Goal: Contribute content: Contribute content

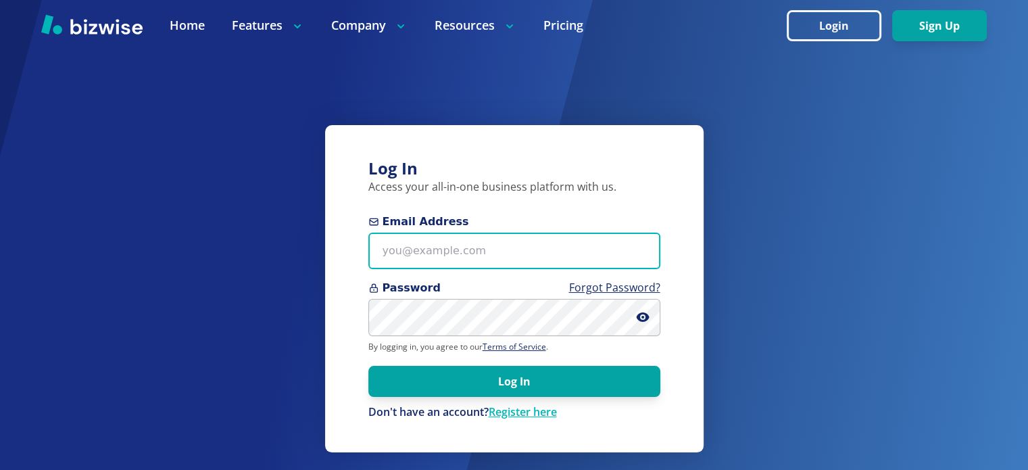
click at [457, 258] on input "Email Address" at bounding box center [514, 251] width 292 height 37
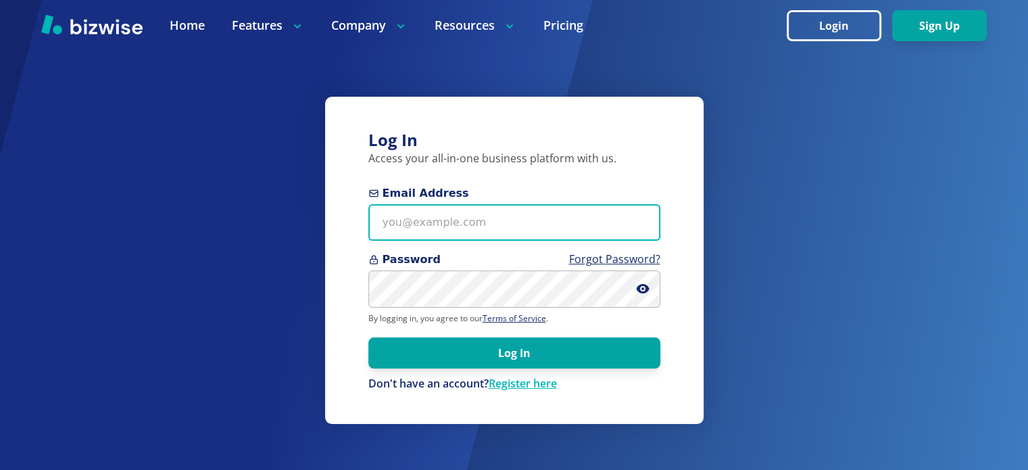
click at [453, 220] on input "Email Address" at bounding box center [514, 222] width 292 height 37
type input "info@thestartupleads.com"
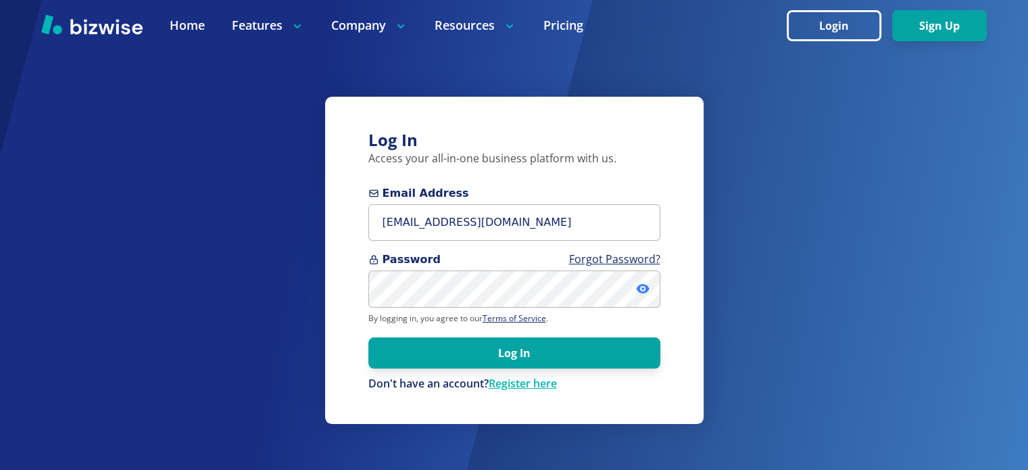
click at [649, 291] on icon at bounding box center [643, 289] width 14 height 14
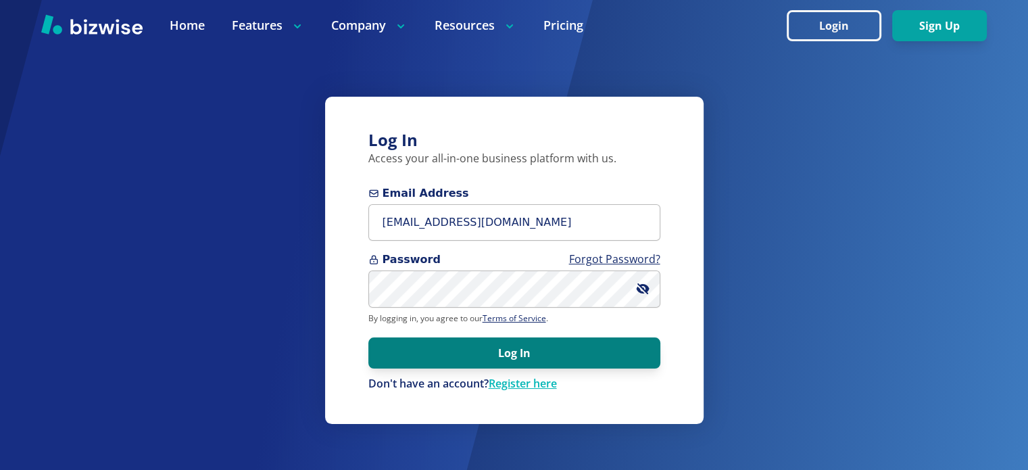
click at [534, 353] on button "Log In" at bounding box center [514, 352] width 292 height 31
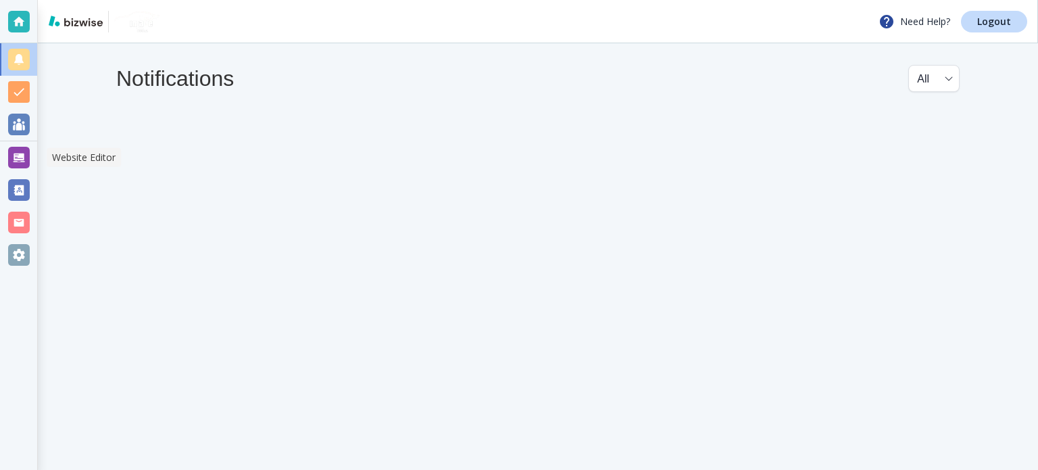
click at [22, 155] on div at bounding box center [19, 158] width 22 height 22
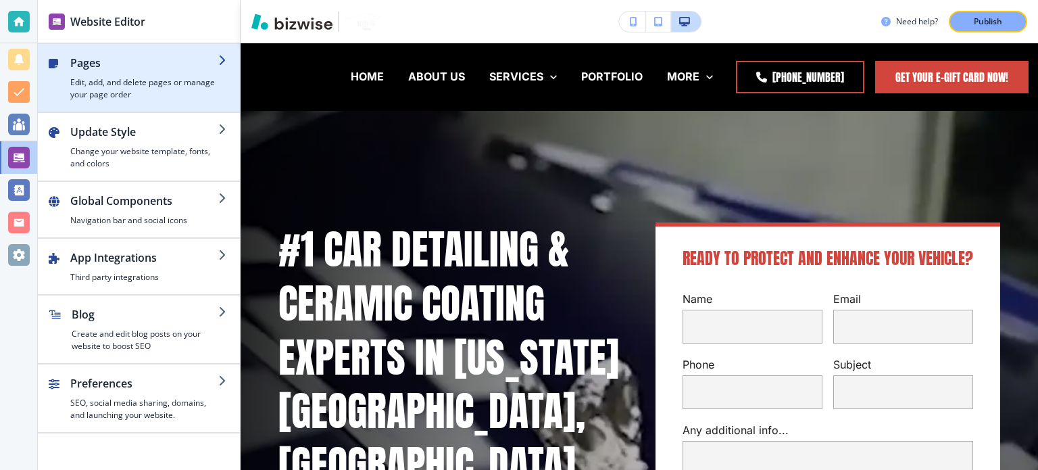
click at [146, 77] on h4 "Edit, add, and delete pages or manage your page order" at bounding box center [144, 88] width 148 height 24
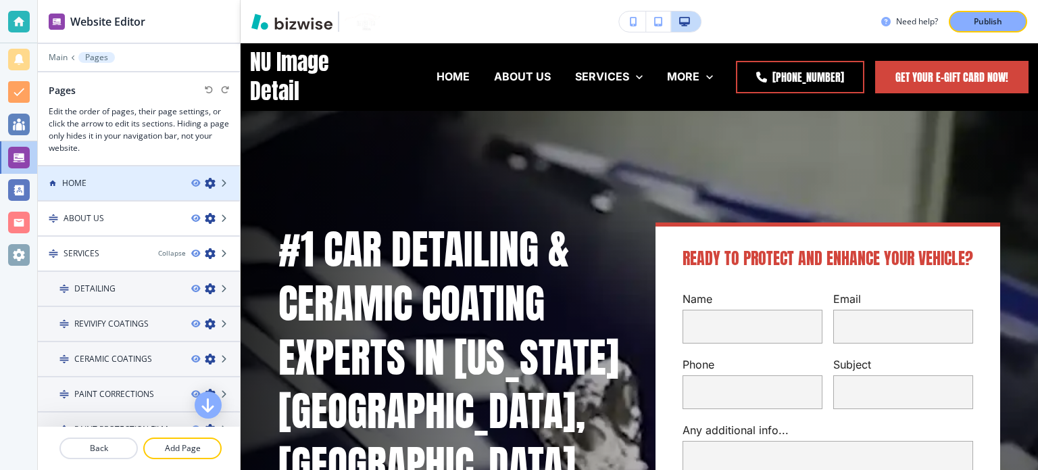
click at [105, 191] on div at bounding box center [139, 194] width 202 height 11
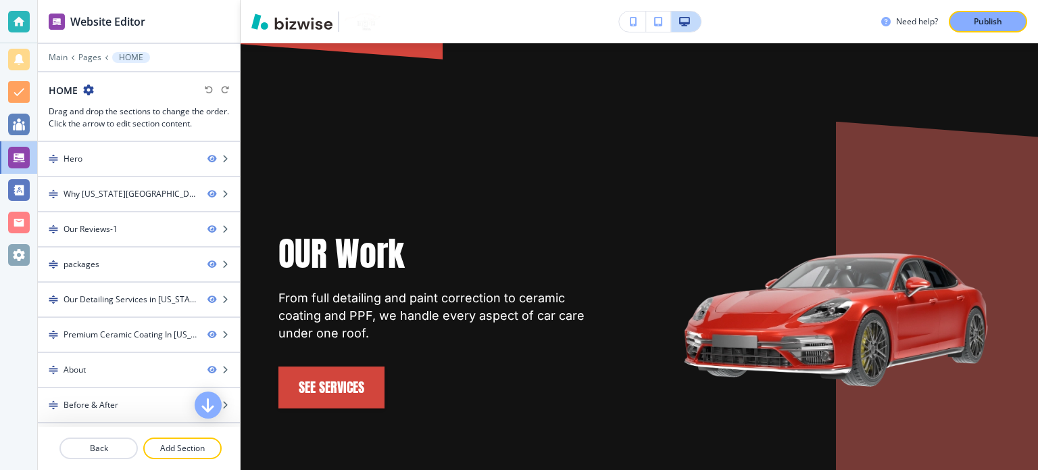
scroll to position [1357, 0]
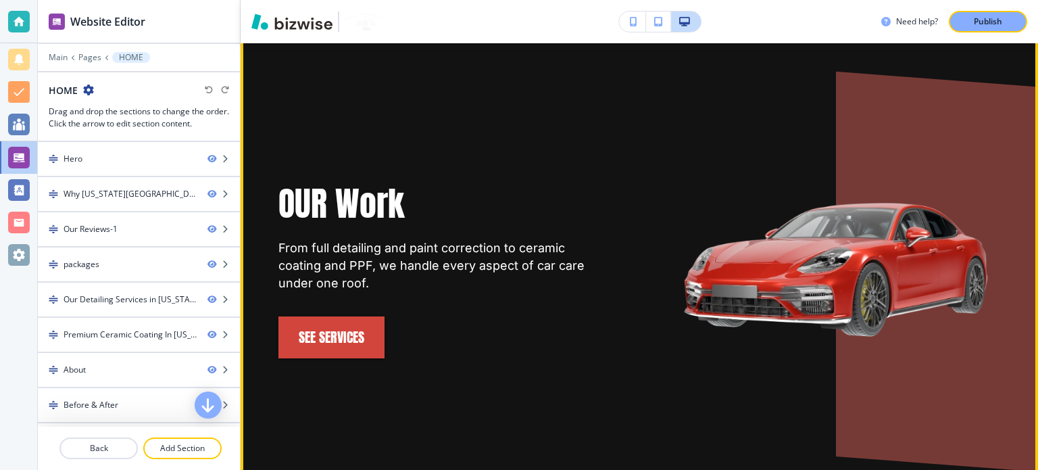
click at [873, 229] on img at bounding box center [836, 269] width 329 height 329
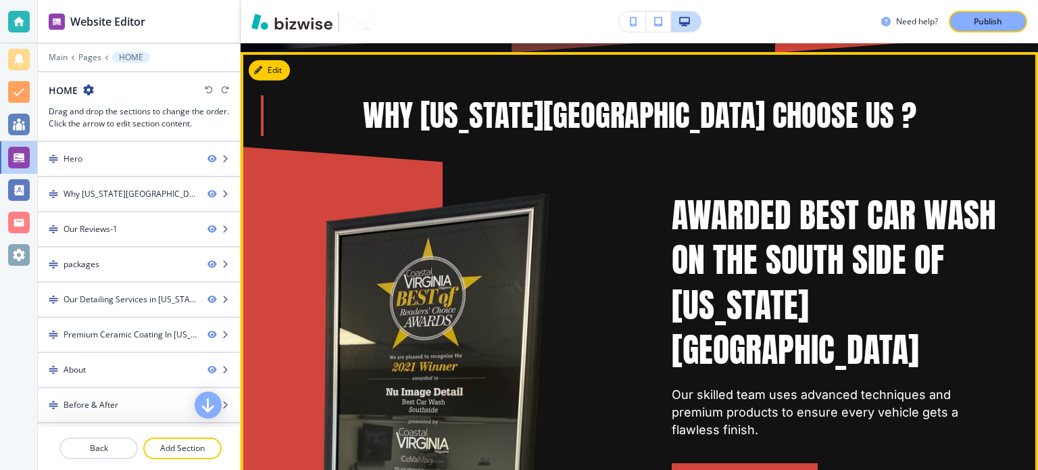
scroll to position [749, 0]
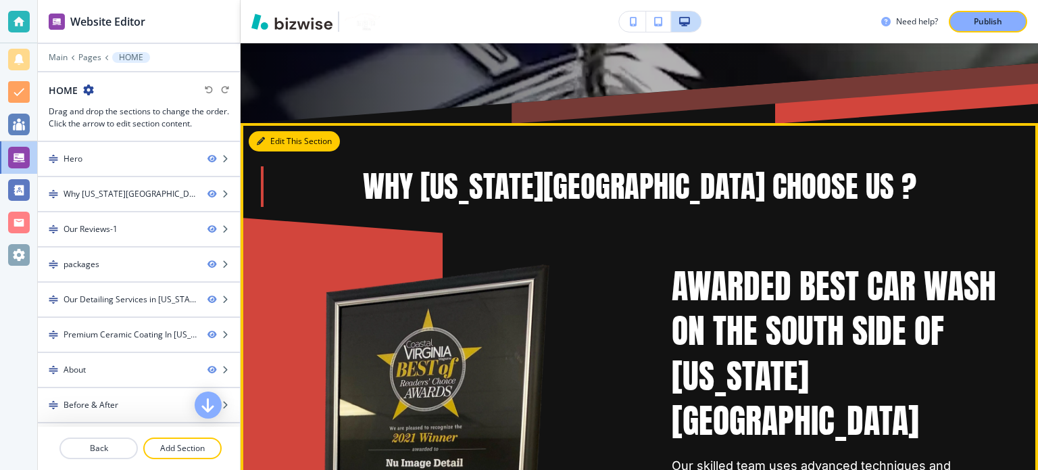
click at [270, 131] on button "Edit This Section" at bounding box center [294, 141] width 91 height 20
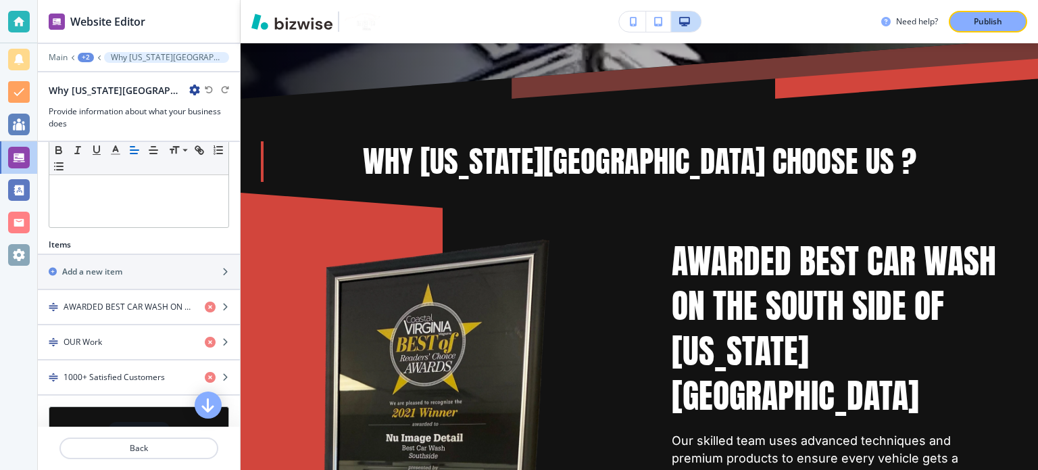
scroll to position [360, 0]
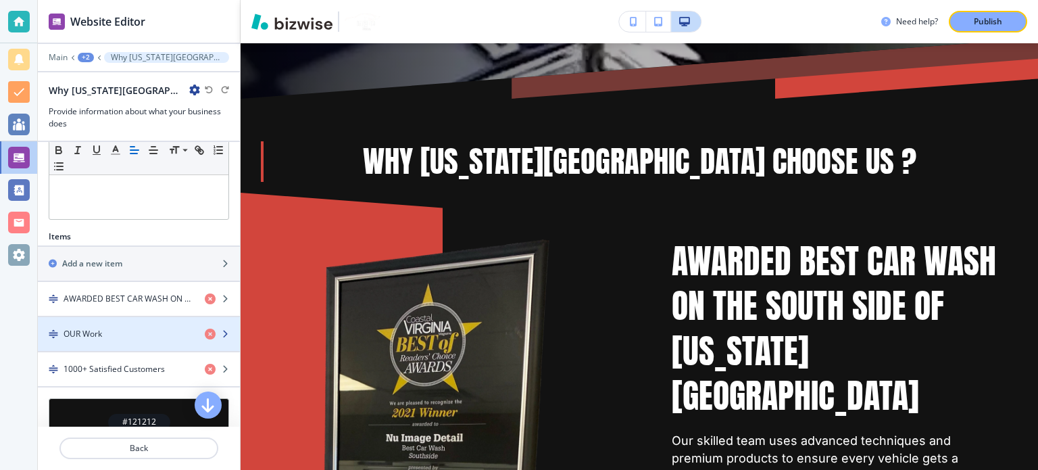
click at [220, 340] on div "button" at bounding box center [139, 345] width 202 height 11
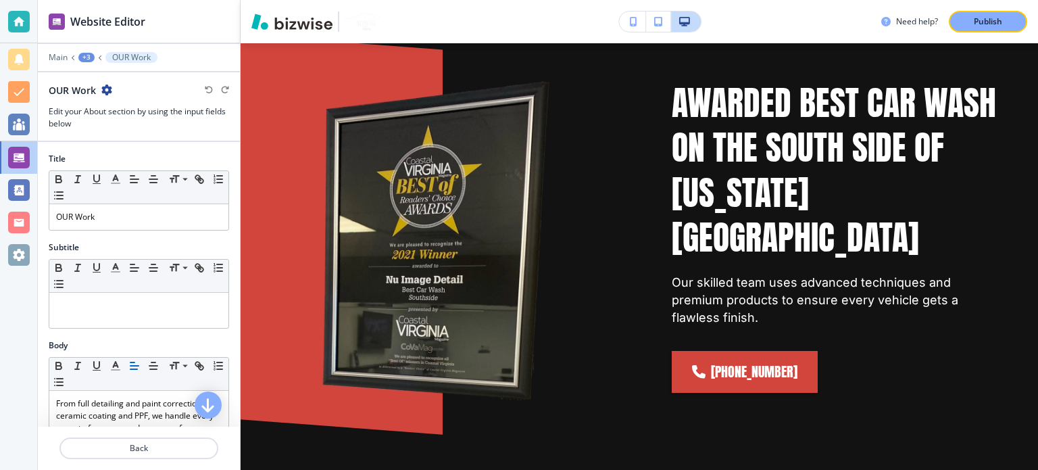
click at [220, 329] on div "Title Small Normal Large Huge OUR Work Subtitle Small Normal Large Huge Body Sm…" at bounding box center [139, 284] width 202 height 285
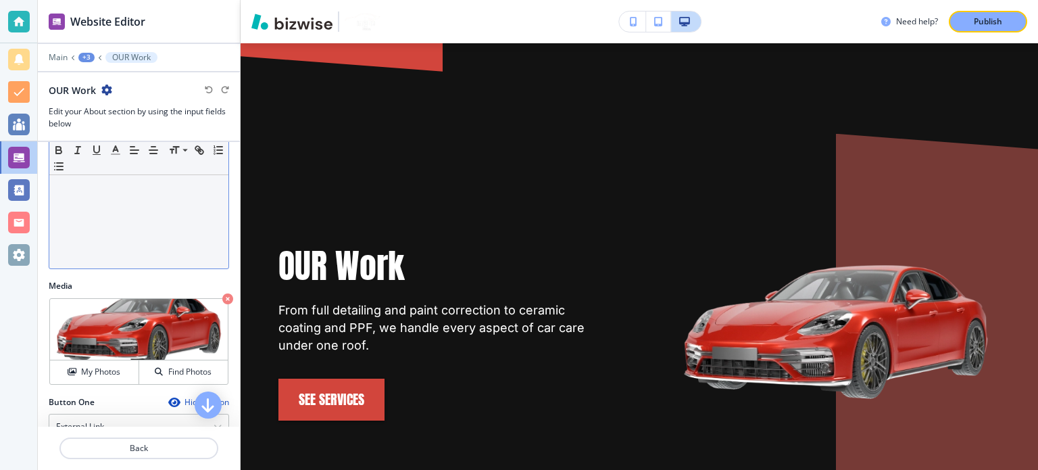
scroll to position [338, 0]
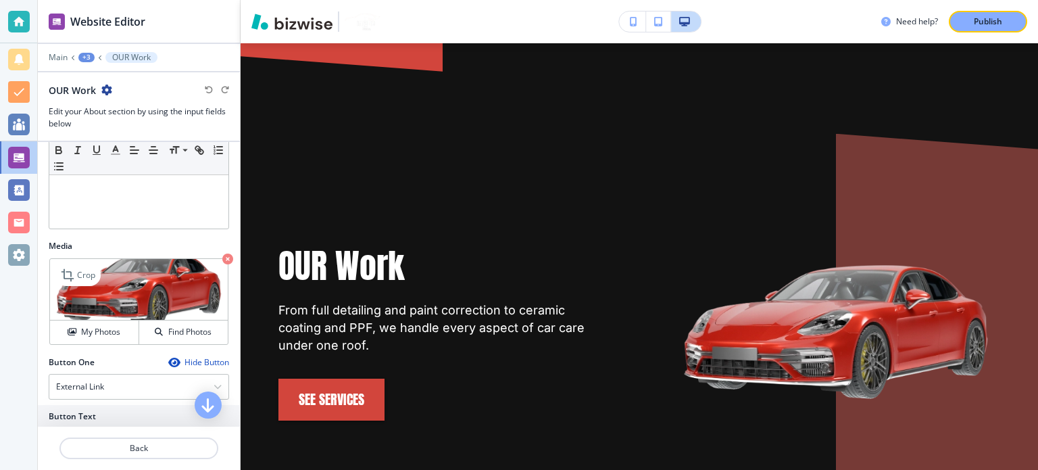
click at [122, 279] on img at bounding box center [139, 290] width 178 height 62
click at [108, 281] on img at bounding box center [139, 290] width 178 height 62
click at [81, 329] on h4 "My Photos" at bounding box center [100, 332] width 39 height 12
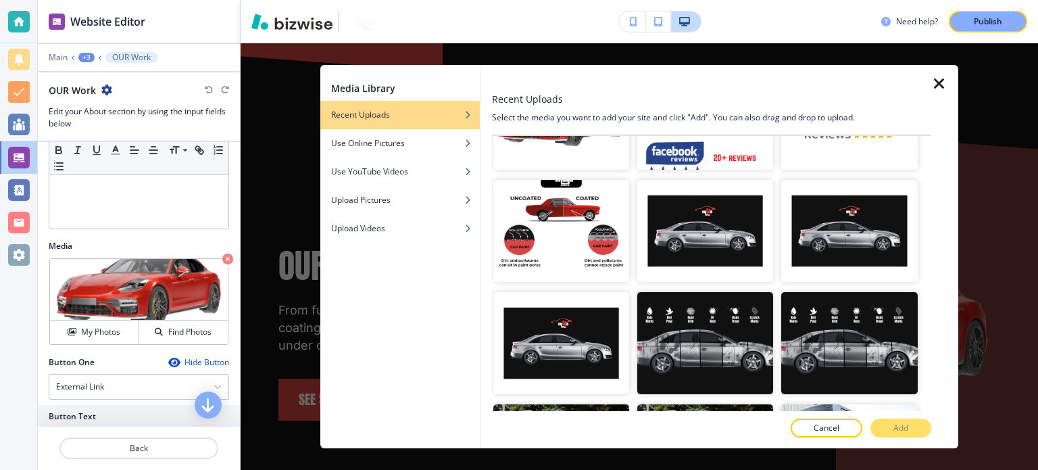
scroll to position [539, 0]
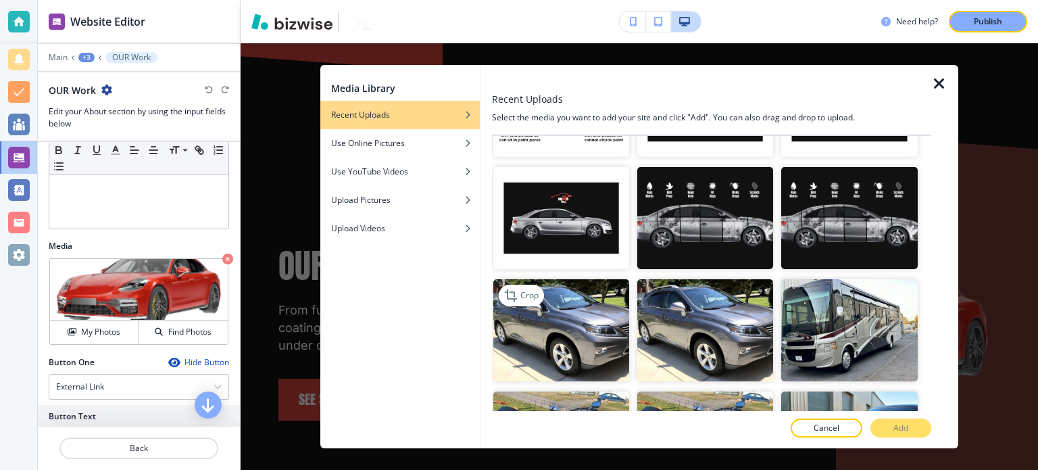
click at [600, 306] on img "button" at bounding box center [561, 330] width 136 height 102
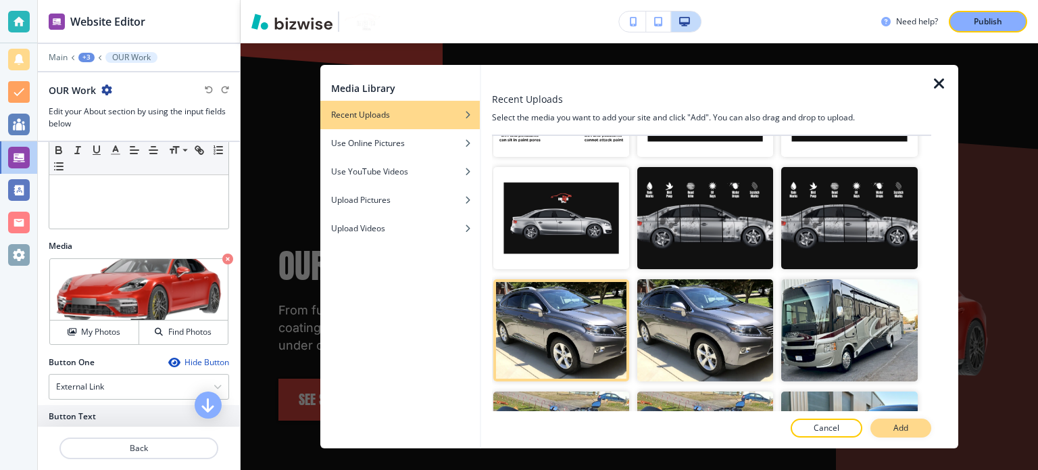
click at [905, 427] on p "Add" at bounding box center [901, 428] width 15 height 12
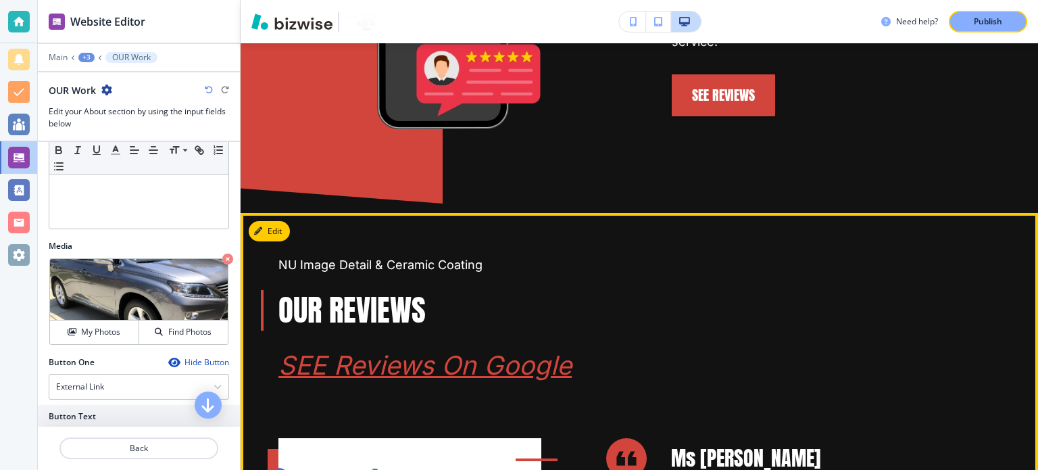
scroll to position [1987, 0]
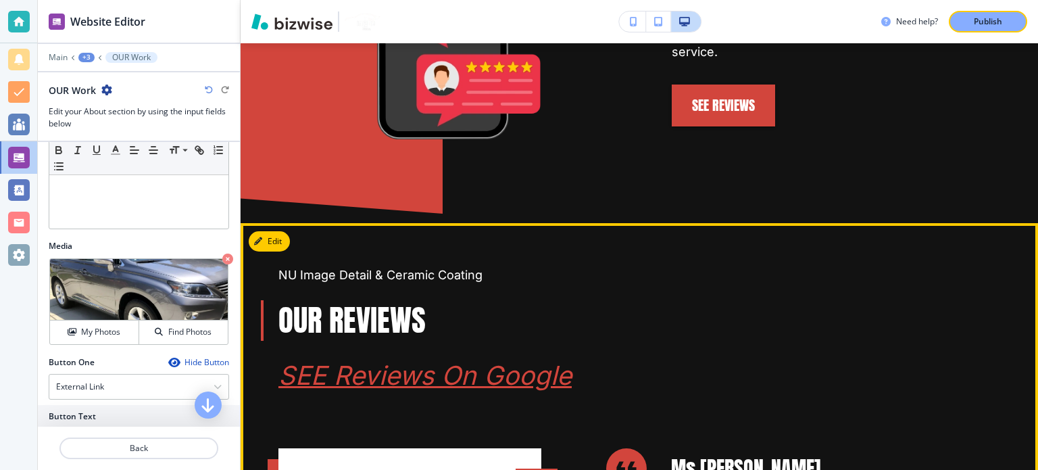
click at [628, 266] on p "NU Image Detail & Ceramic Coating" at bounding box center [639, 275] width 722 height 18
click at [256, 231] on button "Edit This Section" at bounding box center [294, 241] width 91 height 20
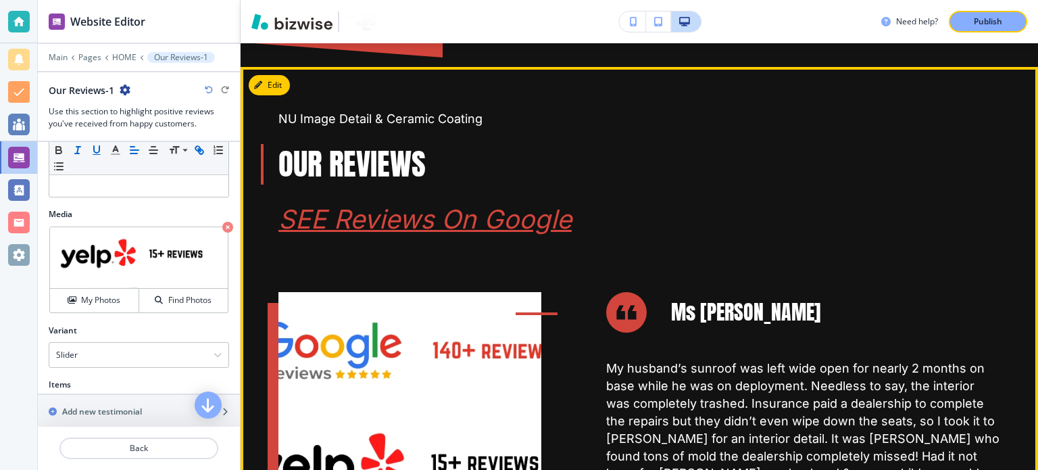
scroll to position [2233, 0]
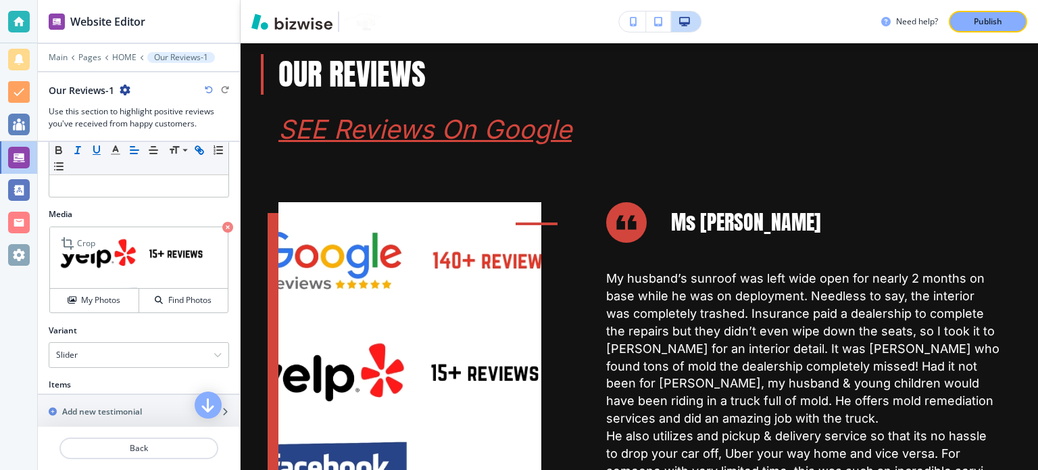
click at [149, 255] on img at bounding box center [139, 258] width 178 height 62
click at [115, 291] on button "My Photos" at bounding box center [94, 301] width 89 height 24
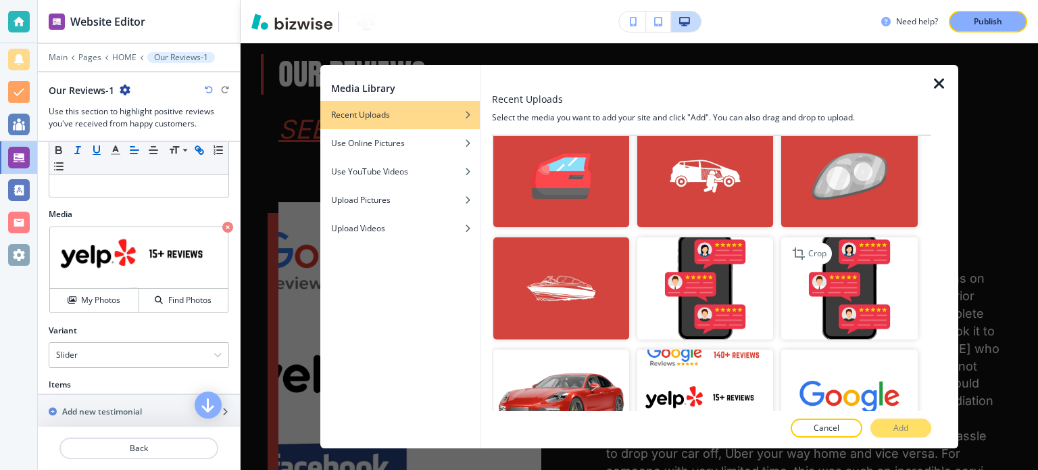
scroll to position [135, 0]
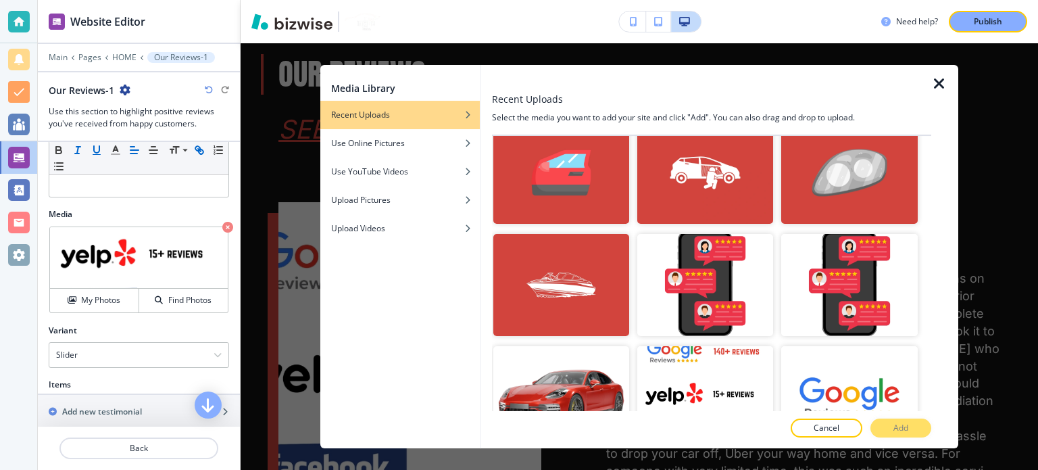
click at [939, 85] on icon "button" at bounding box center [939, 84] width 16 height 16
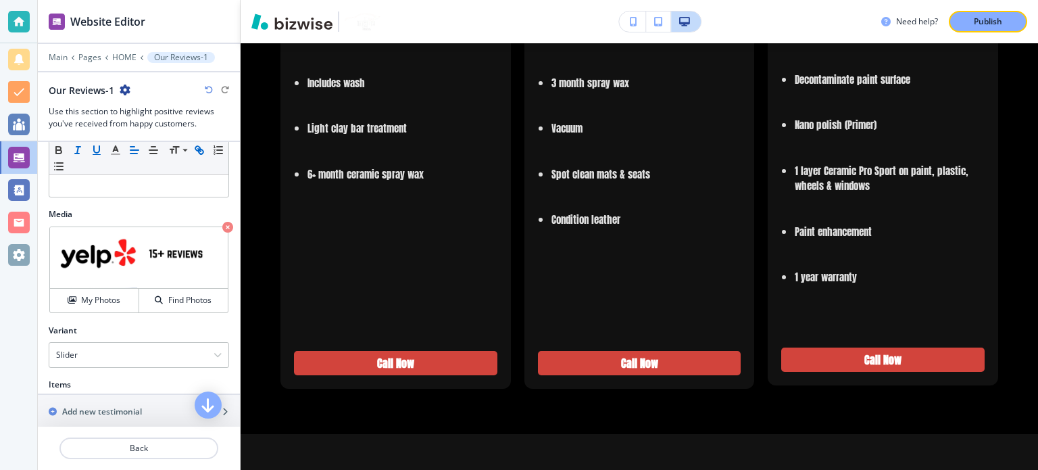
scroll to position [3116, 0]
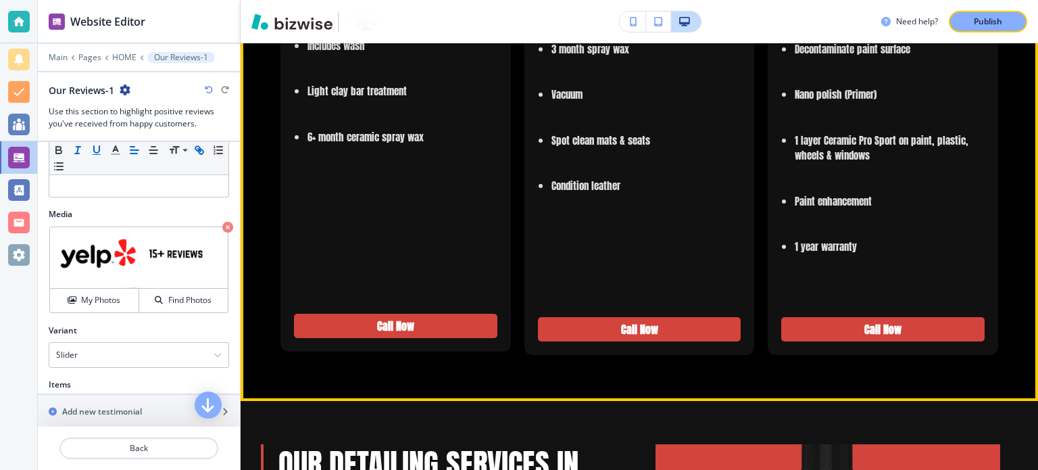
click at [443, 183] on div "Ceramic Wax Special Basic vacuum Includes wash Light clay bar treatment 6+ mont…" at bounding box center [396, 116] width 231 height 472
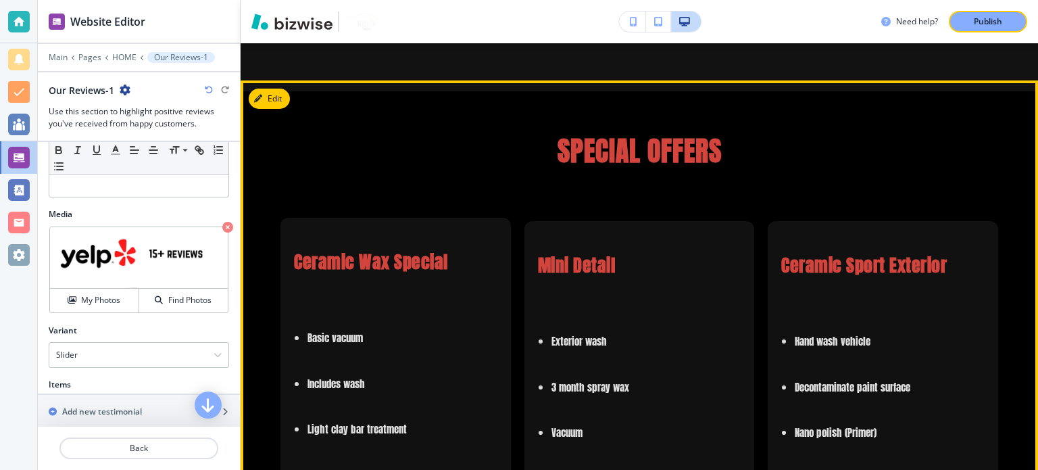
scroll to position [2508, 0]
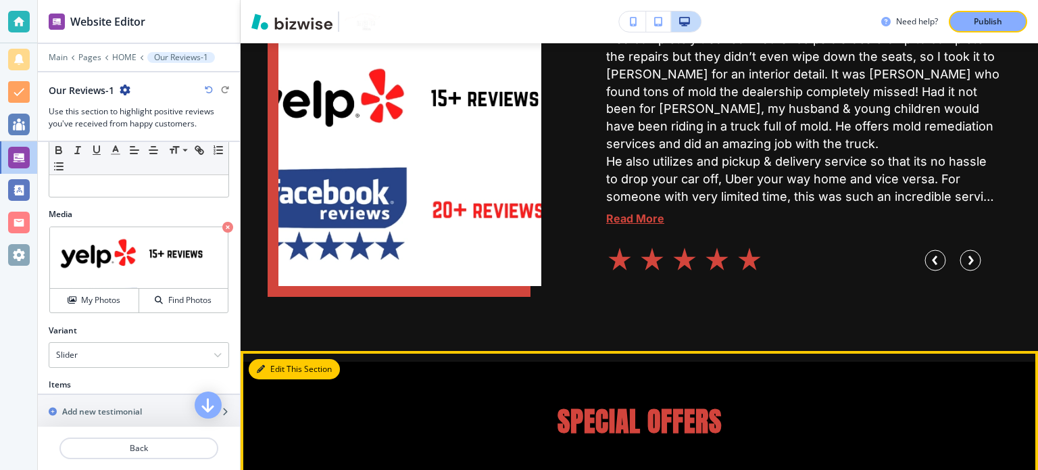
click at [270, 359] on button "Edit This Section" at bounding box center [294, 369] width 91 height 20
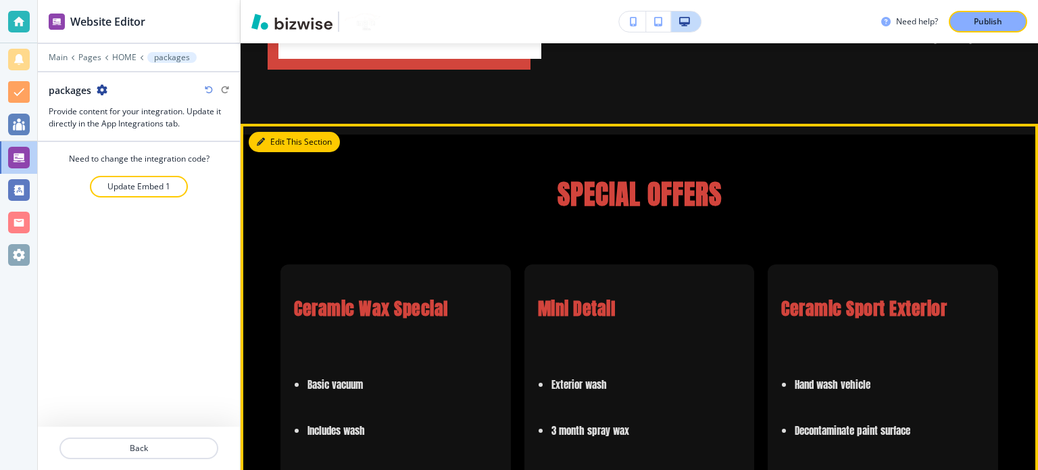
scroll to position [2747, 0]
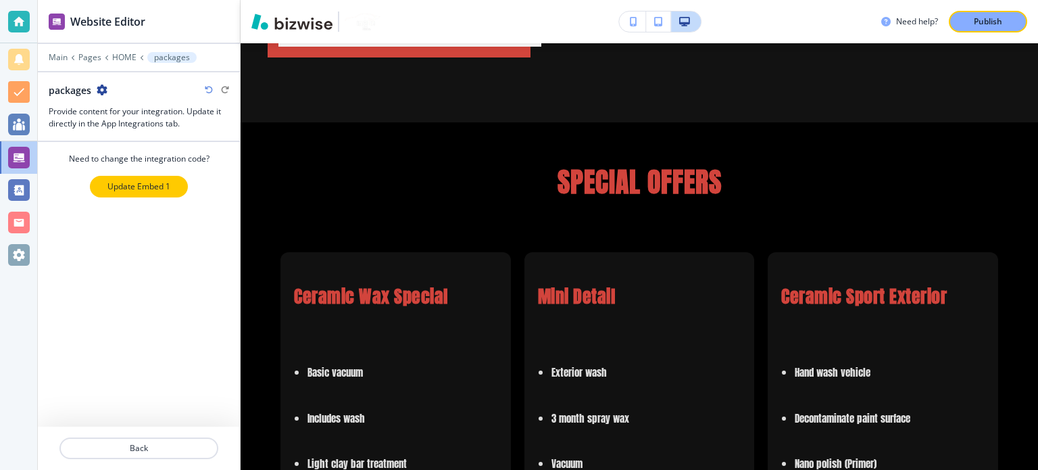
click at [138, 183] on p "Update Embed 1" at bounding box center [138, 186] width 63 height 12
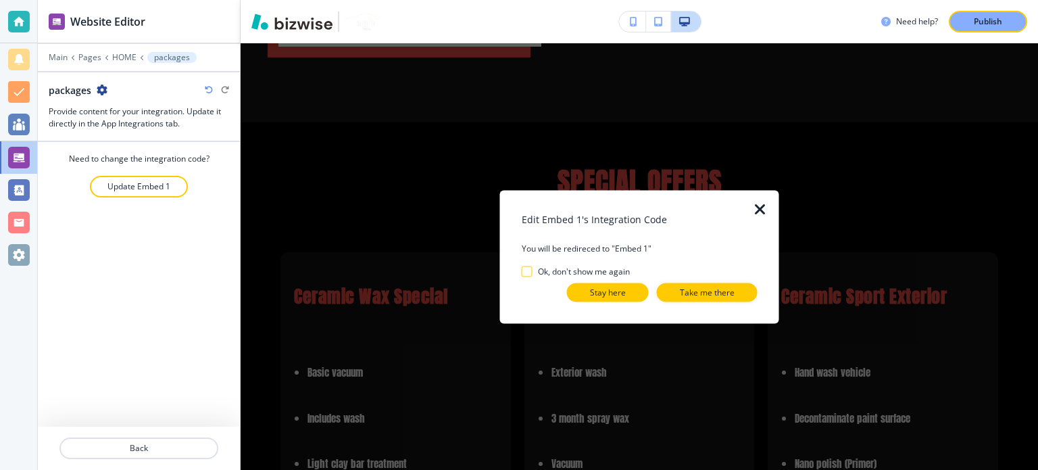
click at [607, 297] on p "Stay here" at bounding box center [608, 292] width 36 height 12
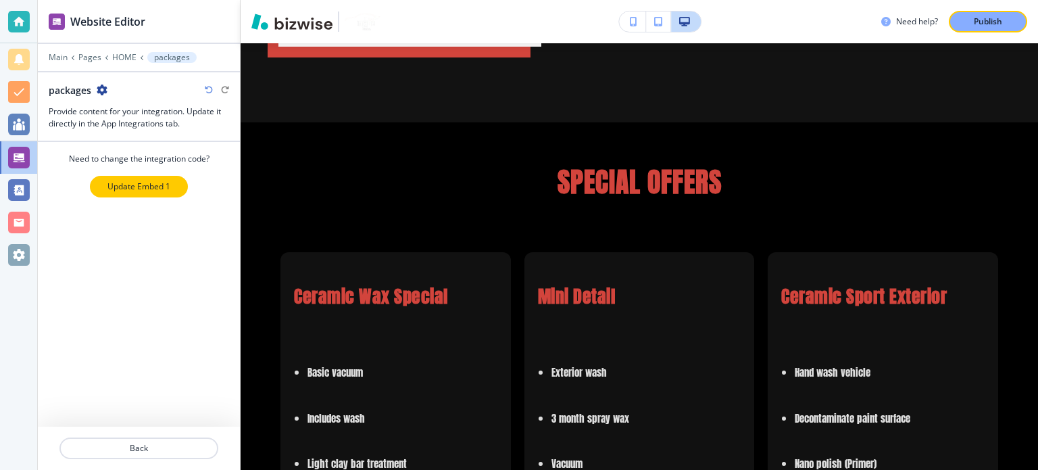
click at [147, 188] on p "Update Embed 1" at bounding box center [138, 186] width 63 height 12
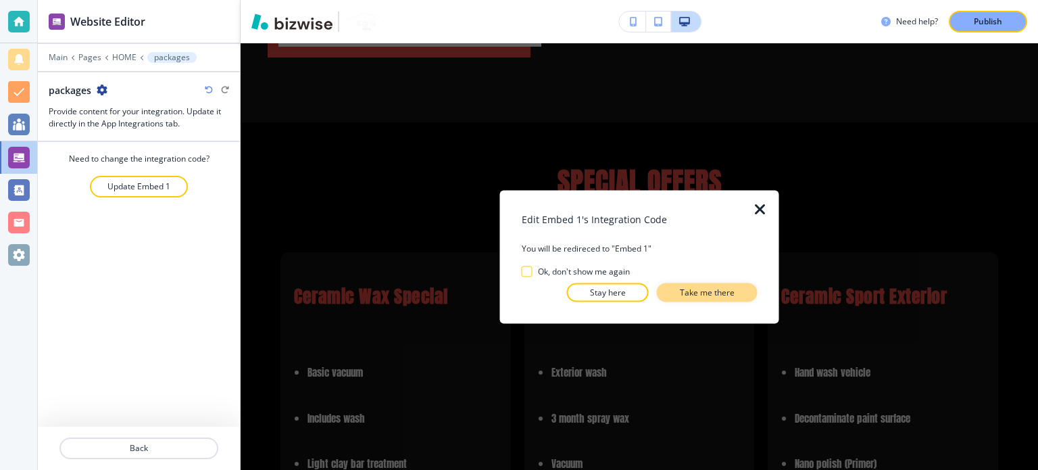
click at [696, 288] on p "Take me there" at bounding box center [707, 292] width 55 height 12
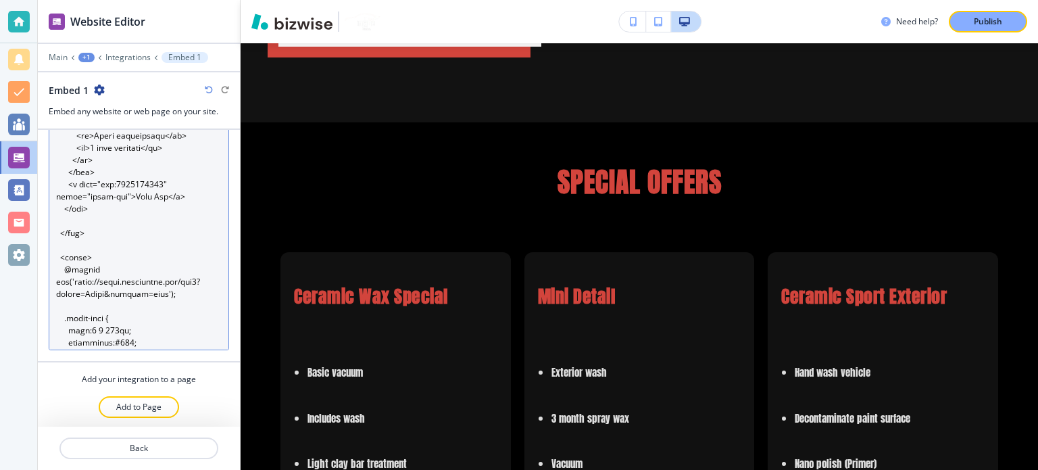
scroll to position [735, 0]
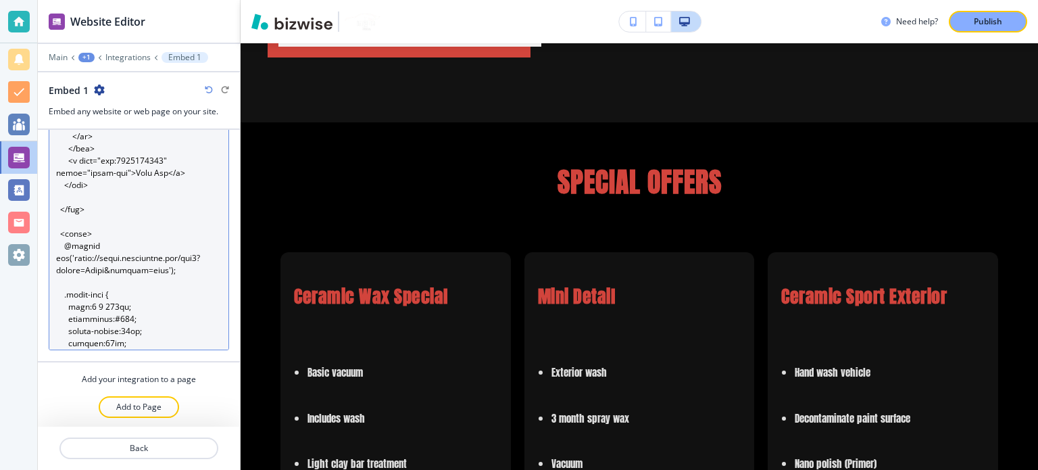
click at [139, 221] on textarea "Code" at bounding box center [139, 221] width 180 height 258
click at [187, 243] on textarea "Code" at bounding box center [139, 221] width 180 height 258
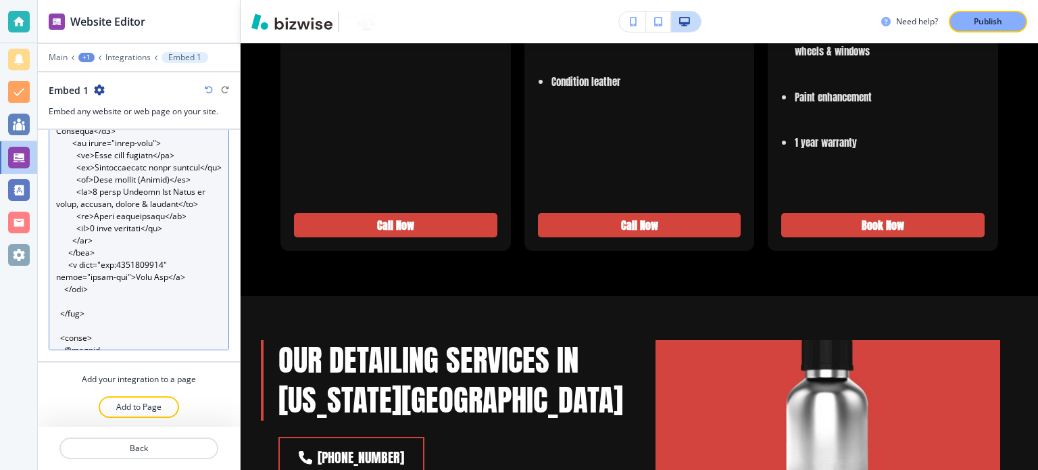
scroll to position [600, 0]
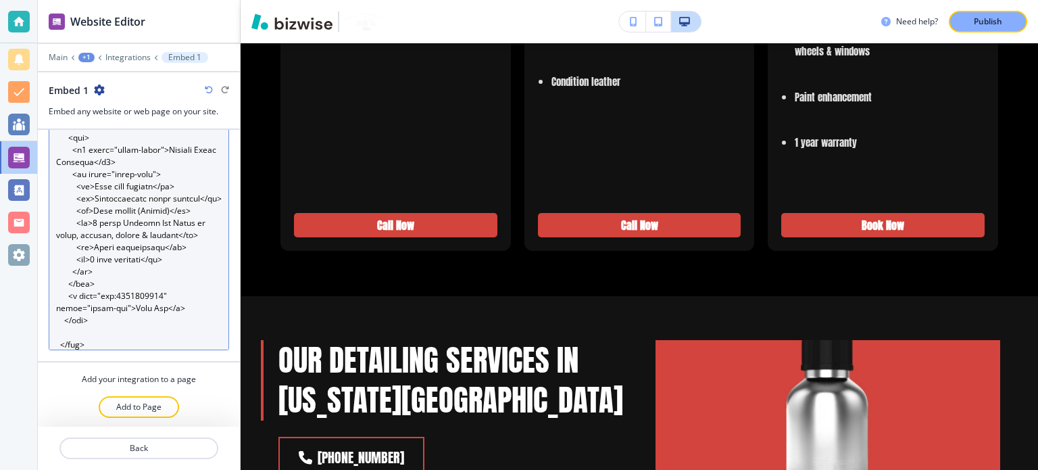
click at [151, 256] on textarea "Code" at bounding box center [139, 221] width 180 height 258
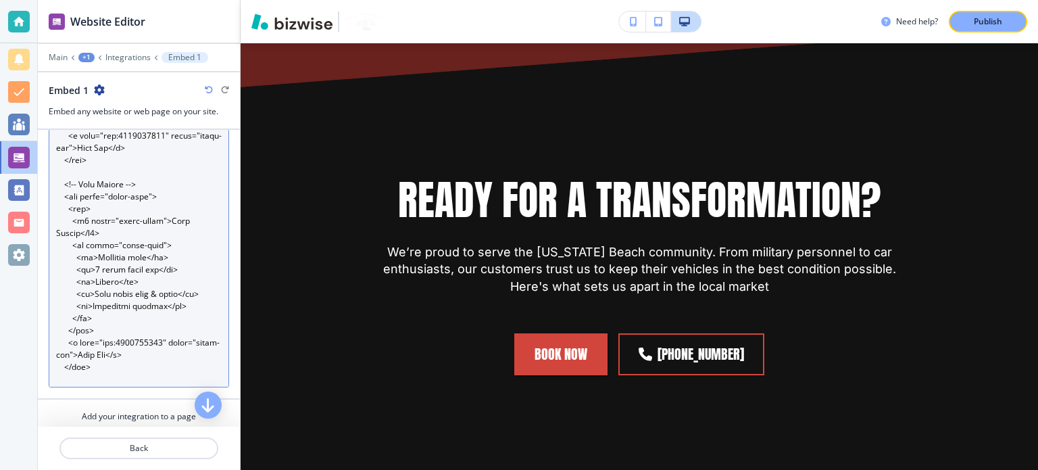
scroll to position [11061, 0]
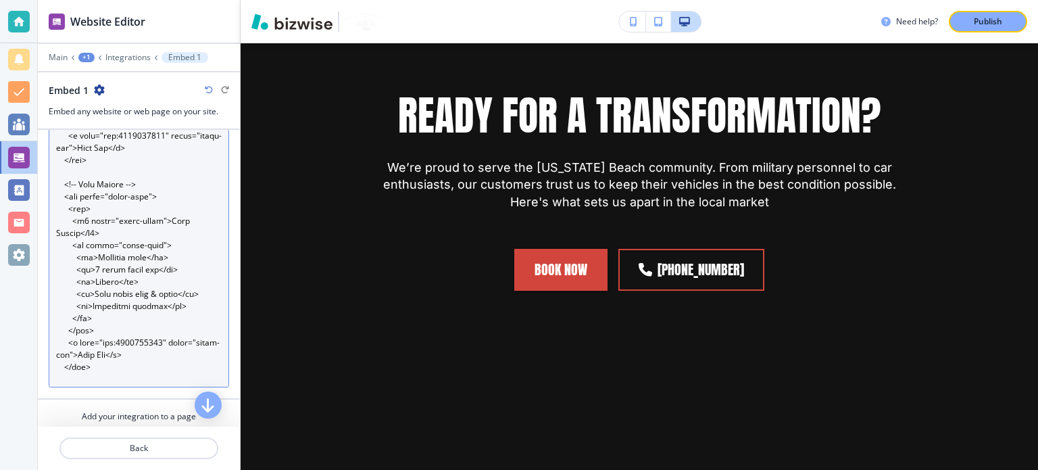
type textarea "<!-- Special Offers Section --> <section style="background-color:#000; color:#f…"
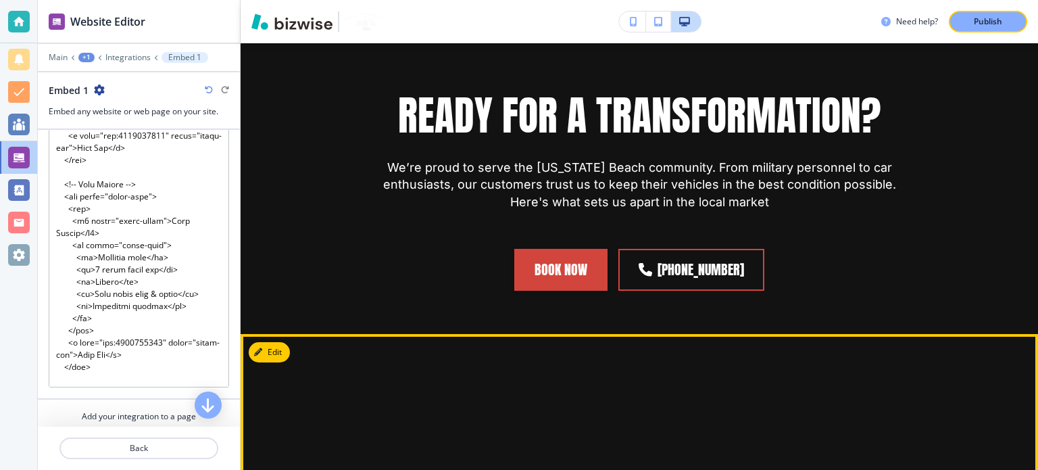
click at [729, 334] on div at bounding box center [640, 420] width 798 height 173
click at [273, 342] on button "Edit This Section" at bounding box center [294, 352] width 91 height 20
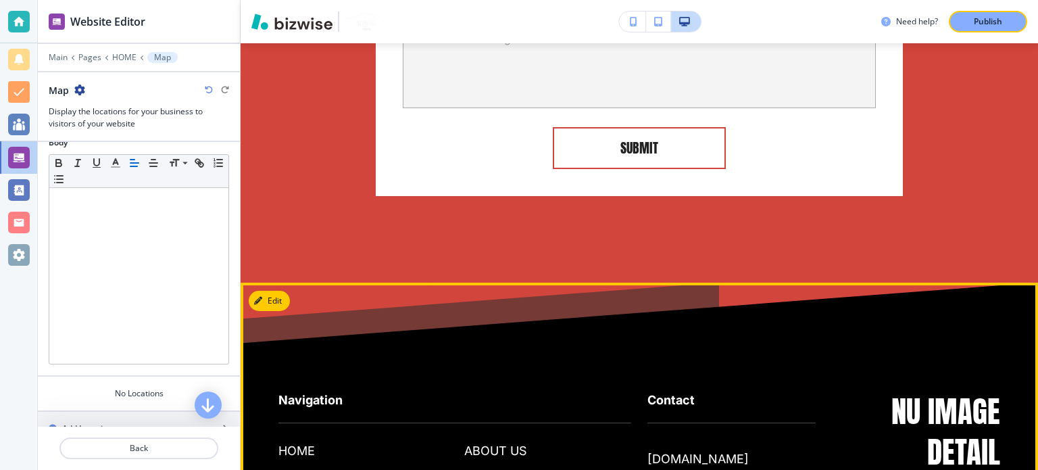
scroll to position [12084, 0]
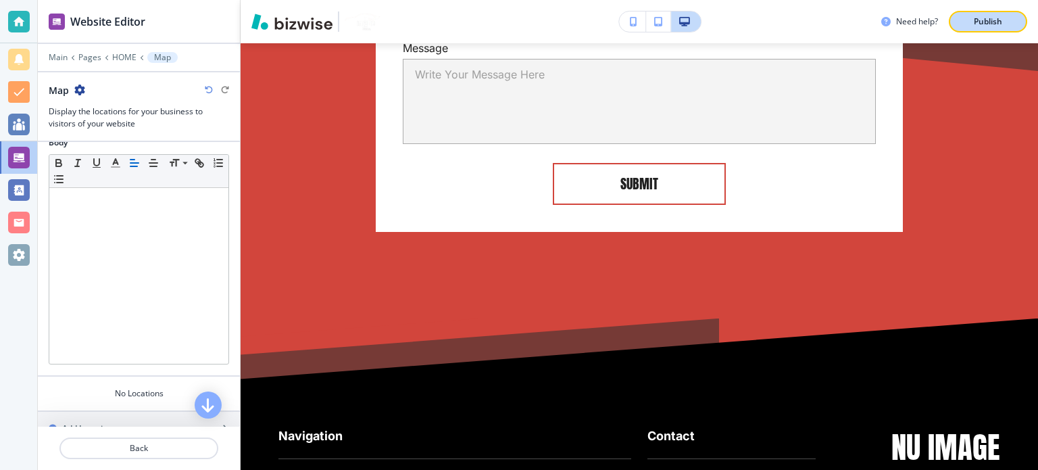
click at [995, 16] on p "Publish" at bounding box center [988, 22] width 28 height 12
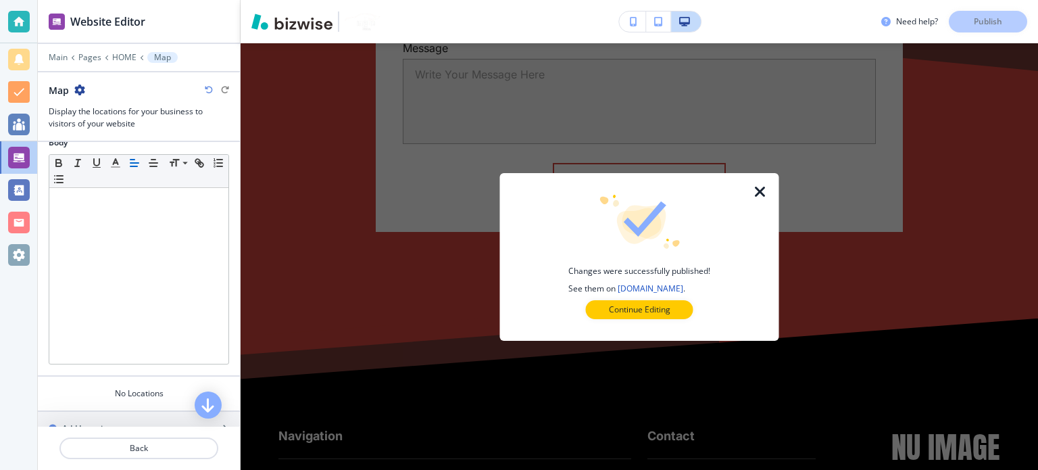
click at [760, 193] on icon "button" at bounding box center [760, 192] width 16 height 16
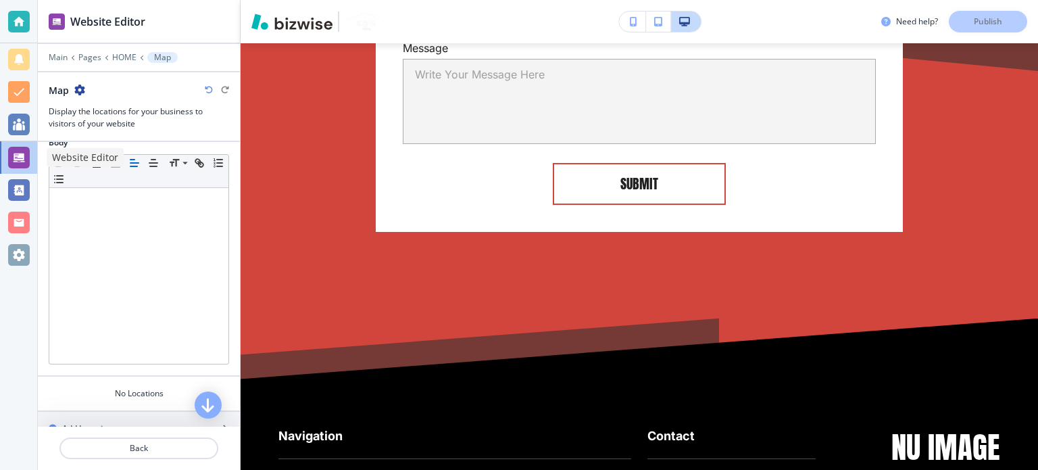
click at [65, 106] on h3 "Display the locations for your business to visitors of your website" at bounding box center [139, 117] width 180 height 24
click at [55, 57] on p "Main" at bounding box center [58, 57] width 19 height 9
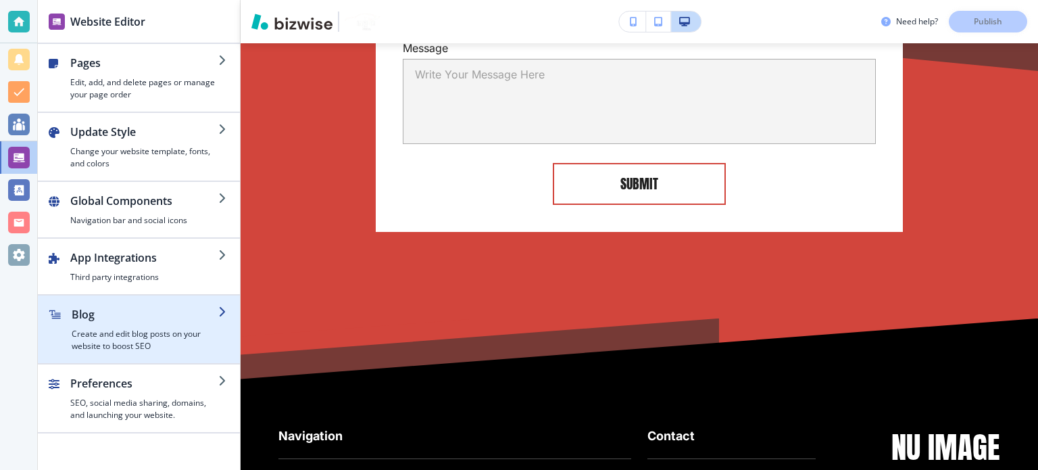
click at [103, 297] on div "button" at bounding box center [139, 300] width 202 height 11
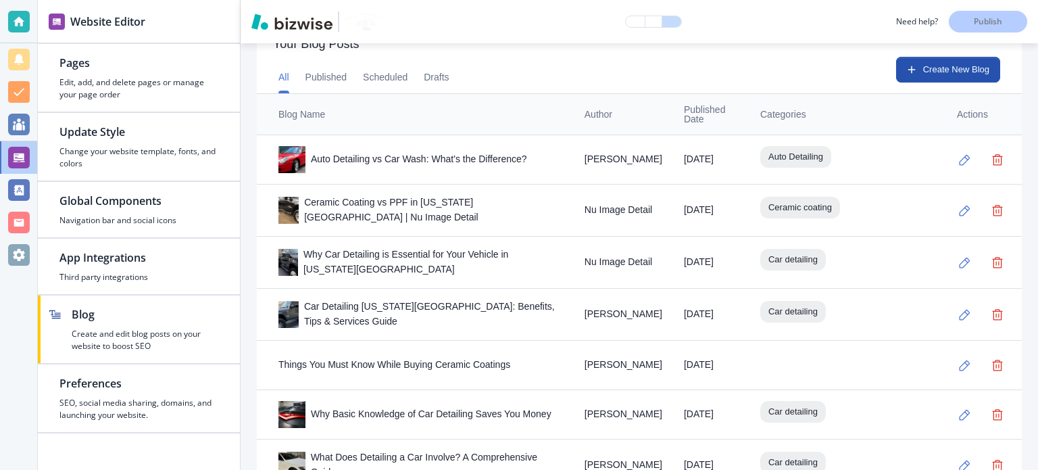
scroll to position [439, 0]
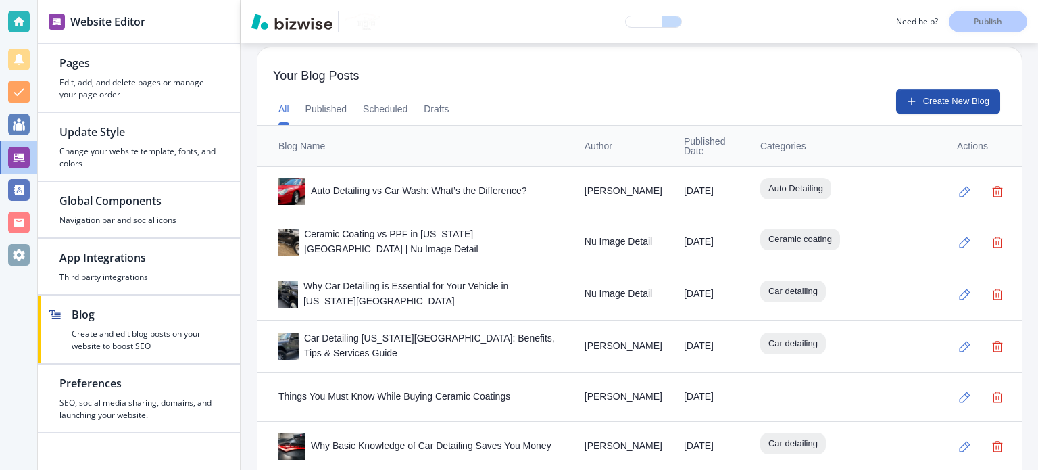
click at [612, 97] on div "All Published Scheduled Drafts Create New Blog" at bounding box center [639, 107] width 765 height 37
drag, startPoint x: 612, startPoint y: 97, endPoint x: 621, endPoint y: 89, distance: 11.5
click at [616, 93] on div "All Published Scheduled Drafts Create New Blog" at bounding box center [639, 107] width 765 height 37
click at [458, 184] on div "Auto Detailing vs Car Wash: What’s the Difference?" at bounding box center [420, 191] width 285 height 27
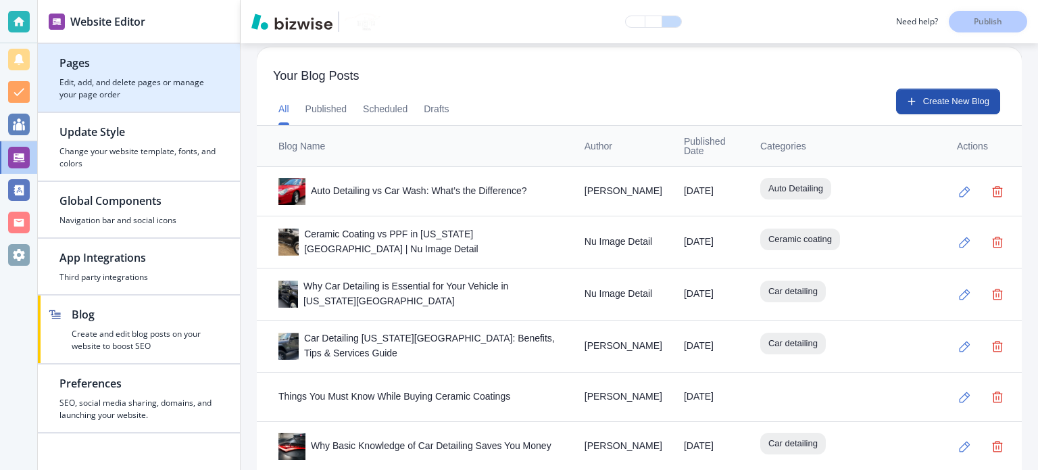
click at [108, 72] on div "button" at bounding box center [138, 73] width 159 height 5
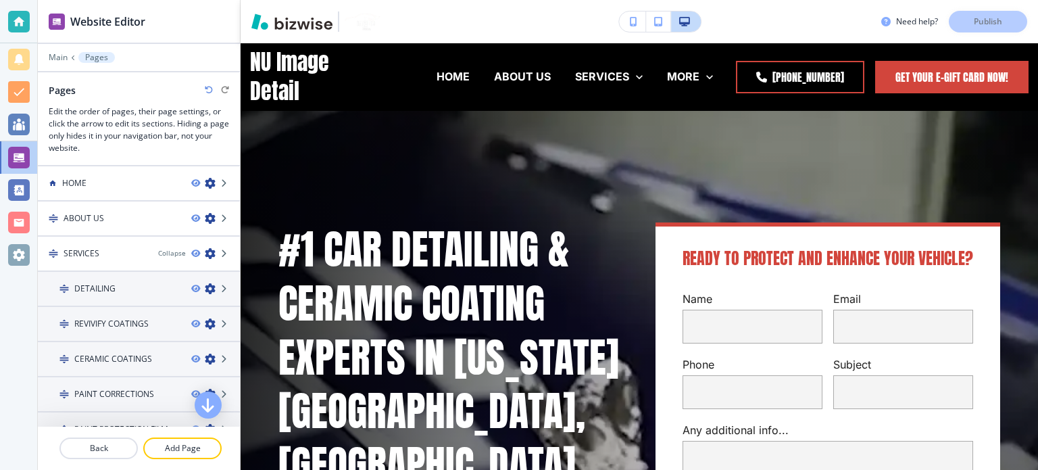
click at [108, 72] on div at bounding box center [139, 77] width 202 height 11
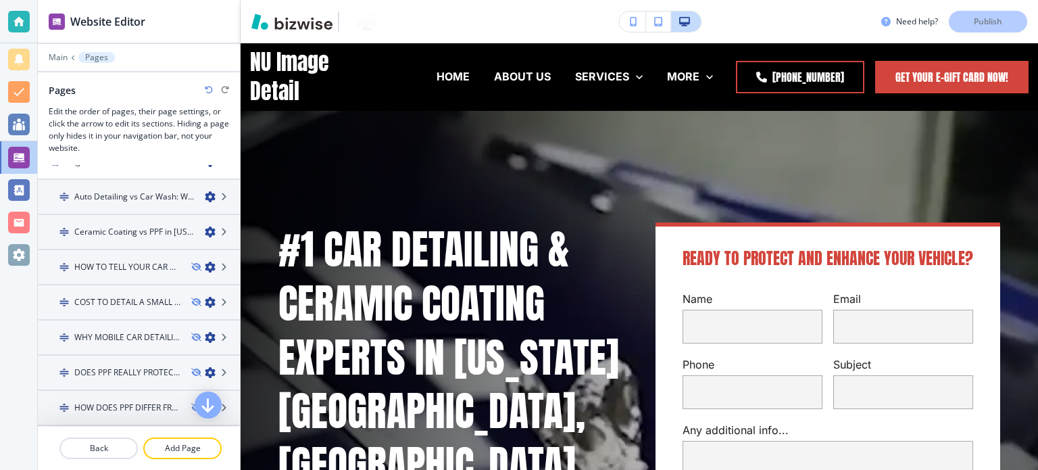
scroll to position [681, 0]
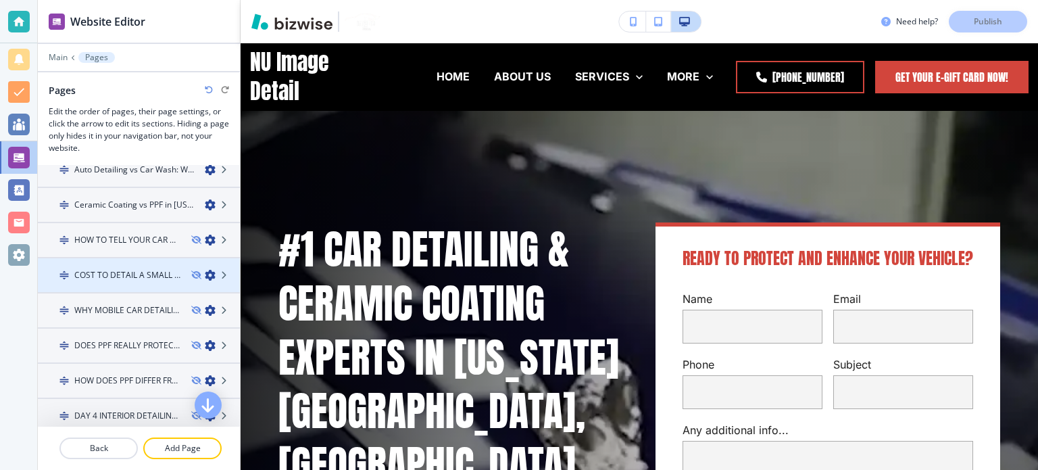
click at [42, 258] on div at bounding box center [139, 263] width 202 height 11
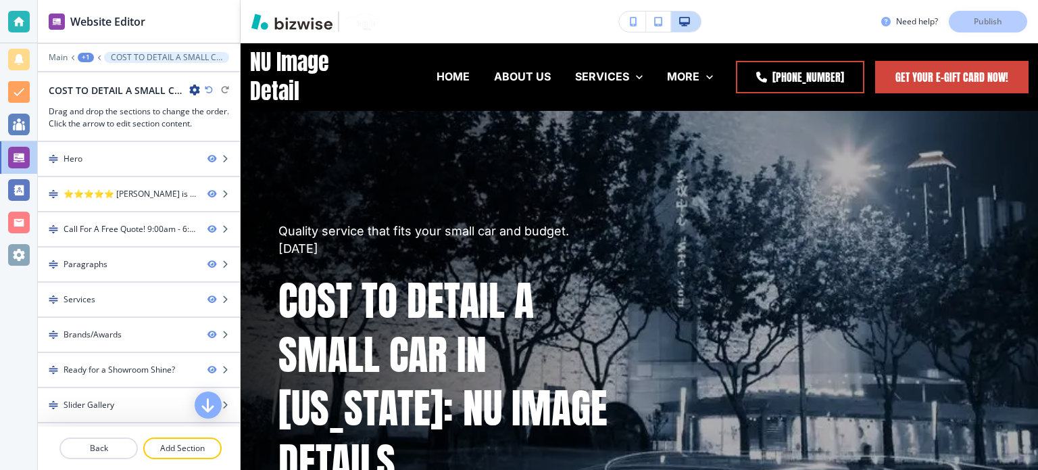
click at [85, 57] on div "+1" at bounding box center [86, 57] width 16 height 9
click at [95, 68] on button "Pages" at bounding box center [121, 79] width 87 height 24
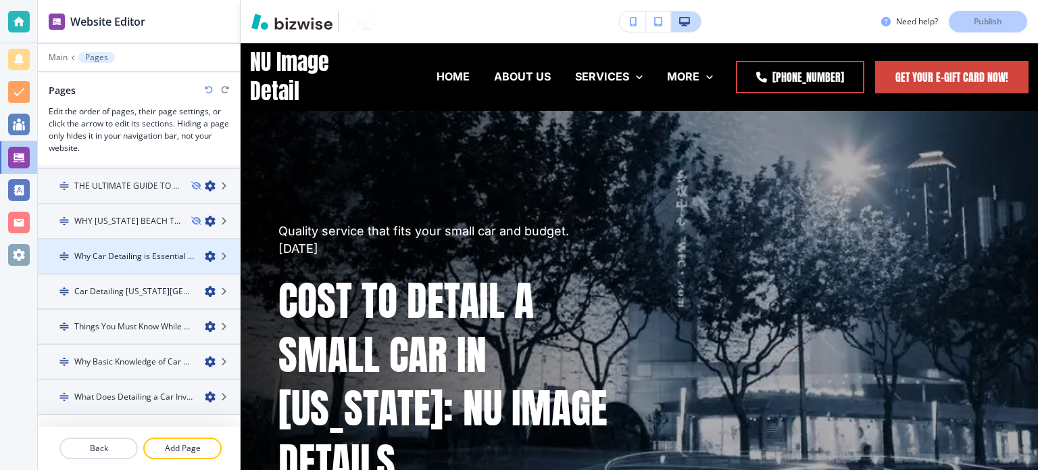
scroll to position [1552, 0]
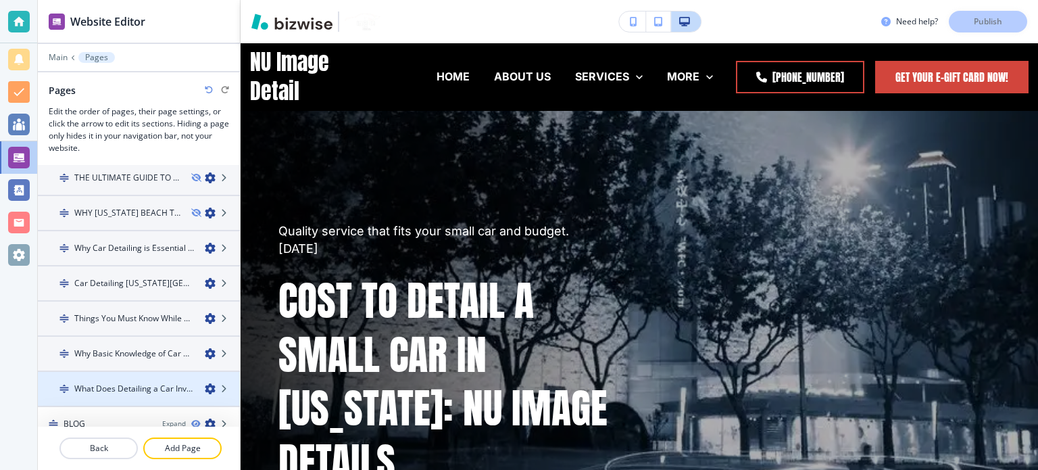
click at [151, 383] on h4 "What Does Detailing a Car Involve? A Comprehensive Guide" at bounding box center [134, 389] width 120 height 12
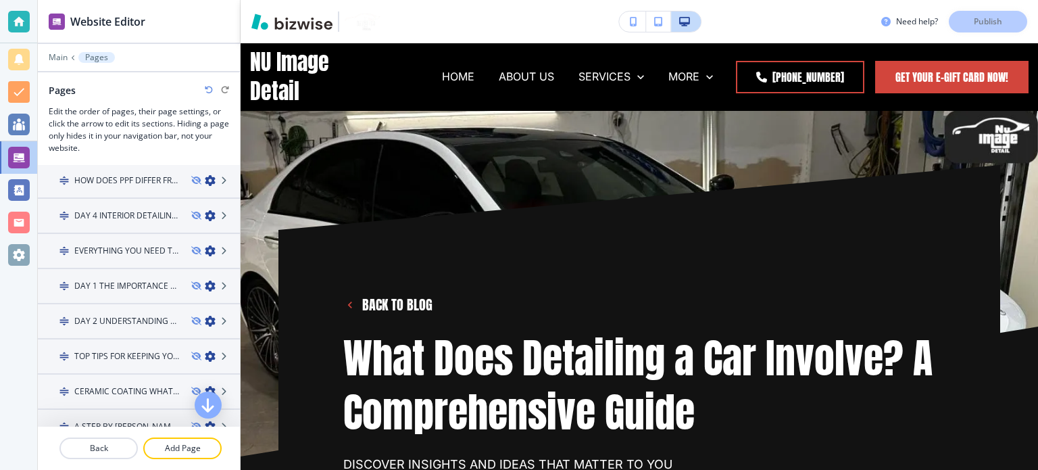
scroll to position [881, 0]
click at [64, 316] on img at bounding box center [63, 320] width 9 height 9
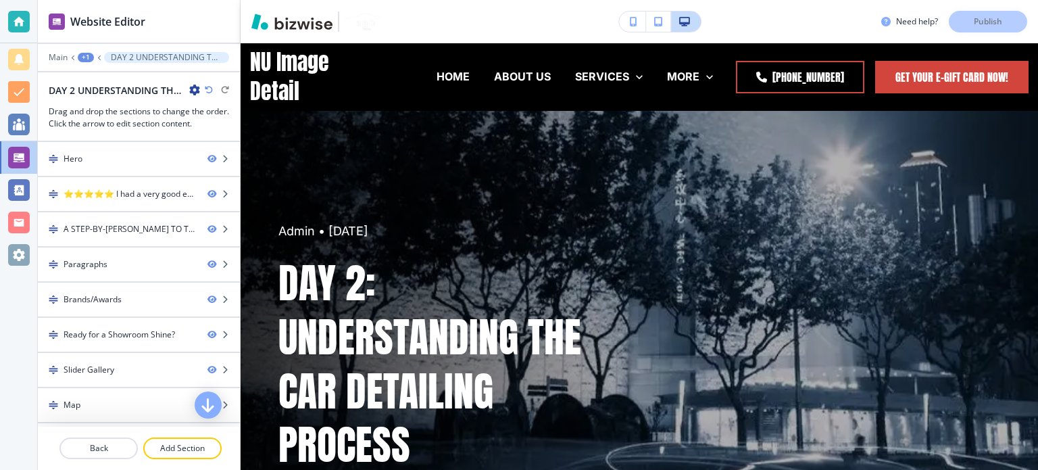
scroll to position [28, 0]
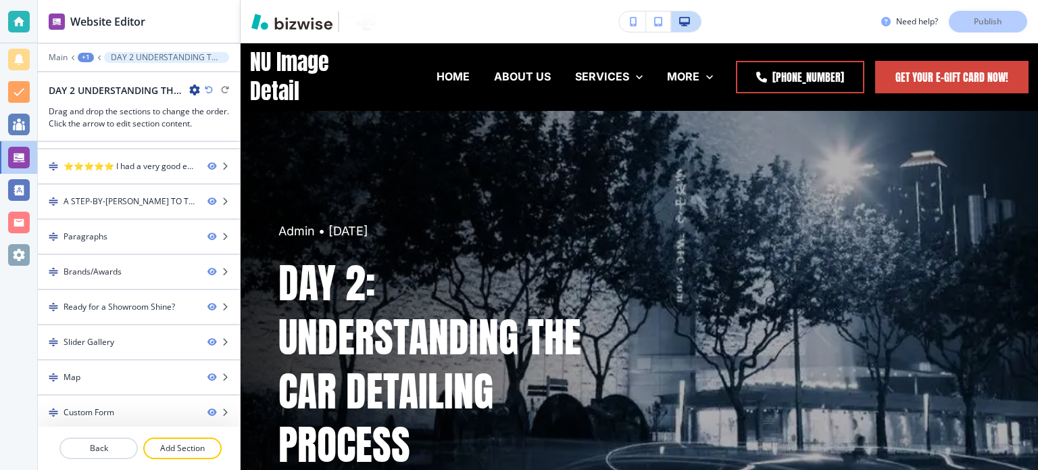
click at [83, 59] on div "+1" at bounding box center [86, 57] width 16 height 9
click at [111, 89] on button "Pages" at bounding box center [121, 79] width 87 height 24
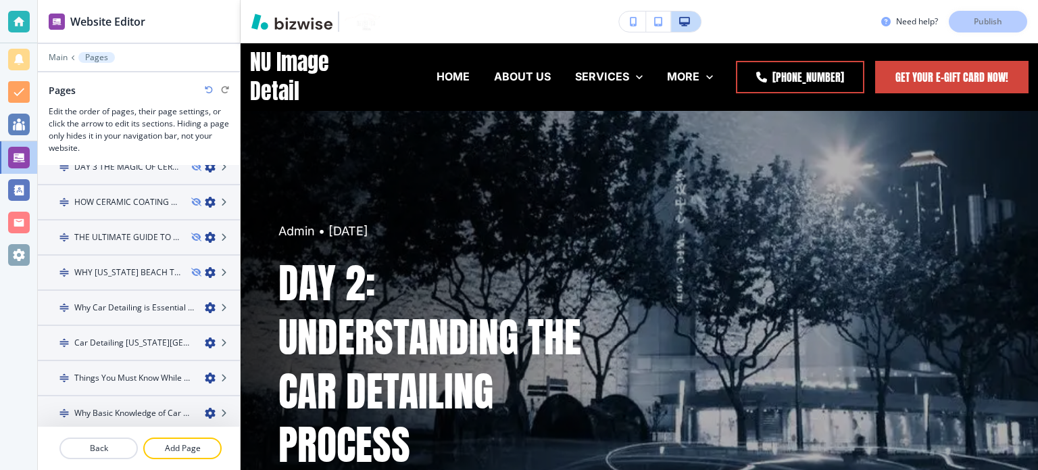
scroll to position [1552, 0]
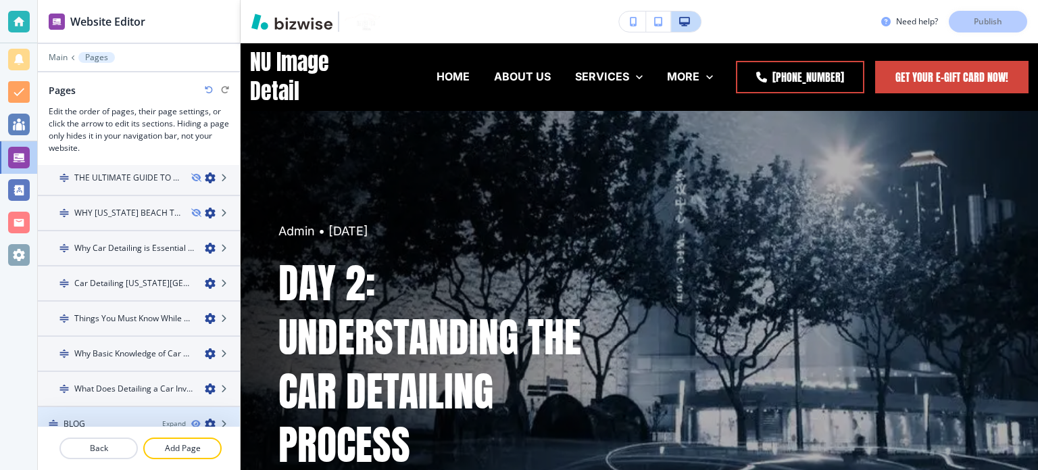
click at [205, 418] on icon "button" at bounding box center [210, 423] width 11 height 11
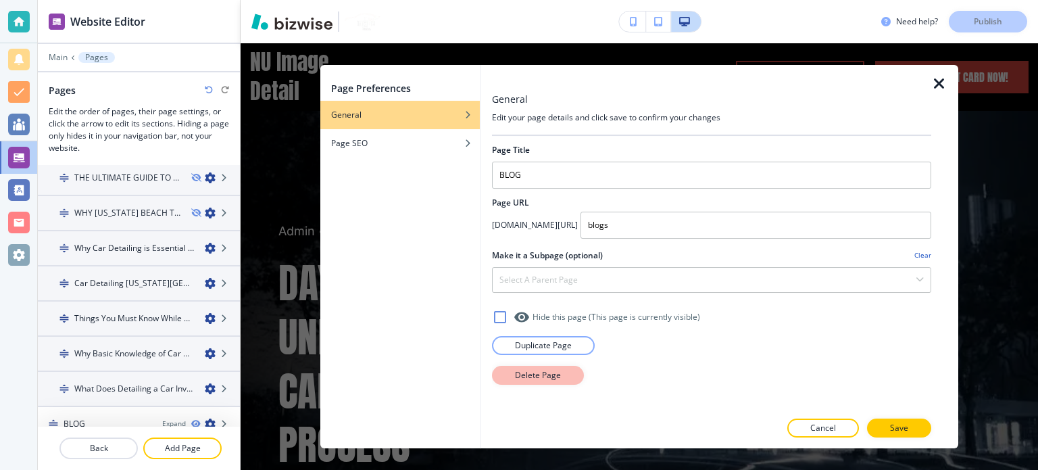
click at [533, 376] on p "Delete Page" at bounding box center [538, 375] width 46 height 12
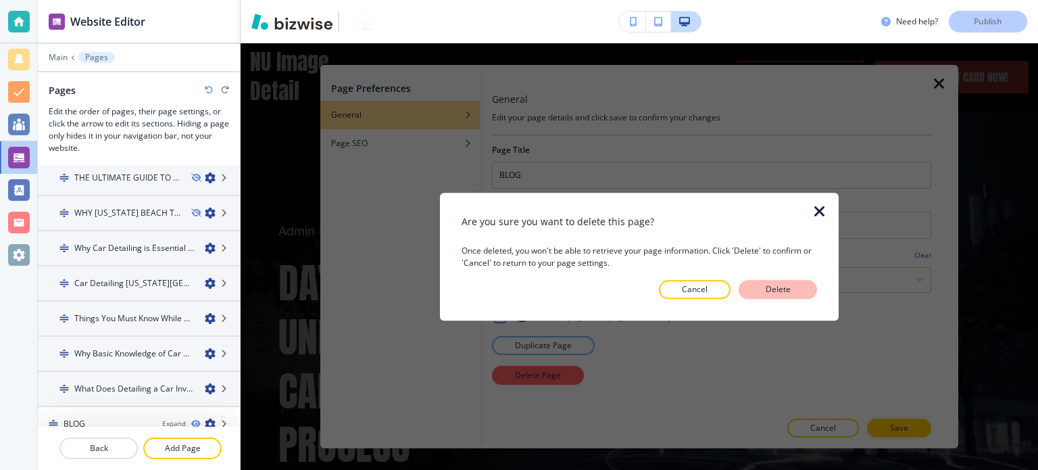
click at [782, 294] on p "Delete" at bounding box center [778, 289] width 32 height 12
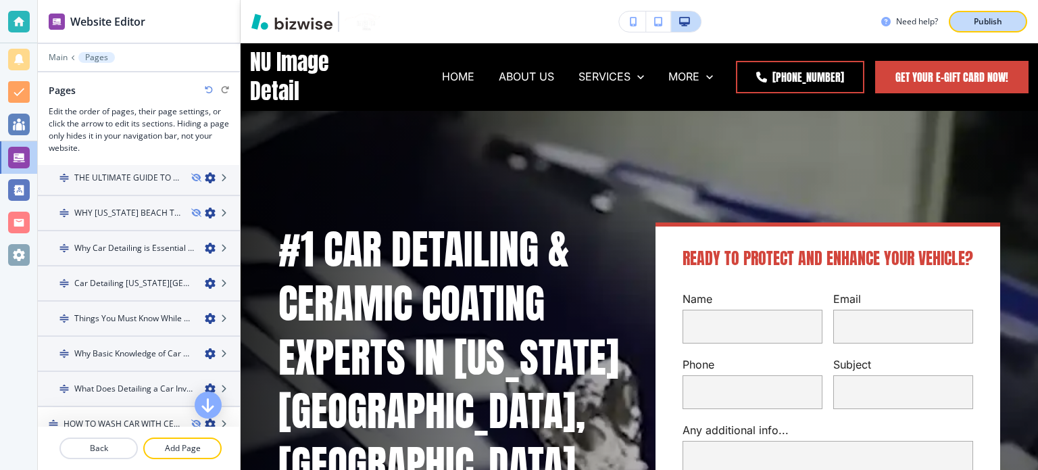
click at [984, 18] on p "Publish" at bounding box center [988, 22] width 28 height 12
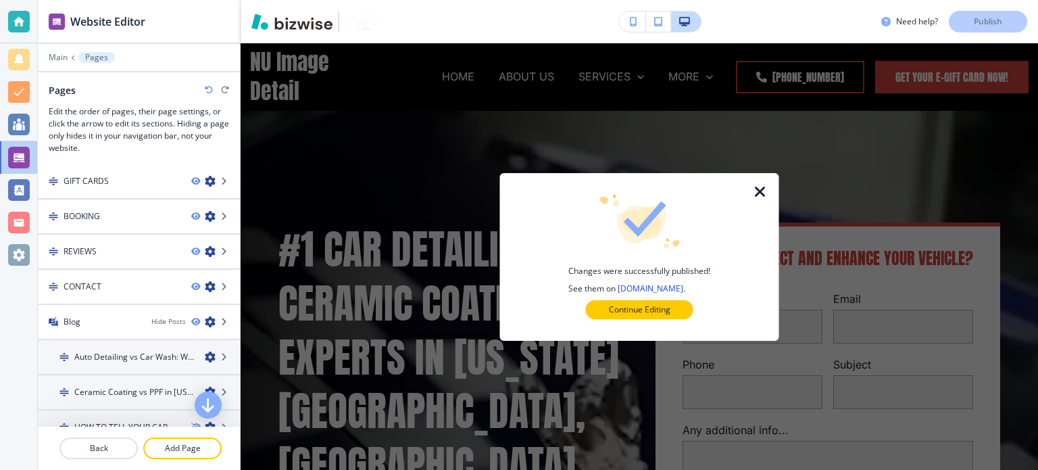
scroll to position [495, 0]
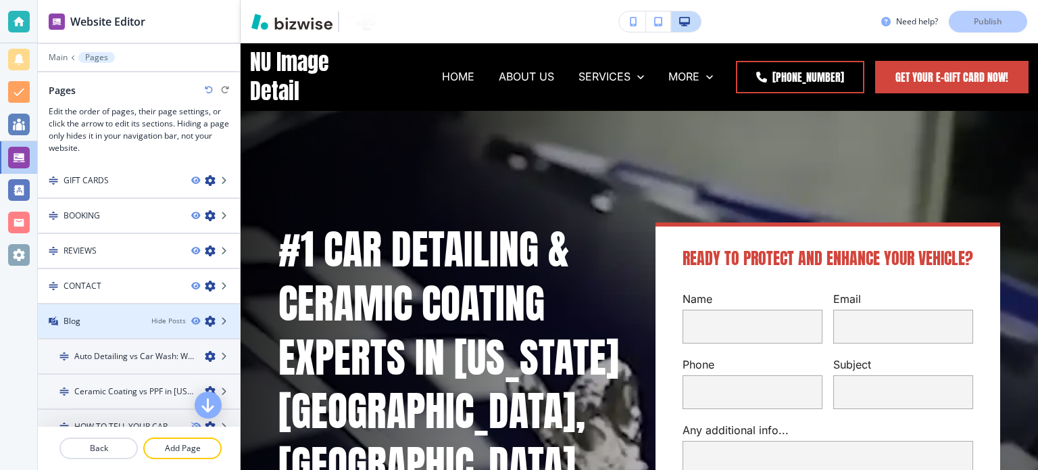
click at [200, 306] on div at bounding box center [139, 309] width 202 height 11
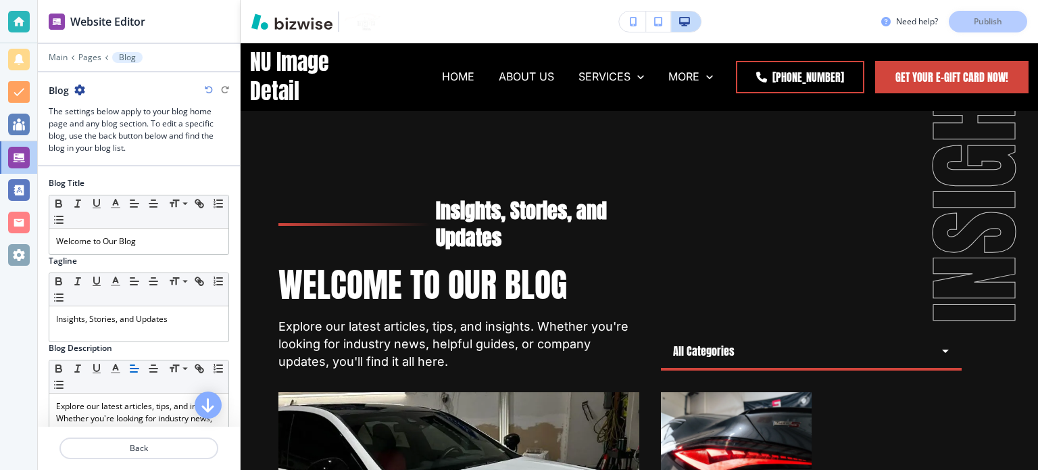
scroll to position [68, 0]
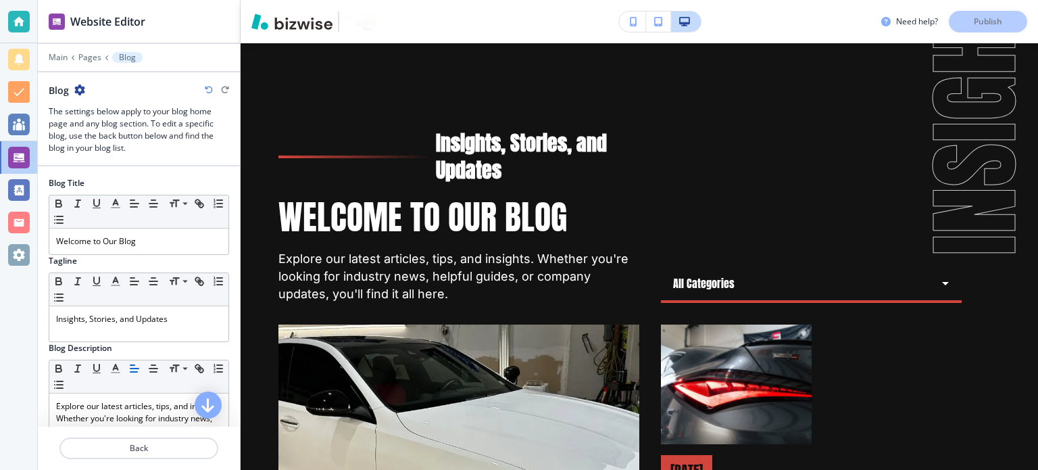
click at [76, 90] on icon "button" at bounding box center [79, 89] width 11 height 11
click at [89, 107] on p "Rename Section" at bounding box center [117, 113] width 69 height 12
click at [95, 97] on input "Blog" at bounding box center [119, 89] width 140 height 27
type input "BLOG"
click at [201, 114] on h3 "The settings below apply to your blog home page and any blog section. To edit a…" at bounding box center [139, 129] width 180 height 49
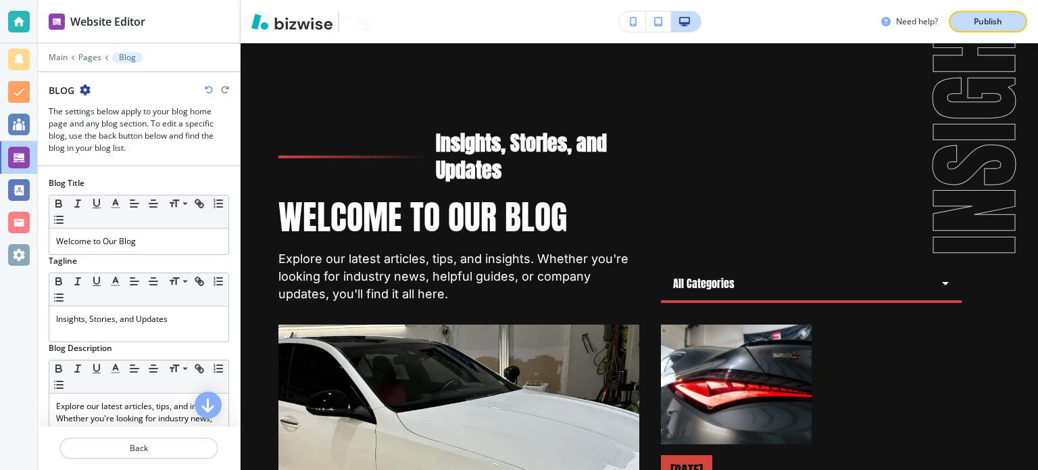
click at [970, 16] on div "Publish" at bounding box center [988, 22] width 43 height 12
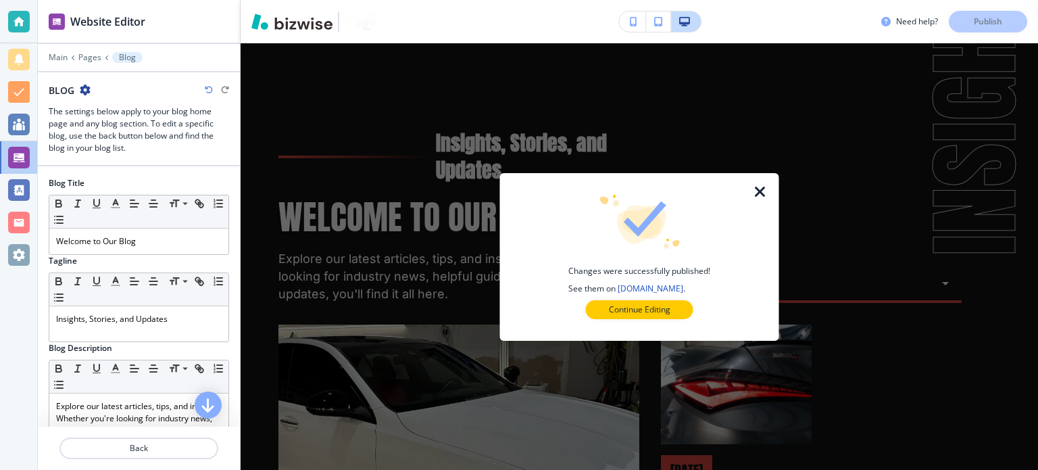
click at [765, 191] on icon "button" at bounding box center [760, 192] width 16 height 16
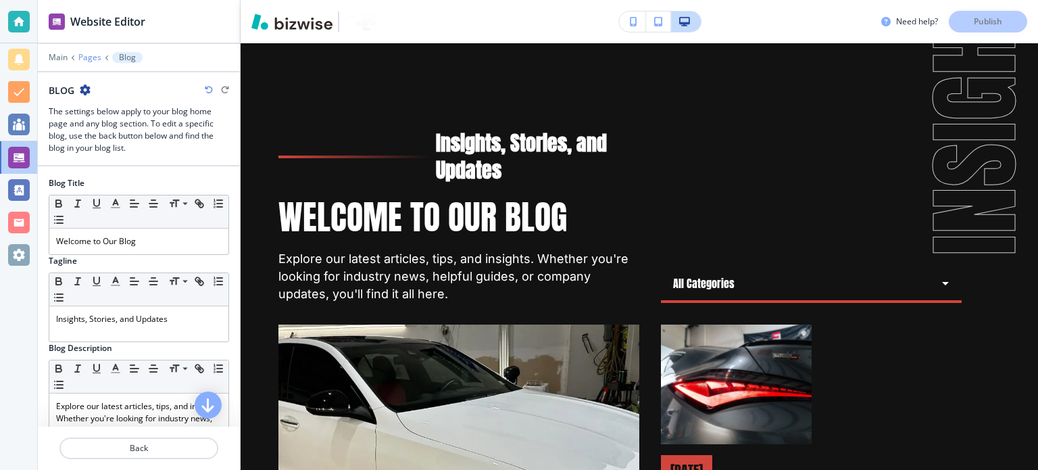
click at [90, 53] on p "Pages" at bounding box center [89, 57] width 23 height 9
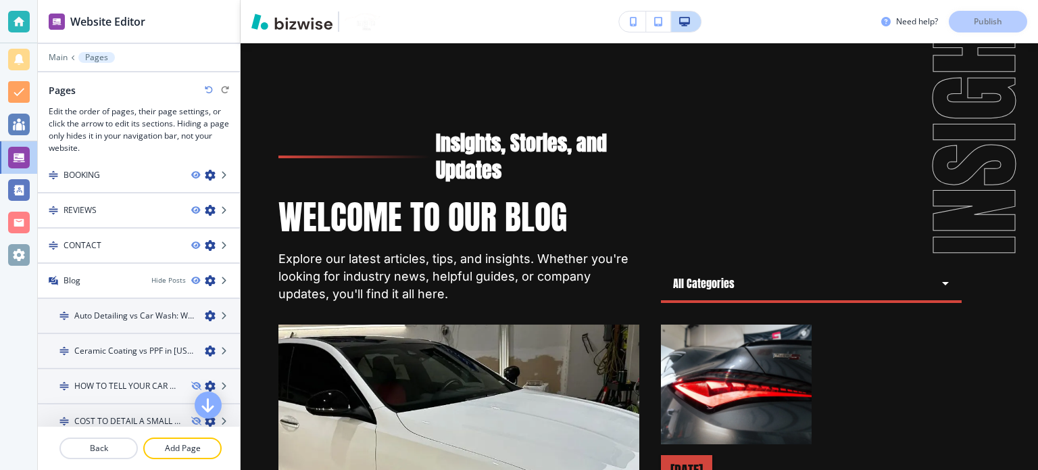
scroll to position [441, 0]
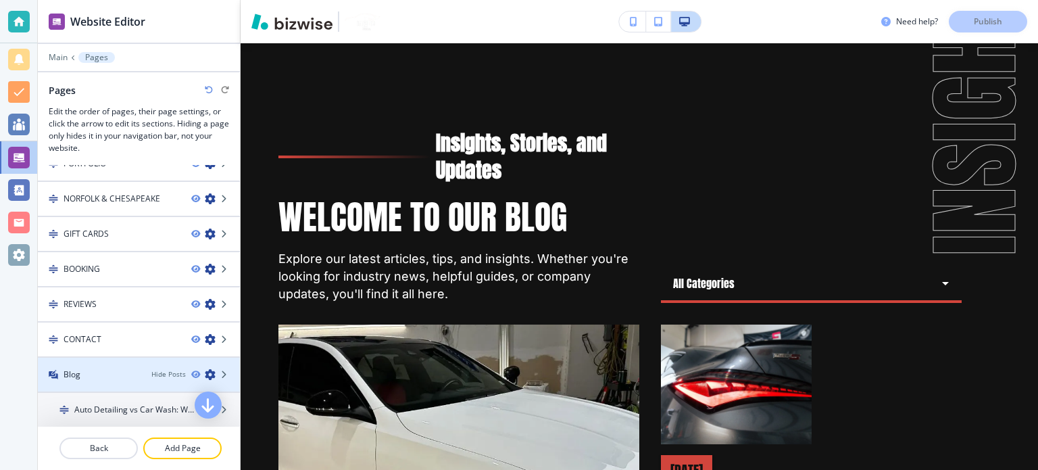
click at [205, 369] on icon "button" at bounding box center [210, 374] width 11 height 11
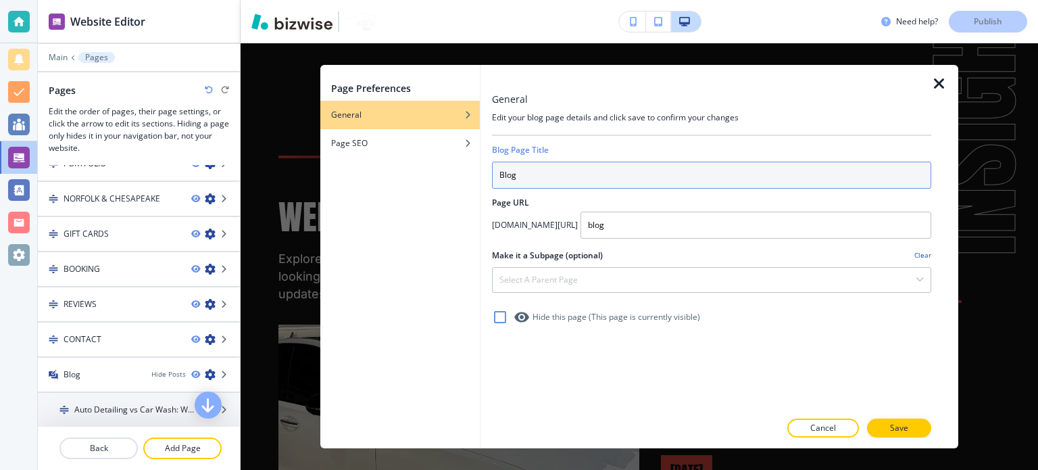
click at [477, 182] on div "Page Preferences General Page SEO General Edit your blog page details and click…" at bounding box center [639, 257] width 638 height 384
type input "BLOG"
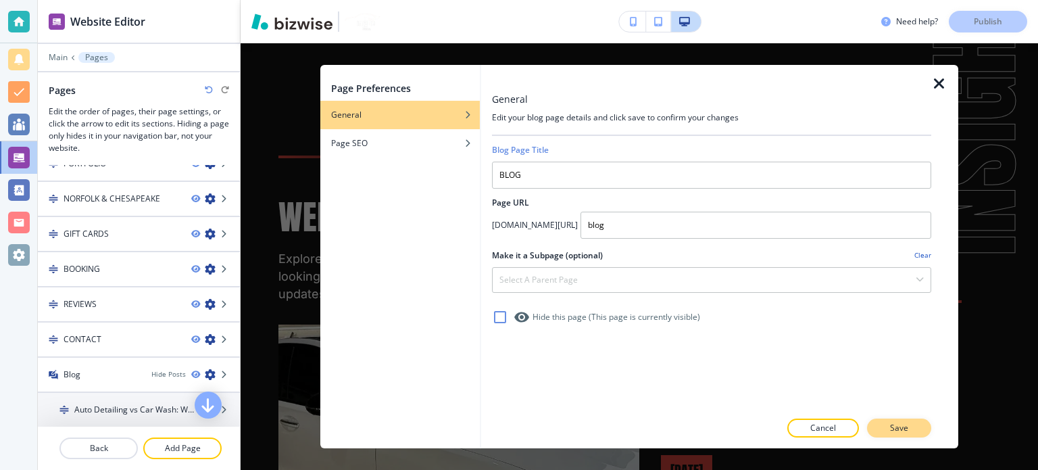
click at [917, 429] on button "Save" at bounding box center [899, 427] width 64 height 19
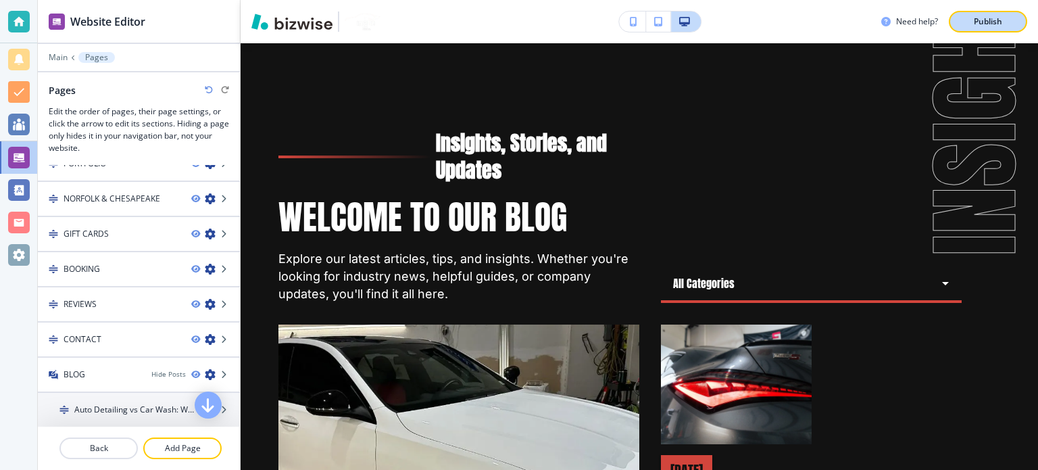
click at [1002, 20] on p "Publish" at bounding box center [988, 22] width 28 height 12
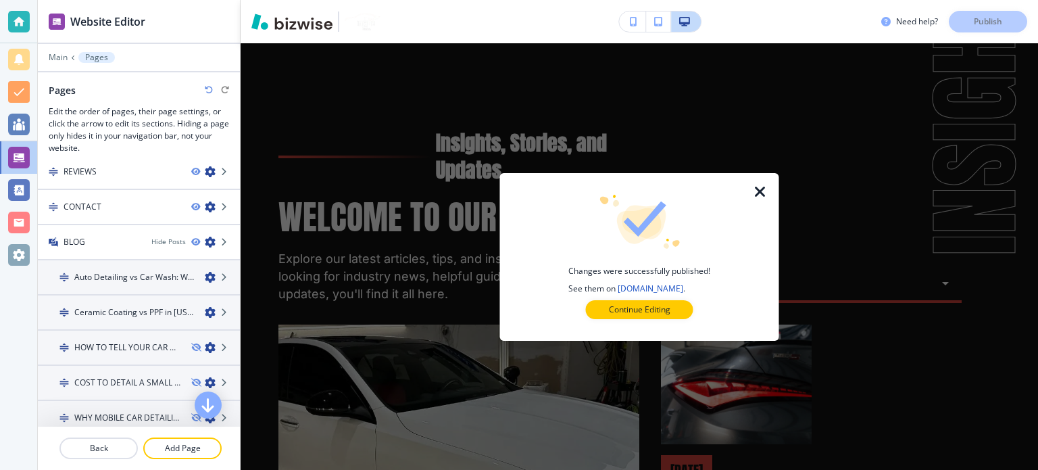
scroll to position [577, 0]
drag, startPoint x: 758, startPoint y: 192, endPoint x: 695, endPoint y: 226, distance: 72.0
click at [758, 192] on icon "button" at bounding box center [760, 192] width 16 height 16
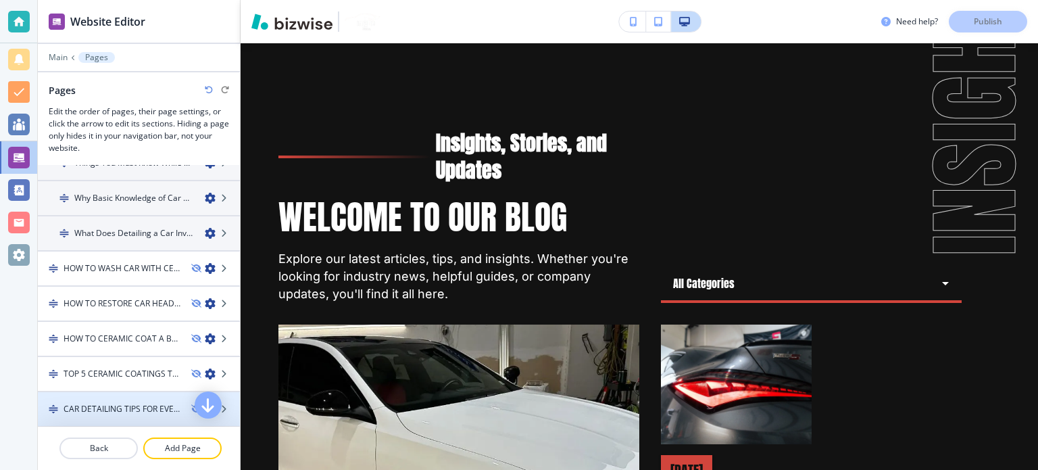
scroll to position [1707, 0]
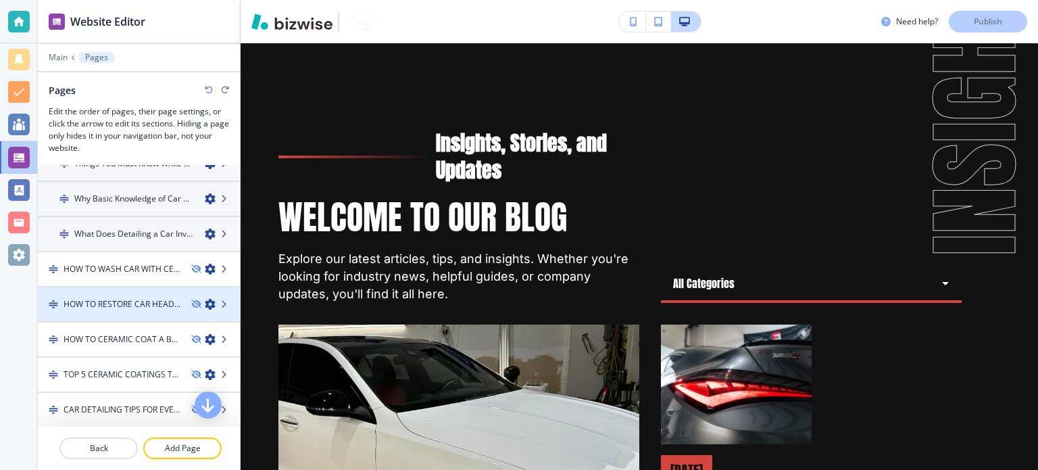
click at [205, 299] on icon "button" at bounding box center [210, 304] width 11 height 11
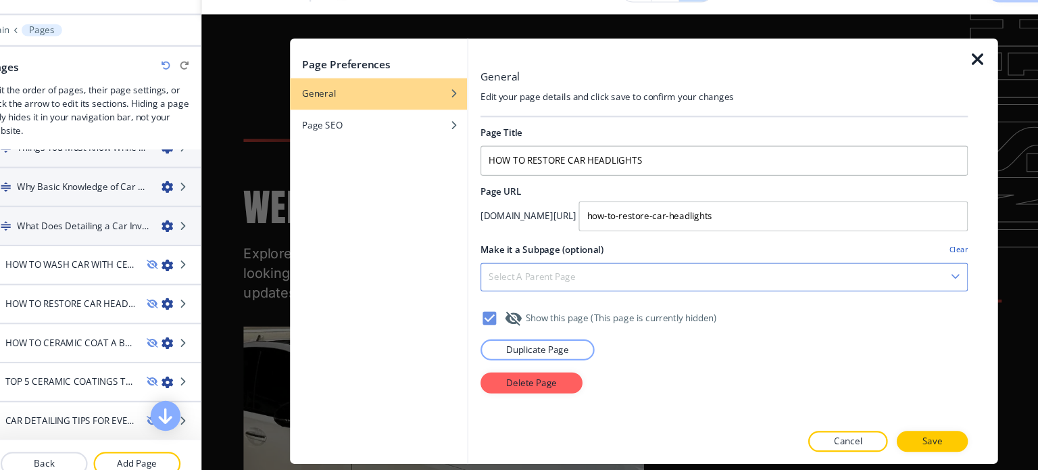
click at [578, 278] on div "Select a parent page" at bounding box center [712, 280] width 438 height 24
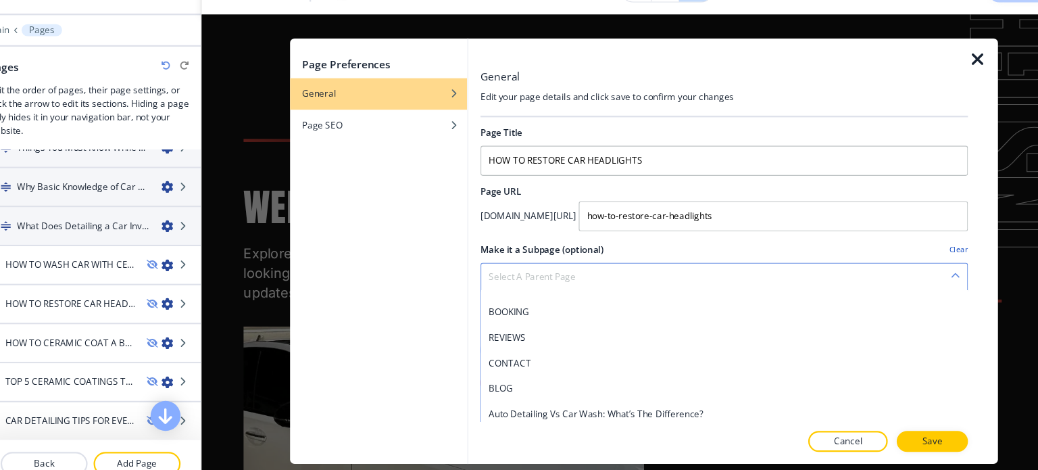
scroll to position [335, 0]
click at [940, 85] on icon "button" at bounding box center [939, 84] width 16 height 16
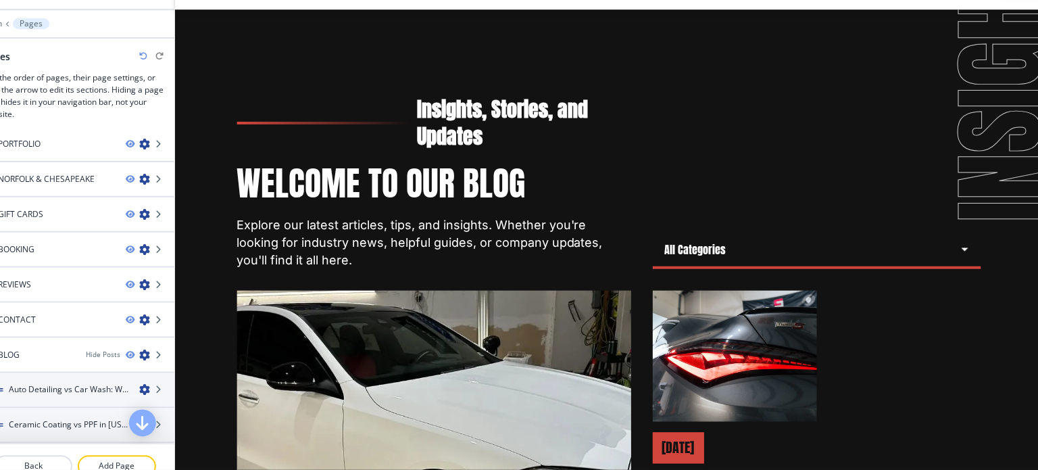
scroll to position [68, 0]
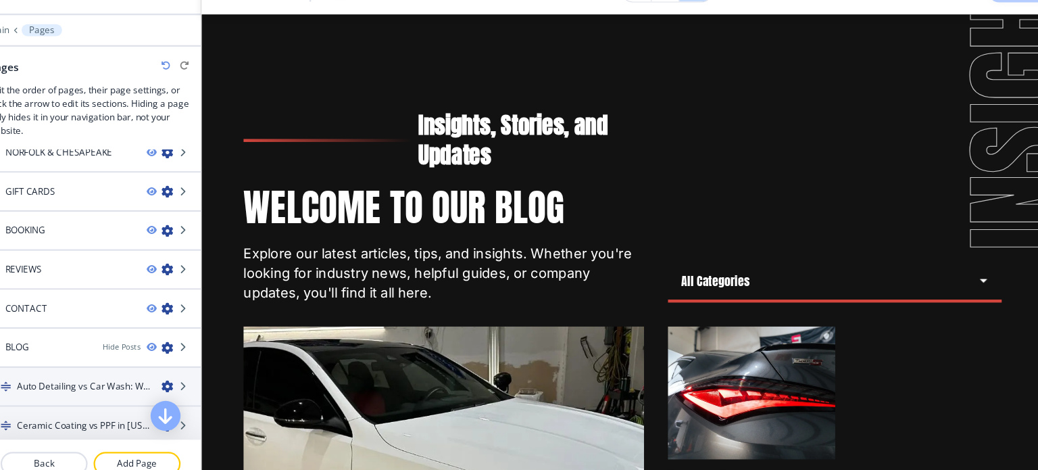
drag, startPoint x: 583, startPoint y: 49, endPoint x: 306, endPoint y: 145, distance: 293.3
click at [306, 145] on div "Insights, Stories, and Updates" at bounding box center [458, 157] width 361 height 54
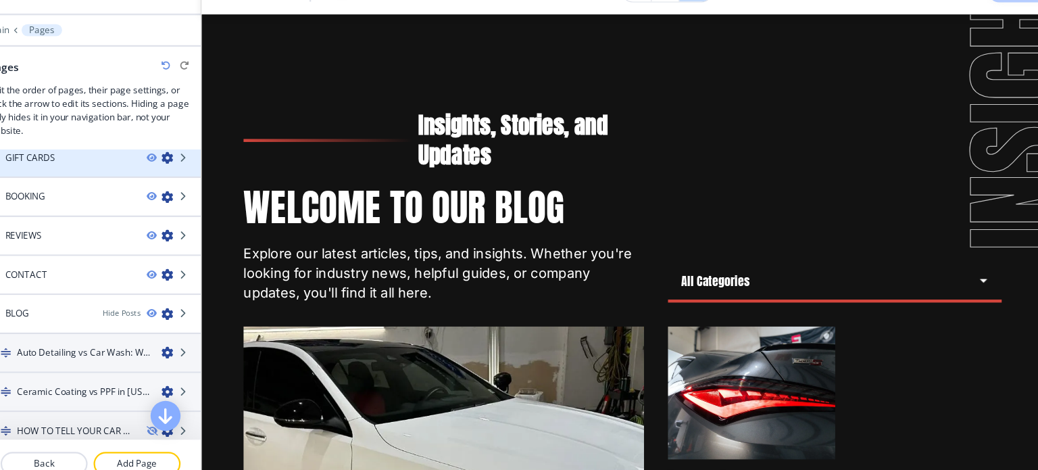
scroll to position [533, 0]
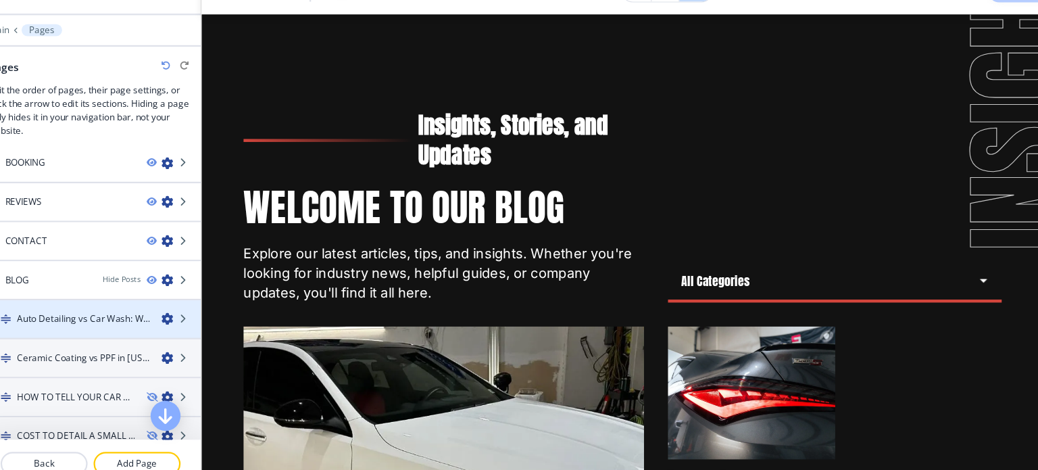
click at [205, 312] on icon "button" at bounding box center [210, 317] width 11 height 11
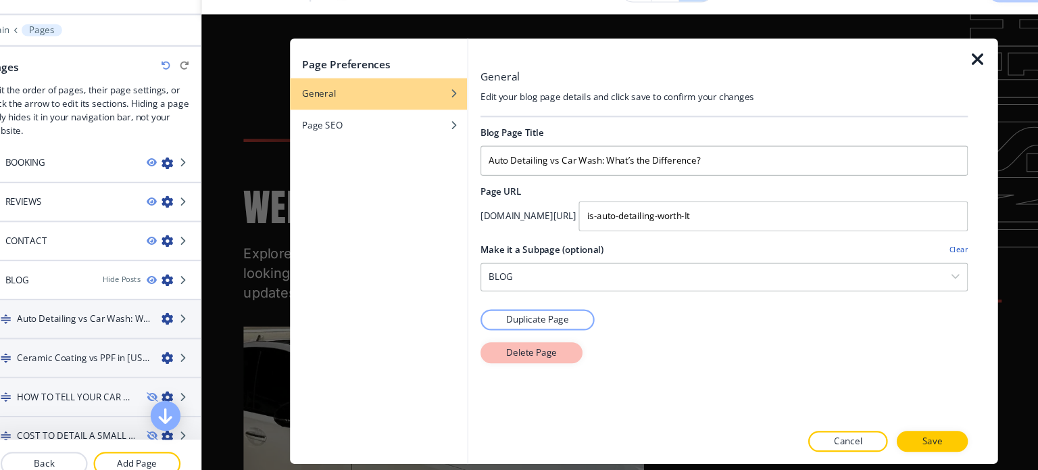
click at [553, 350] on p "Delete Page" at bounding box center [538, 348] width 46 height 12
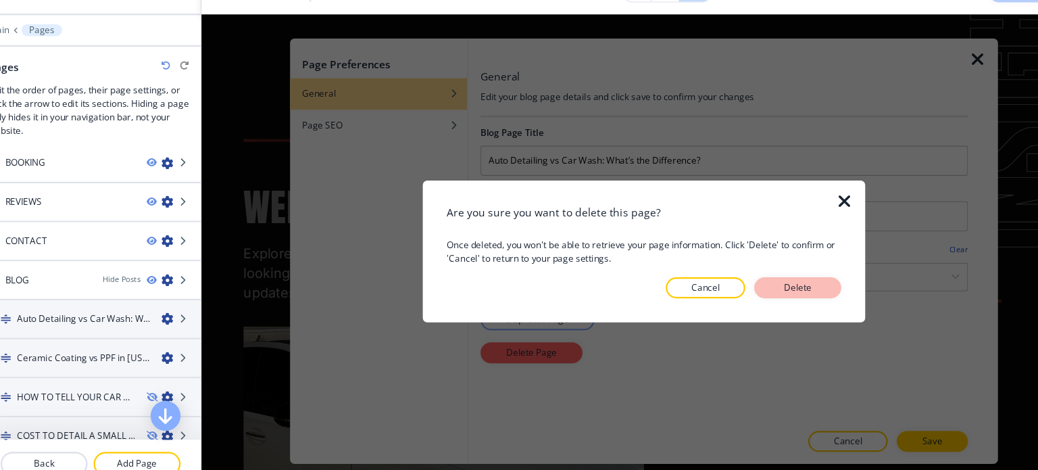
click at [769, 289] on p "Delete" at bounding box center [778, 289] width 32 height 12
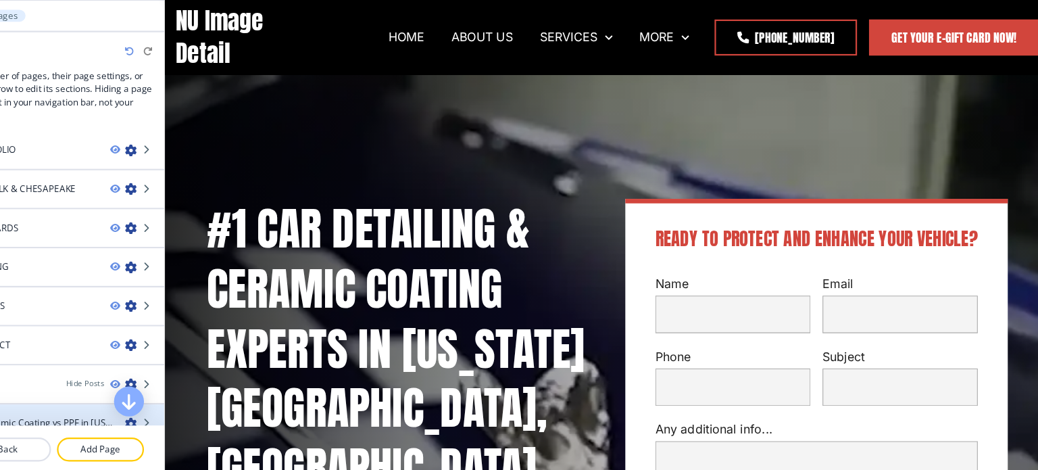
scroll to position [351, 0]
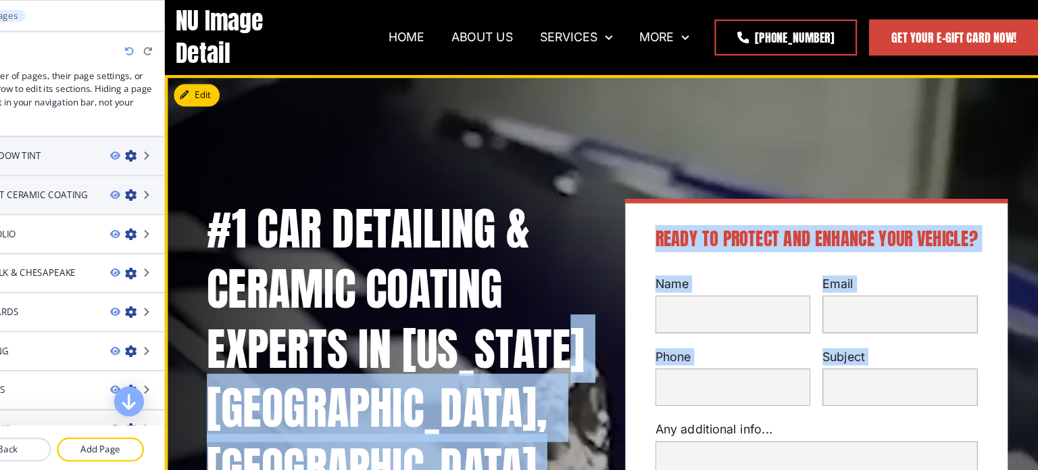
drag, startPoint x: 280, startPoint y: 425, endPoint x: 631, endPoint y: 434, distance: 350.9
click at [631, 434] on div "#1 Car Detailing & Ceramic Coating Experts in [US_STATE][GEOGRAPHIC_DATA], [GEO…" at bounding box center [623, 445] width 754 height 618
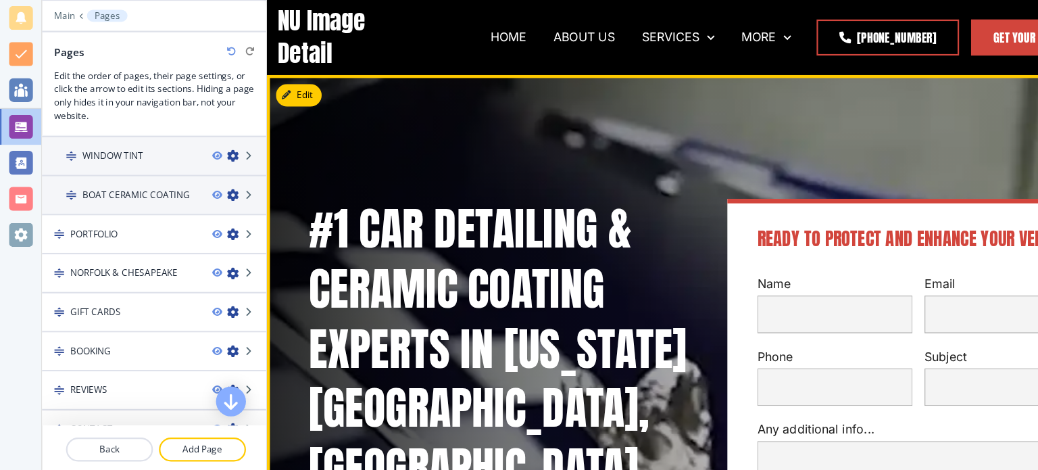
click at [396, 178] on div "#1 Car Detailing & Ceramic Coating Experts in [US_STATE][GEOGRAPHIC_DATA], [GEO…" at bounding box center [623, 445] width 754 height 618
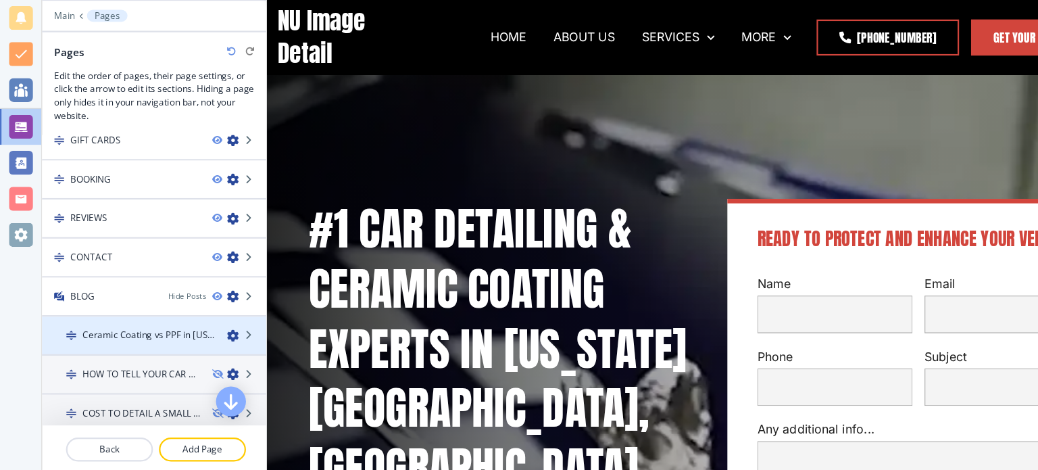
scroll to position [533, 0]
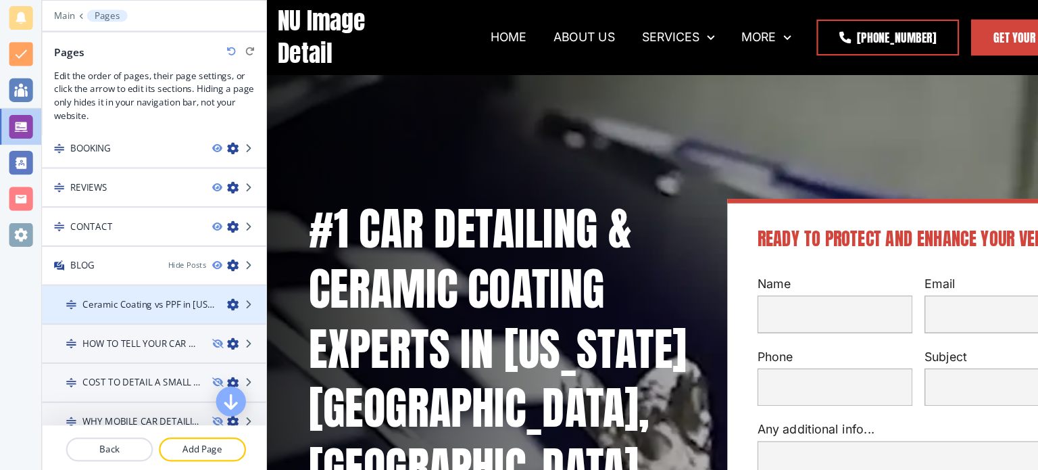
click at [205, 312] on icon "button" at bounding box center [210, 317] width 11 height 11
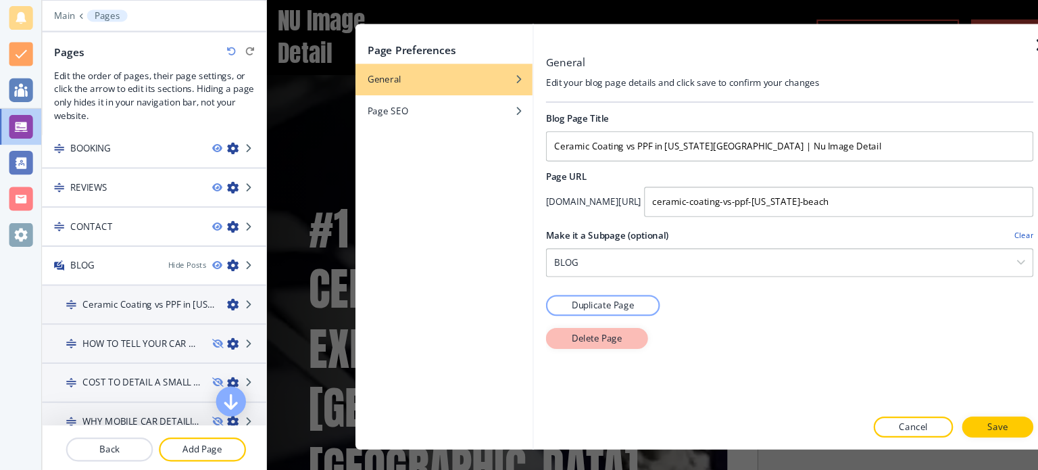
click at [518, 345] on p "Delete Page" at bounding box center [538, 348] width 46 height 12
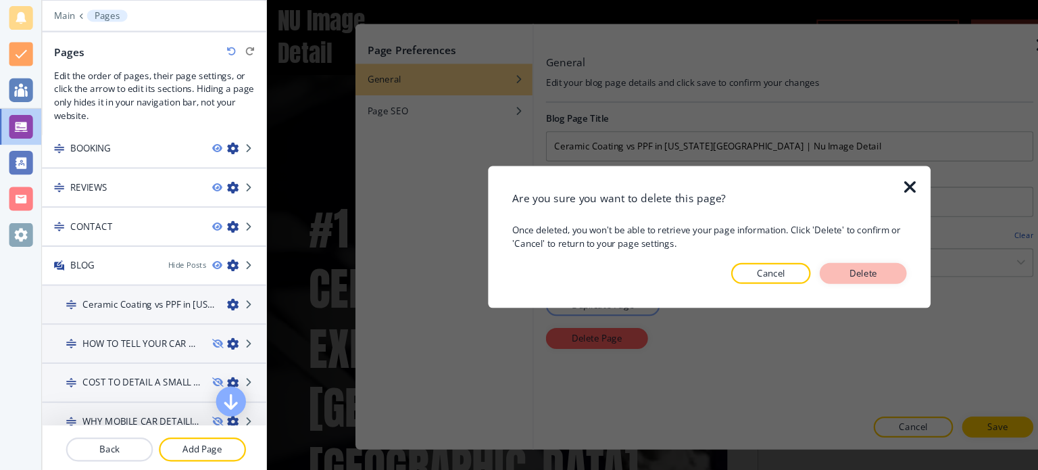
click at [794, 289] on button "Delete" at bounding box center [778, 289] width 78 height 19
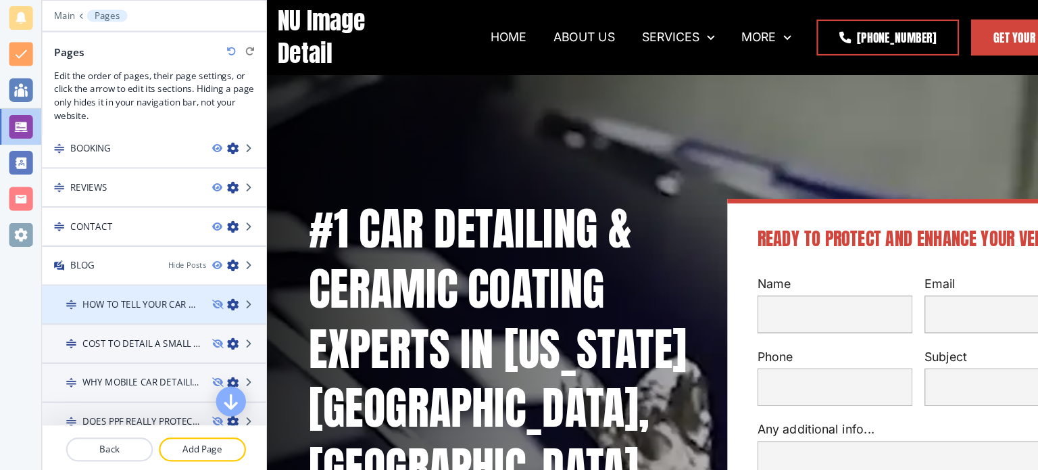
click at [205, 312] on icon "button" at bounding box center [210, 317] width 11 height 11
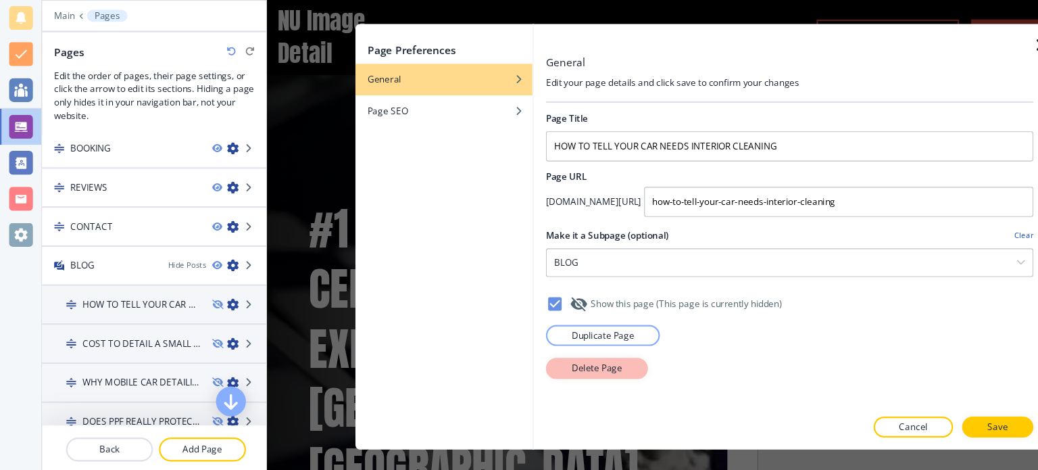
click at [549, 369] on p "Delete Page" at bounding box center [538, 375] width 46 height 12
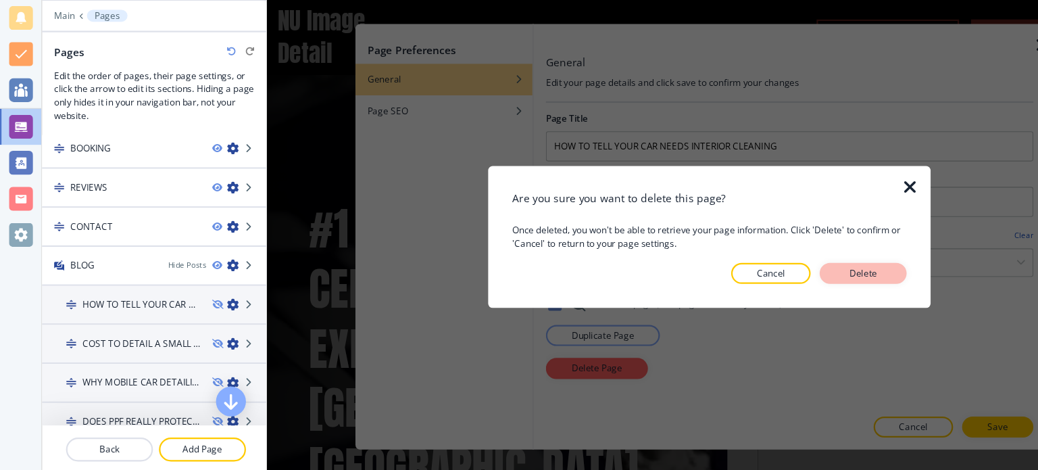
click at [782, 285] on p "Delete" at bounding box center [778, 289] width 32 height 12
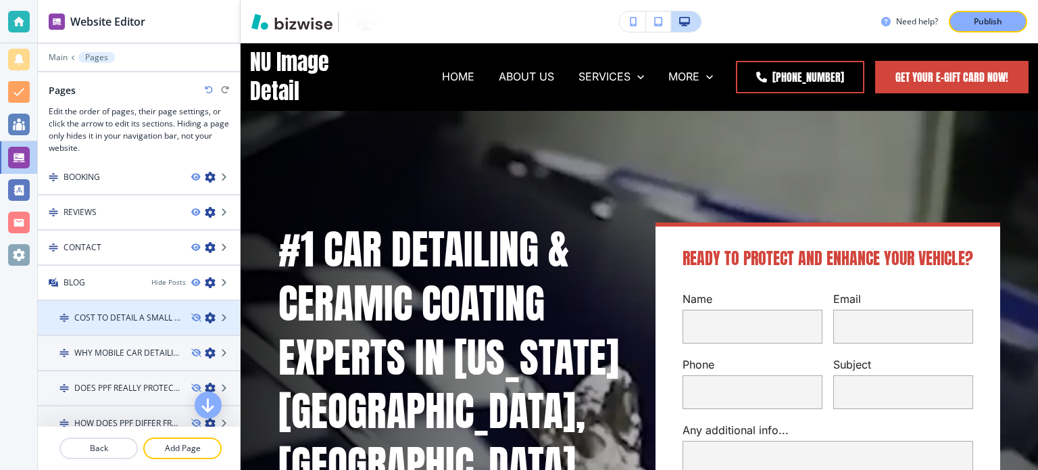
click at [199, 316] on div "COST TO DETAIL A SMALL CAR IN [US_STATE]" at bounding box center [139, 318] width 202 height 12
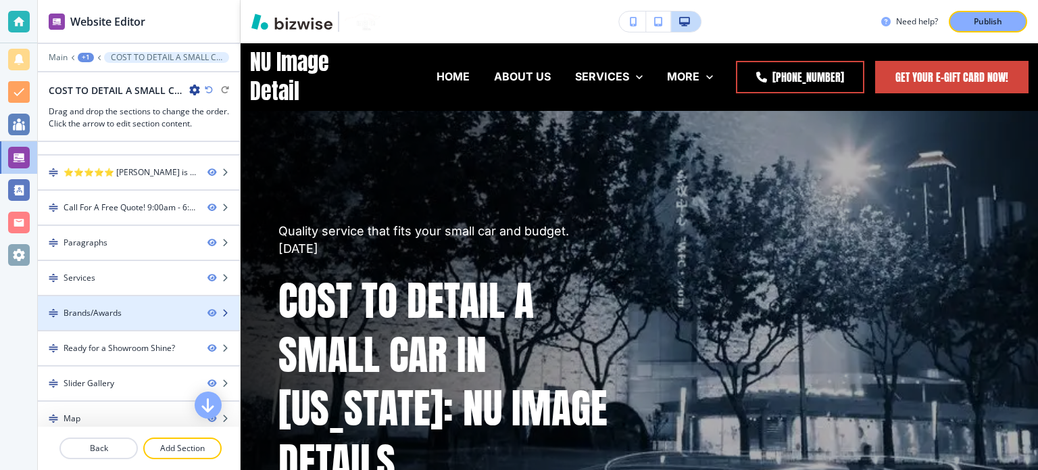
scroll to position [0, 0]
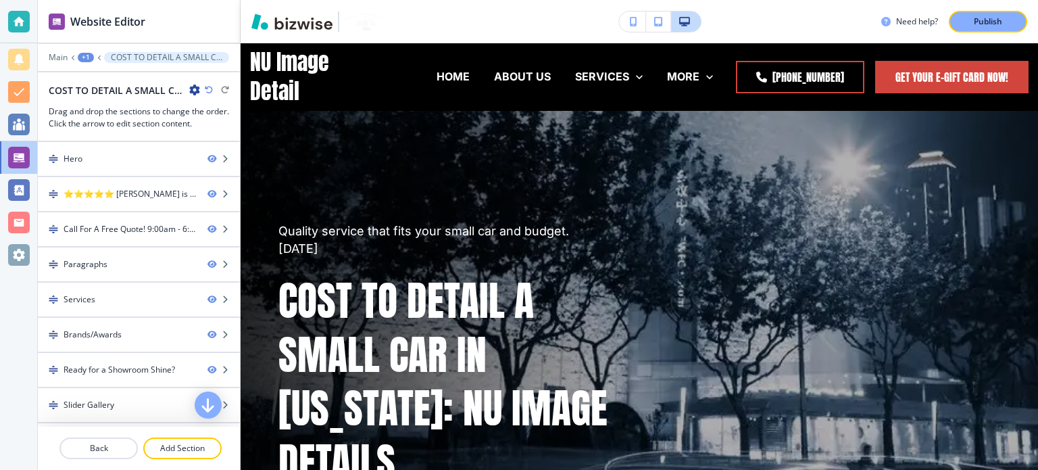
click at [85, 55] on div "+1" at bounding box center [86, 57] width 16 height 9
click at [108, 73] on p "Pages" at bounding box center [121, 79] width 69 height 12
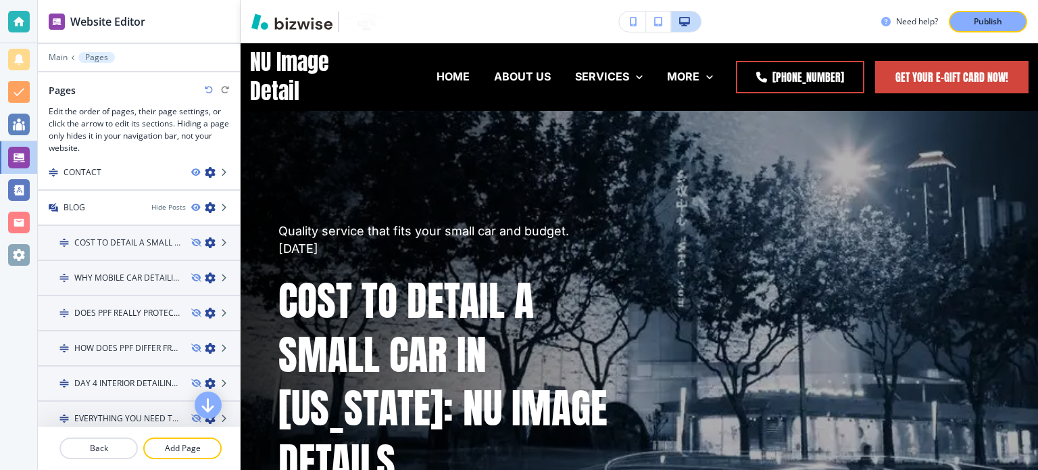
scroll to position [631, 0]
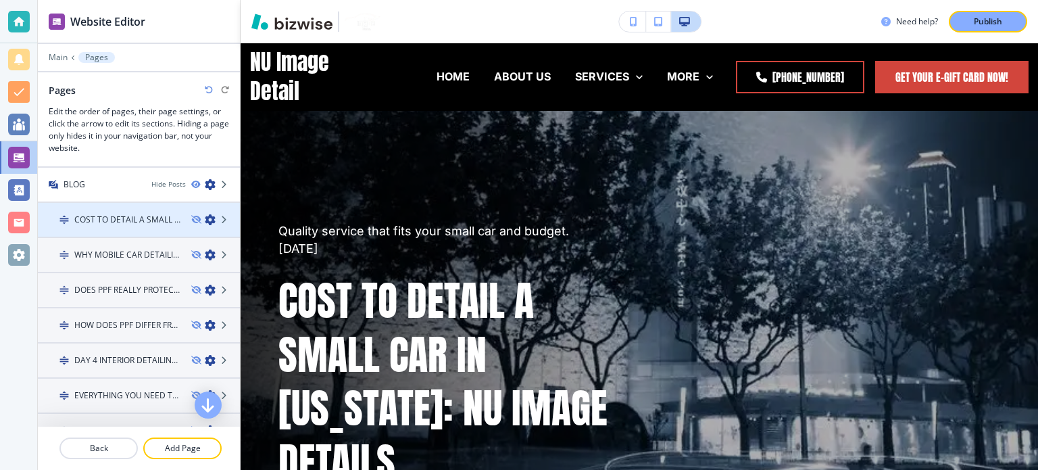
click at [205, 214] on icon "button" at bounding box center [210, 219] width 11 height 11
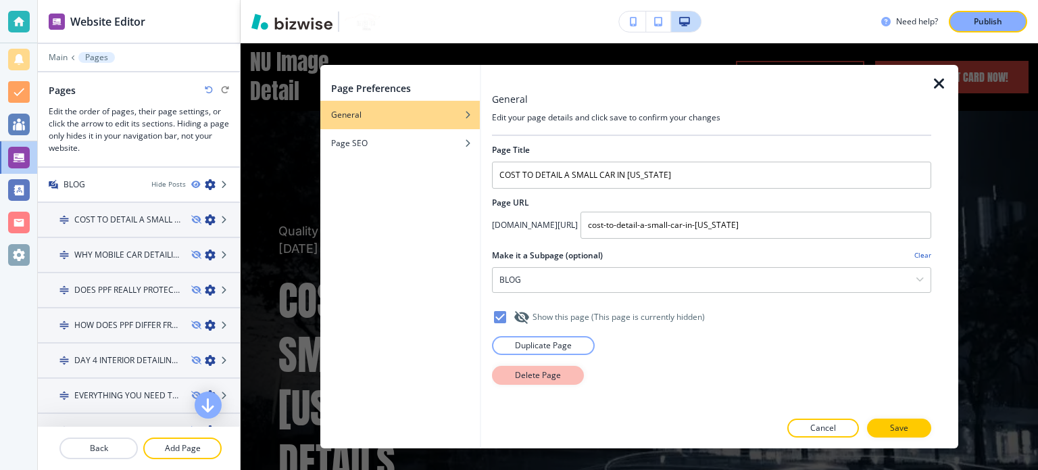
click at [517, 369] on p "Delete Page" at bounding box center [538, 375] width 46 height 12
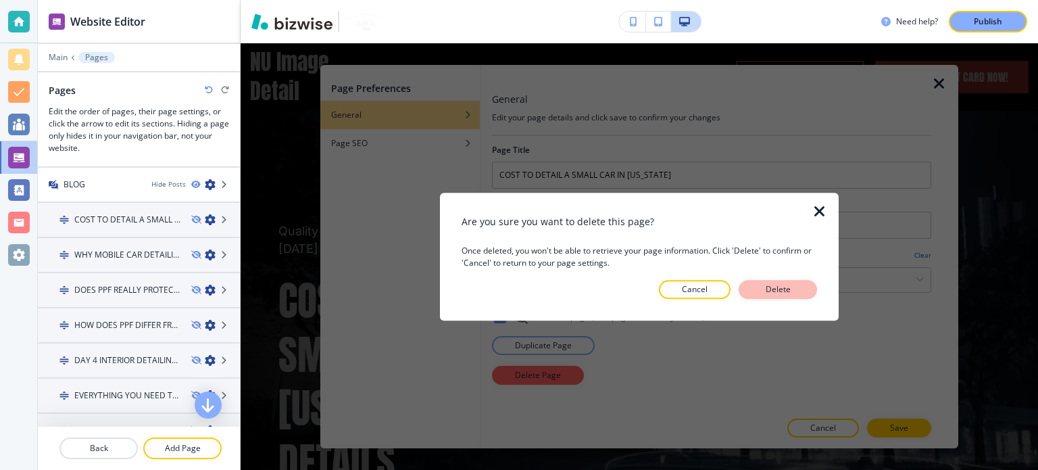
click at [771, 283] on p "Delete" at bounding box center [778, 289] width 32 height 12
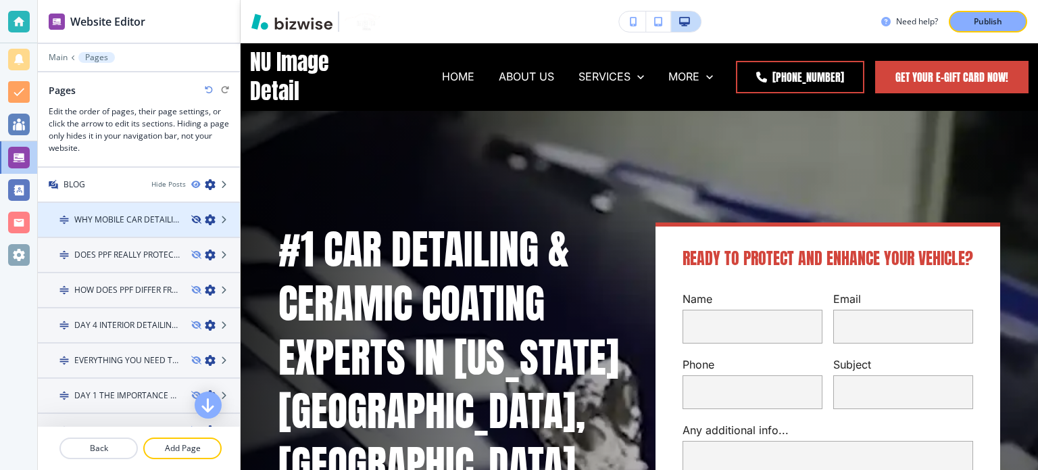
click at [191, 216] on icon "button" at bounding box center [195, 220] width 8 height 8
click at [205, 214] on icon "button" at bounding box center [210, 219] width 11 height 11
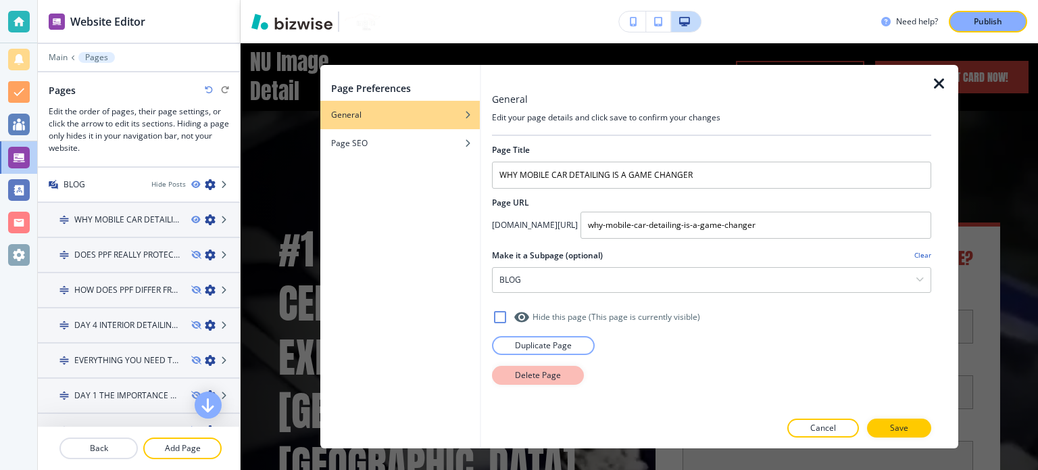
click at [531, 379] on p "Delete Page" at bounding box center [538, 375] width 46 height 12
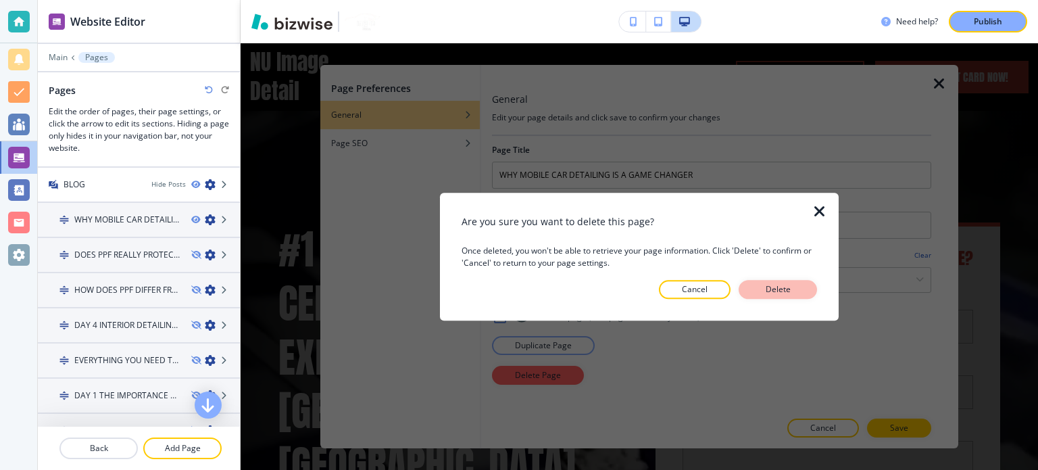
click at [783, 283] on p "Delete" at bounding box center [778, 289] width 32 height 12
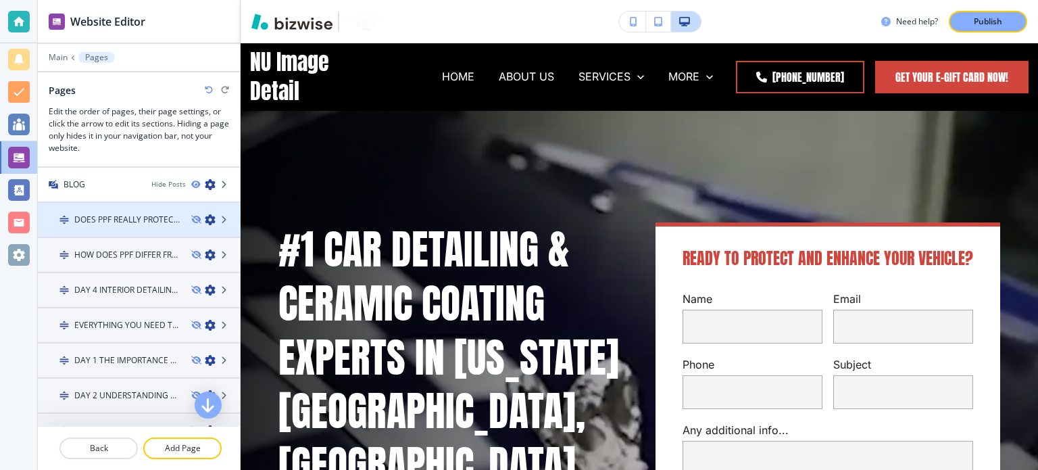
click at [205, 214] on icon "button" at bounding box center [210, 219] width 11 height 11
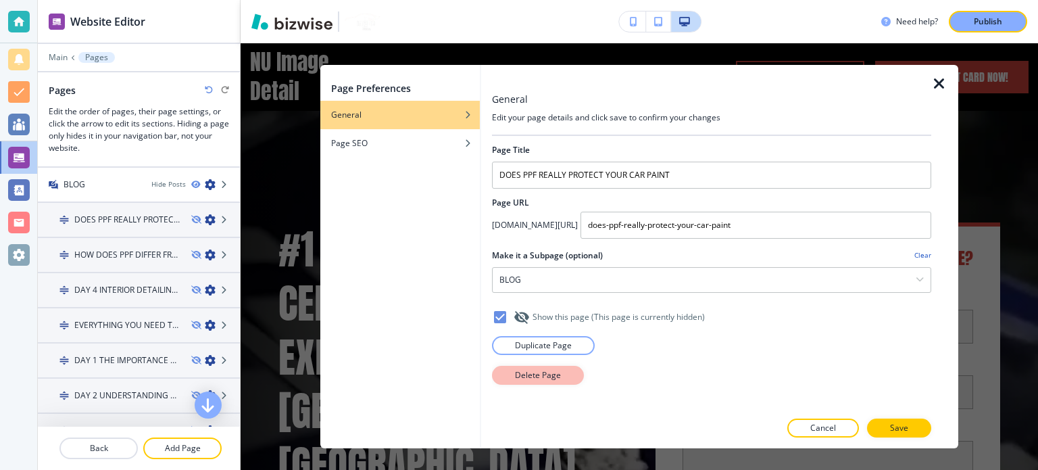
click at [509, 372] on button "Delete Page" at bounding box center [538, 375] width 92 height 19
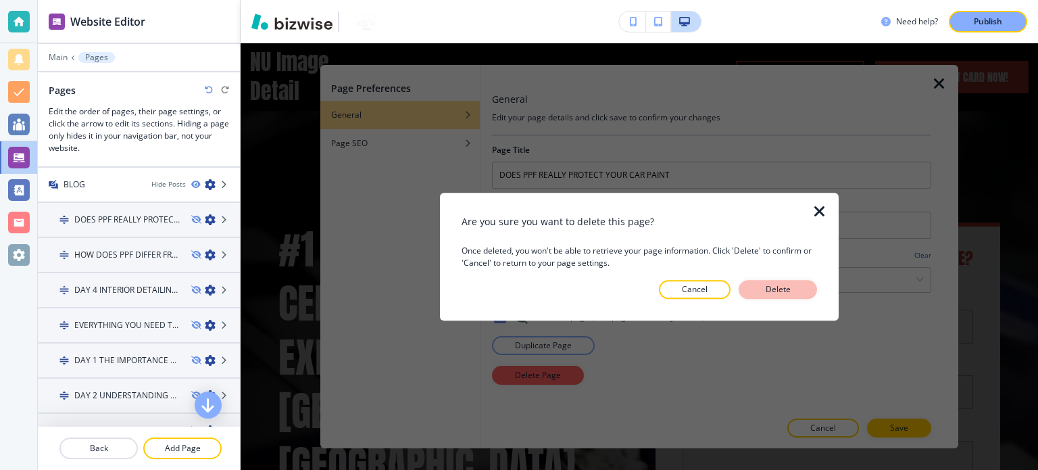
click at [781, 283] on p "Delete" at bounding box center [778, 289] width 32 height 12
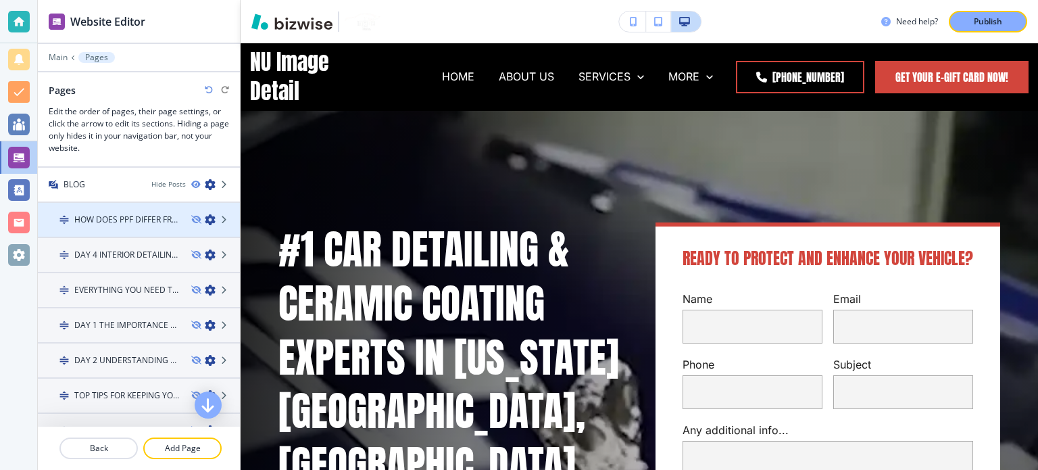
click at [205, 217] on icon "button" at bounding box center [210, 219] width 11 height 11
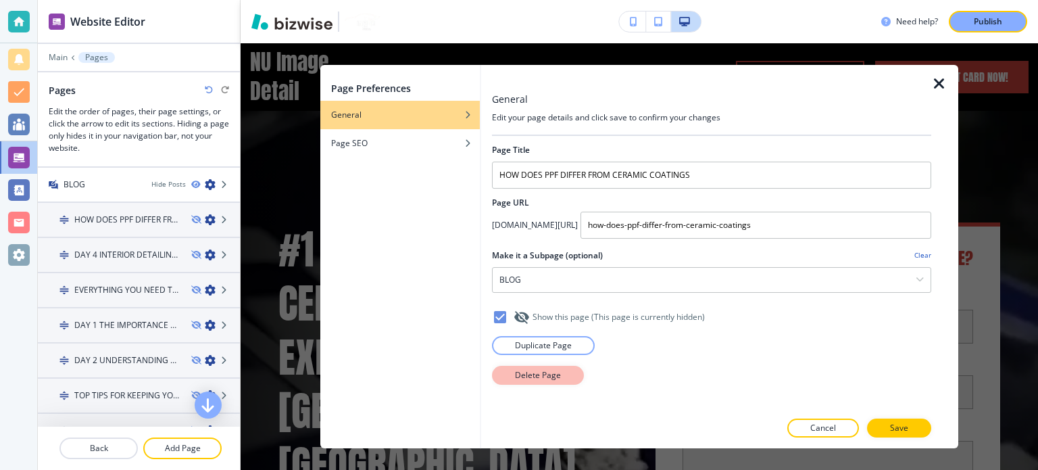
click at [522, 378] on p "Delete Page" at bounding box center [538, 375] width 46 height 12
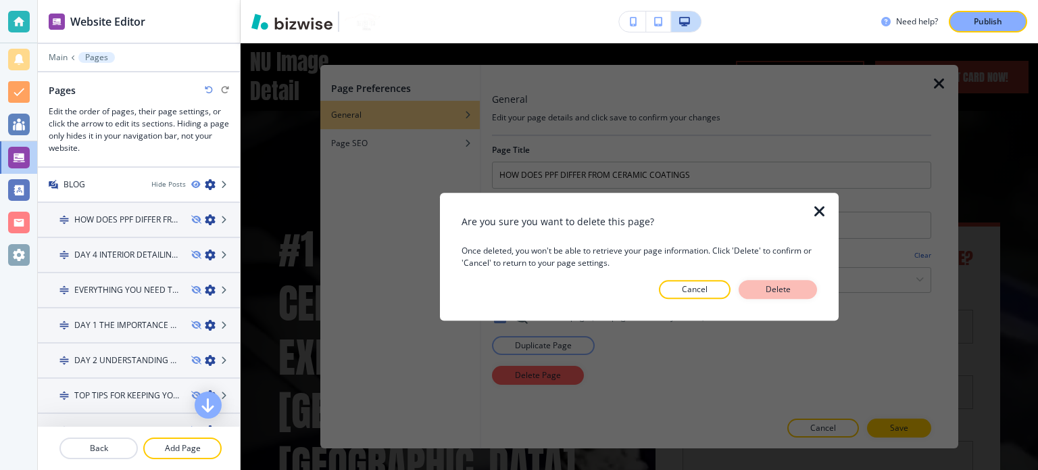
click at [744, 292] on button "Delete" at bounding box center [778, 289] width 78 height 19
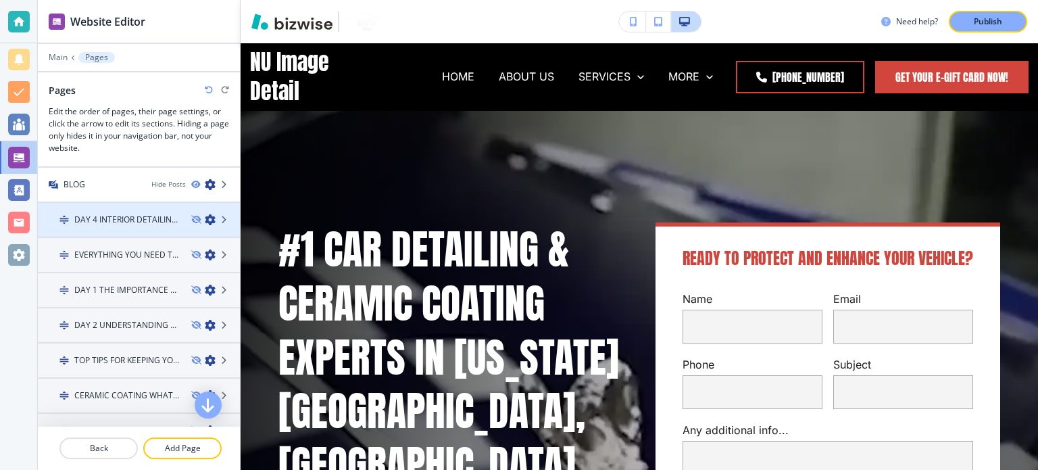
click at [205, 214] on icon "button" at bounding box center [210, 219] width 11 height 11
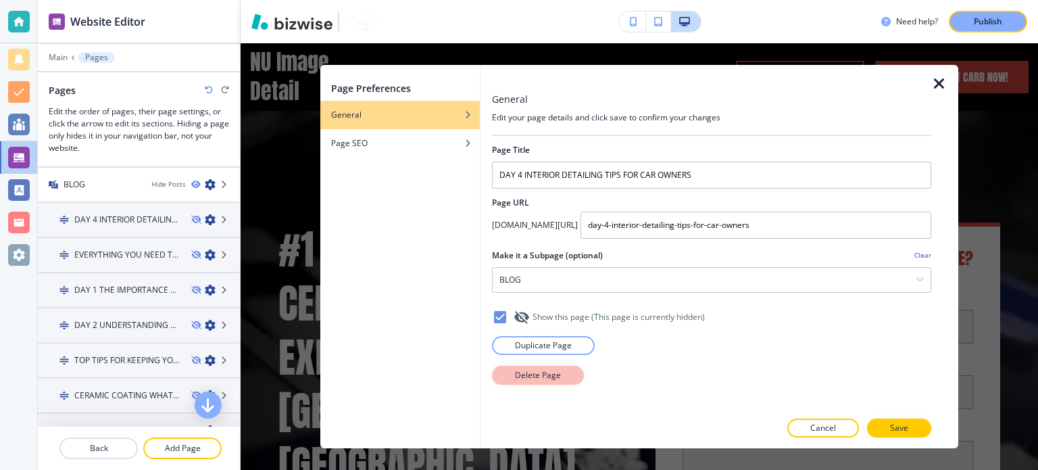
click at [562, 371] on button "Delete Page" at bounding box center [538, 375] width 92 height 19
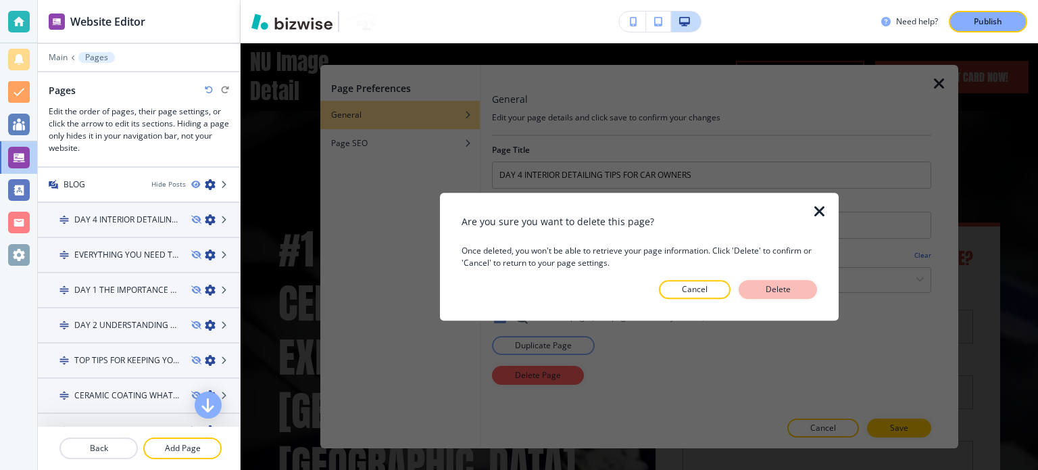
click at [774, 289] on p "Delete" at bounding box center [778, 289] width 32 height 12
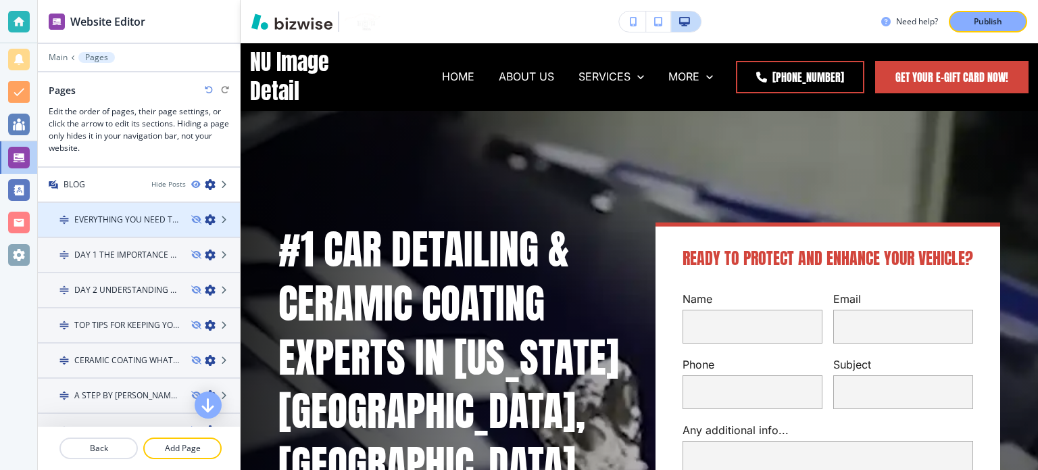
click at [197, 226] on div at bounding box center [139, 231] width 202 height 11
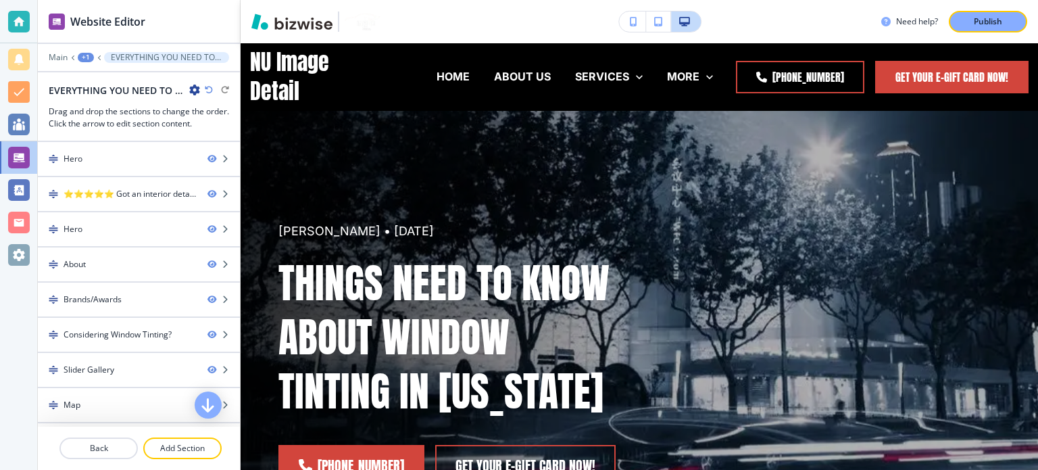
click at [89, 53] on div "+1" at bounding box center [86, 57] width 16 height 9
click at [105, 80] on p "Pages" at bounding box center [121, 79] width 69 height 12
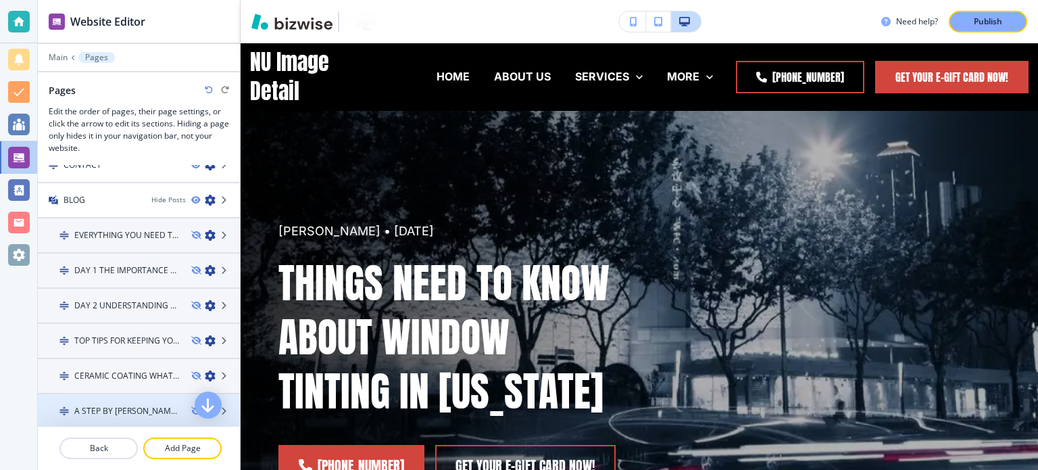
scroll to position [541, 0]
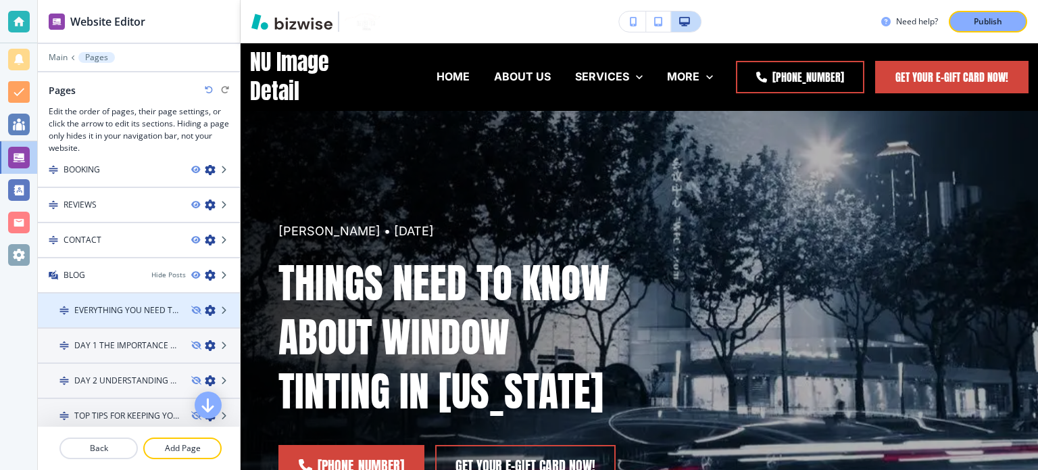
click at [200, 297] on div at bounding box center [139, 298] width 202 height 11
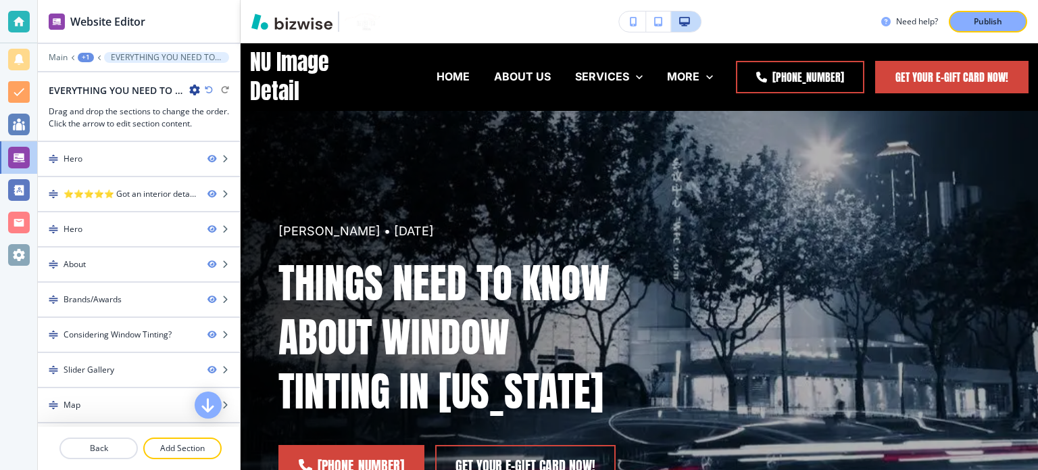
click at [84, 51] on div at bounding box center [139, 48] width 202 height 8
click at [85, 53] on div "+1" at bounding box center [86, 57] width 16 height 9
click at [87, 74] on p "Pages" at bounding box center [121, 79] width 69 height 12
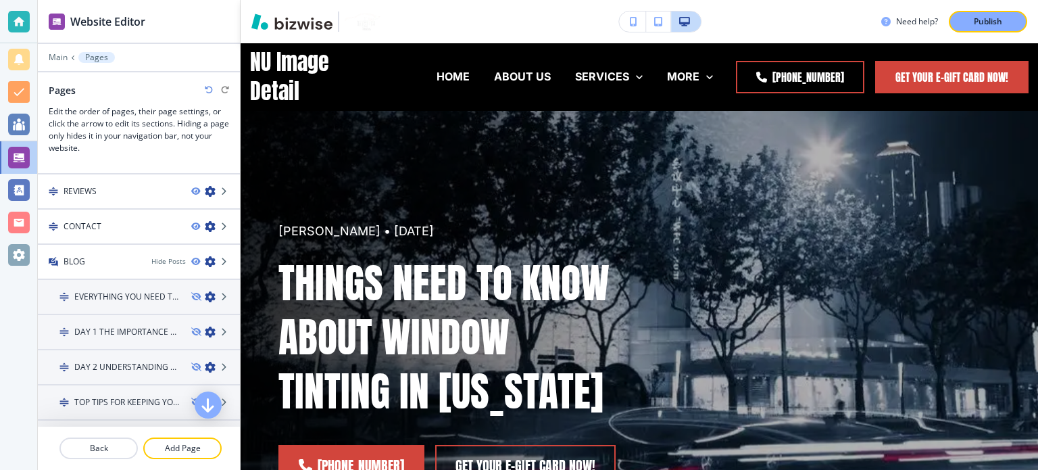
scroll to position [590, 0]
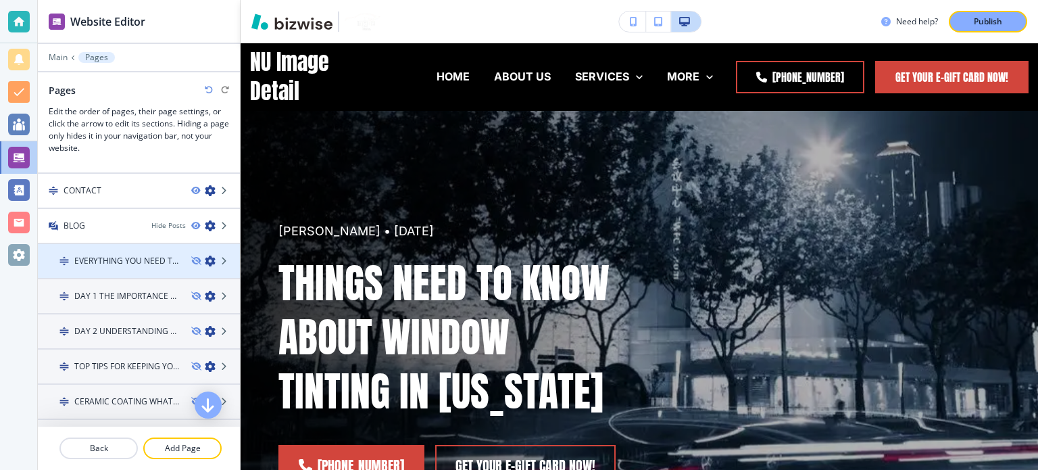
click at [205, 256] on icon "button" at bounding box center [210, 261] width 11 height 11
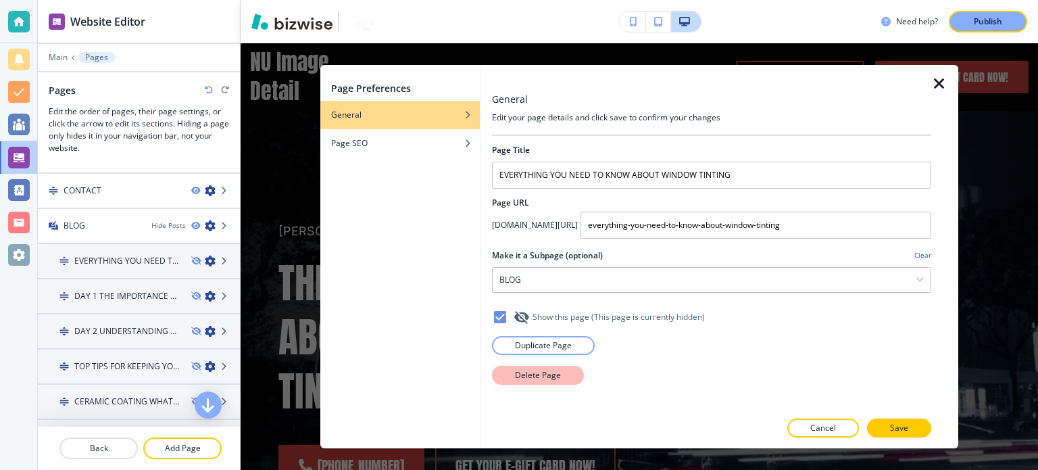
click at [526, 370] on p "Delete Page" at bounding box center [538, 375] width 46 height 12
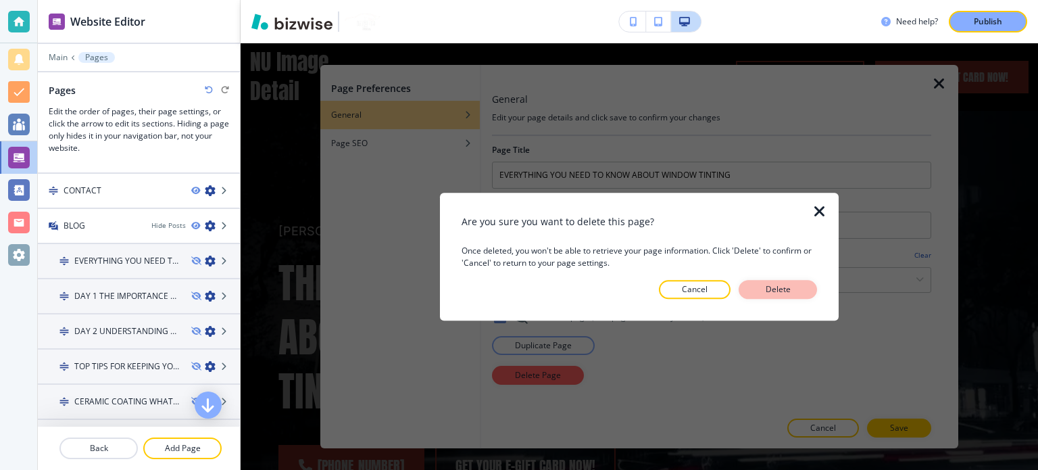
click at [776, 289] on p "Delete" at bounding box center [778, 289] width 32 height 12
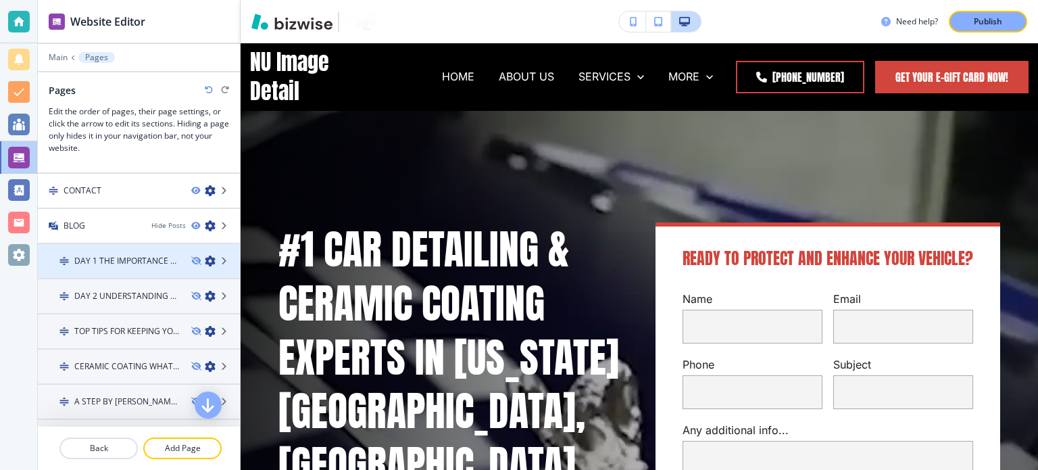
click at [205, 256] on icon "button" at bounding box center [210, 261] width 11 height 11
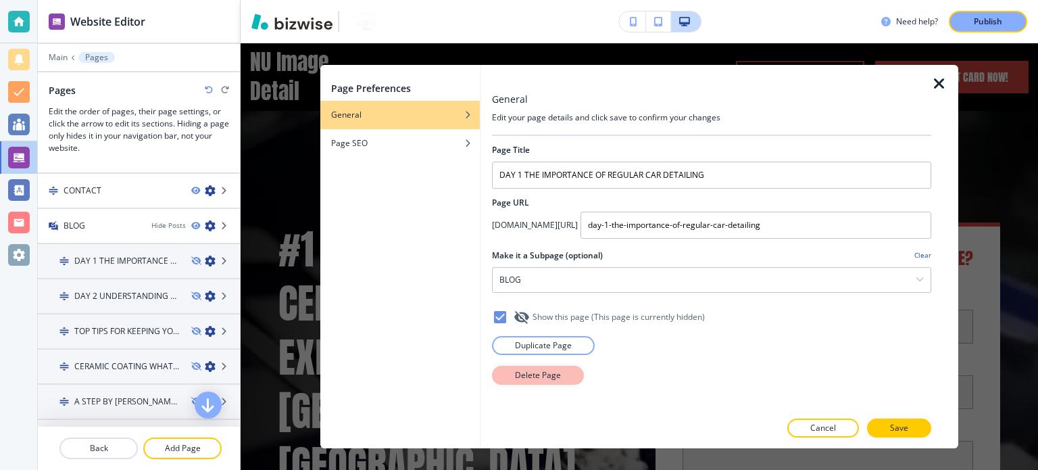
click at [535, 379] on p "Delete Page" at bounding box center [538, 375] width 46 height 12
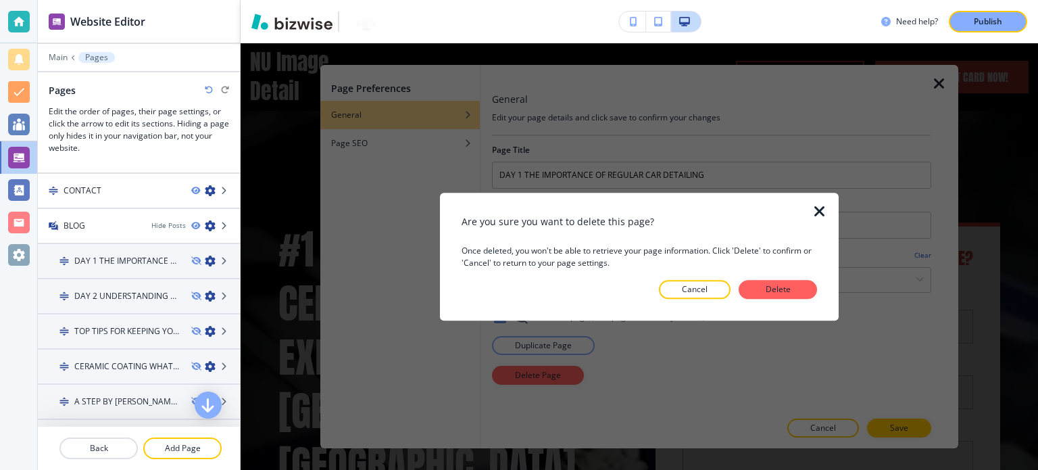
click at [798, 279] on div "Are you sure you want to delete this page? Once deleted, you won't be able to r…" at bounding box center [640, 256] width 356 height 84
click at [821, 285] on div at bounding box center [828, 257] width 22 height 128
click at [790, 285] on p "Delete" at bounding box center [778, 289] width 32 height 12
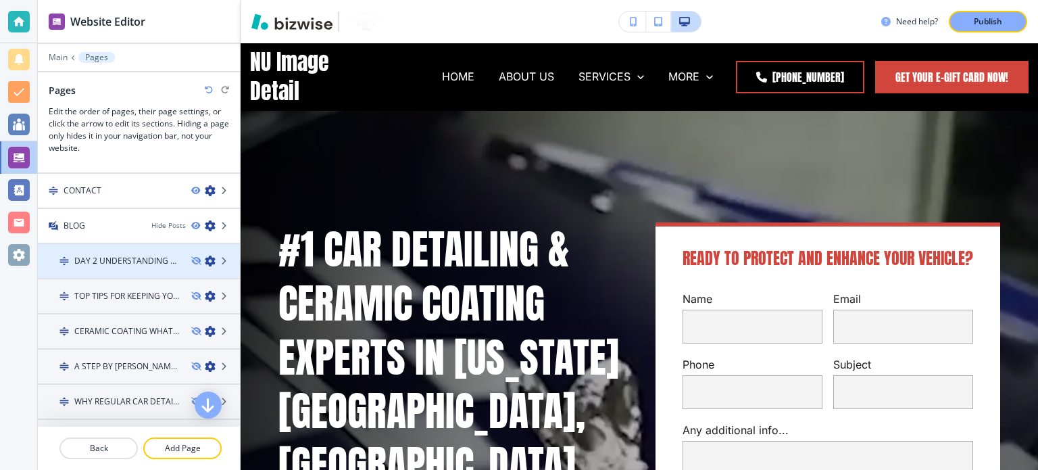
click at [205, 256] on icon "button" at bounding box center [210, 261] width 11 height 11
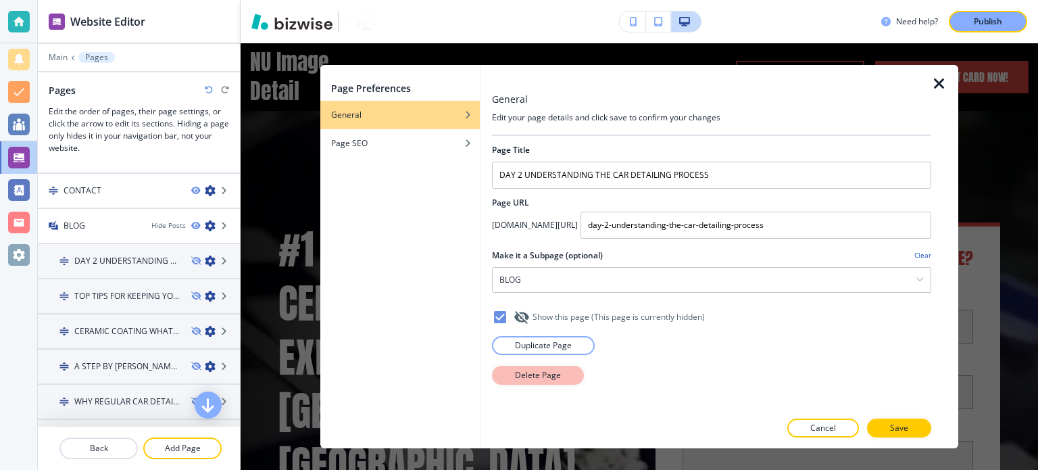
click at [503, 375] on button "Delete Page" at bounding box center [538, 375] width 92 height 19
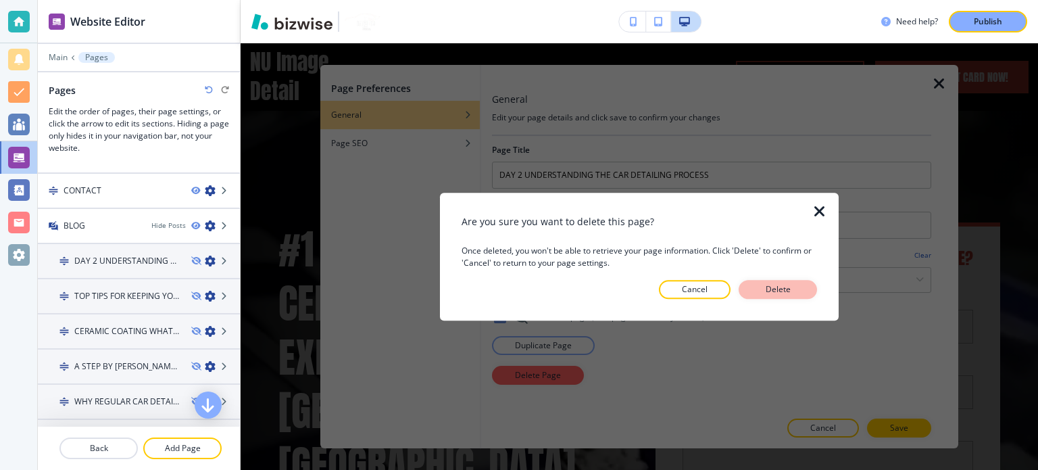
click at [776, 286] on p "Delete" at bounding box center [778, 289] width 32 height 12
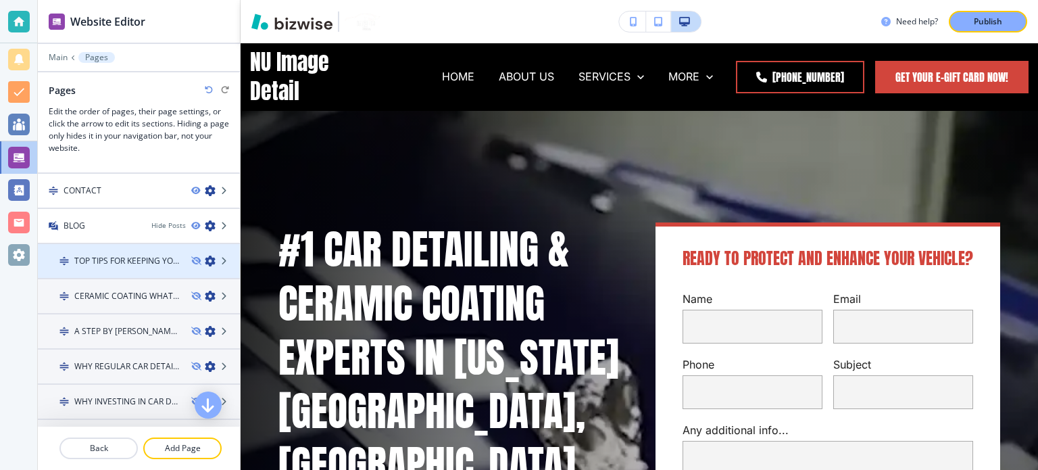
click at [205, 256] on icon "button" at bounding box center [210, 261] width 11 height 11
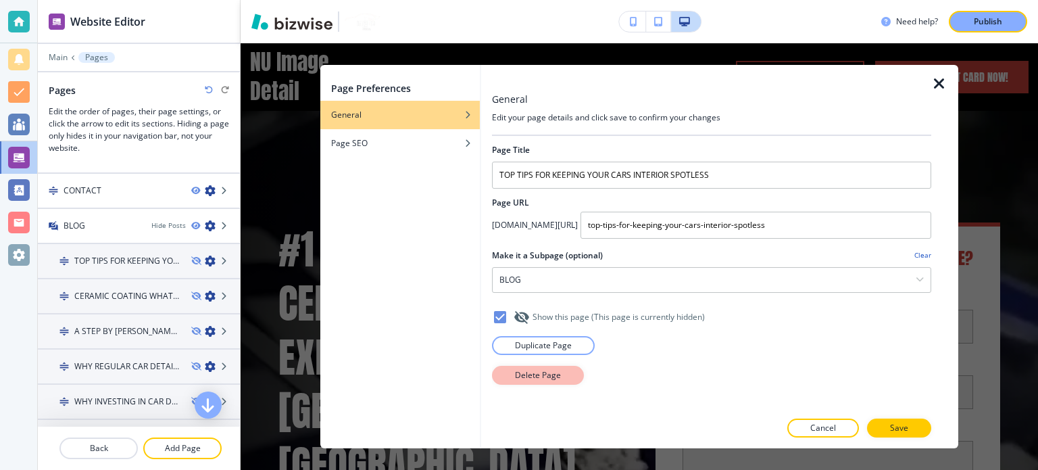
click at [573, 366] on button "Delete Page" at bounding box center [538, 375] width 92 height 19
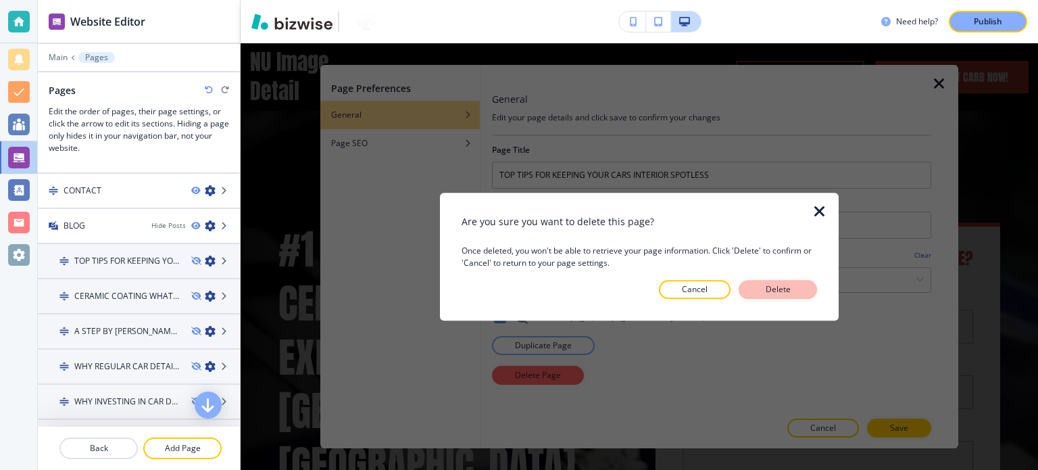
click at [779, 292] on p "Delete" at bounding box center [778, 289] width 32 height 12
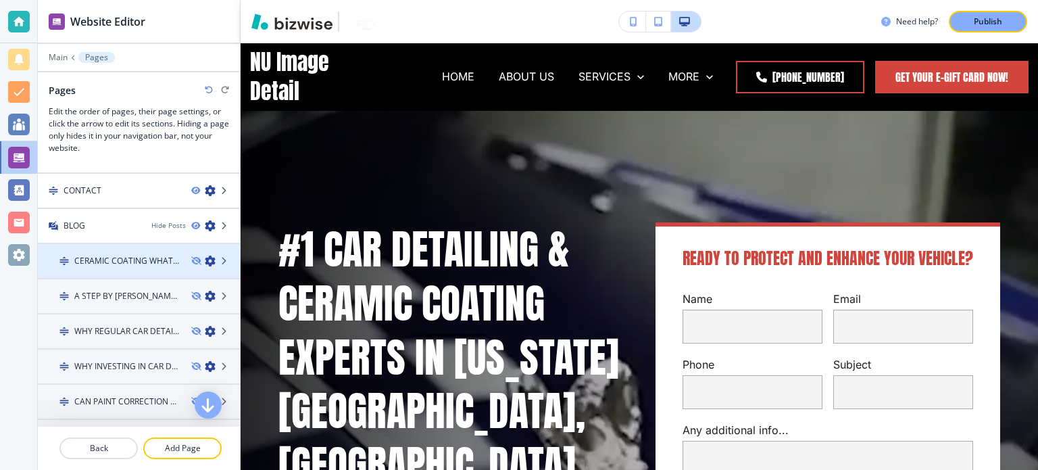
click at [205, 256] on icon "button" at bounding box center [210, 261] width 11 height 11
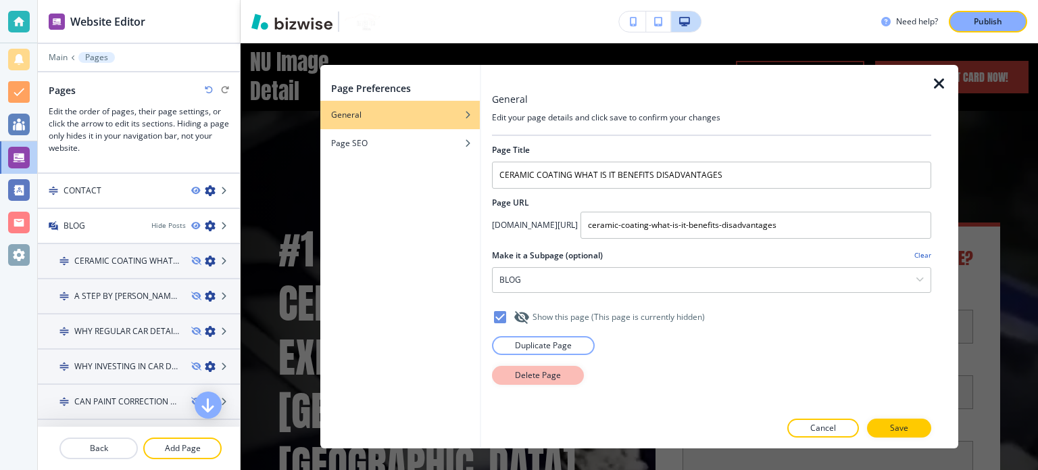
click at [535, 375] on p "Delete Page" at bounding box center [538, 375] width 46 height 12
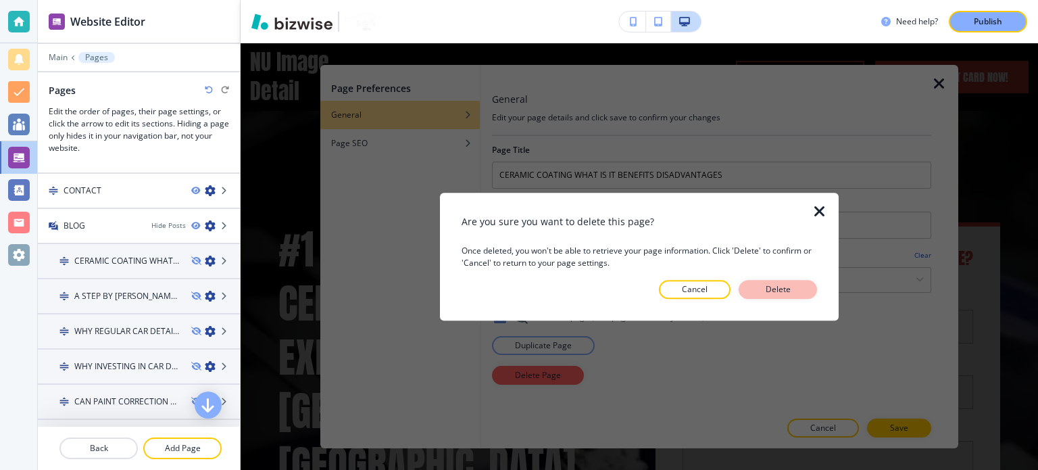
click at [800, 286] on button "Delete" at bounding box center [778, 289] width 78 height 19
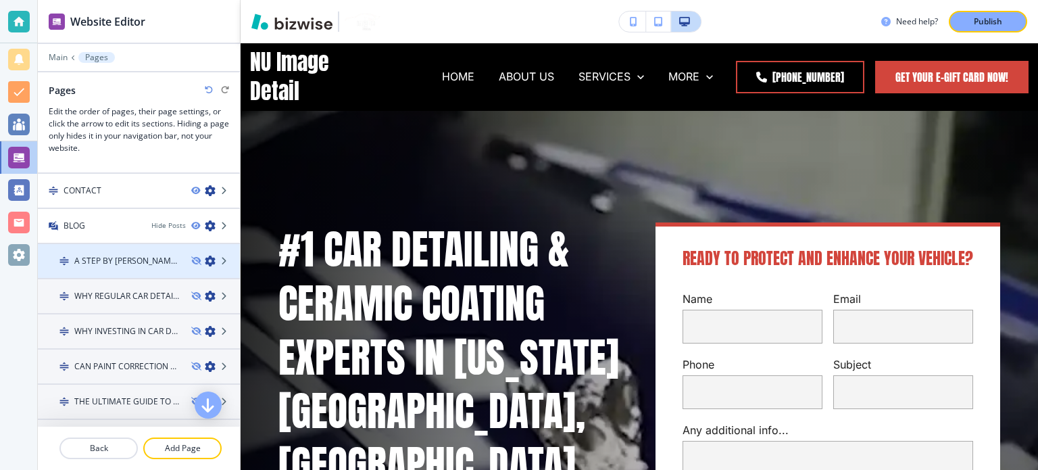
click at [205, 256] on icon "button" at bounding box center [210, 261] width 11 height 11
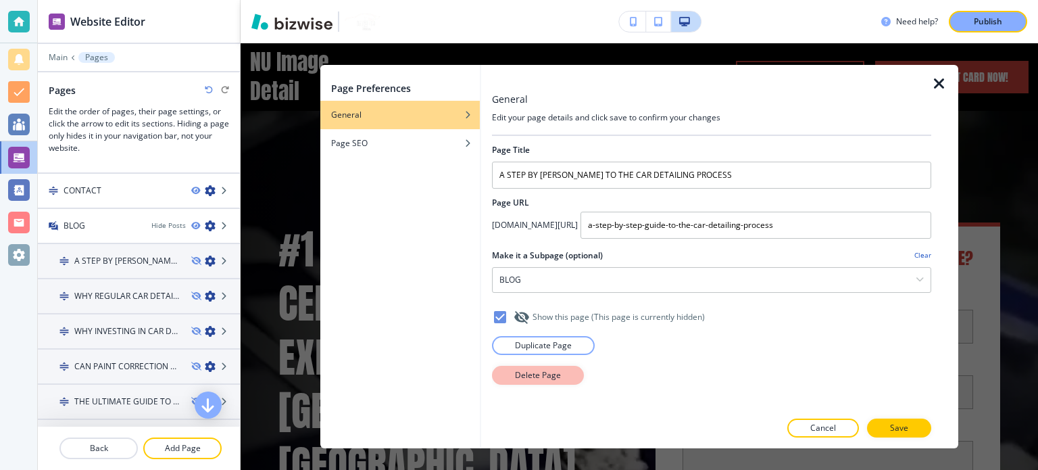
click at [530, 381] on button "Delete Page" at bounding box center [538, 375] width 92 height 19
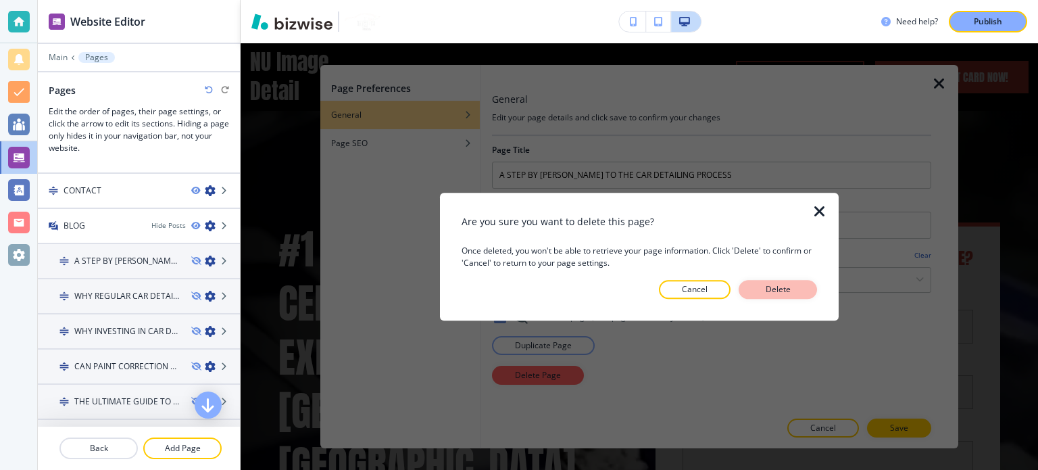
click at [799, 291] on button "Delete" at bounding box center [778, 289] width 78 height 19
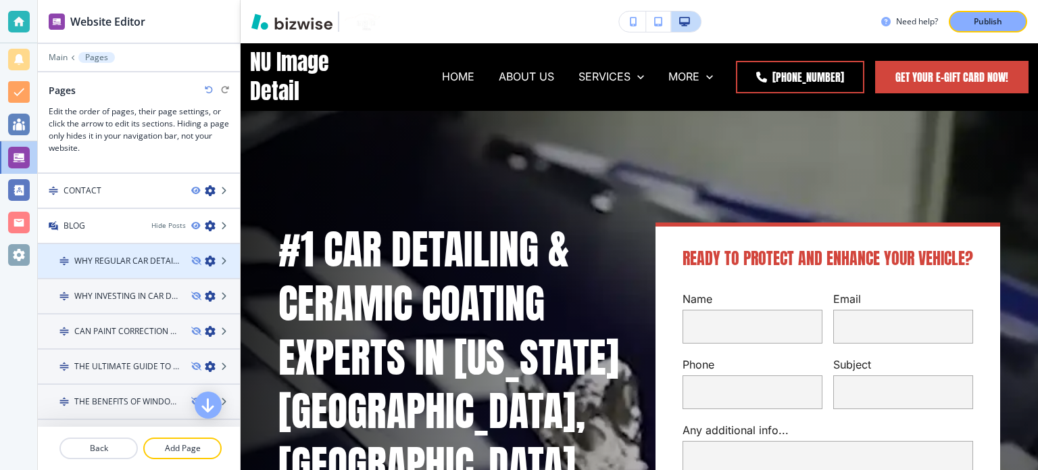
click at [205, 258] on icon "button" at bounding box center [210, 261] width 11 height 11
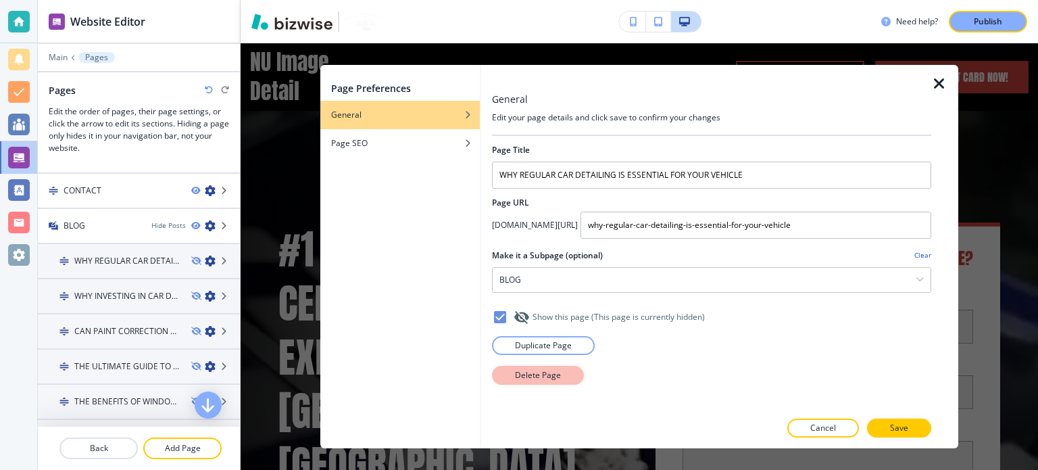
click at [552, 372] on p "Delete Page" at bounding box center [538, 375] width 46 height 12
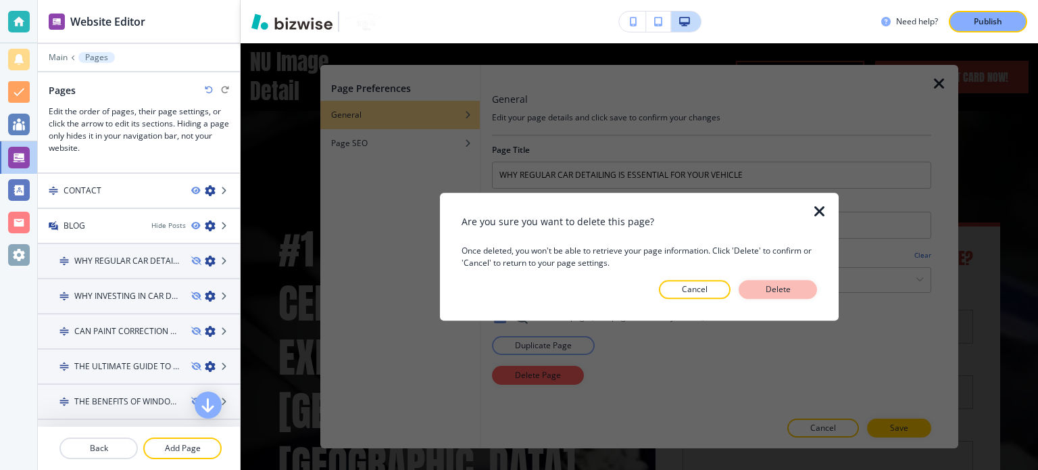
click at [783, 286] on p "Delete" at bounding box center [778, 289] width 32 height 12
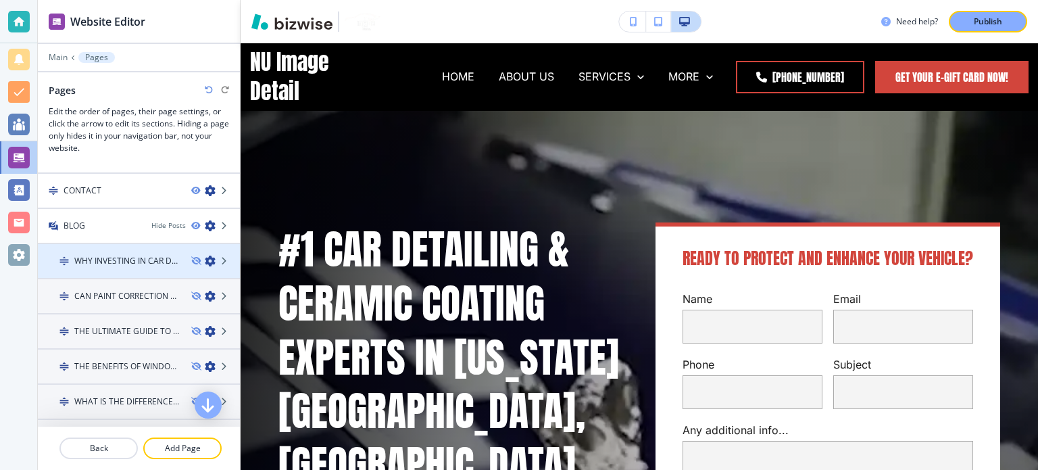
click at [205, 256] on icon "button" at bounding box center [210, 261] width 11 height 11
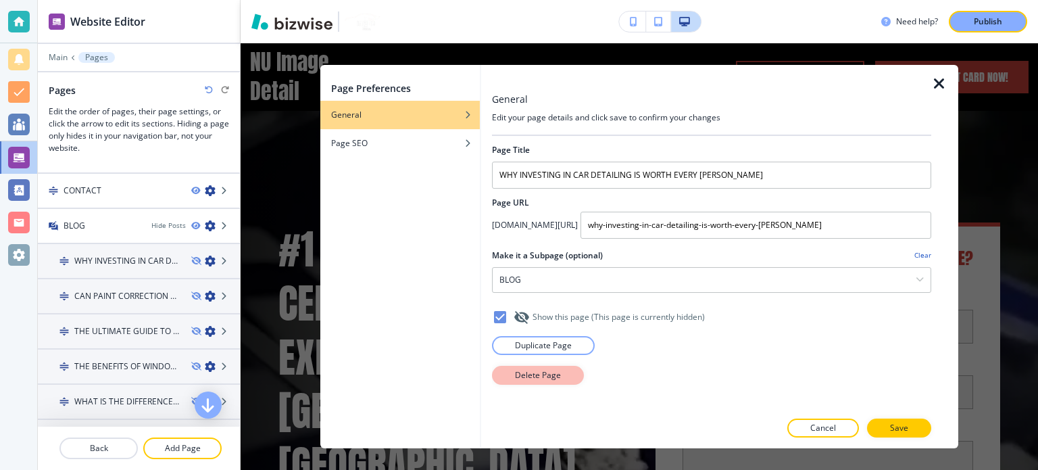
click at [507, 375] on button "Delete Page" at bounding box center [538, 375] width 92 height 19
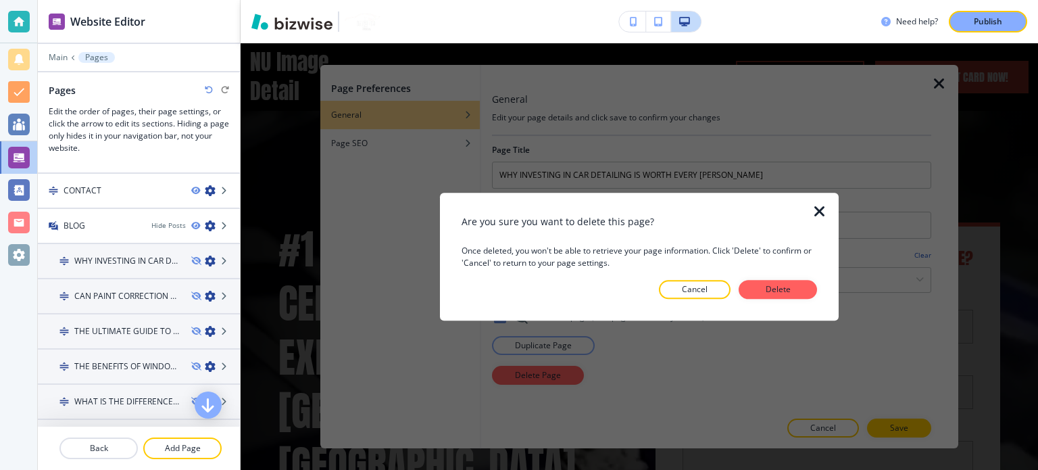
click at [795, 299] on div at bounding box center [640, 310] width 356 height 22
click at [790, 281] on button "Delete" at bounding box center [778, 289] width 78 height 19
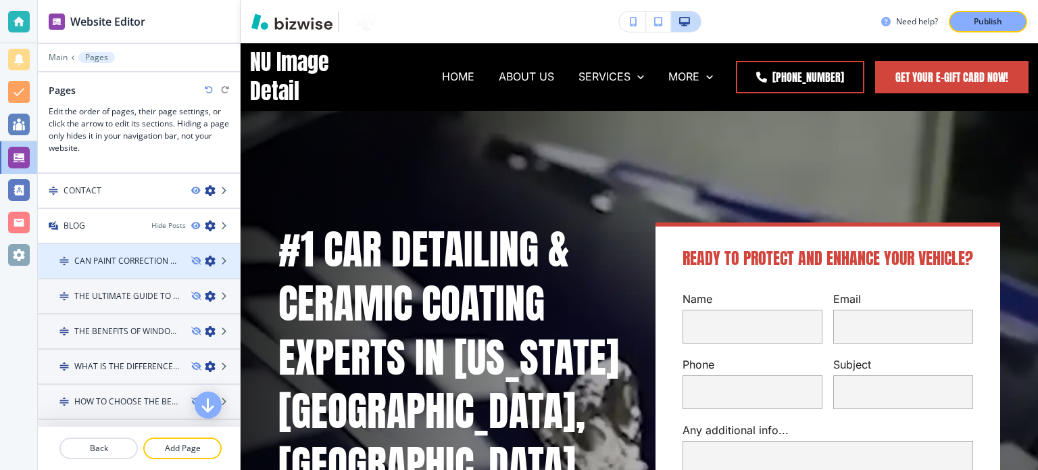
click at [200, 267] on div at bounding box center [139, 272] width 202 height 11
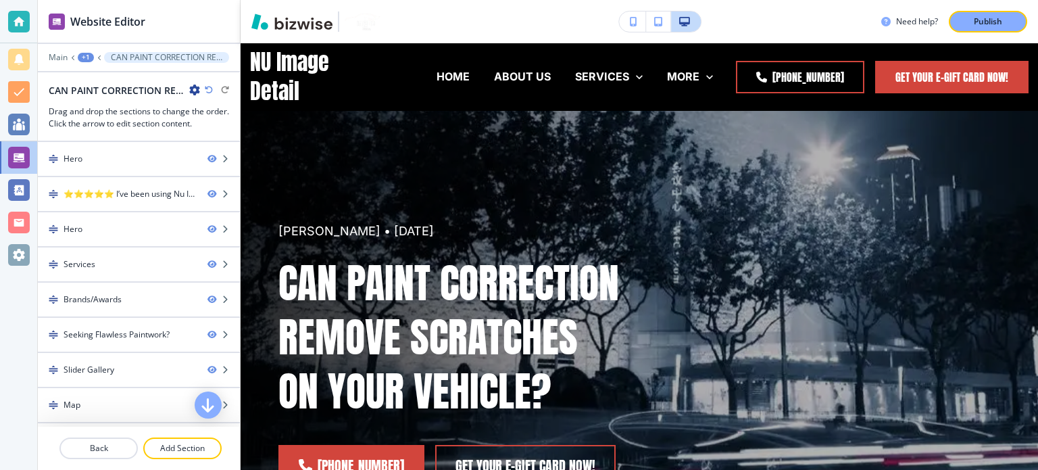
click at [104, 59] on button "CAN PAINT CORRECTION REMOVE SCRATCHES ON YOUR VEHICLE" at bounding box center [166, 57] width 125 height 11
click at [76, 54] on div "Main +1 CAN PAINT CORRECTION REMOVE SCRATCHES ON YOUR VEHICLE" at bounding box center [139, 57] width 180 height 11
click at [89, 56] on div "+1" at bounding box center [86, 57] width 16 height 9
click at [117, 73] on p "Pages" at bounding box center [121, 79] width 69 height 12
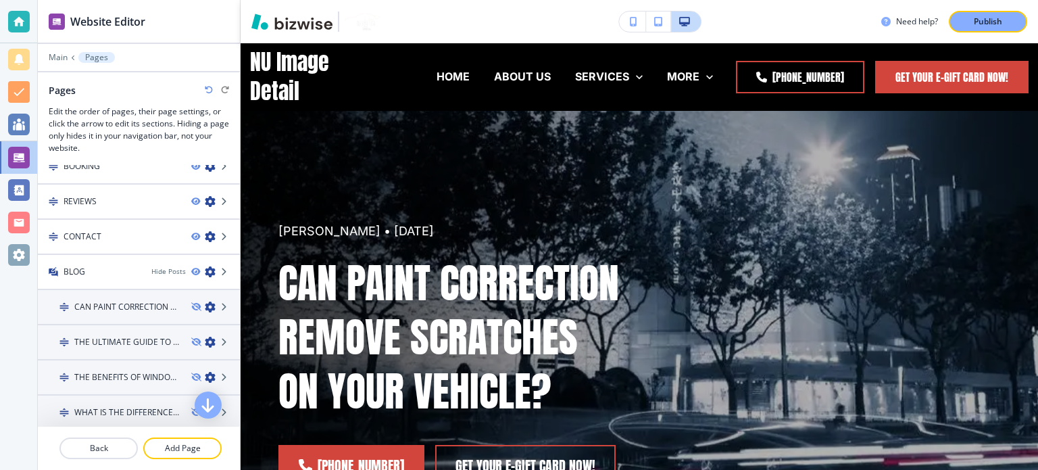
scroll to position [541, 0]
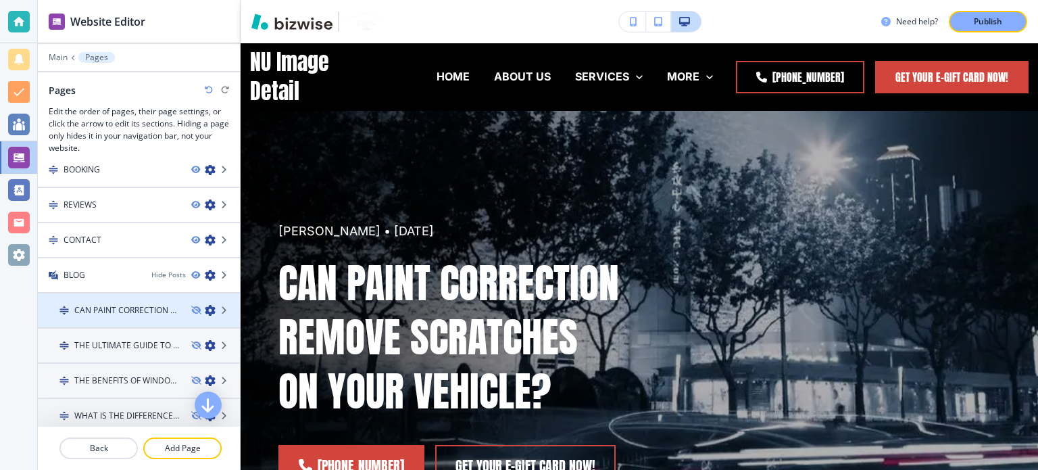
click at [205, 305] on icon "button" at bounding box center [210, 310] width 11 height 11
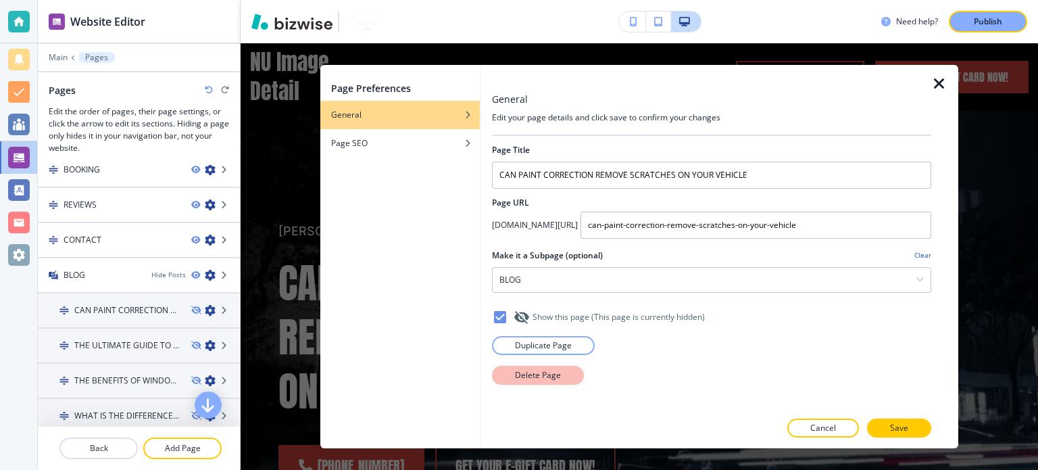
click at [525, 372] on p "Delete Page" at bounding box center [538, 375] width 46 height 12
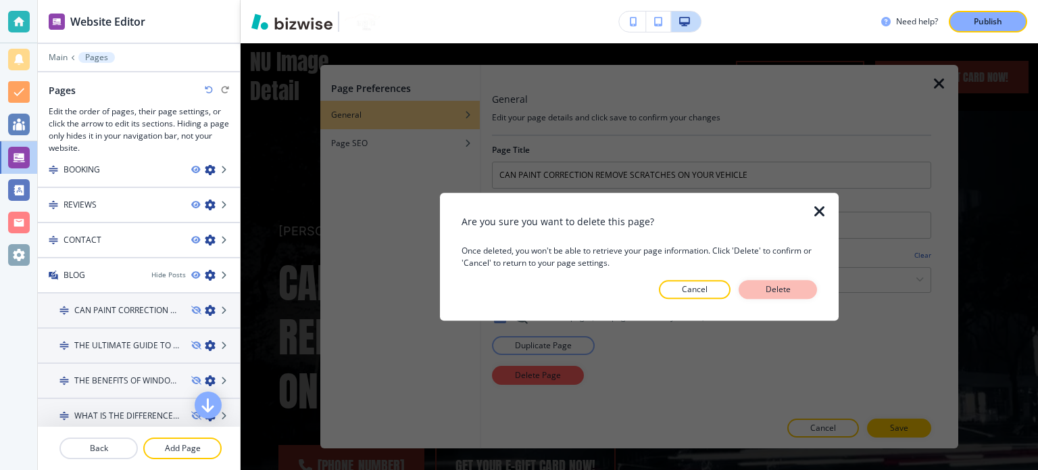
click at [768, 295] on button "Delete" at bounding box center [778, 289] width 78 height 19
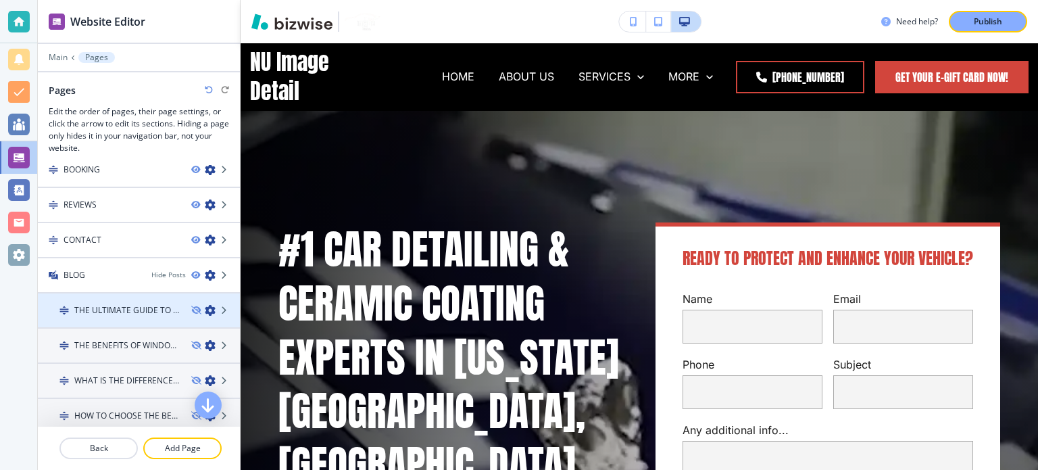
click at [205, 305] on icon "button" at bounding box center [210, 310] width 11 height 11
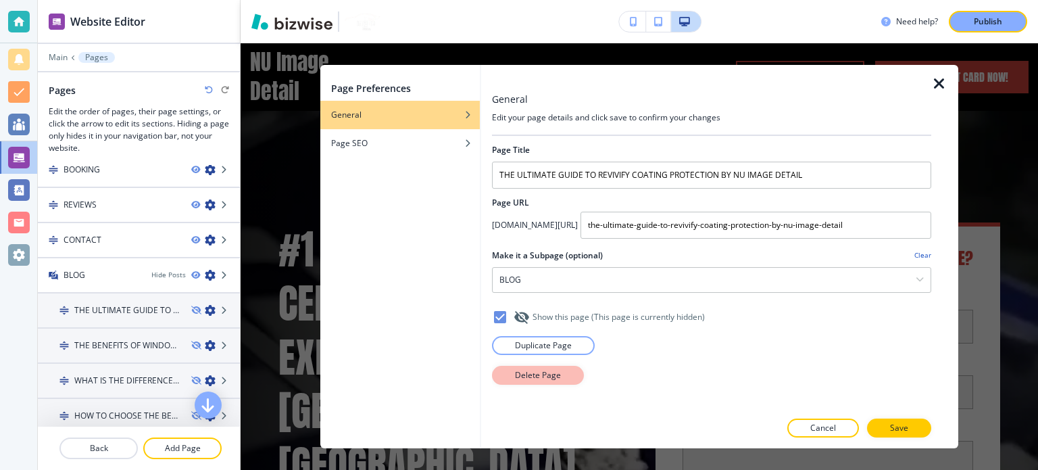
click at [532, 377] on p "Delete Page" at bounding box center [538, 375] width 46 height 12
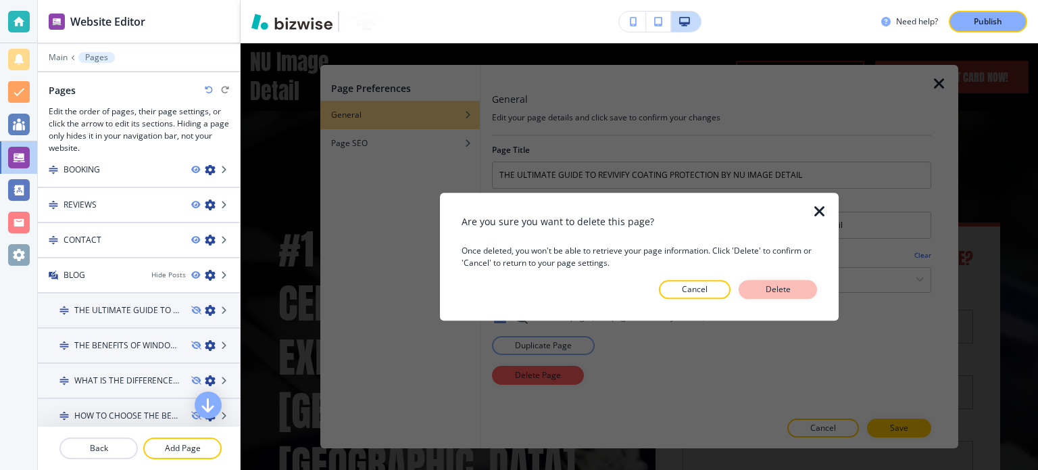
click at [790, 284] on p "Delete" at bounding box center [778, 289] width 32 height 12
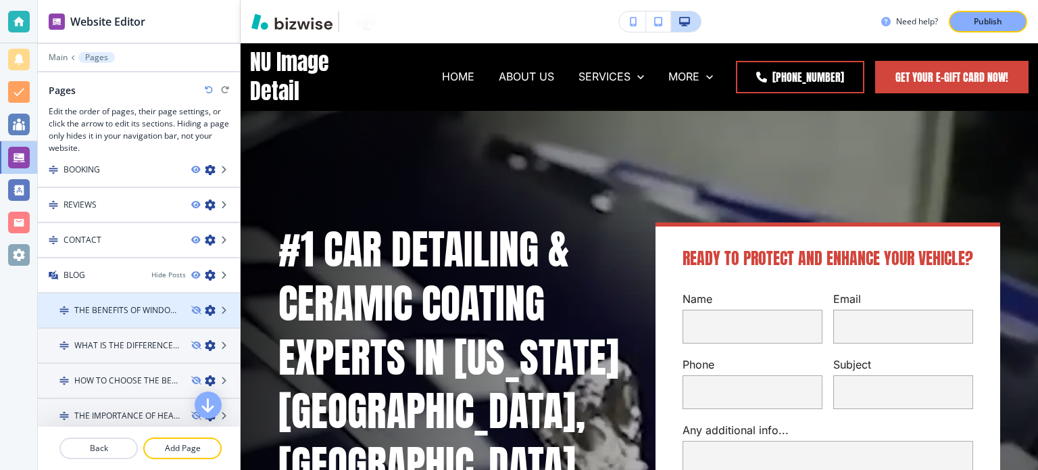
click at [205, 305] on icon "button" at bounding box center [210, 310] width 11 height 11
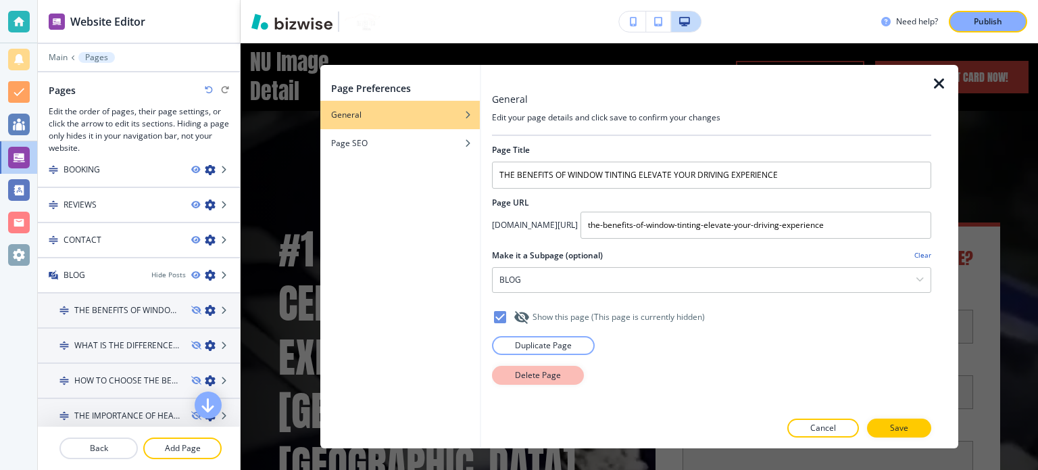
click at [543, 371] on p "Delete Page" at bounding box center [538, 375] width 46 height 12
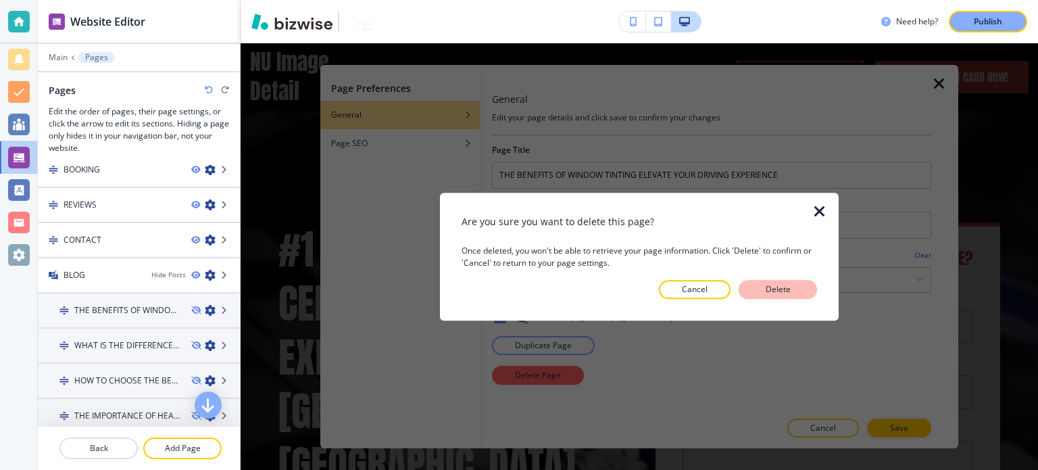
click at [800, 289] on button "Delete" at bounding box center [778, 289] width 78 height 19
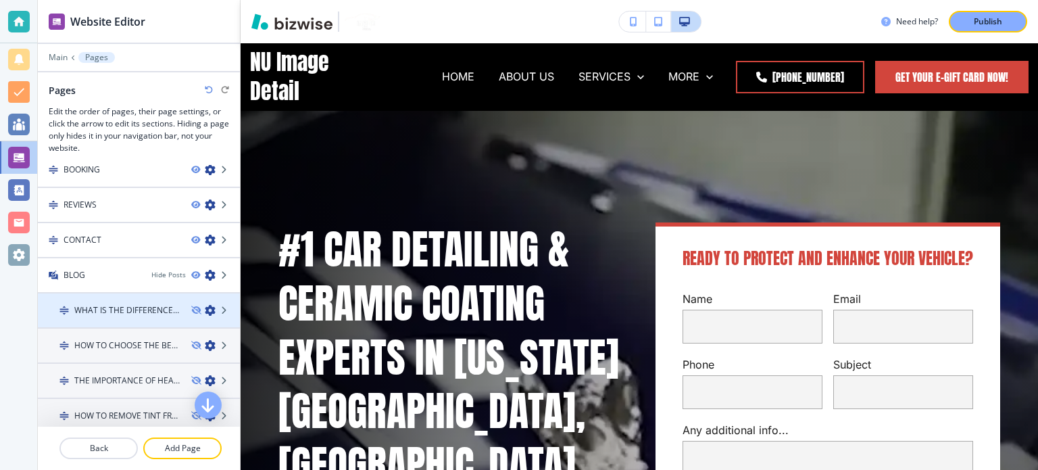
click at [205, 305] on icon "button" at bounding box center [210, 310] width 11 height 11
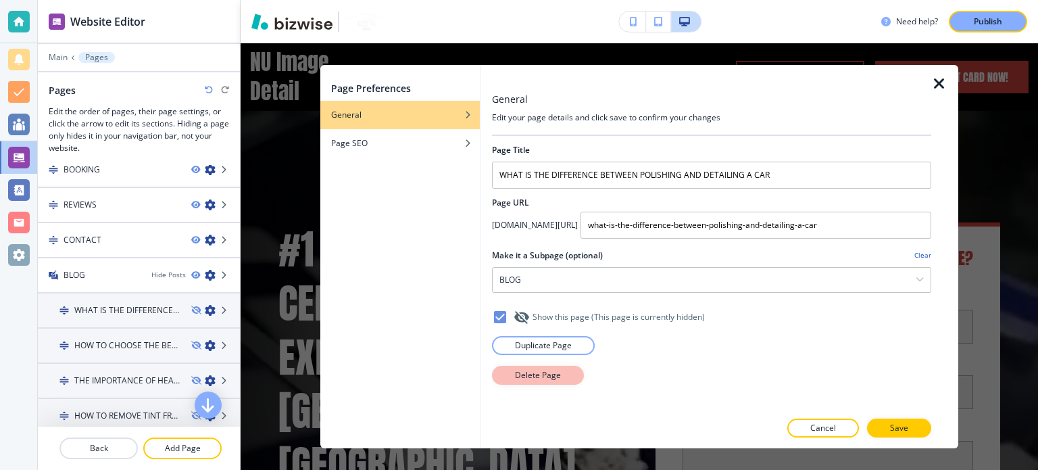
click at [553, 374] on p "Delete Page" at bounding box center [538, 375] width 46 height 12
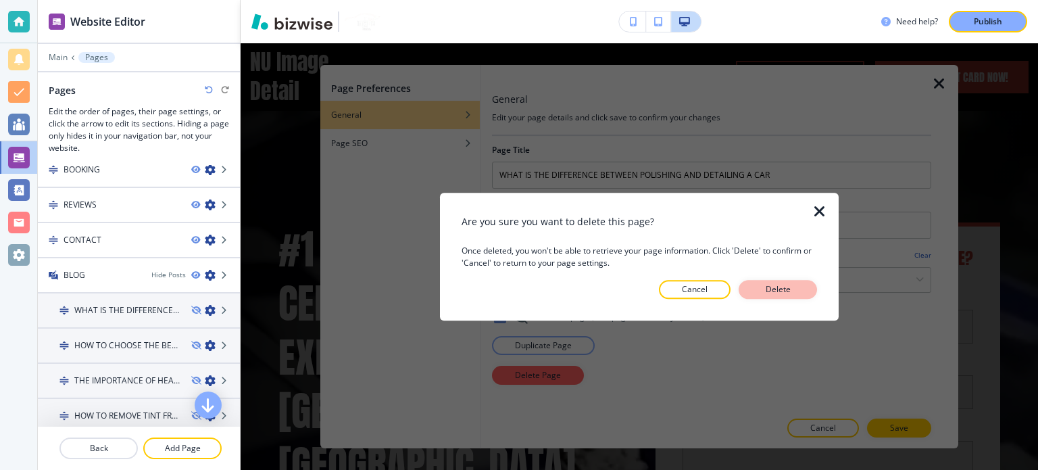
click at [751, 289] on button "Delete" at bounding box center [778, 289] width 78 height 19
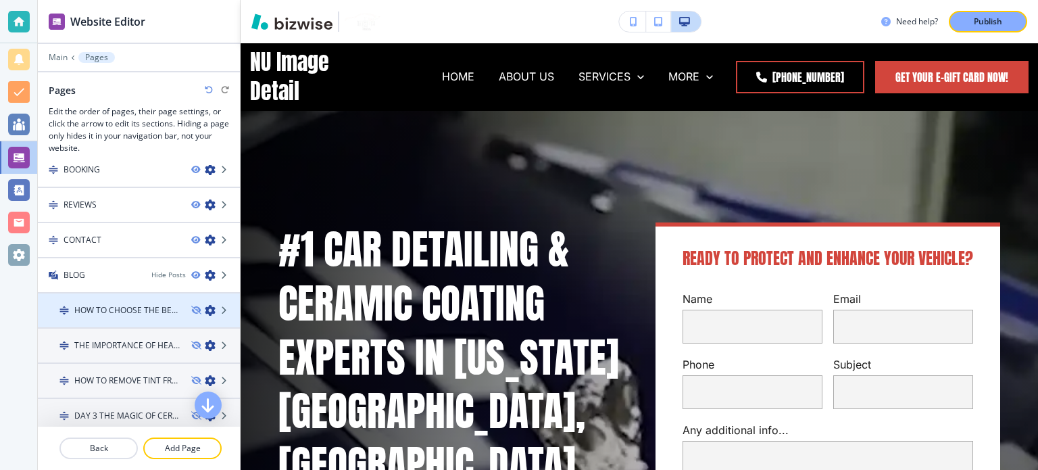
click at [205, 305] on icon "button" at bounding box center [210, 310] width 11 height 11
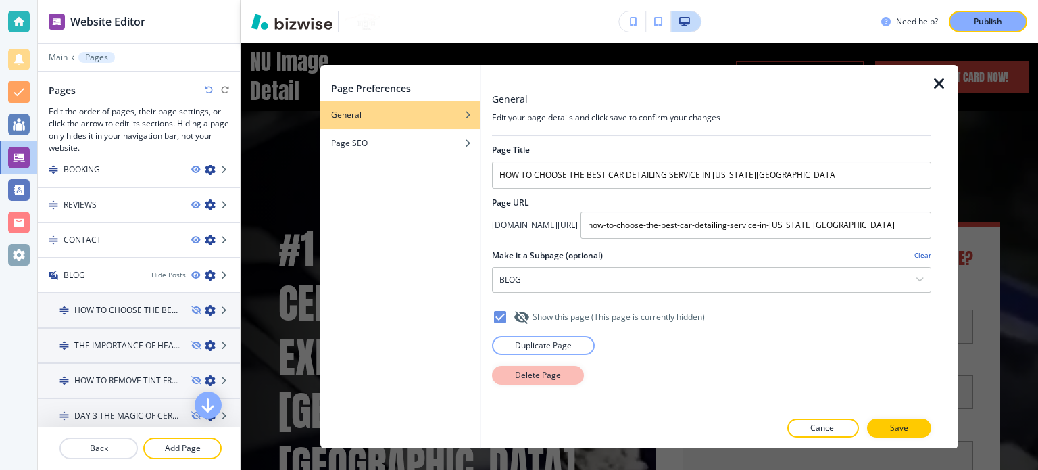
click at [531, 369] on p "Delete Page" at bounding box center [538, 375] width 46 height 12
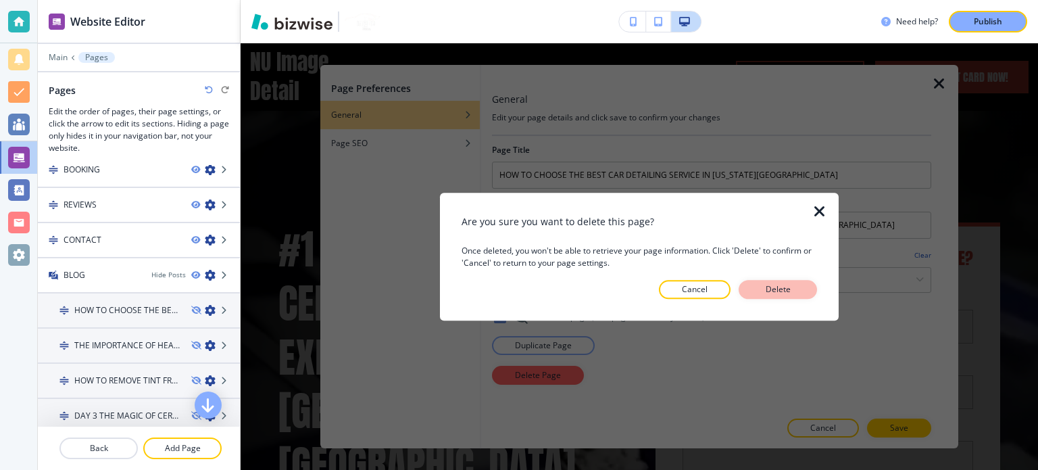
click at [784, 283] on p "Delete" at bounding box center [778, 289] width 32 height 12
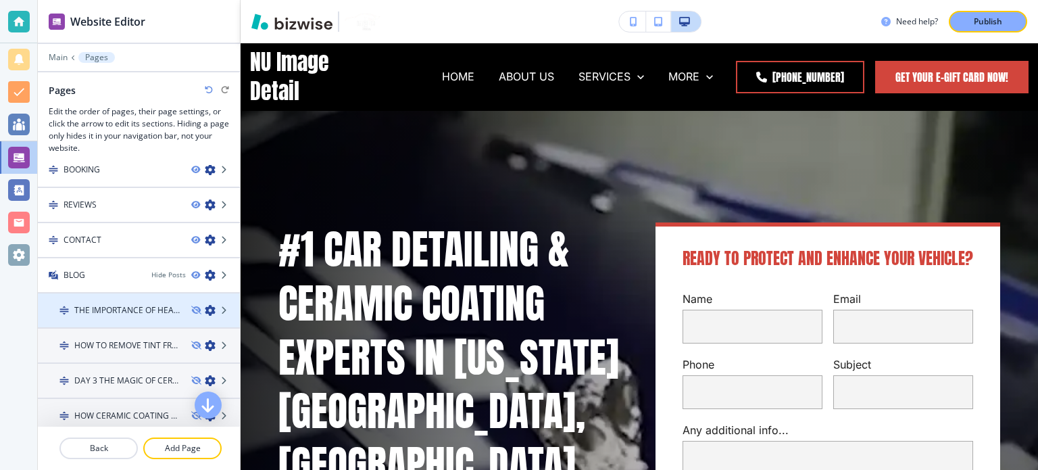
click at [205, 305] on icon "button" at bounding box center [210, 310] width 11 height 11
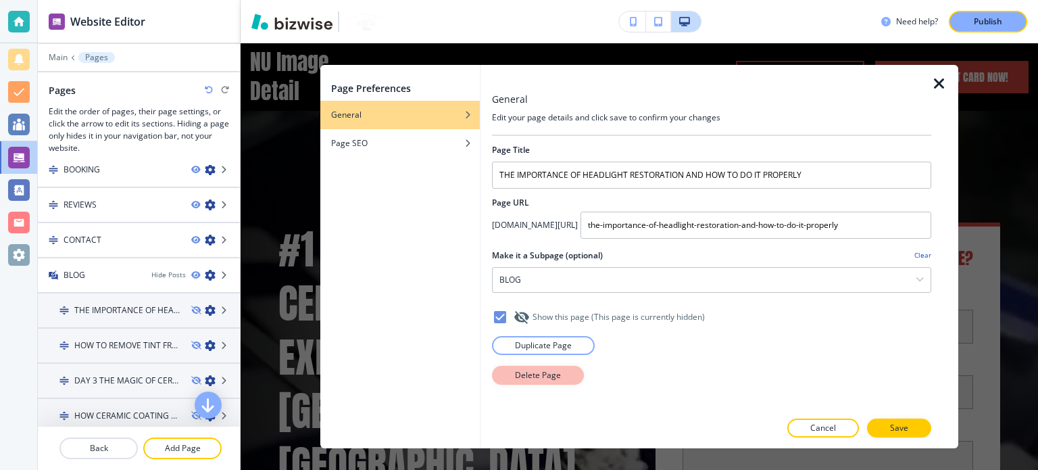
click at [514, 372] on button "Delete Page" at bounding box center [538, 375] width 92 height 19
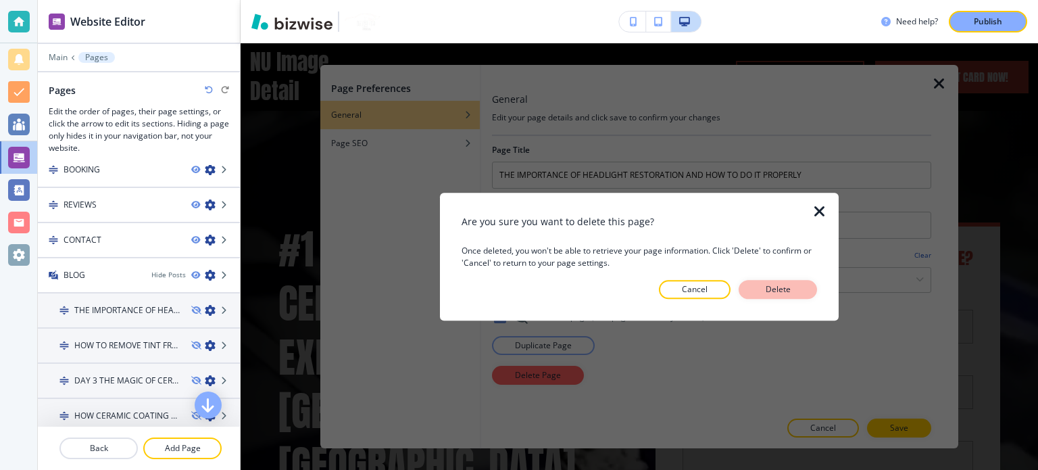
click at [795, 282] on button "Delete" at bounding box center [778, 289] width 78 height 19
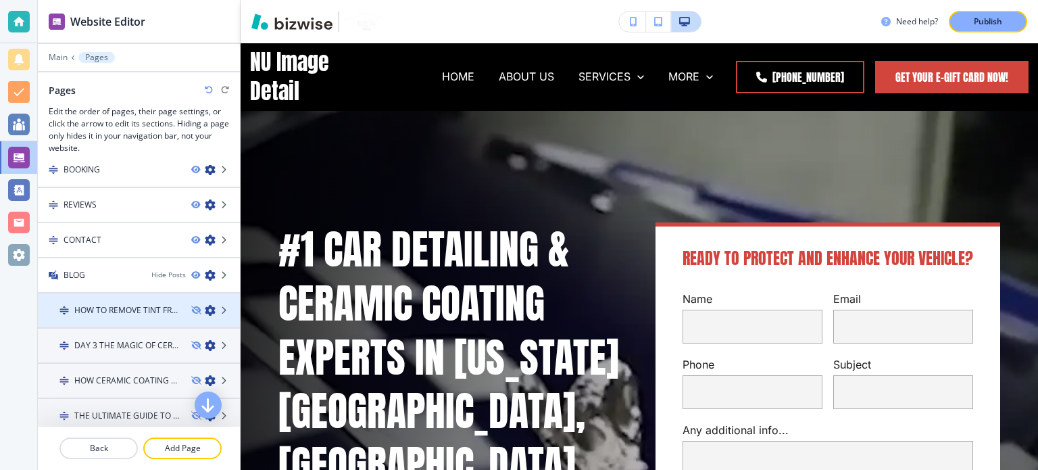
click at [205, 305] on icon "button" at bounding box center [210, 310] width 11 height 11
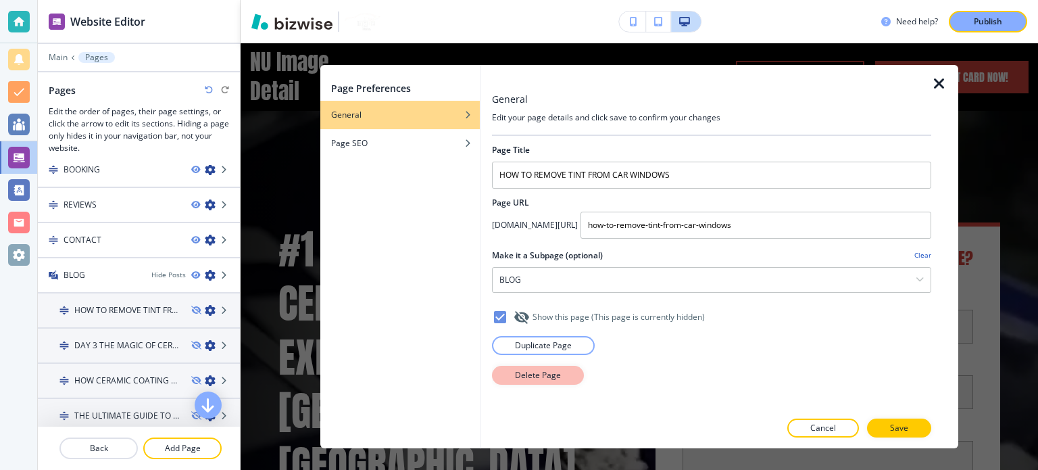
click at [524, 371] on p "Delete Page" at bounding box center [538, 375] width 46 height 12
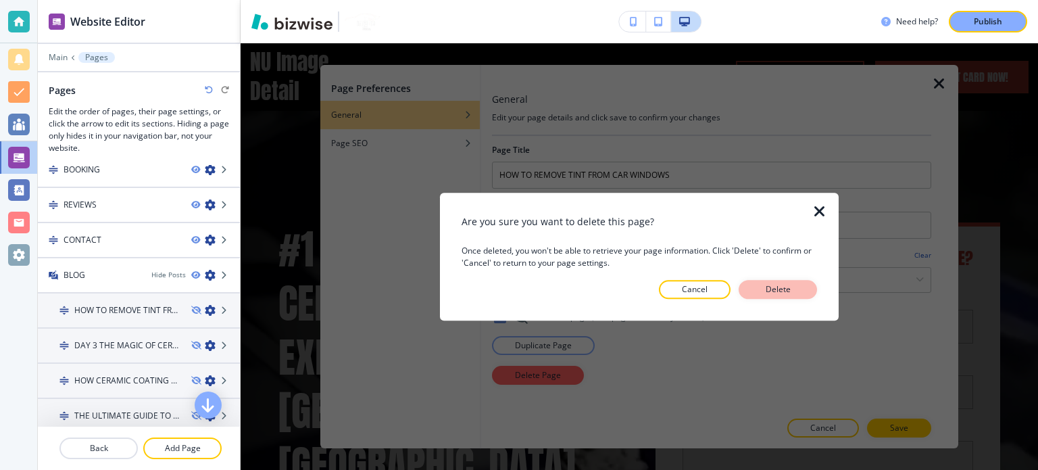
click at [785, 282] on button "Delete" at bounding box center [778, 289] width 78 height 19
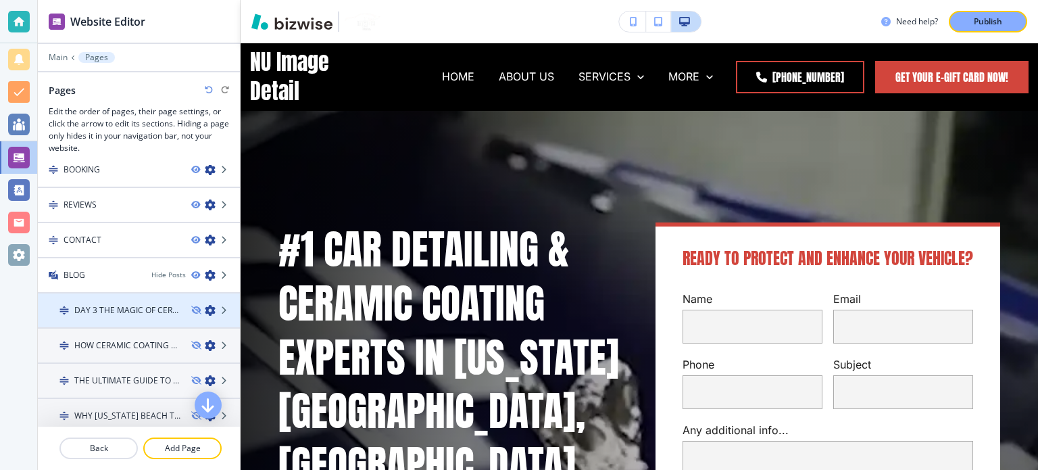
click at [205, 305] on icon "button" at bounding box center [210, 310] width 11 height 11
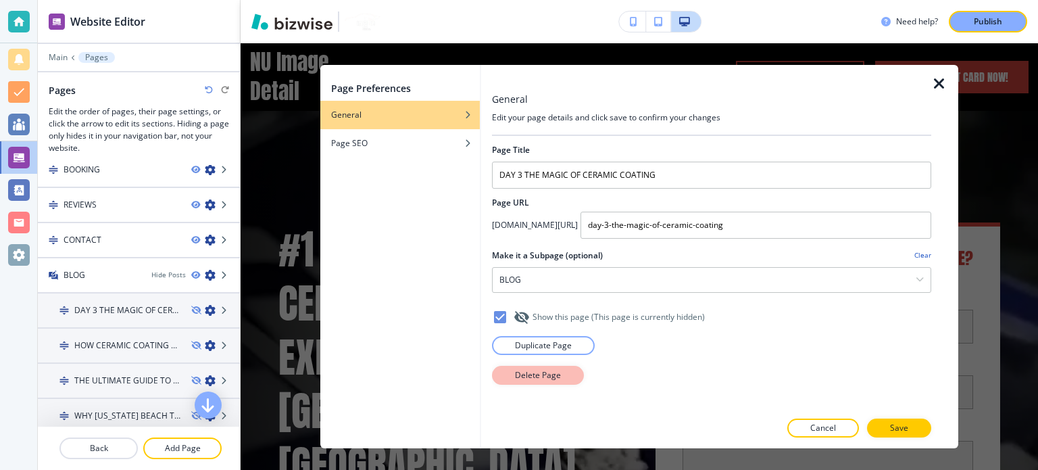
click at [556, 369] on p "Delete Page" at bounding box center [538, 375] width 46 height 12
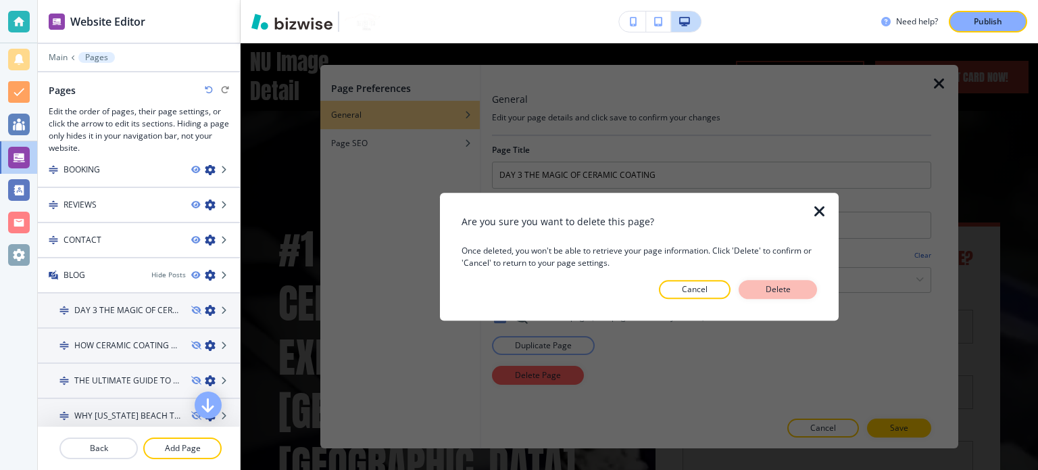
click at [783, 291] on p "Delete" at bounding box center [778, 289] width 32 height 12
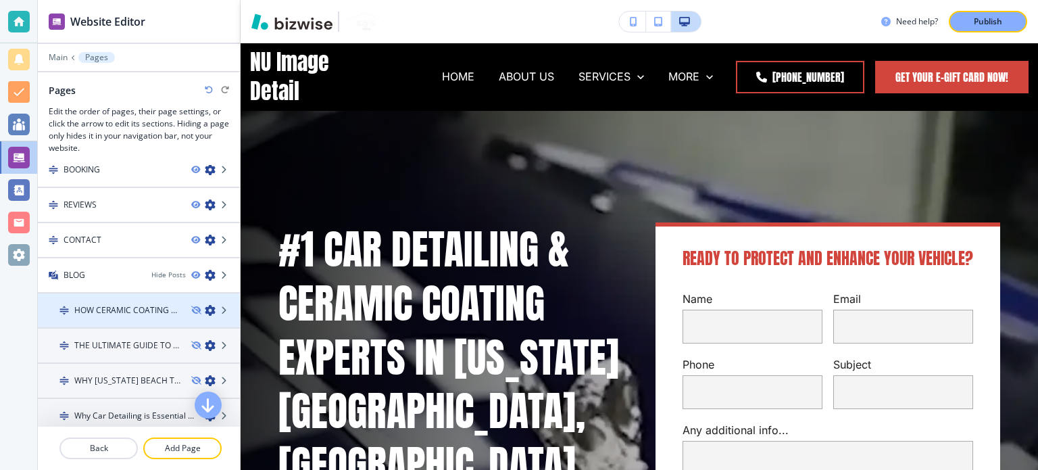
click at [205, 305] on icon "button" at bounding box center [210, 310] width 11 height 11
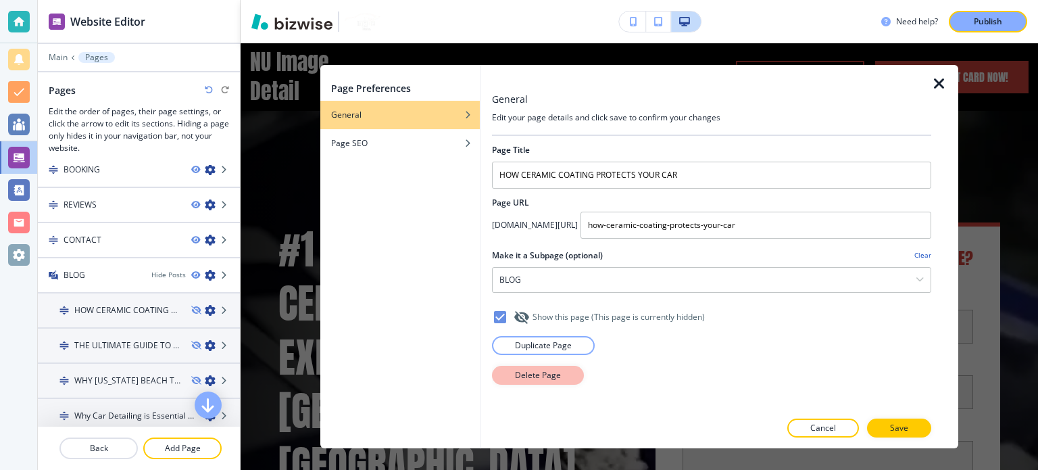
click at [543, 381] on button "Delete Page" at bounding box center [538, 375] width 92 height 19
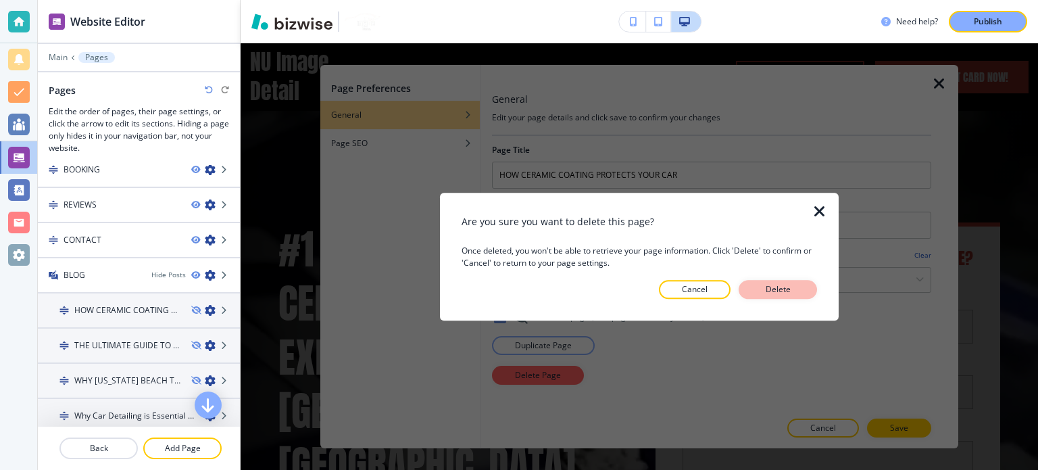
click at [787, 281] on button "Delete" at bounding box center [778, 289] width 78 height 19
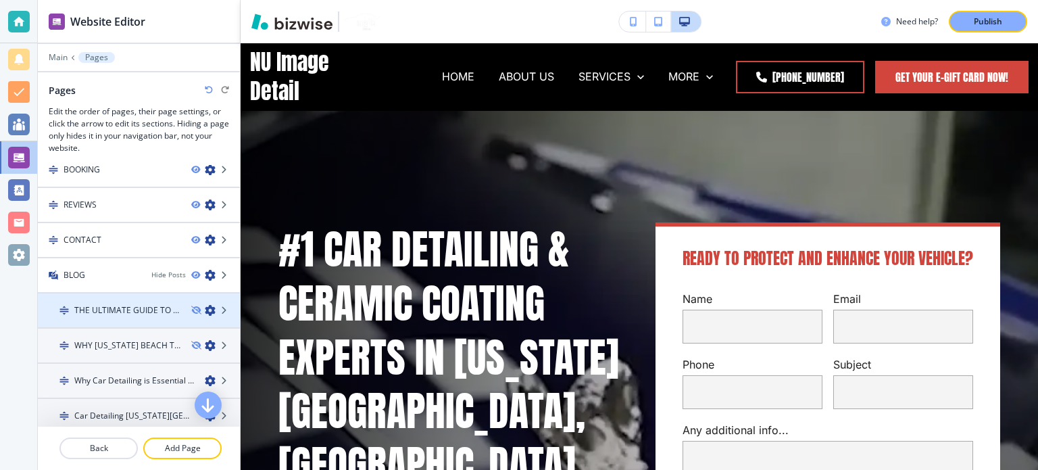
click at [205, 305] on icon "button" at bounding box center [210, 310] width 11 height 11
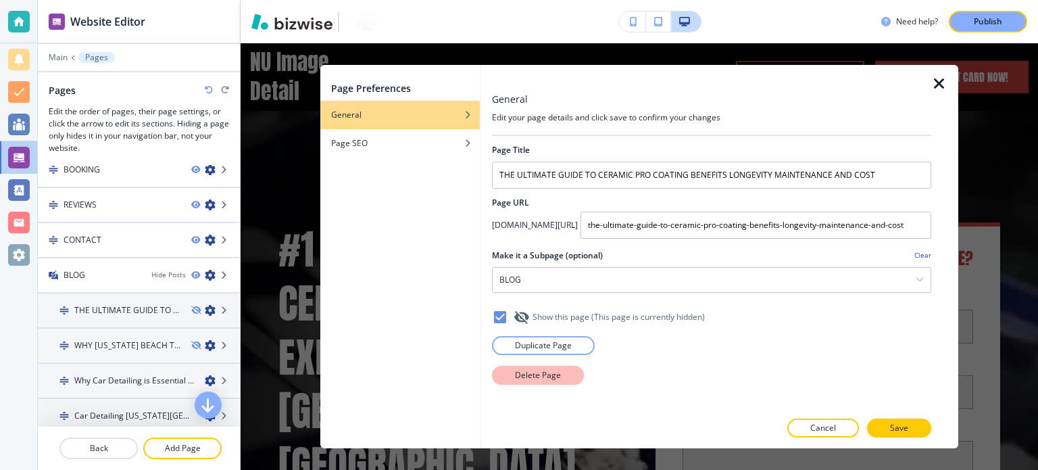
click at [509, 376] on button "Delete Page" at bounding box center [538, 375] width 92 height 19
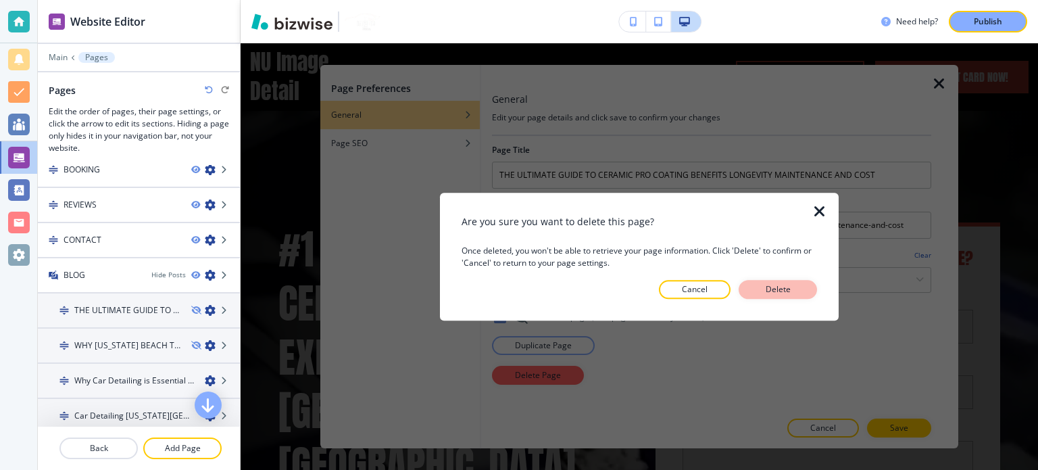
click at [805, 284] on button "Delete" at bounding box center [778, 289] width 78 height 19
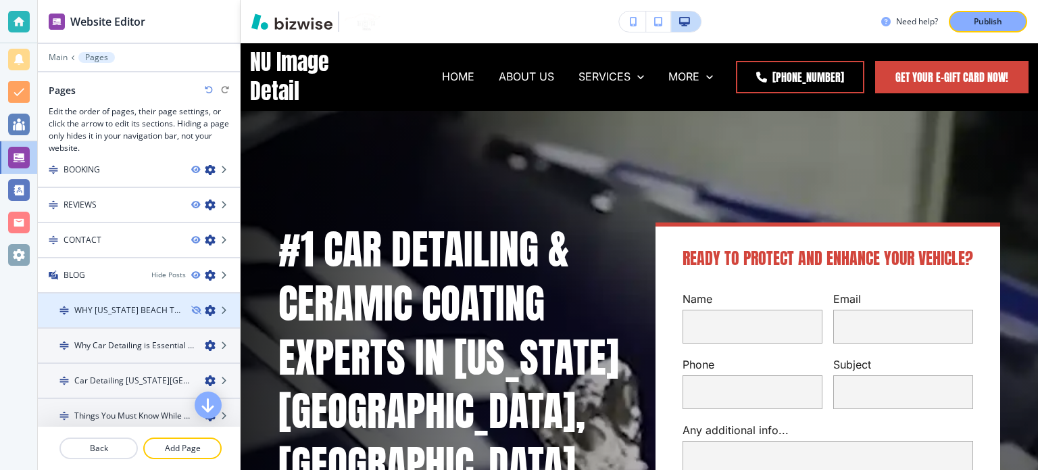
click at [205, 305] on icon "button" at bounding box center [210, 310] width 11 height 11
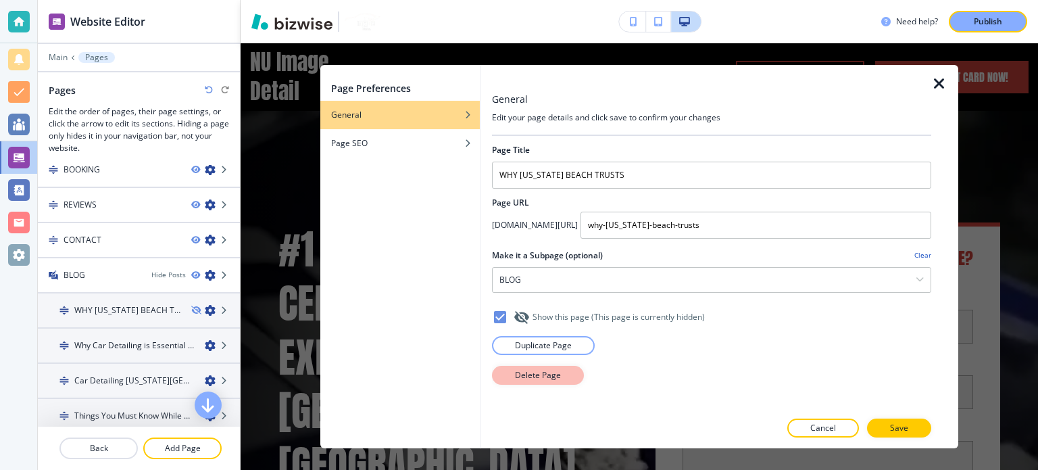
click at [504, 378] on button "Delete Page" at bounding box center [538, 375] width 92 height 19
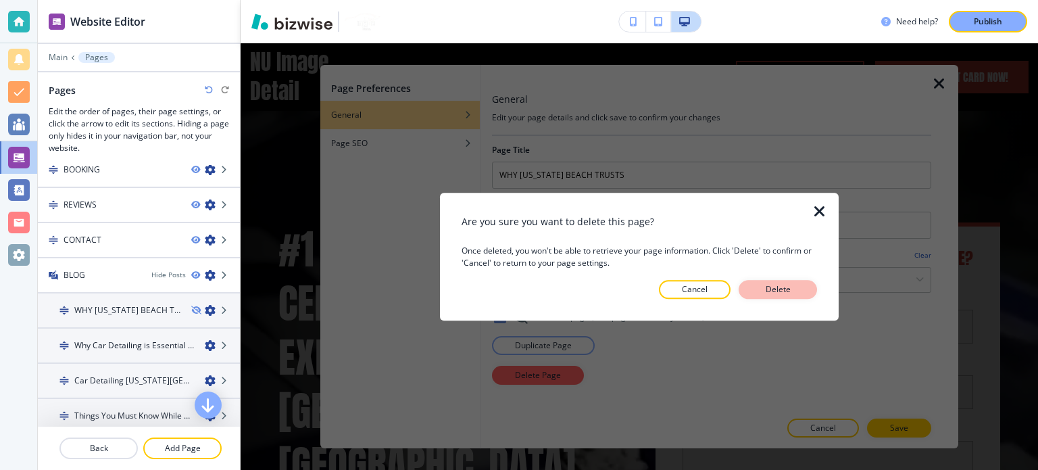
click at [762, 287] on p "Delete" at bounding box center [778, 289] width 32 height 12
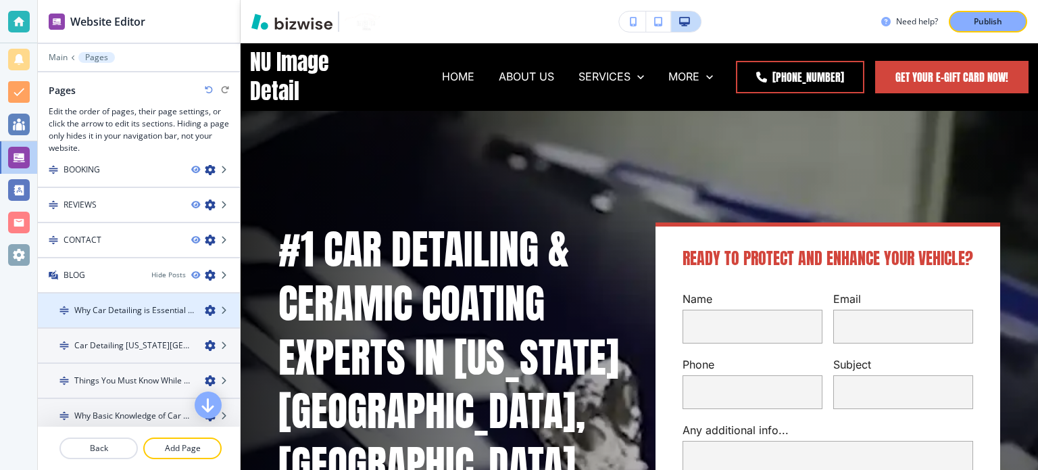
click at [200, 304] on div "Why Car Detailing is Essential for Your Vehicle in [US_STATE][GEOGRAPHIC_DATA]" at bounding box center [139, 310] width 202 height 12
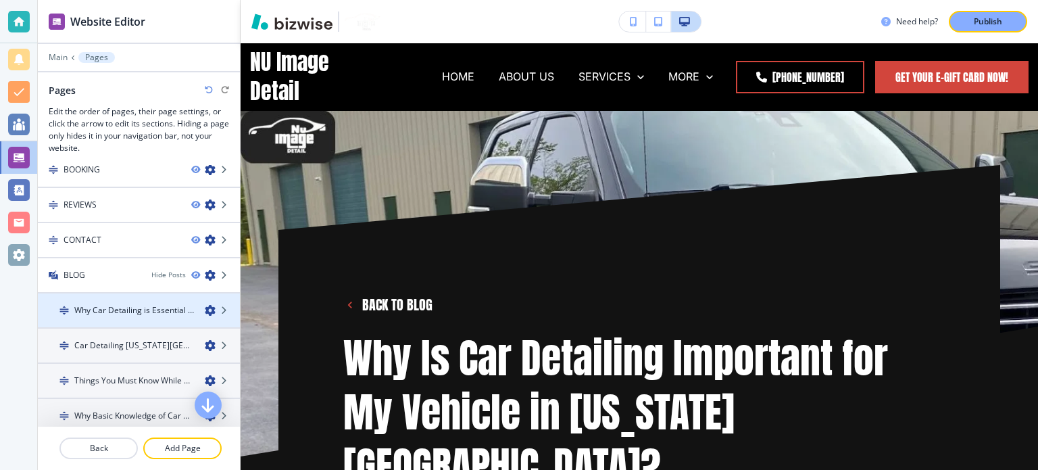
click at [205, 305] on icon "button" at bounding box center [210, 310] width 11 height 11
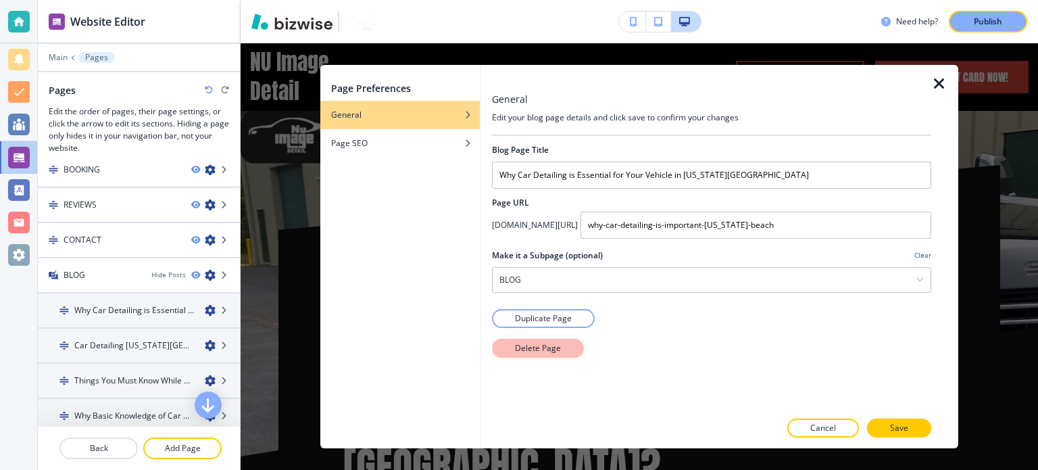
click at [498, 345] on button "Delete Page" at bounding box center [538, 348] width 92 height 19
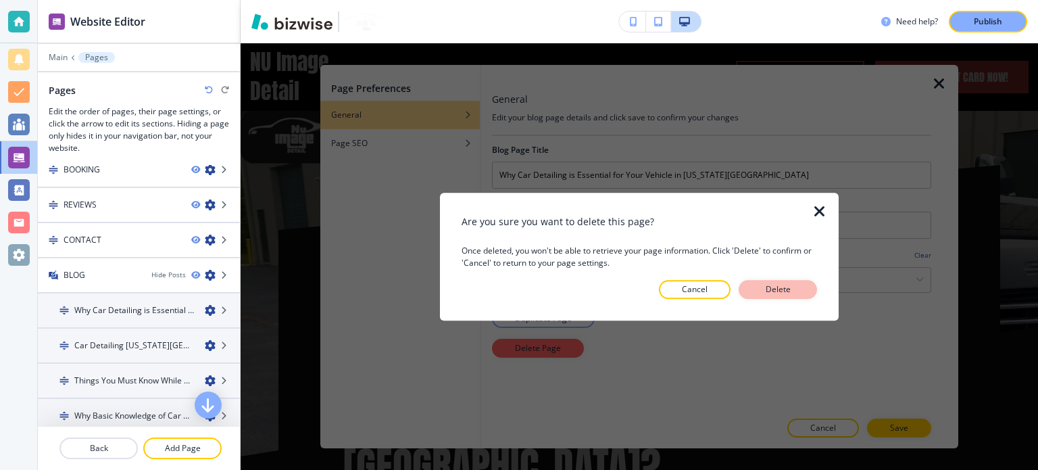
click at [784, 286] on p "Delete" at bounding box center [778, 289] width 32 height 12
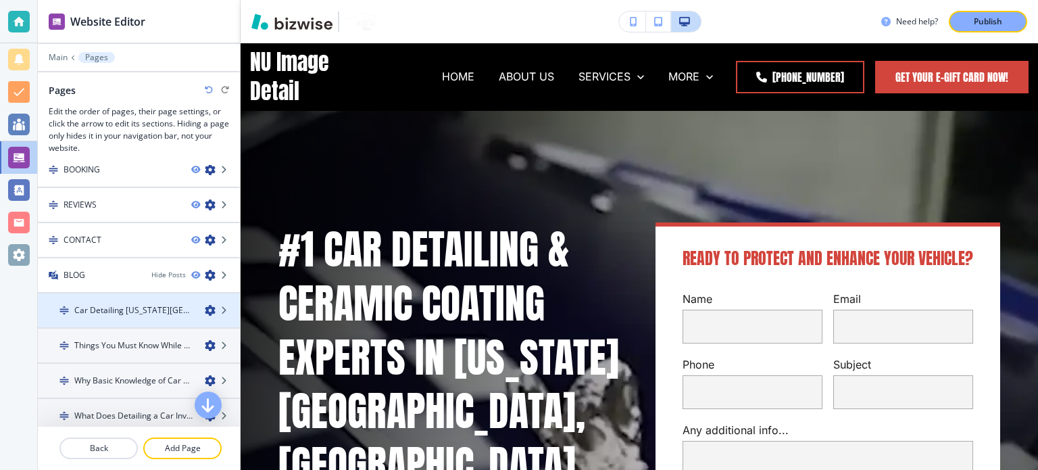
click at [205, 305] on icon "button" at bounding box center [210, 310] width 11 height 11
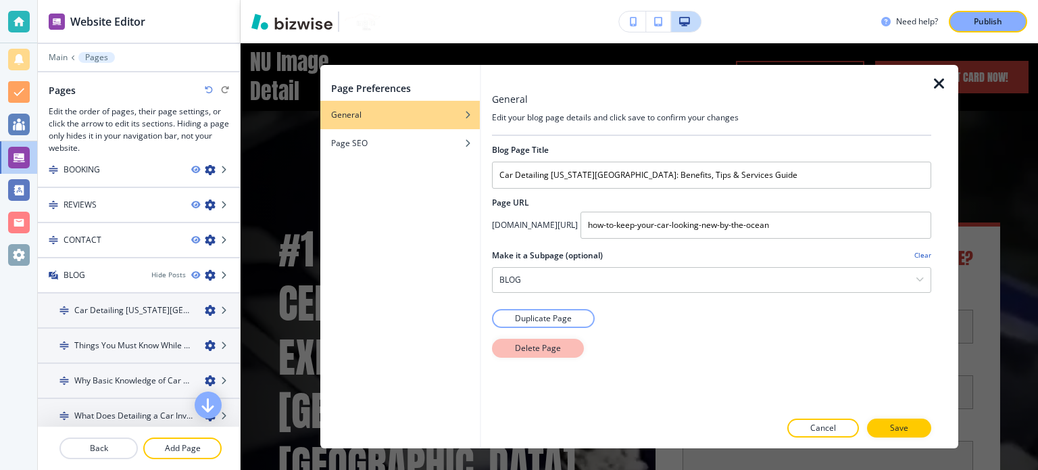
click at [540, 354] on button "Delete Page" at bounding box center [538, 348] width 92 height 19
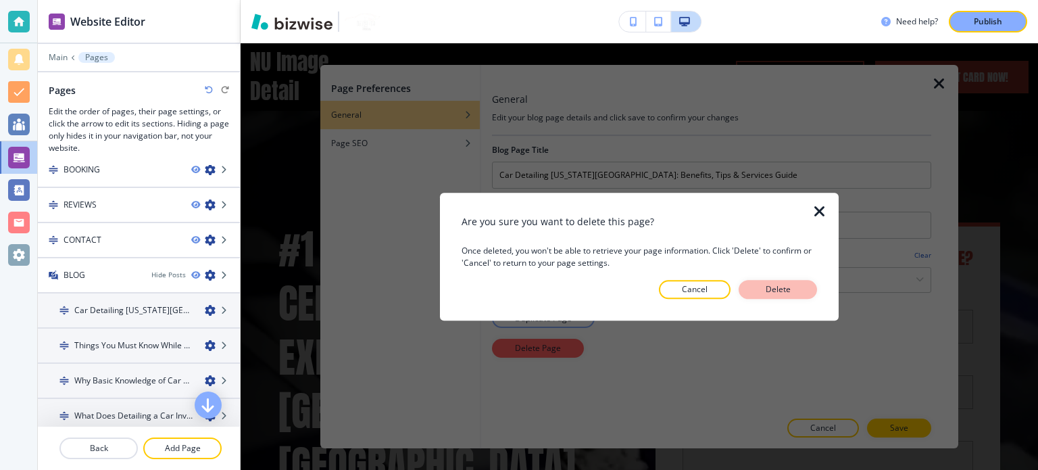
click at [767, 291] on p "Delete" at bounding box center [778, 289] width 32 height 12
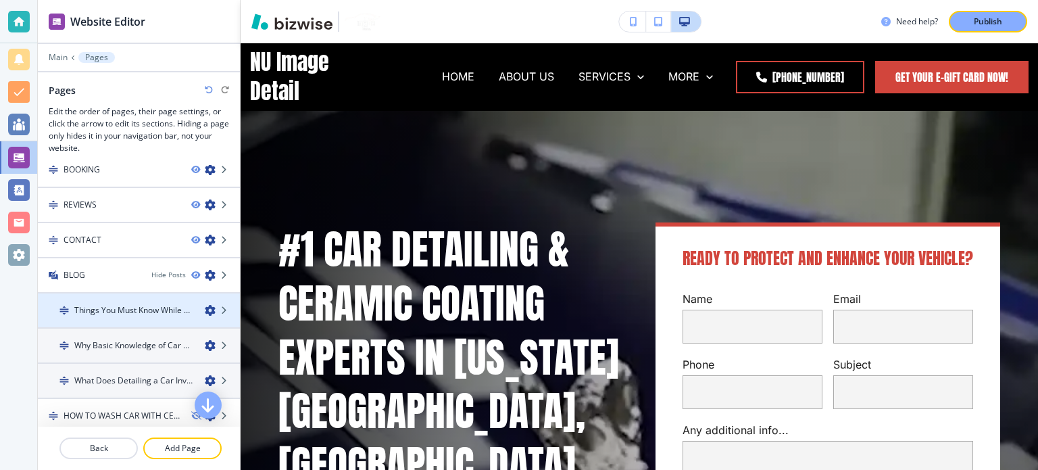
click at [205, 308] on icon "button" at bounding box center [210, 310] width 11 height 11
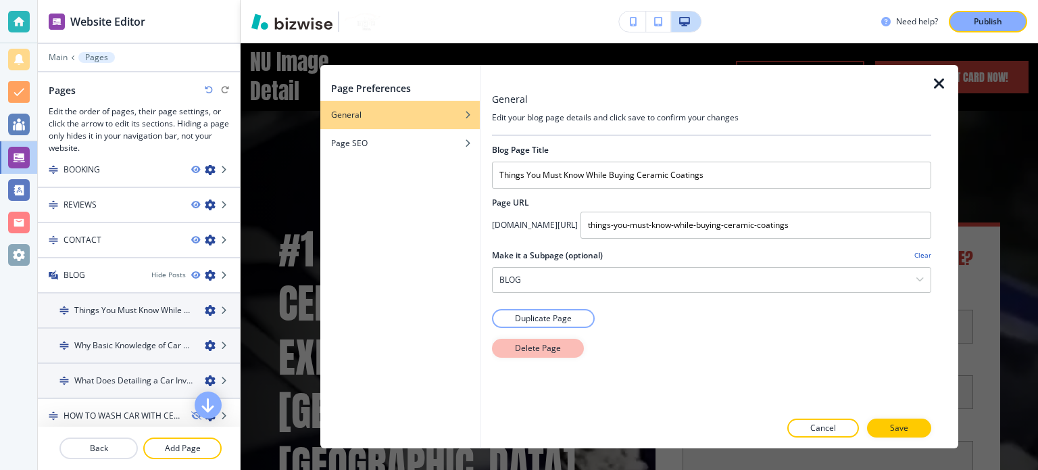
click at [535, 347] on p "Delete Page" at bounding box center [538, 348] width 46 height 12
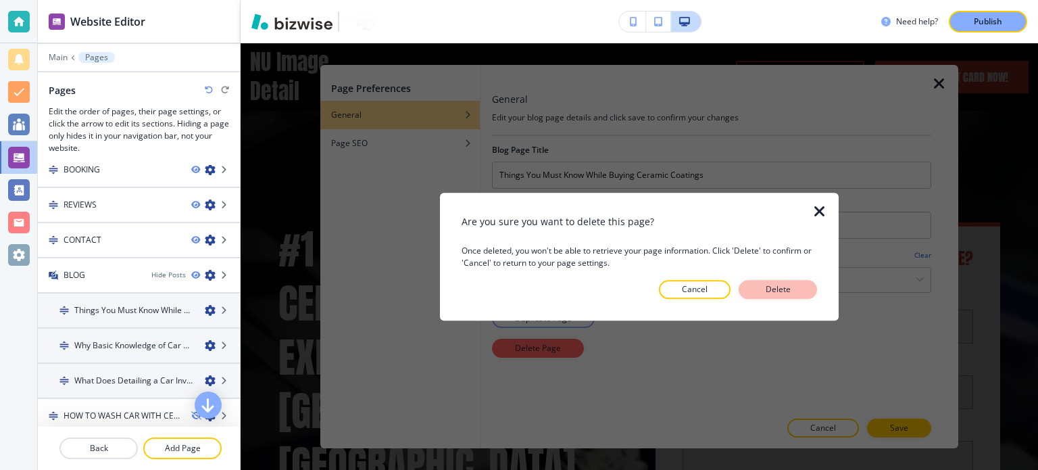
click at [752, 295] on button "Delete" at bounding box center [778, 289] width 78 height 19
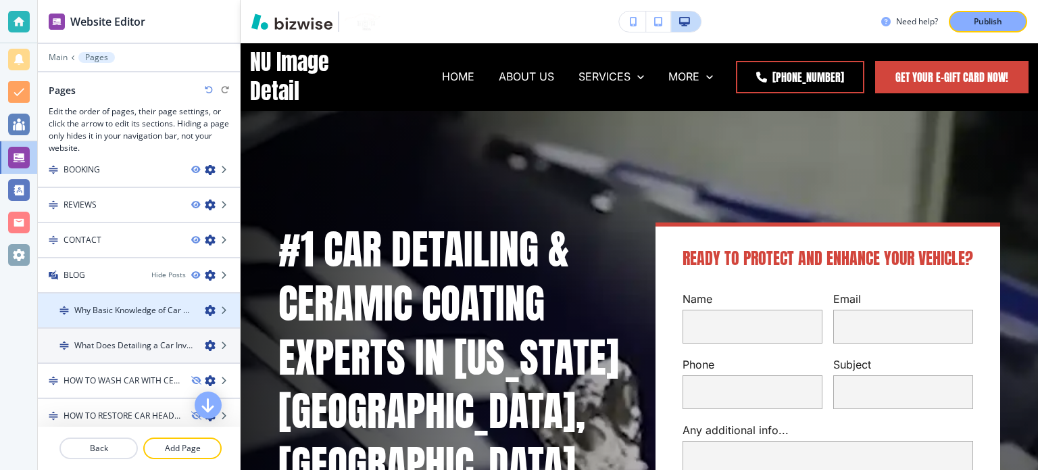
click at [205, 305] on icon "button" at bounding box center [210, 310] width 11 height 11
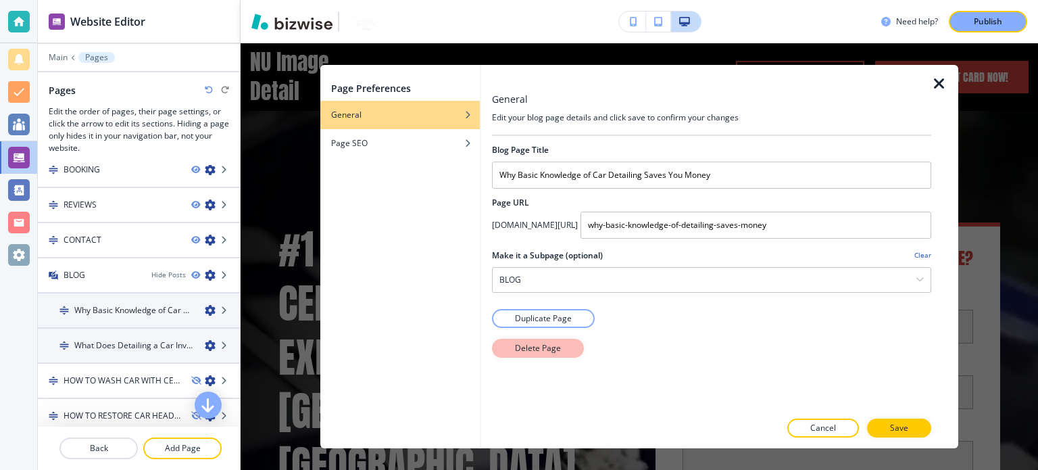
click at [523, 349] on p "Delete Page" at bounding box center [538, 348] width 46 height 12
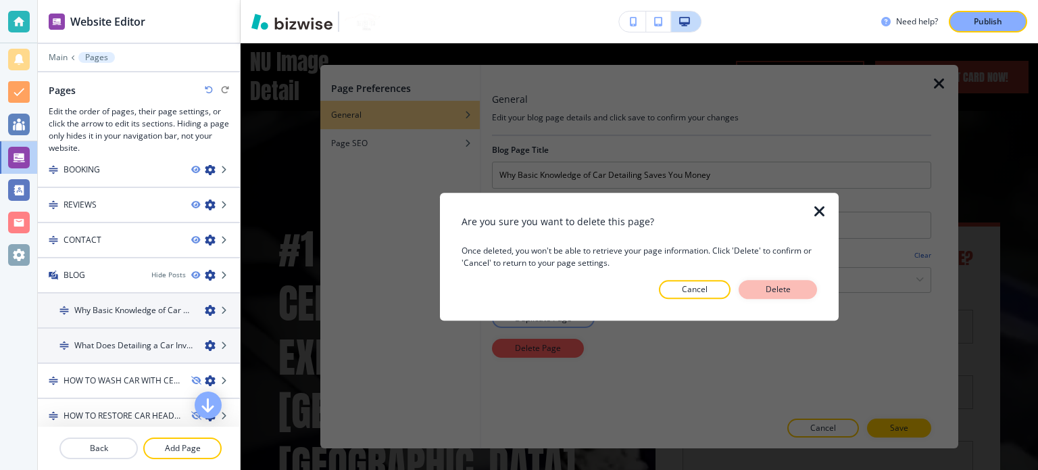
click at [750, 289] on button "Delete" at bounding box center [778, 289] width 78 height 19
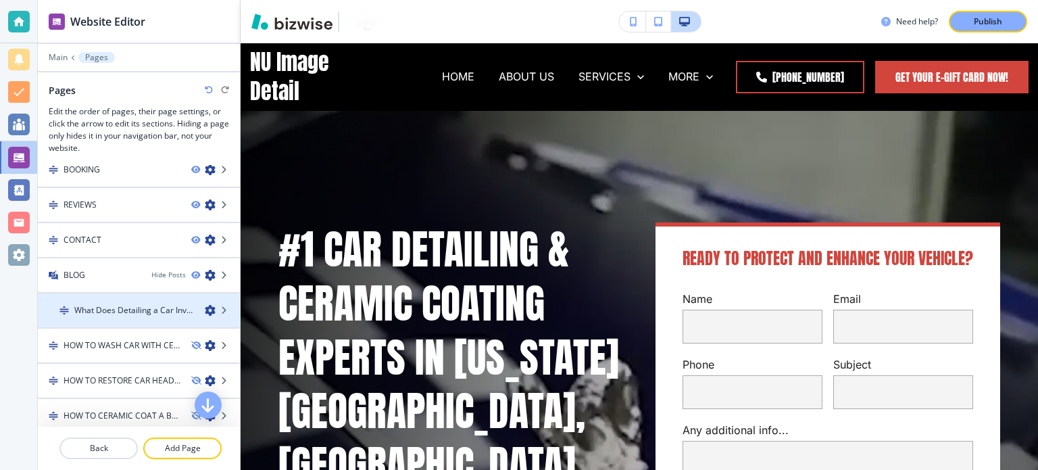
click at [205, 306] on icon "button" at bounding box center [210, 310] width 11 height 11
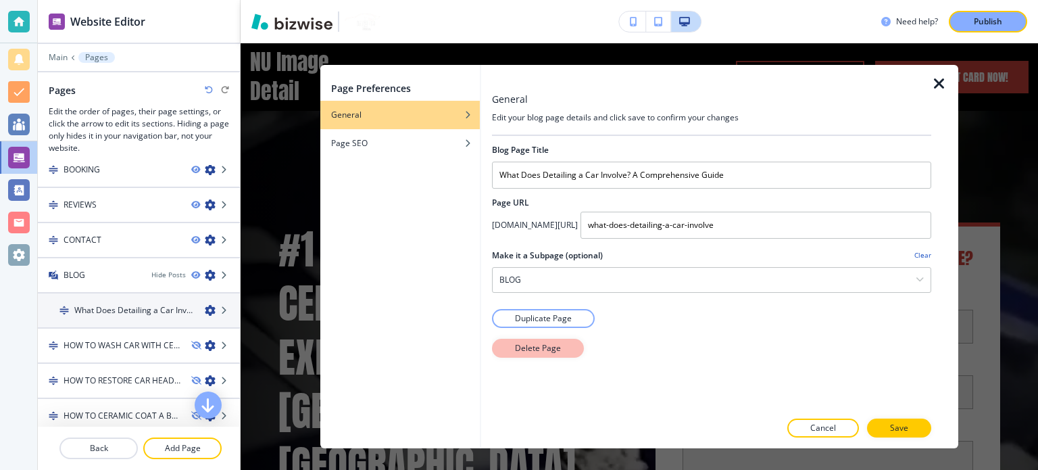
click at [536, 345] on p "Delete Page" at bounding box center [538, 348] width 46 height 12
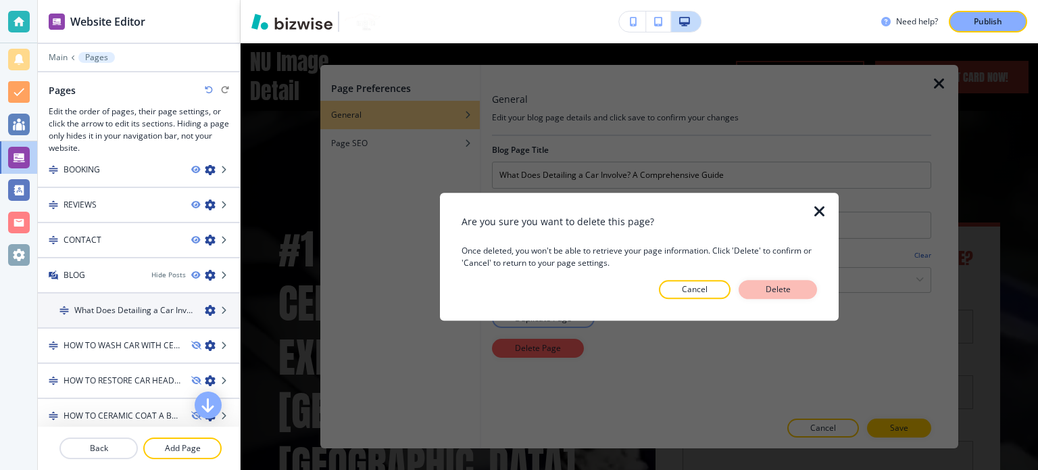
click at [778, 287] on p "Delete" at bounding box center [778, 289] width 32 height 12
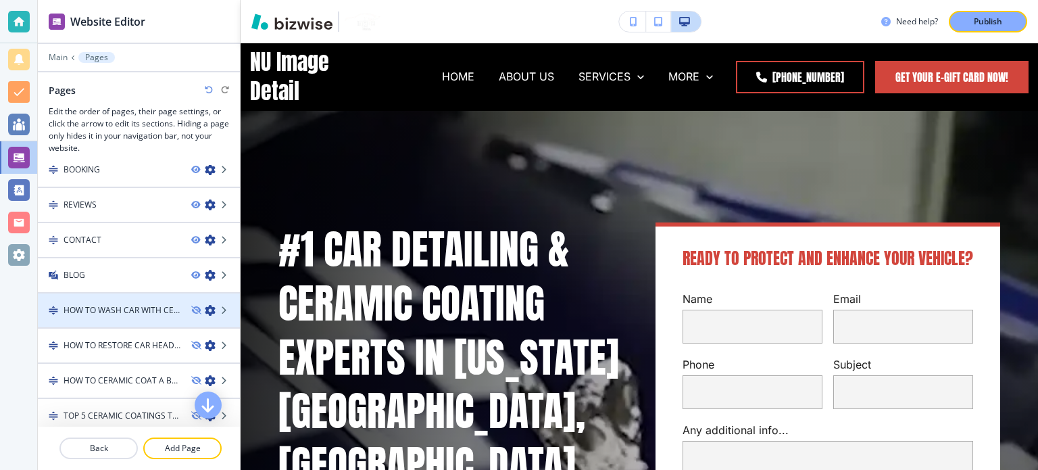
click at [205, 306] on icon "button" at bounding box center [210, 310] width 11 height 11
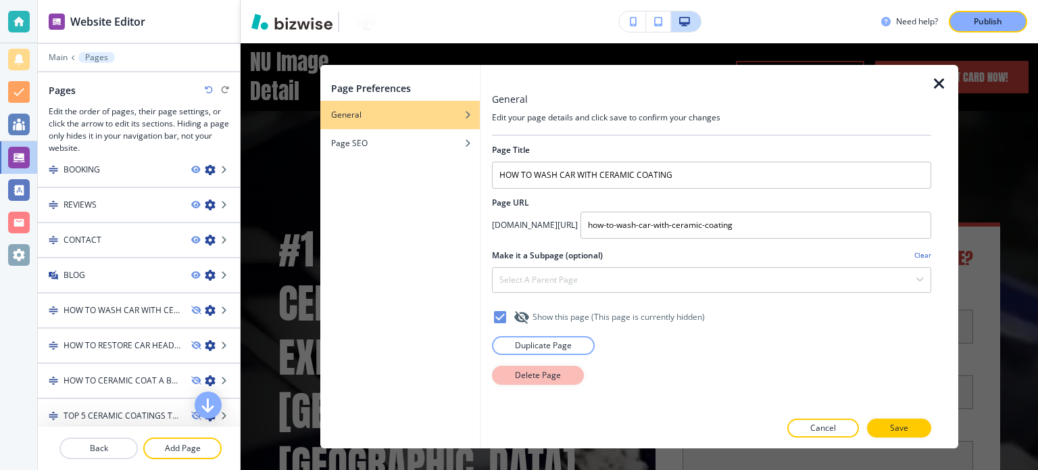
click at [564, 368] on button "Delete Page" at bounding box center [538, 375] width 92 height 19
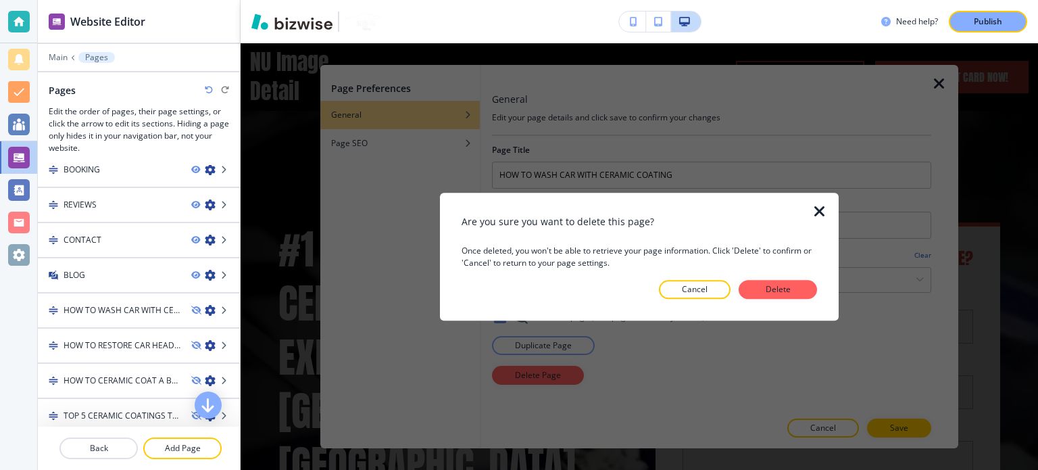
click at [769, 279] on div "Are you sure you want to delete this page? Once deleted, you won't be able to r…" at bounding box center [640, 256] width 356 height 84
click at [768, 289] on p "Delete" at bounding box center [778, 289] width 32 height 12
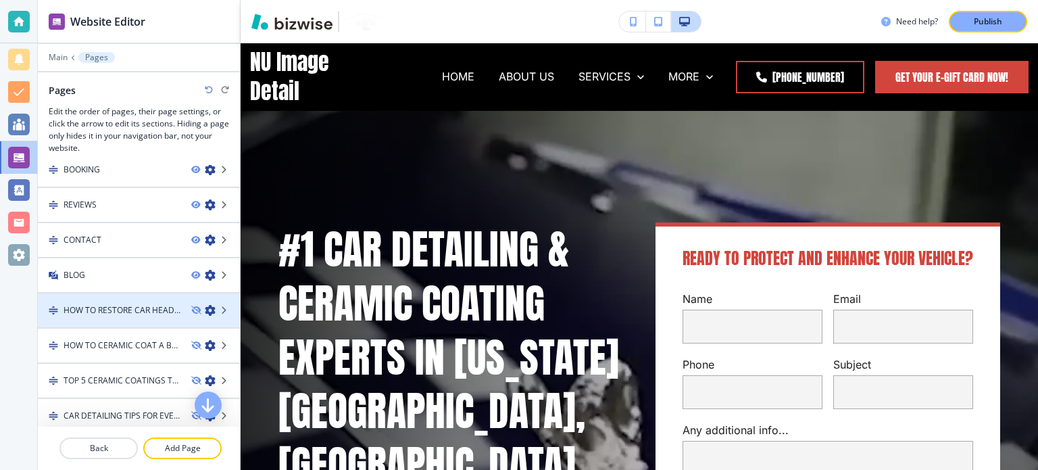
click at [205, 305] on icon "button" at bounding box center [210, 310] width 11 height 11
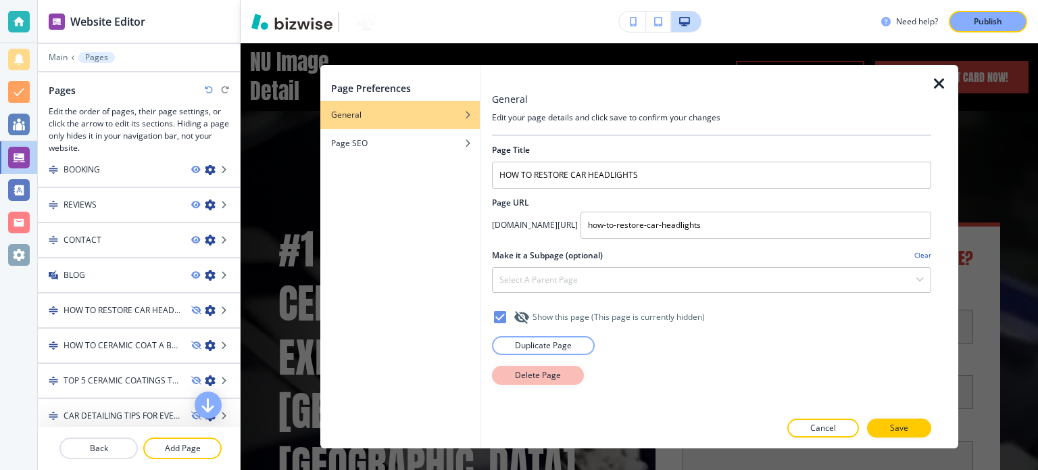
click at [530, 379] on p "Delete Page" at bounding box center [538, 375] width 46 height 12
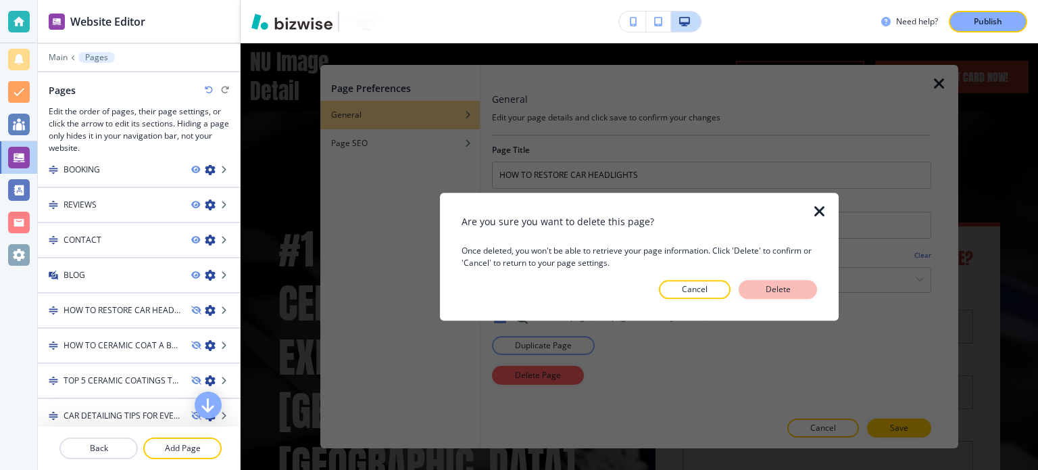
click at [795, 288] on button "Delete" at bounding box center [778, 289] width 78 height 19
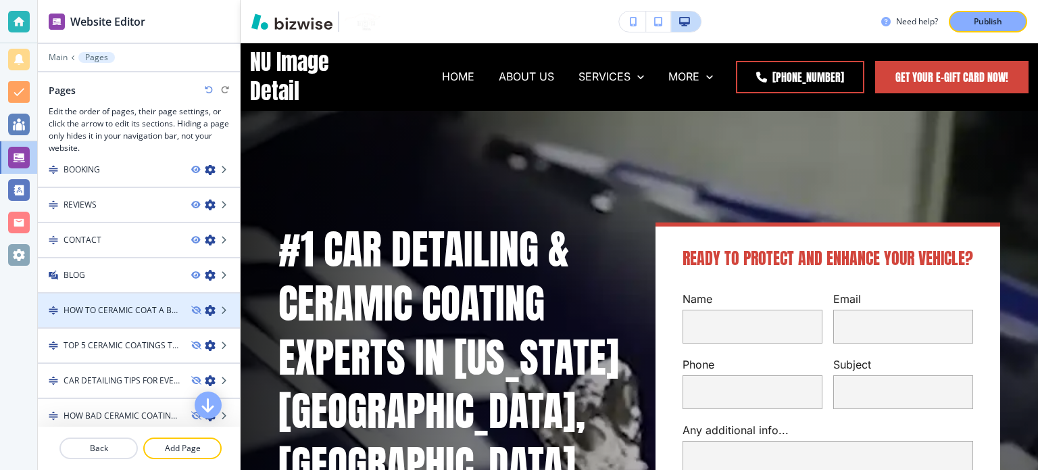
click at [205, 305] on icon "button" at bounding box center [210, 310] width 11 height 11
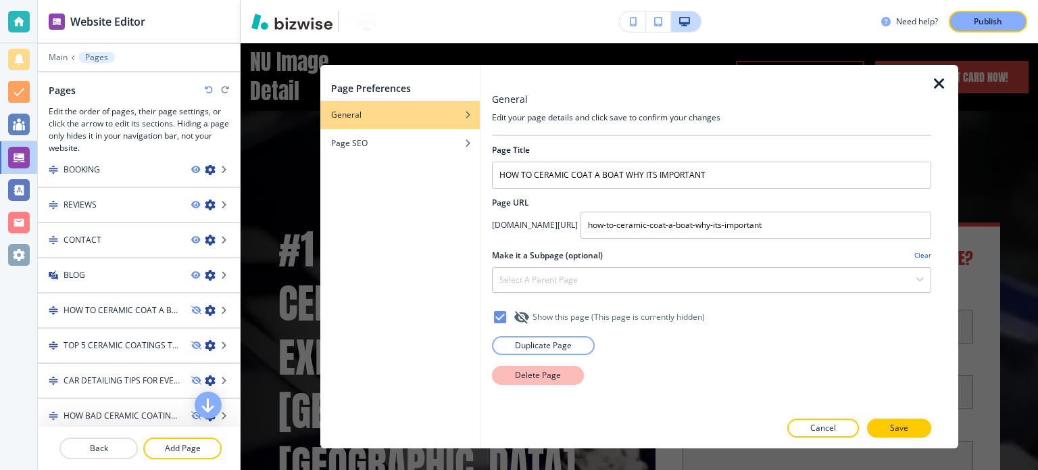
click at [503, 368] on button "Delete Page" at bounding box center [538, 375] width 92 height 19
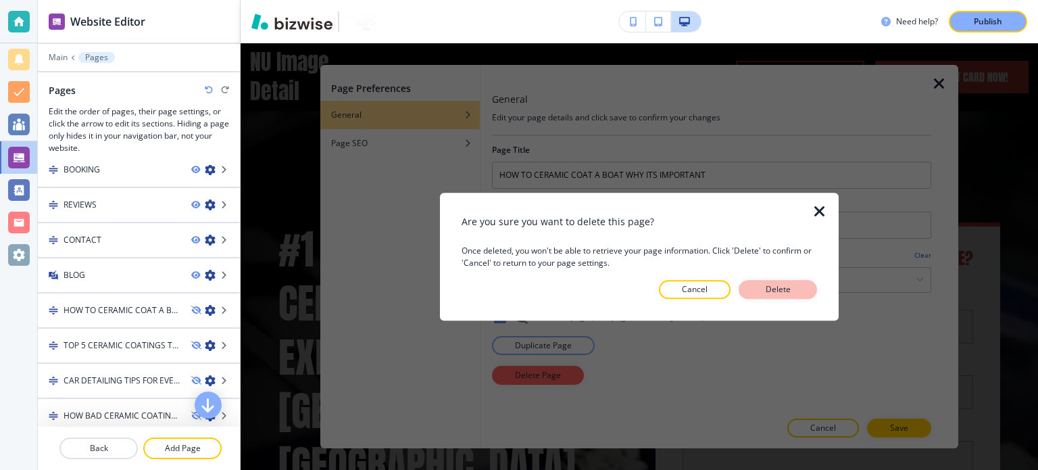
click at [796, 283] on button "Delete" at bounding box center [778, 289] width 78 height 19
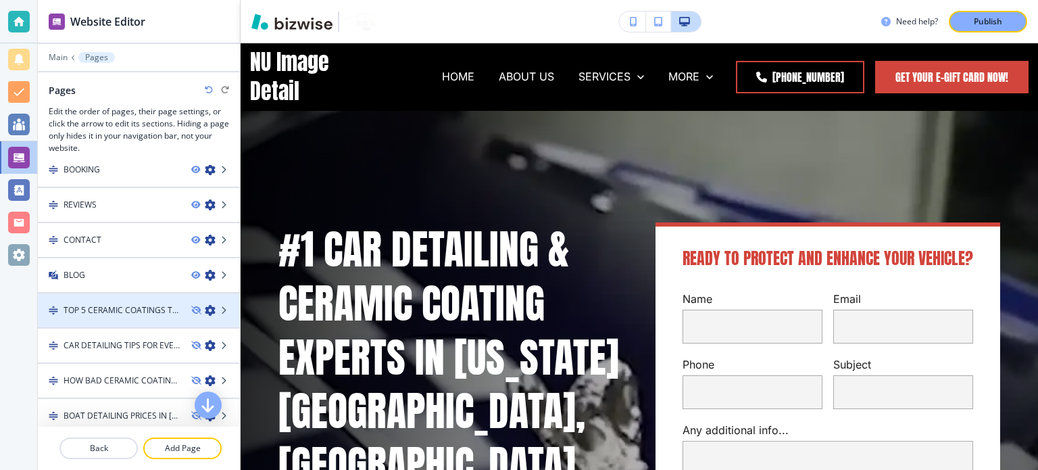
click at [197, 297] on div at bounding box center [139, 298] width 202 height 11
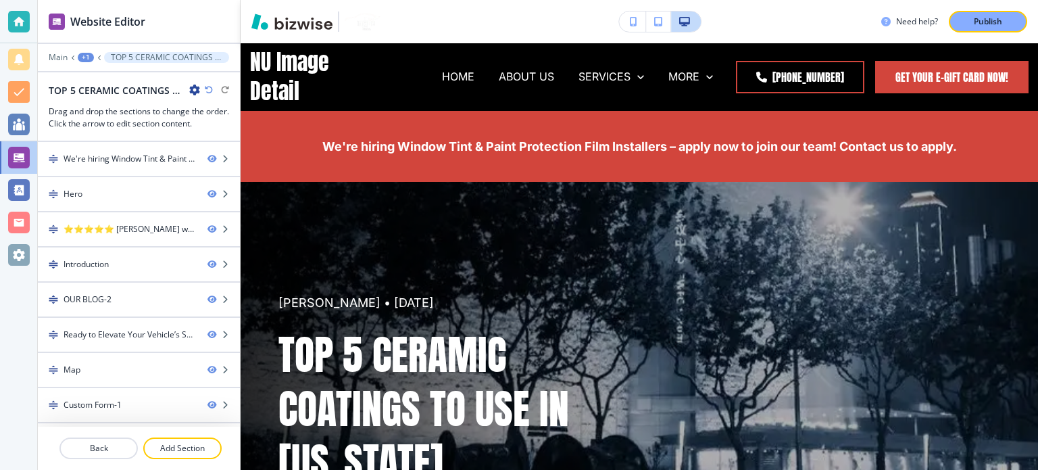
click at [87, 56] on div "+1" at bounding box center [86, 57] width 16 height 9
click at [117, 75] on p "Pages" at bounding box center [121, 79] width 69 height 12
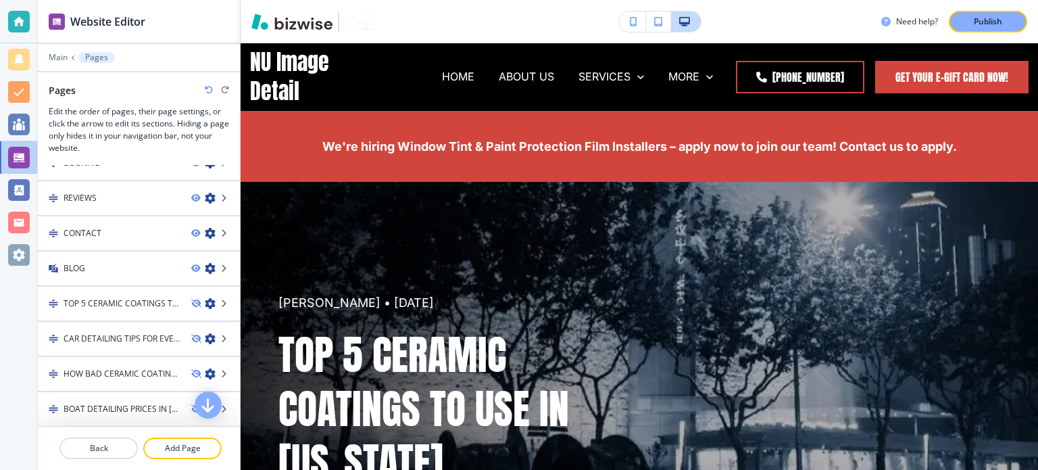
scroll to position [561, 0]
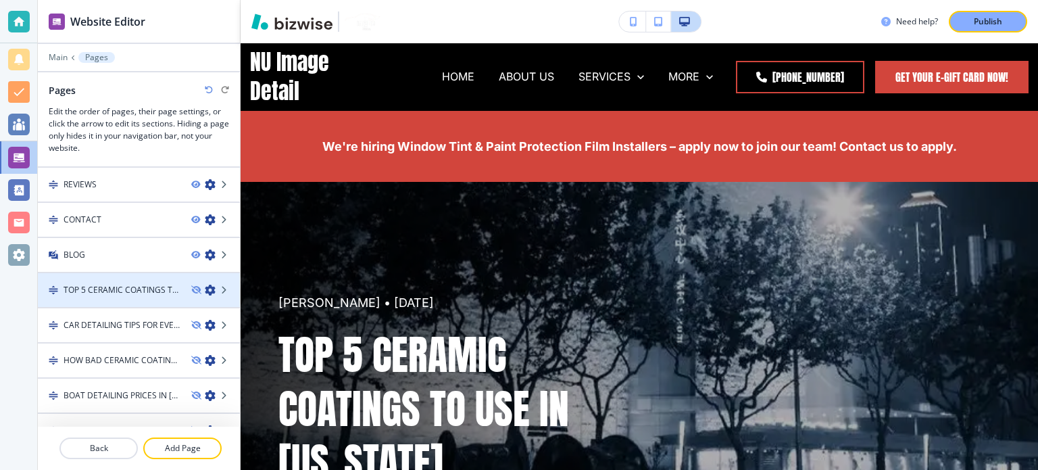
click at [205, 285] on icon "button" at bounding box center [210, 290] width 11 height 11
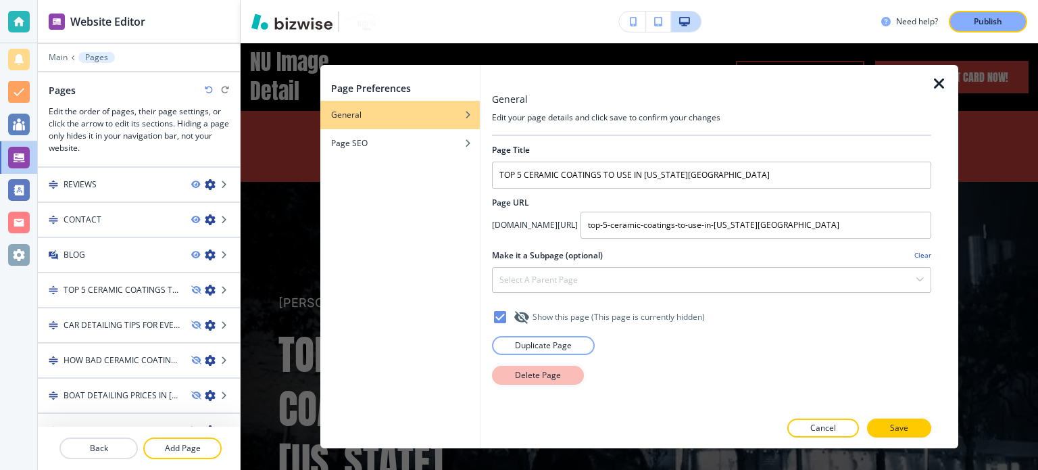
click at [549, 376] on p "Delete Page" at bounding box center [538, 375] width 46 height 12
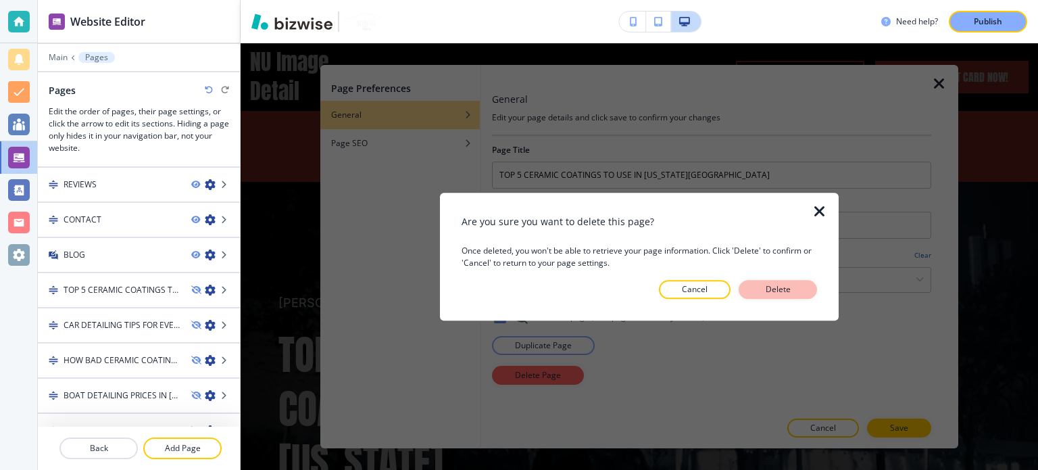
click at [777, 286] on p "Delete" at bounding box center [778, 289] width 32 height 12
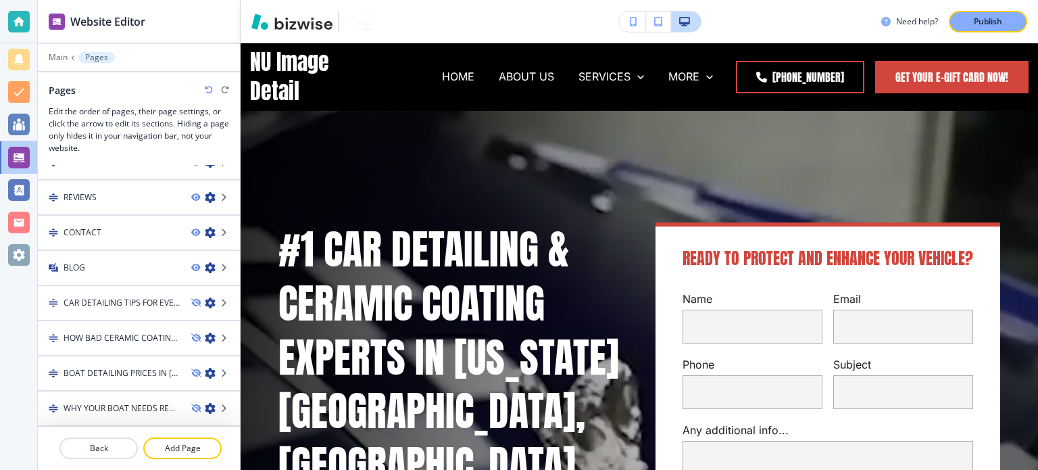
scroll to position [541, 0]
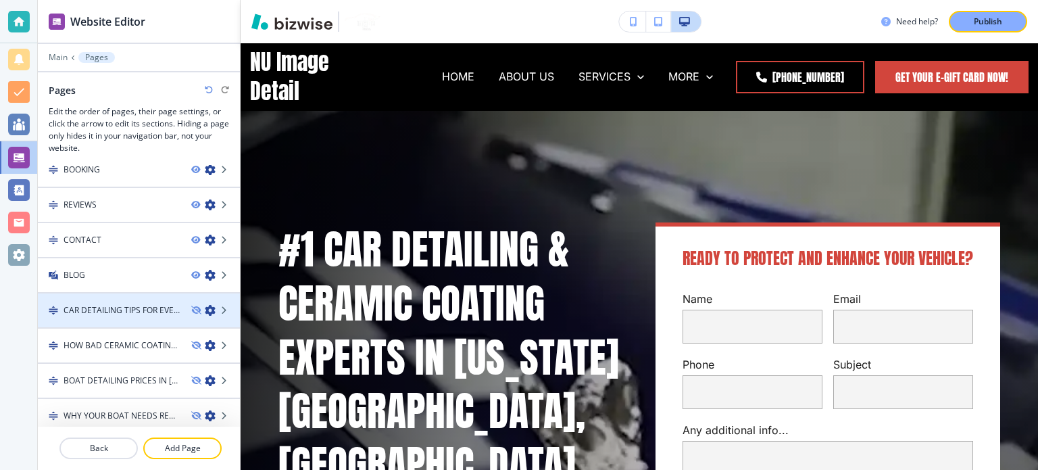
click at [205, 305] on icon "button" at bounding box center [210, 310] width 11 height 11
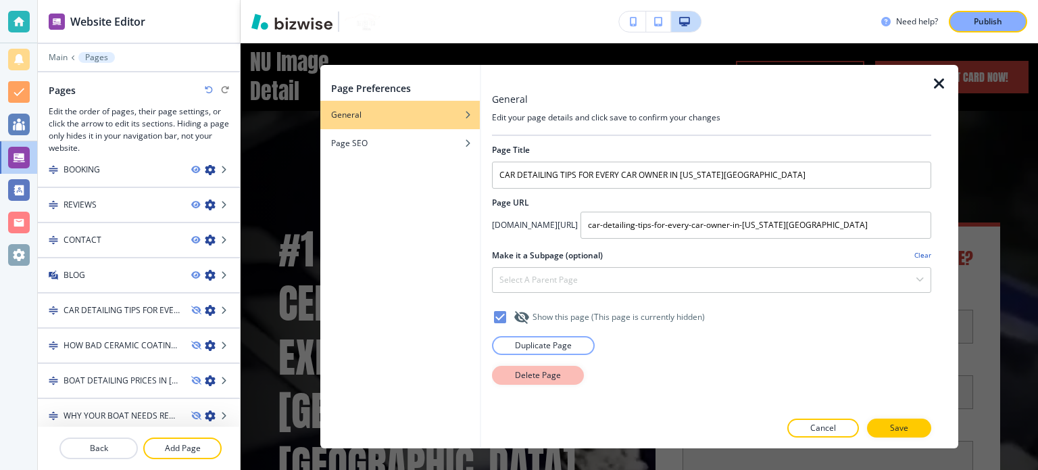
click at [539, 377] on p "Delete Page" at bounding box center [538, 375] width 46 height 12
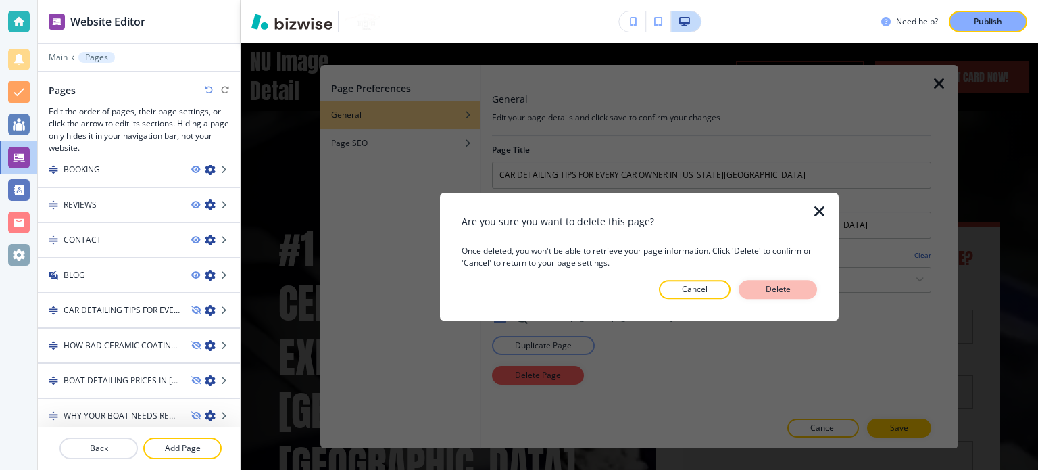
click at [791, 290] on p "Delete" at bounding box center [778, 289] width 32 height 12
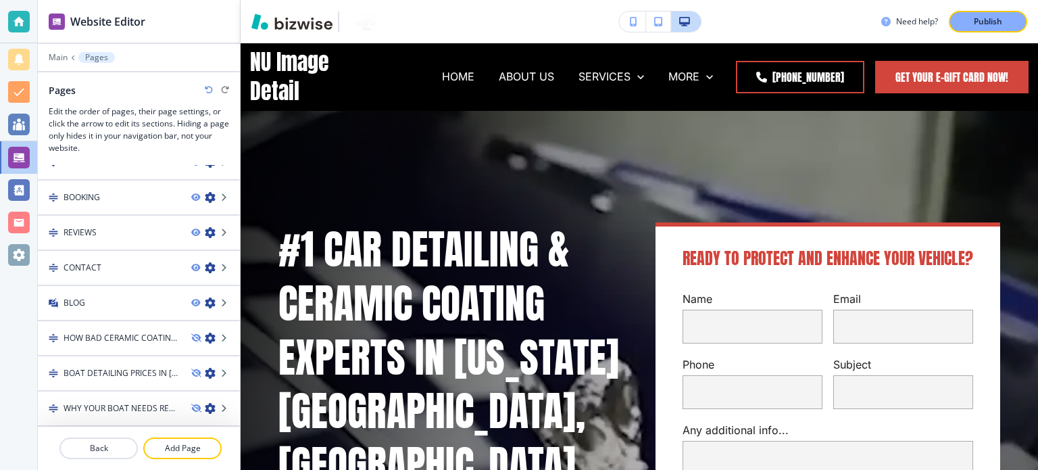
scroll to position [506, 0]
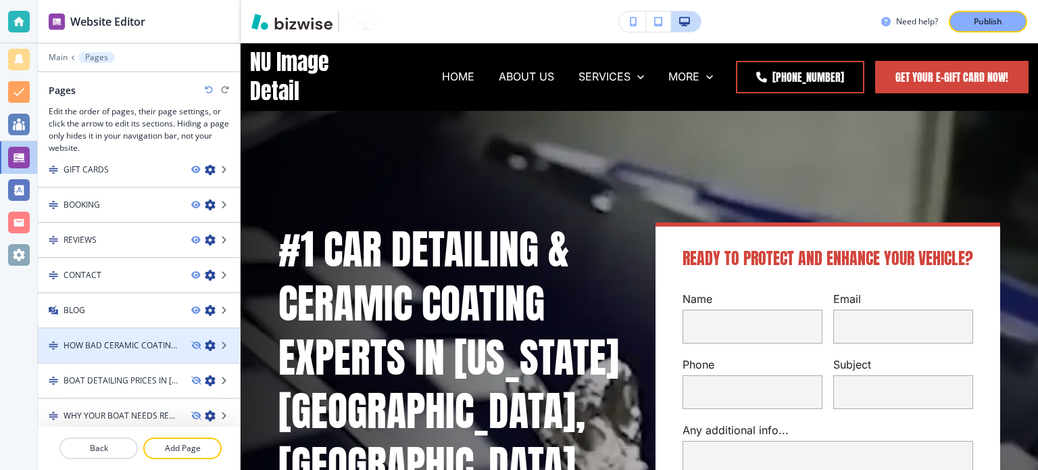
click at [205, 343] on icon "button" at bounding box center [210, 345] width 11 height 11
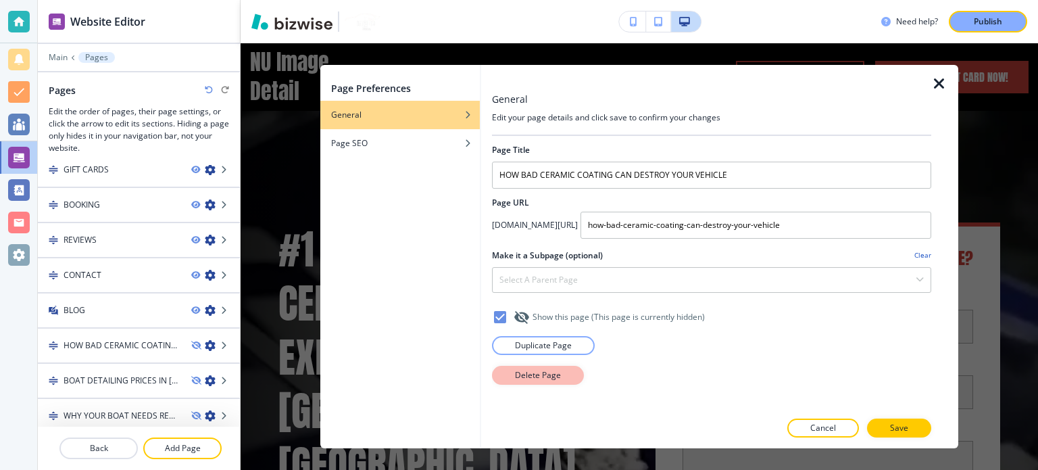
click at [520, 370] on p "Delete Page" at bounding box center [538, 375] width 46 height 12
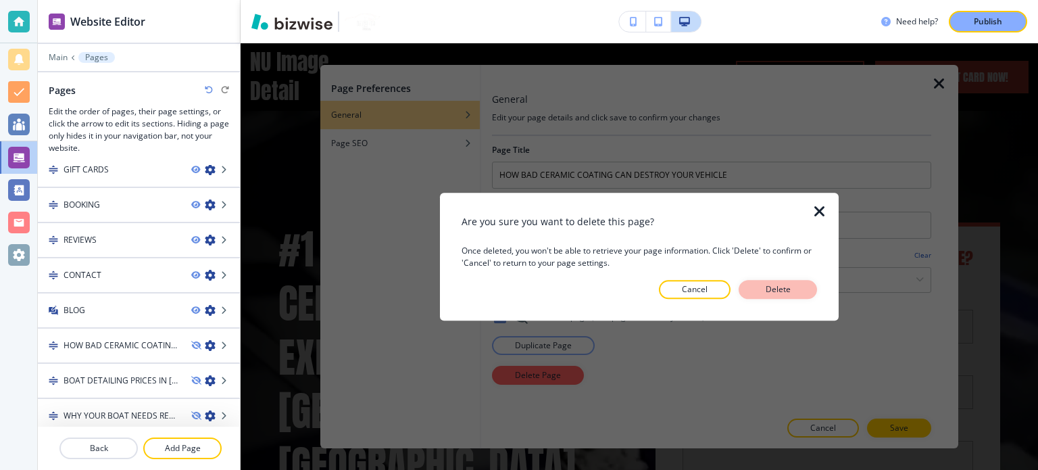
click at [765, 285] on p "Delete" at bounding box center [778, 289] width 32 height 12
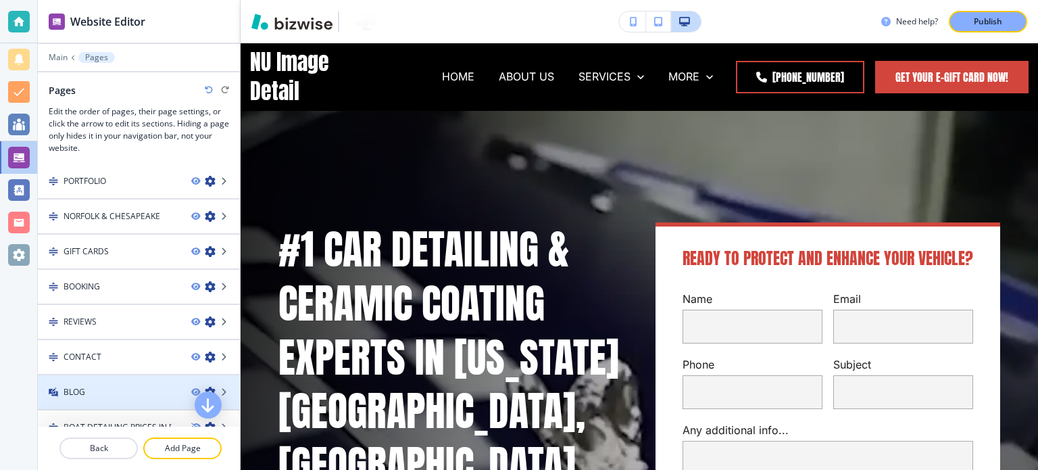
scroll to position [470, 0]
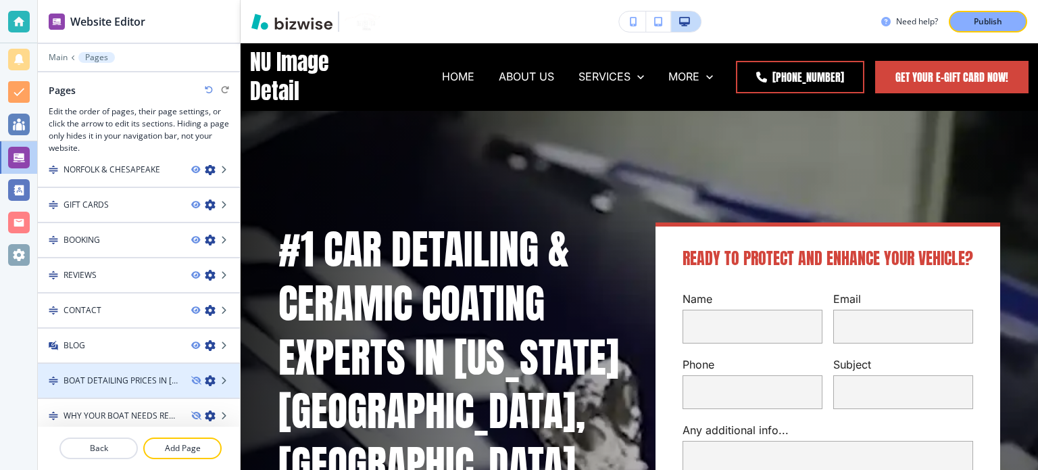
click at [205, 375] on icon "button" at bounding box center [210, 380] width 11 height 11
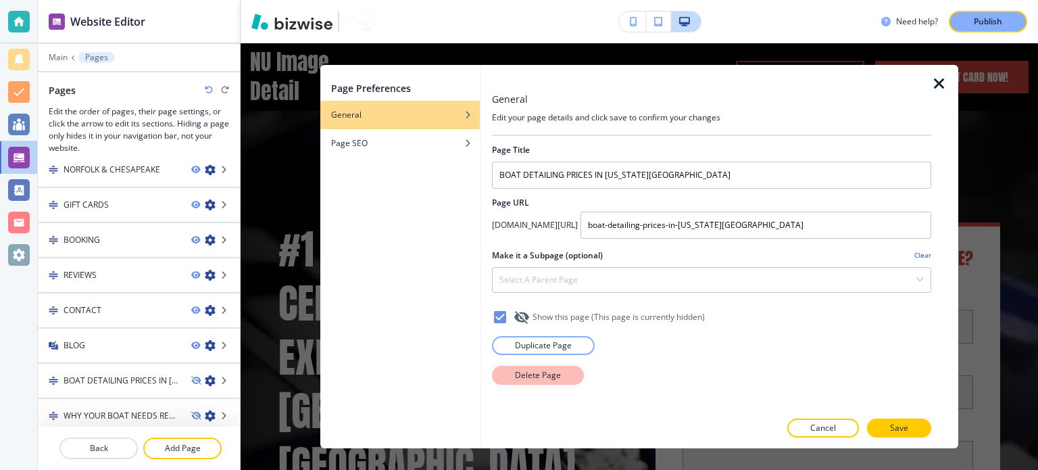
click at [510, 370] on button "Delete Page" at bounding box center [538, 375] width 92 height 19
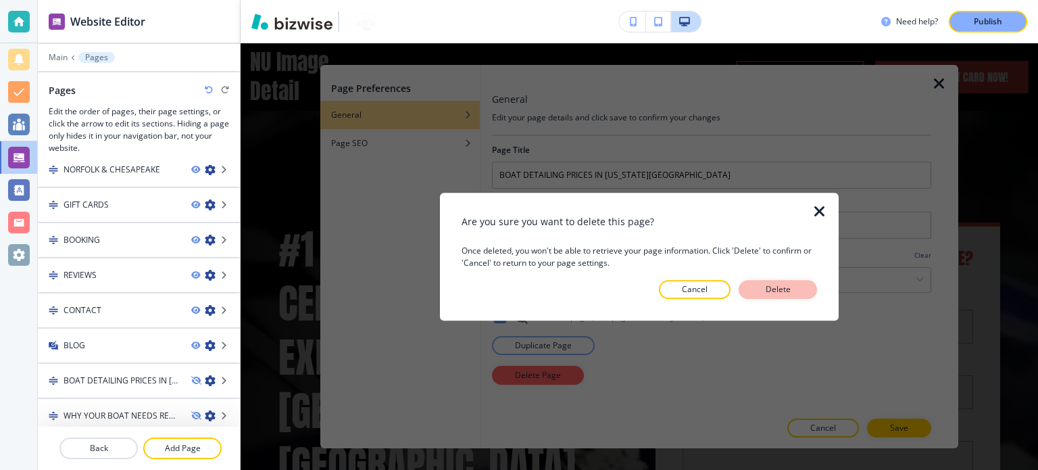
click at [779, 297] on button "Delete" at bounding box center [778, 289] width 78 height 19
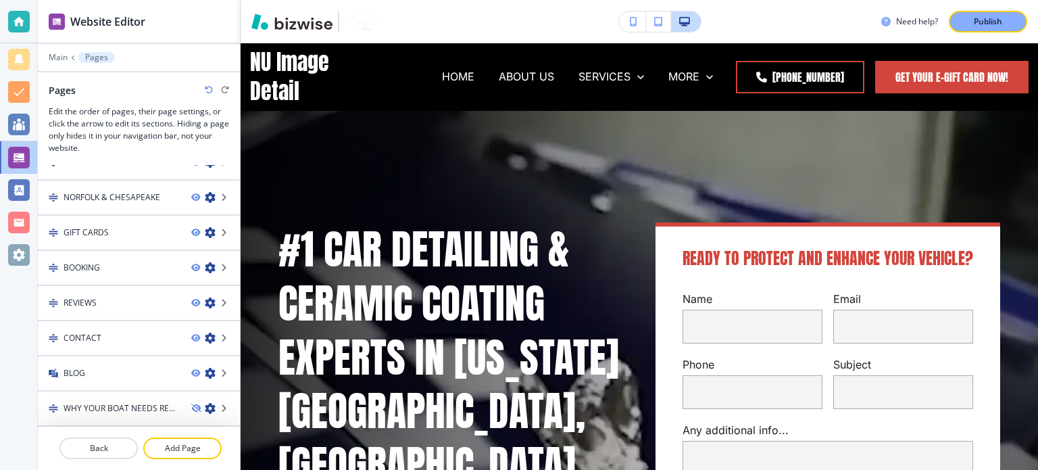
scroll to position [436, 0]
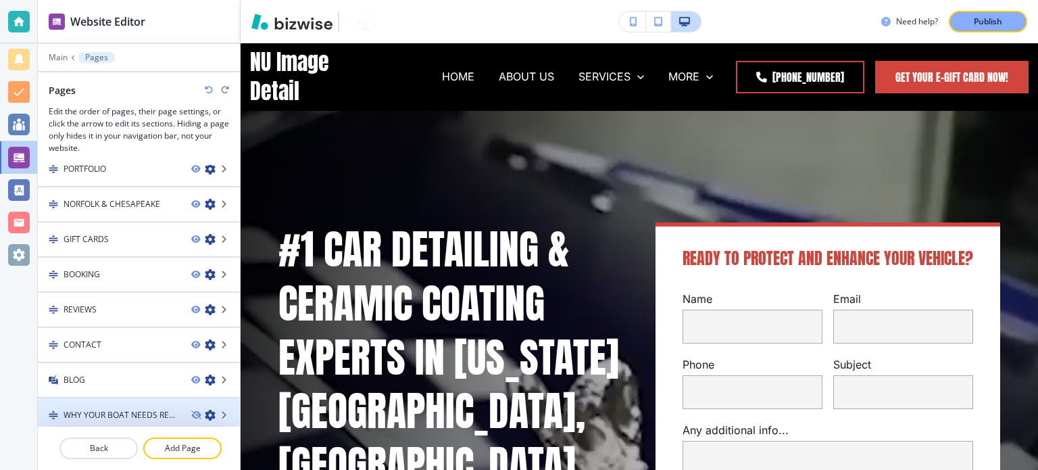
click at [205, 410] on icon "button" at bounding box center [210, 415] width 11 height 11
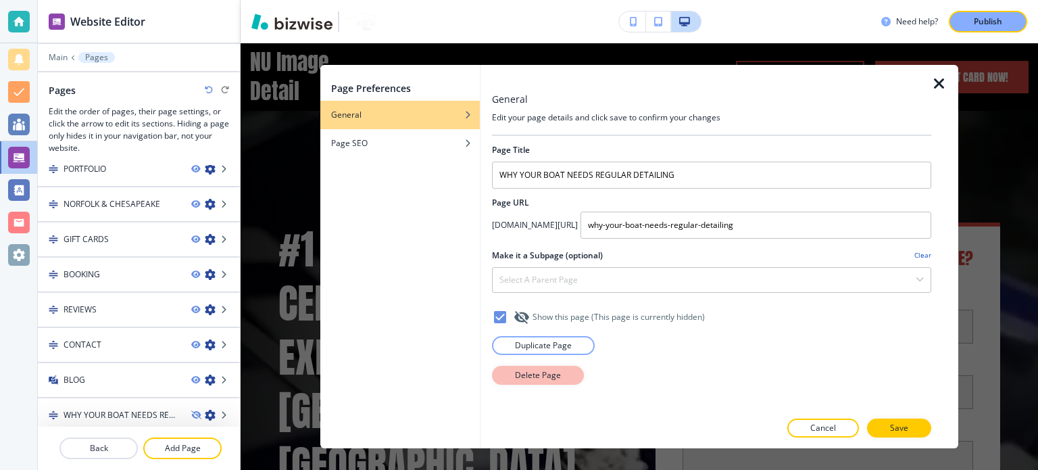
click at [539, 370] on p "Delete Page" at bounding box center [538, 375] width 46 height 12
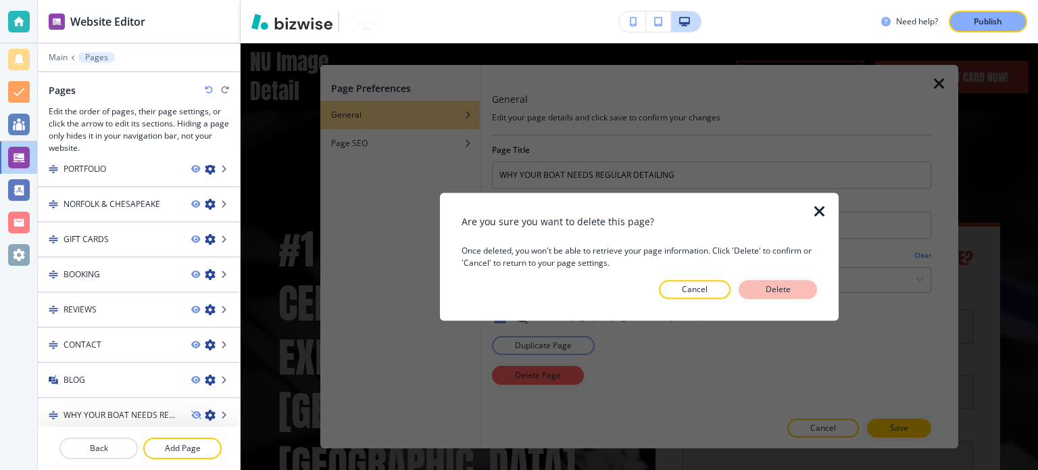
click at [808, 286] on button "Delete" at bounding box center [778, 289] width 78 height 19
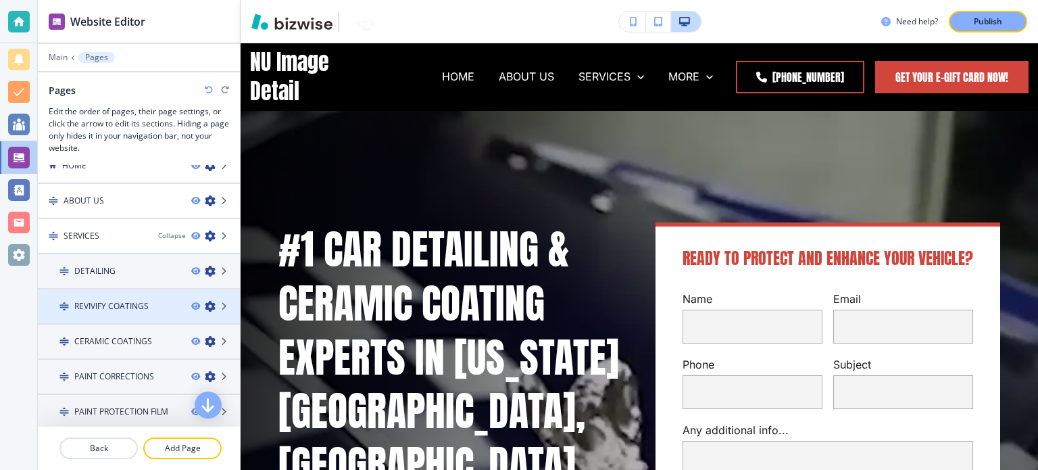
scroll to position [0, 0]
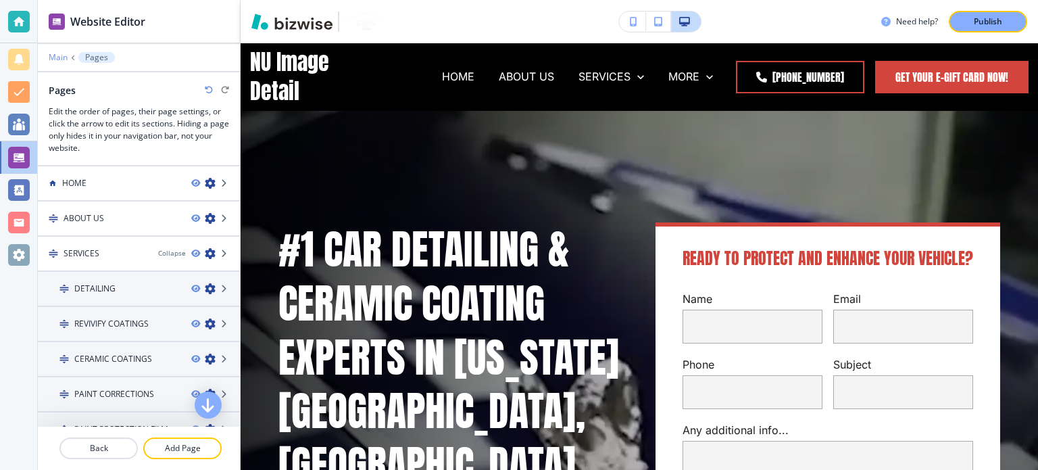
click at [65, 57] on p "Main" at bounding box center [58, 57] width 19 height 9
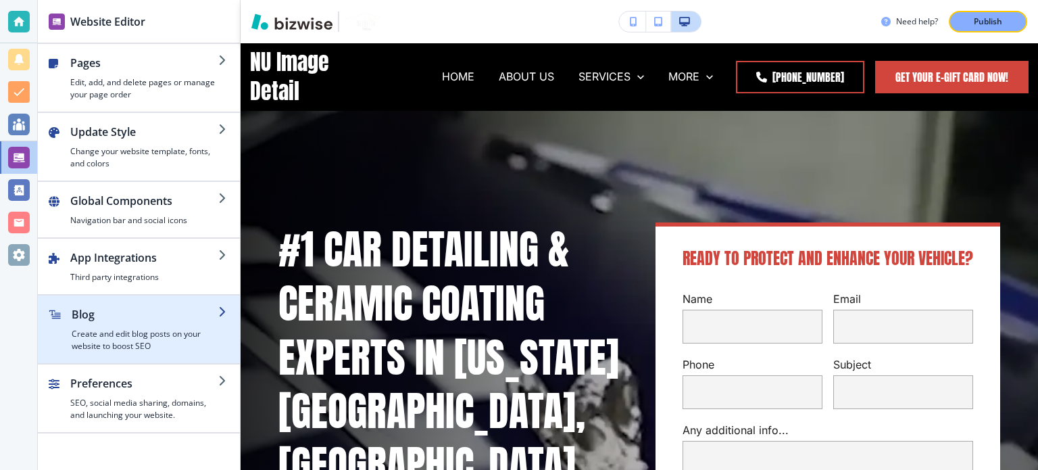
click at [97, 325] on div "button" at bounding box center [145, 324] width 147 height 5
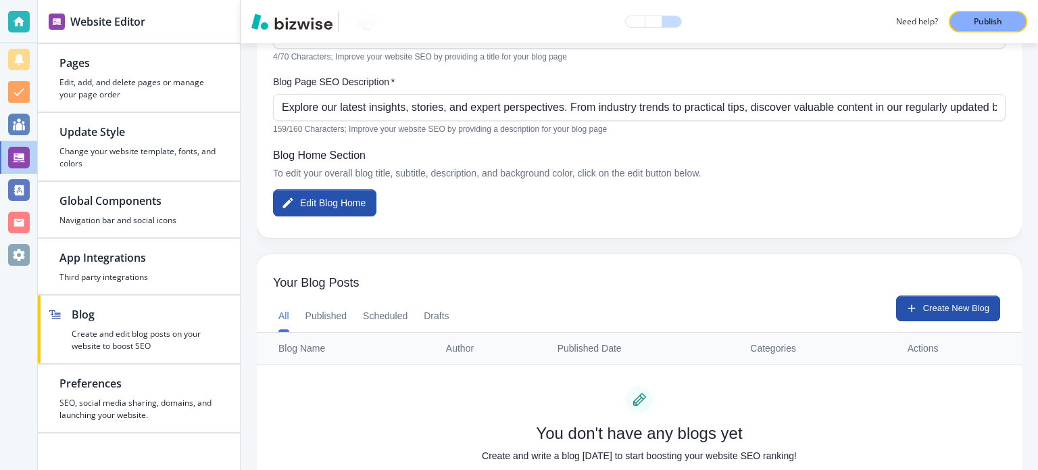
scroll to position [300, 0]
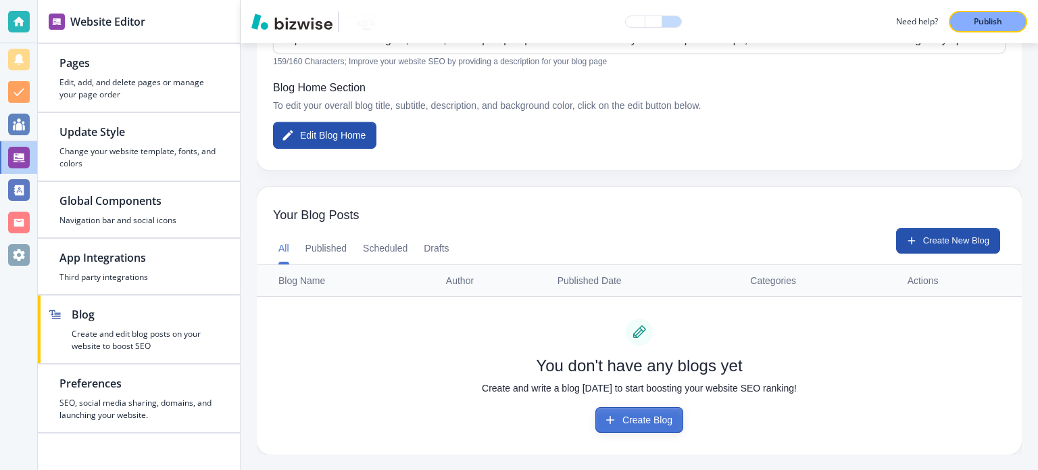
click at [619, 416] on button "Create Blog" at bounding box center [640, 420] width 88 height 26
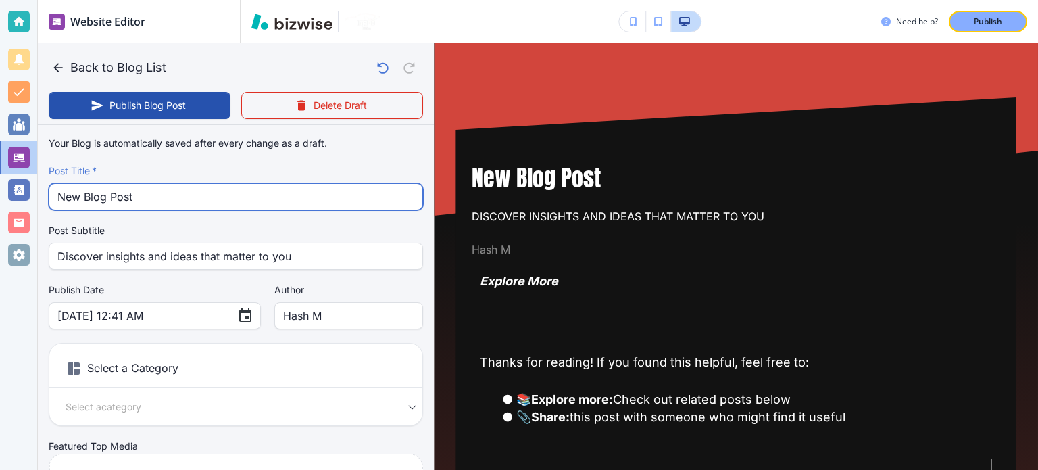
click at [167, 203] on input "New Blog Post" at bounding box center [235, 197] width 357 height 26
paste input "Why Is Car Detailing Important for My Vehicle in [US_STATE][GEOGRAPHIC_DATA]?"
type input "Why Is Car Detailing Important for My Vehicle in [US_STATE][GEOGRAPHIC_DATA]?"
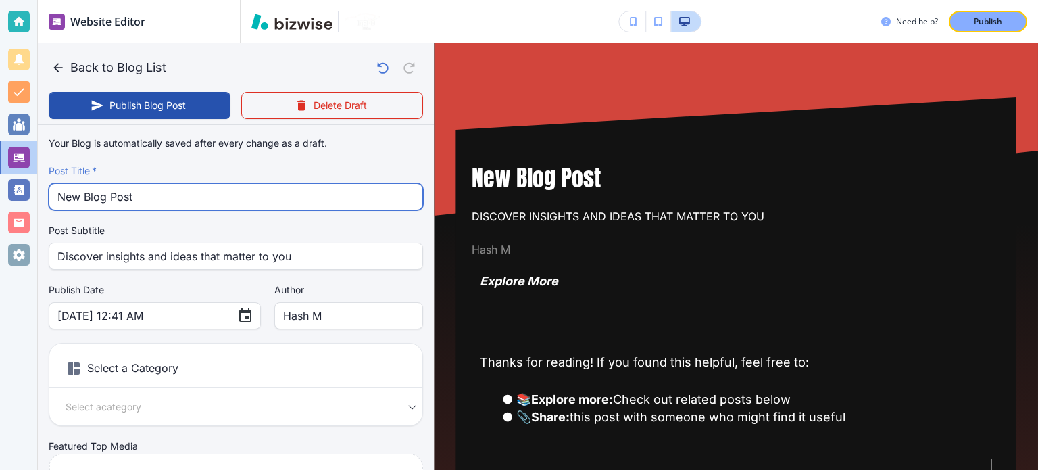
type input "[DATE] 12:42 AM"
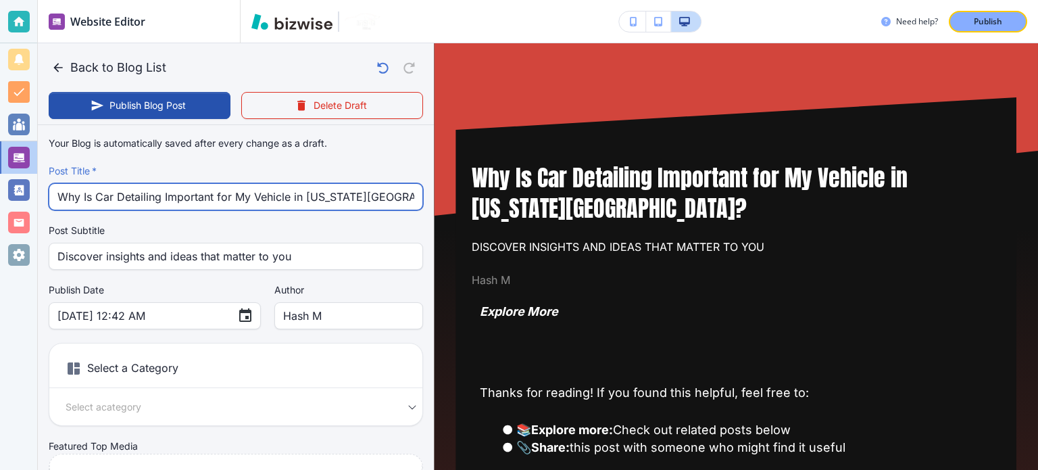
type input "Why Is Car Detailing Important for My Vehicle in [US_STATE][GEOGRAPHIC_DATA]?"
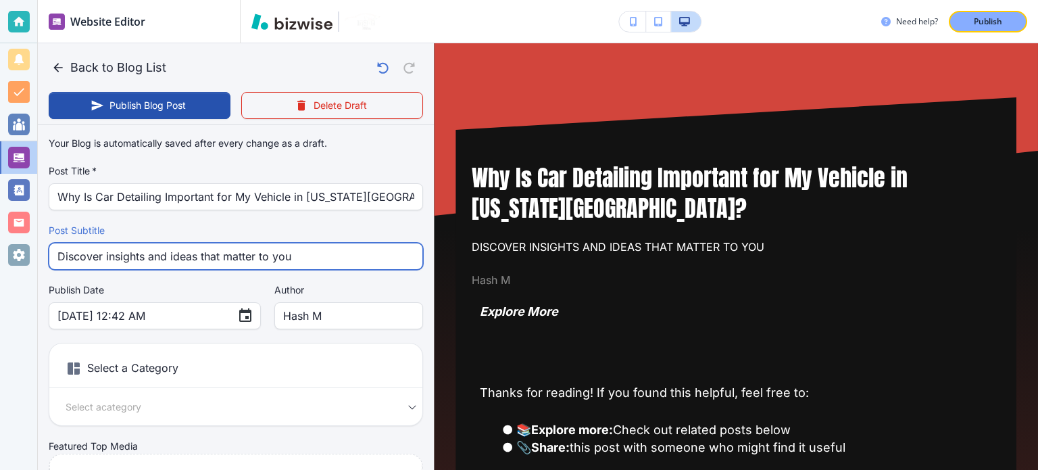
click at [145, 265] on input "Discover insights and ideas that matter to you" at bounding box center [235, 256] width 357 height 26
paste input "Why Is Car Detailing Important"
click at [97, 259] on input "Why Is Car Detailing Important" at bounding box center [235, 256] width 357 height 26
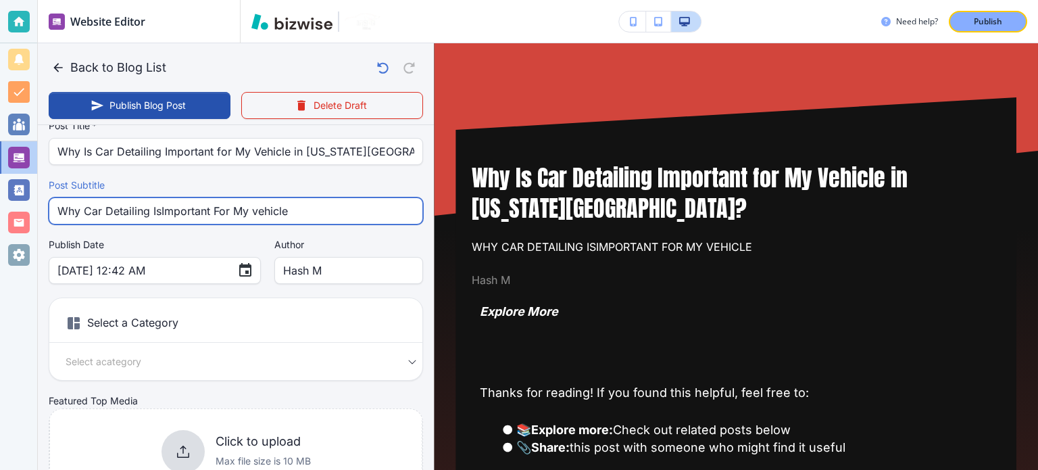
scroll to position [68, 0]
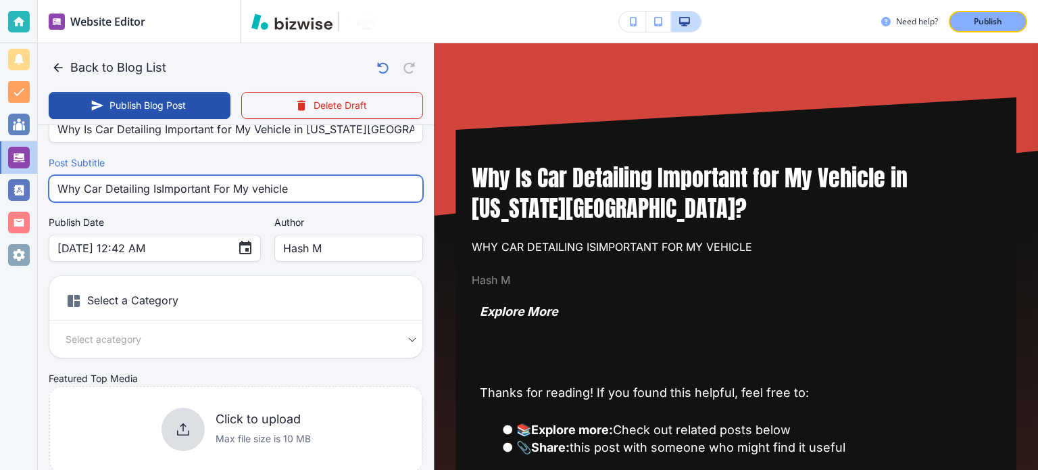
type input "Why Car Detailing IsImportant For My vehicle"
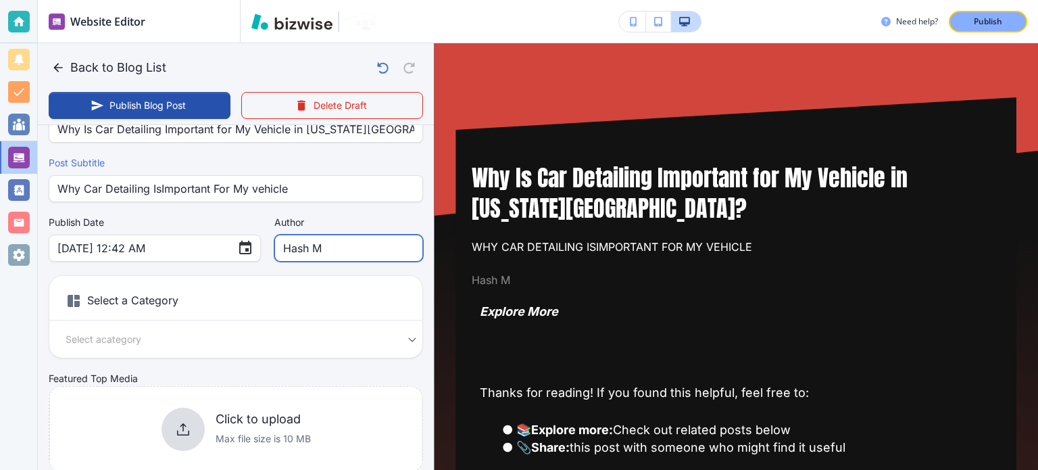
click at [283, 253] on input "Hash M" at bounding box center [348, 248] width 131 height 26
type input "[PERSON_NAME]"
click at [287, 241] on input "[PERSON_NAME]" at bounding box center [348, 248] width 131 height 26
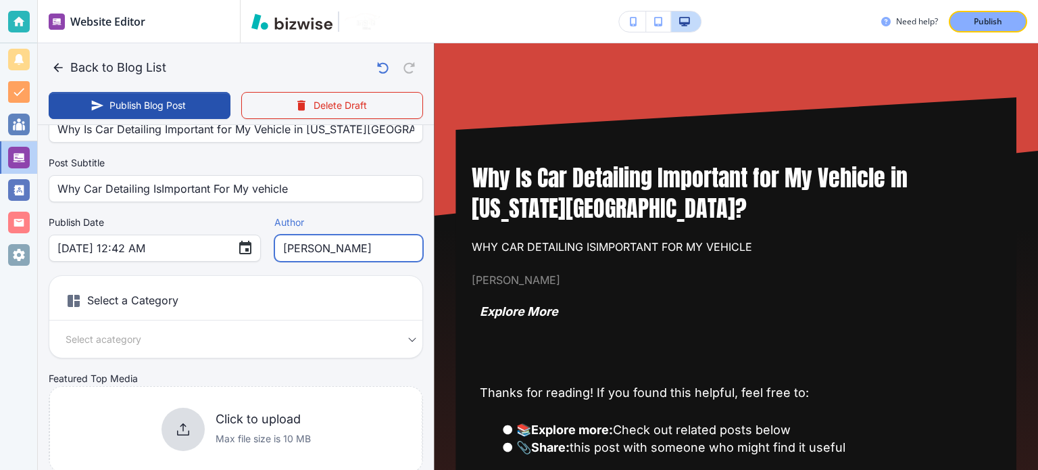
type input "[DATE] 12:43 AM"
type input "[PERSON_NAME]"
click at [189, 0] on body "Website Editor Pages Edit, add, and delete pages or manage your page order Upda…" at bounding box center [519, 0] width 1038 height 0
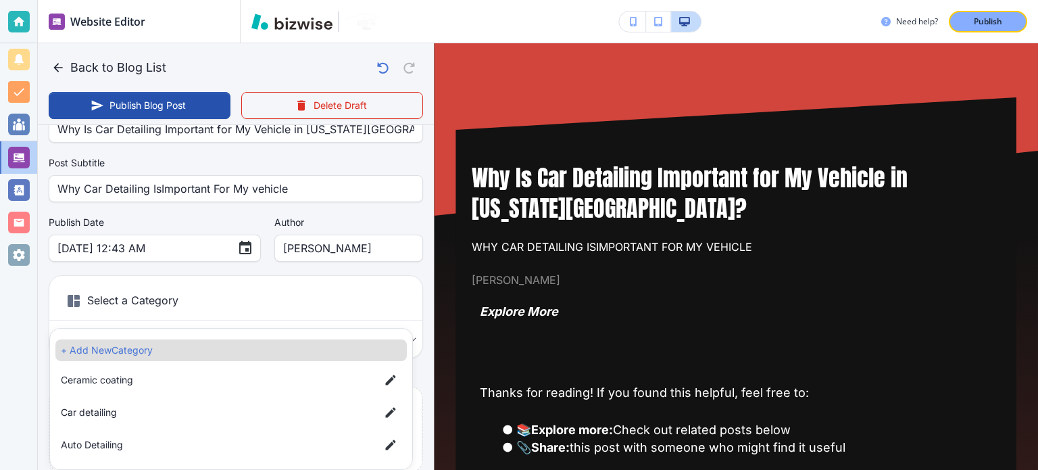
click at [132, 421] on li "Car detailing" at bounding box center [230, 412] width 351 height 27
type input "a17a567b9bc7206218ab9"
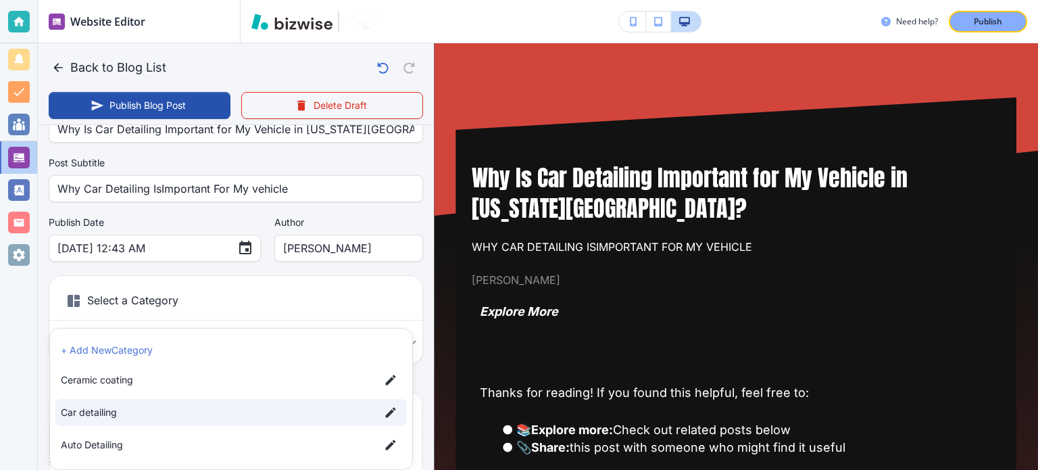
click at [150, 415] on span "Car detailing" at bounding box center [215, 412] width 308 height 15
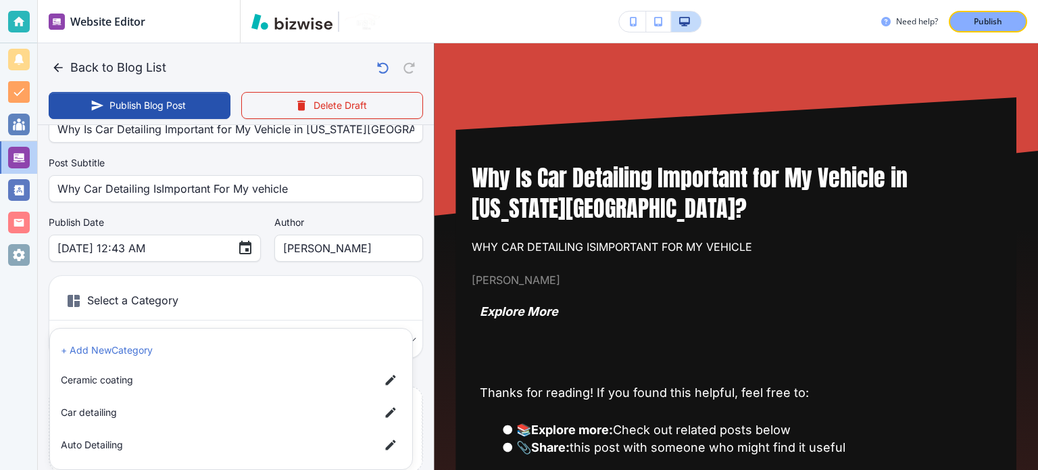
click at [250, 283] on div at bounding box center [519, 235] width 1038 height 470
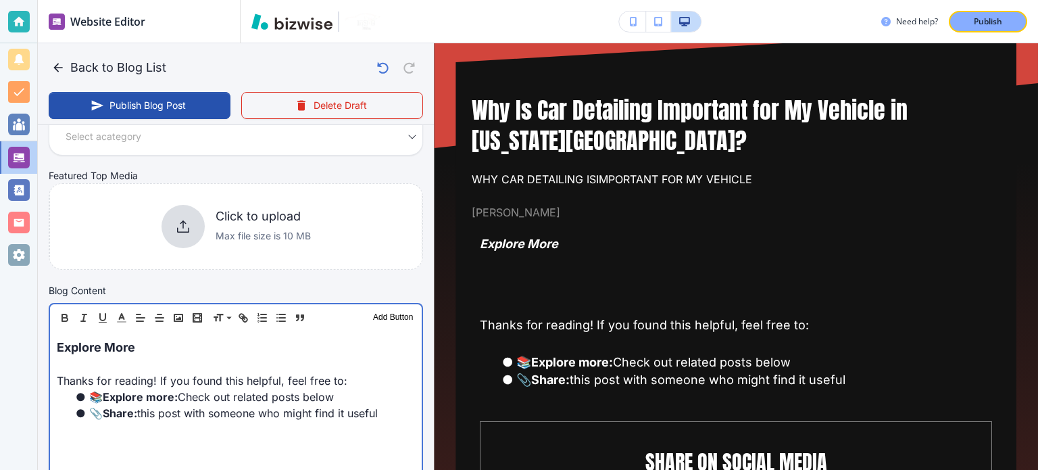
scroll to position [270, 0]
click at [143, 369] on p at bounding box center [236, 364] width 358 height 16
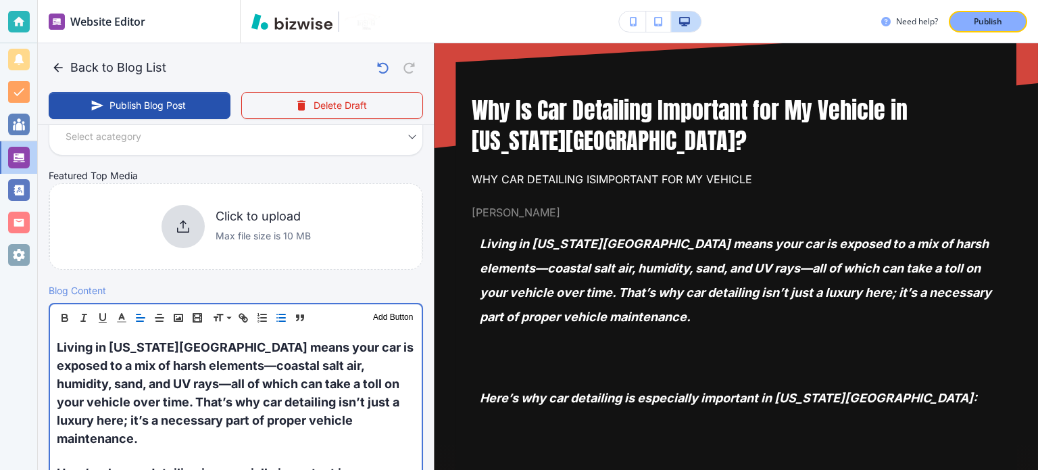
click at [326, 378] on span "Living in [US_STATE][GEOGRAPHIC_DATA] means your car is exposed to a mix of har…" at bounding box center [237, 392] width 360 height 105
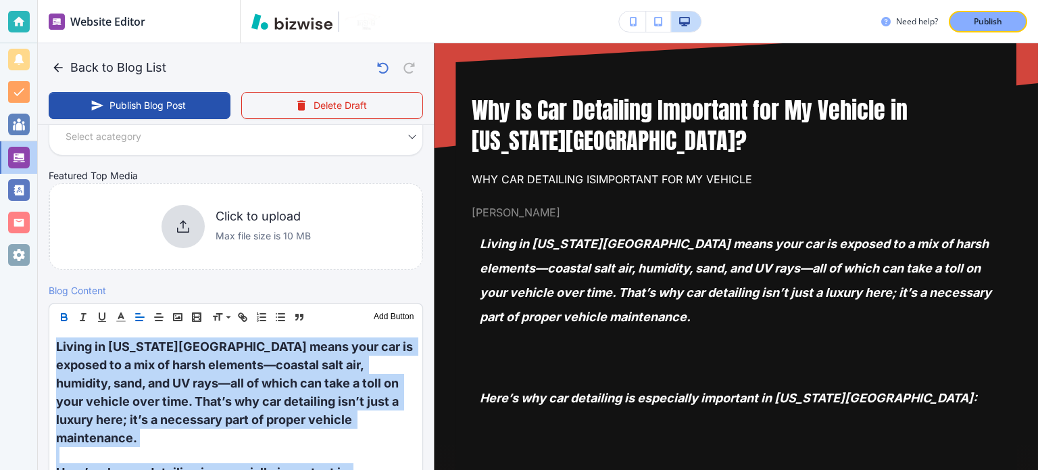
click at [63, 314] on icon "button" at bounding box center [64, 317] width 12 height 12
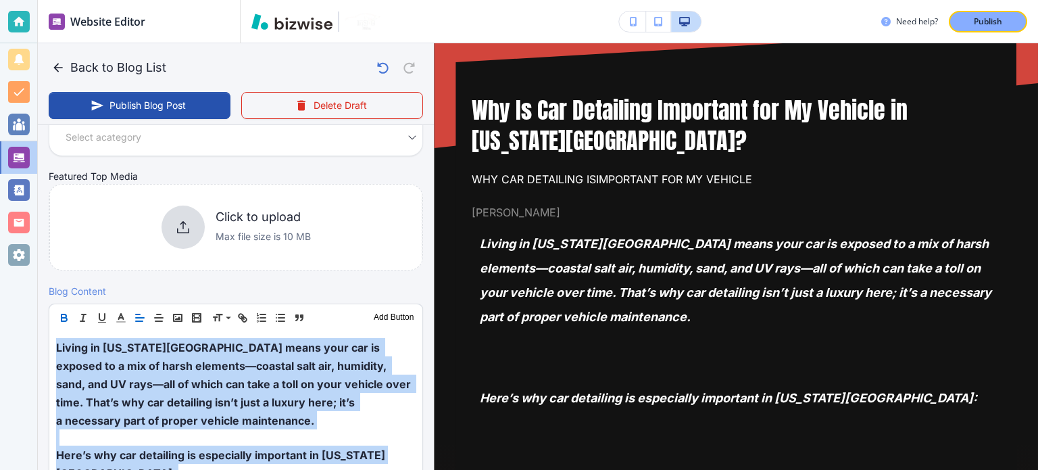
click at [63, 314] on icon "button" at bounding box center [64, 318] width 12 height 12
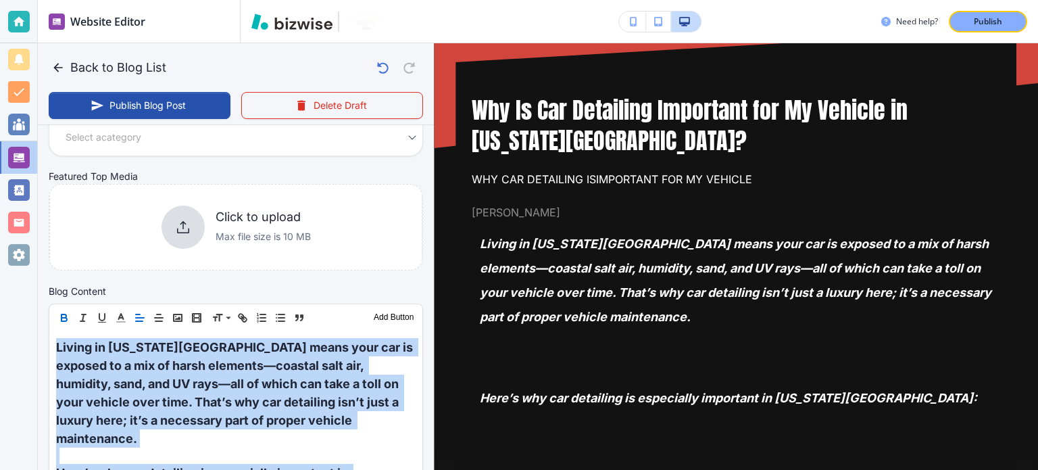
click at [63, 314] on icon "button" at bounding box center [64, 318] width 12 height 12
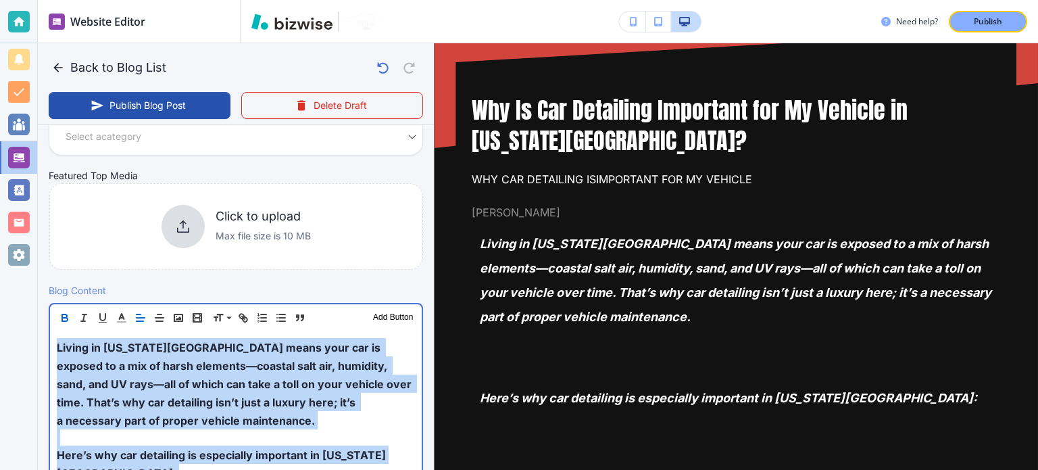
click at [178, 395] on span "Living in [US_STATE][GEOGRAPHIC_DATA] means your car is exposed to a mix of har…" at bounding box center [236, 384] width 358 height 87
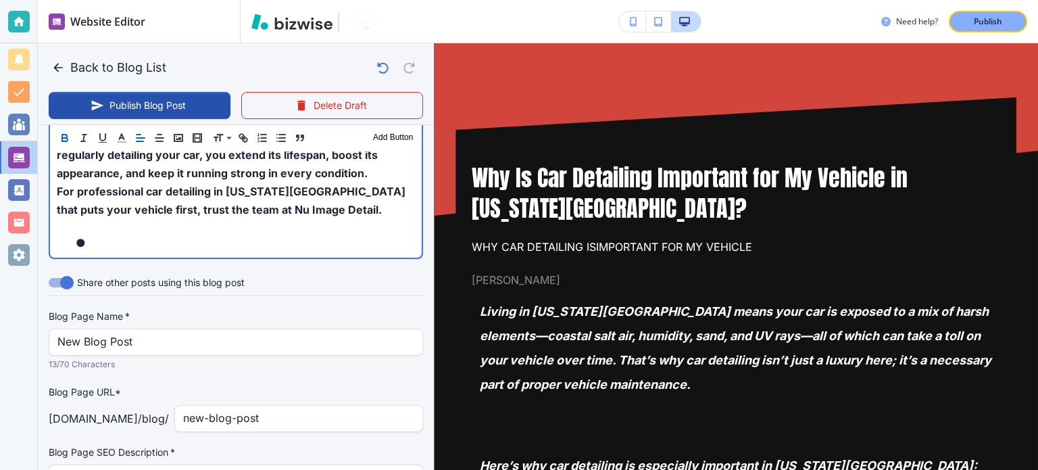
scroll to position [1347, 0]
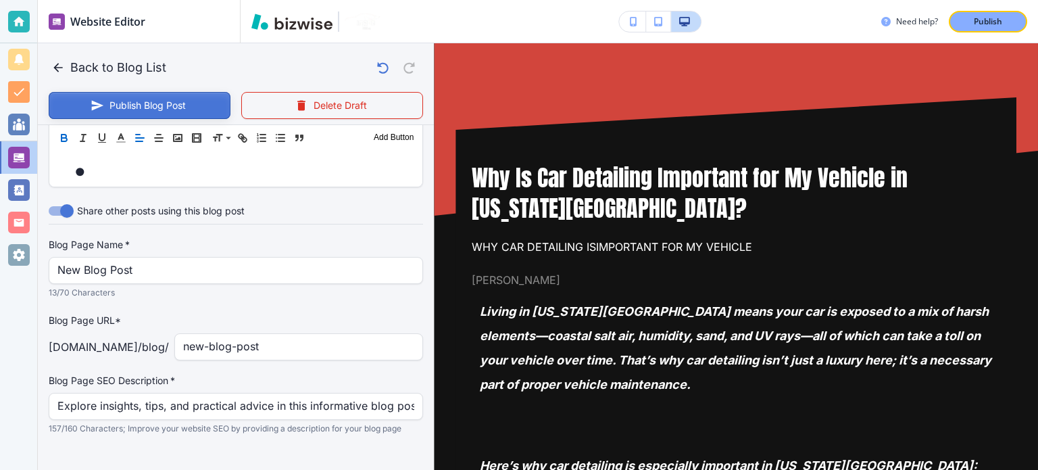
click at [167, 105] on button "Publish Blog Post" at bounding box center [140, 105] width 182 height 27
type input "[DATE] 12:44 AM"
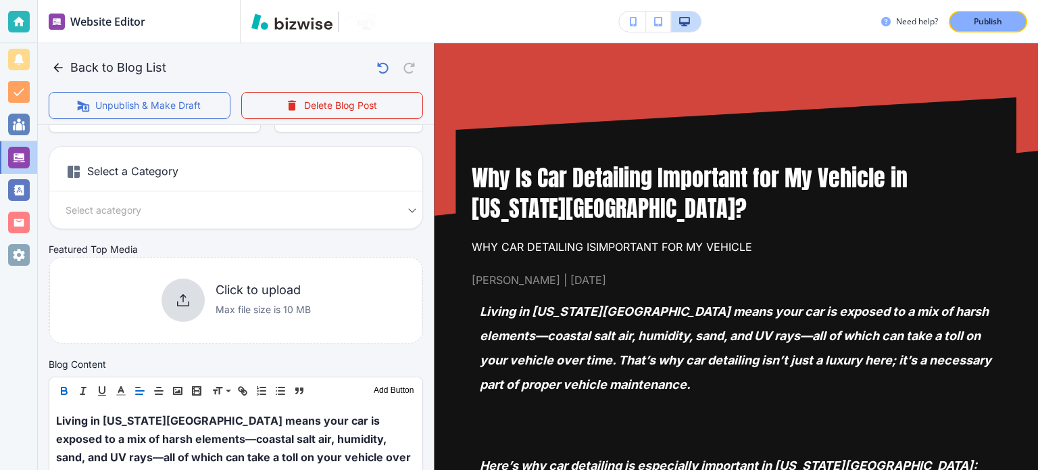
scroll to position [0, 0]
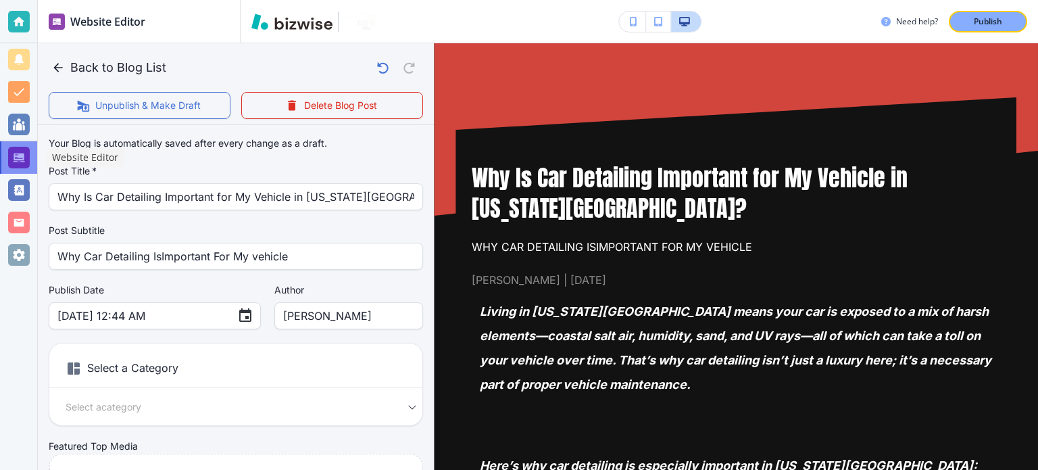
click at [12, 154] on div at bounding box center [19, 158] width 22 height 22
click at [57, 72] on icon "button" at bounding box center [58, 68] width 14 height 14
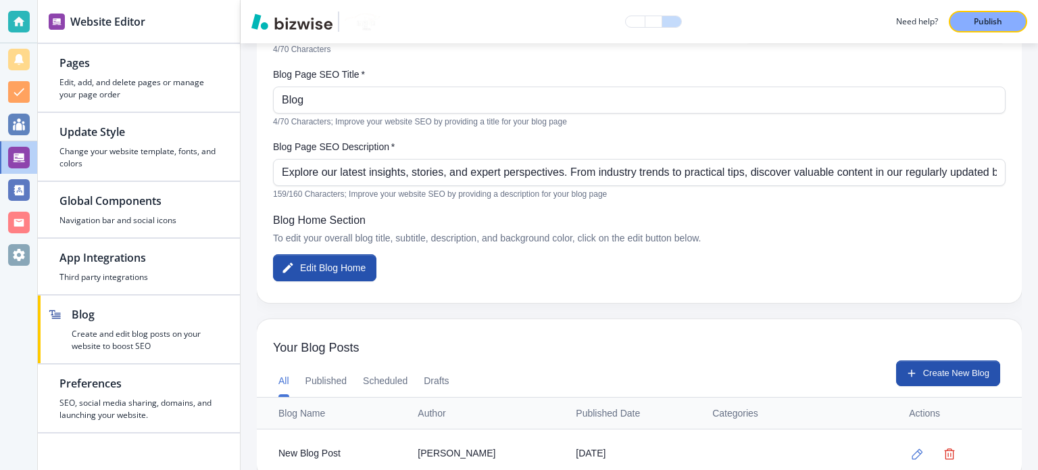
scroll to position [191, 0]
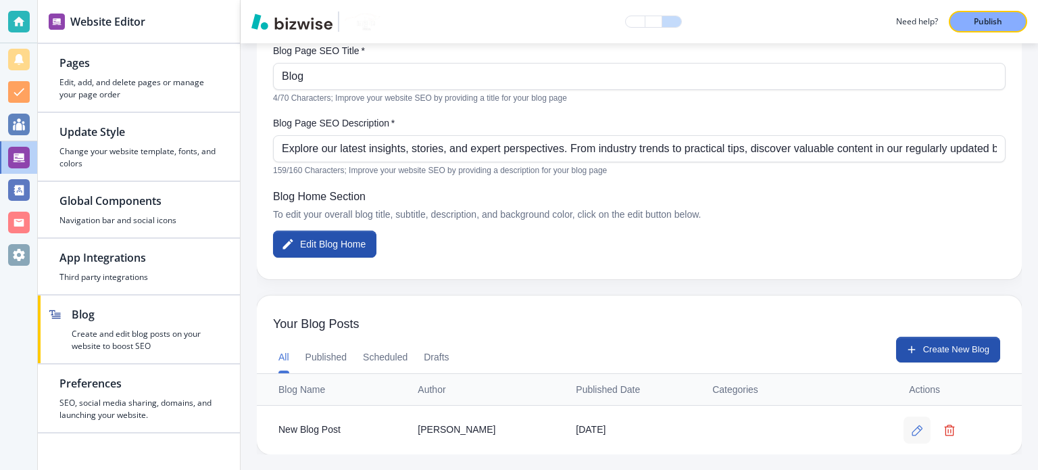
click at [912, 434] on icon "button" at bounding box center [917, 429] width 11 height 11
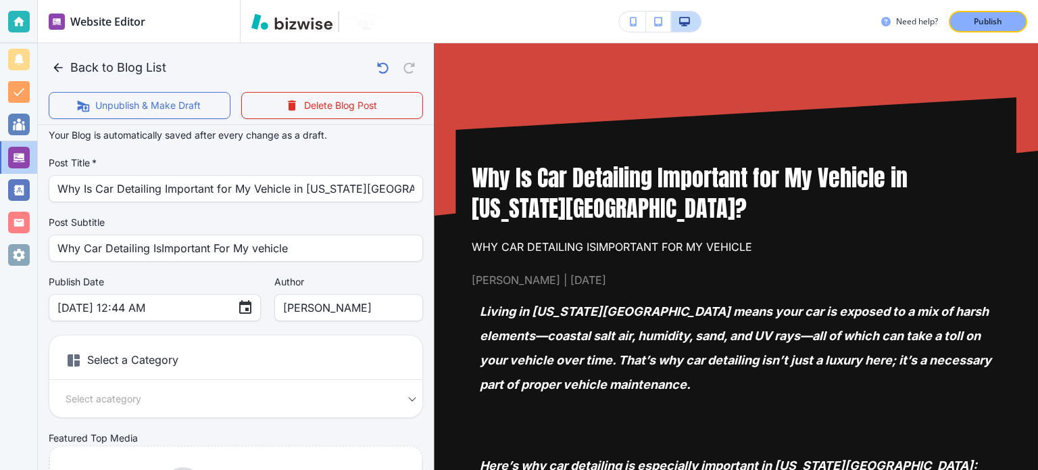
scroll to position [0, 0]
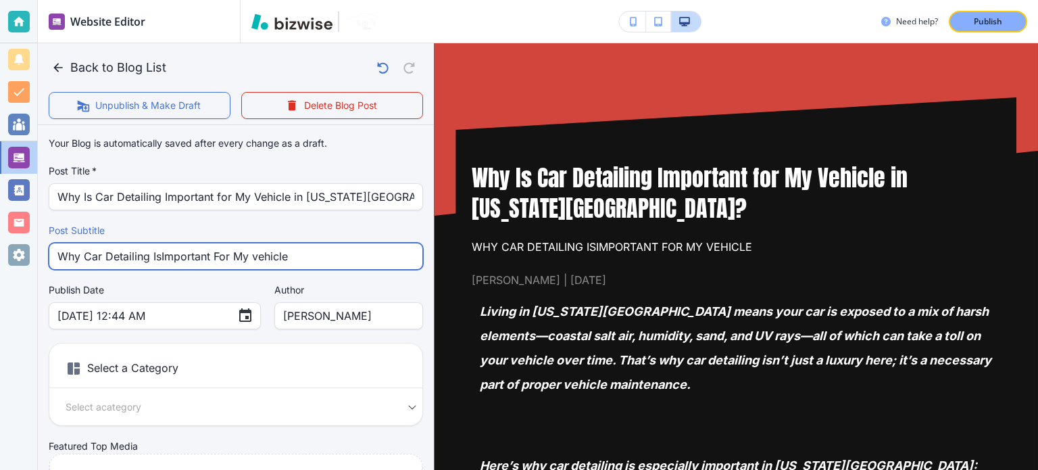
click at [161, 260] on input "Why Car Detailing IsImportant For My vehicle" at bounding box center [235, 256] width 357 height 26
type input "Why Car Detailing Is Important For My vehicle"
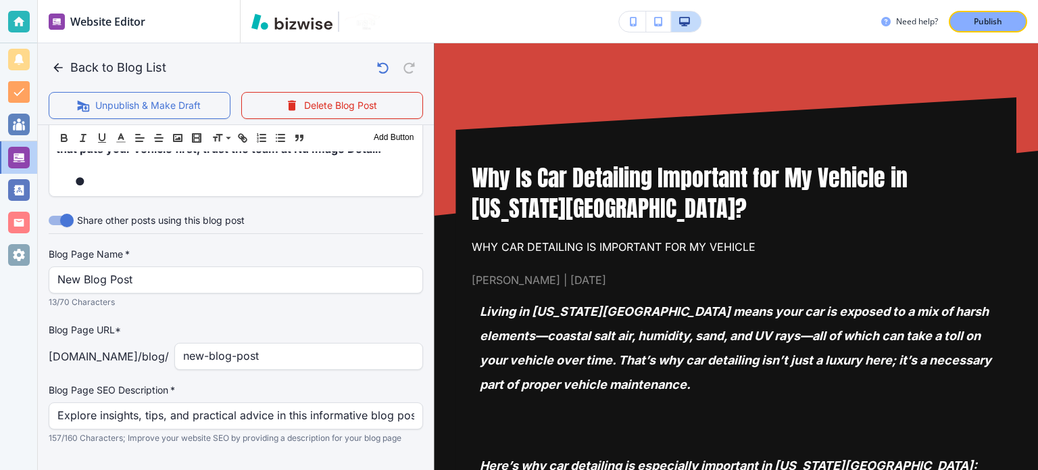
scroll to position [1273, 0]
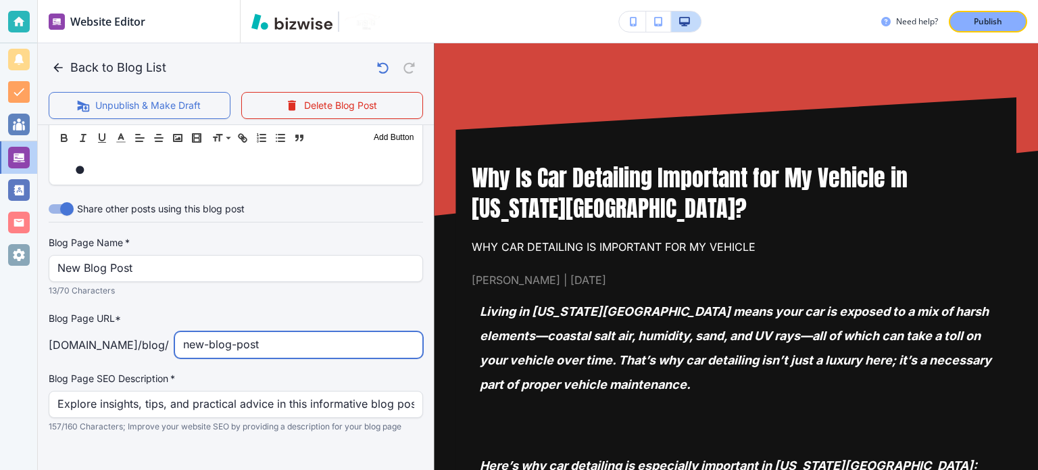
click at [233, 332] on input "new-blog-post" at bounding box center [298, 345] width 231 height 26
paste input "why-is-car-detailing-important-for-my-vehicle-in-[US_STATE]-beach"
type input "why-is-car-detailing-important-for-my-vehicle-in-[US_STATE]-beach"
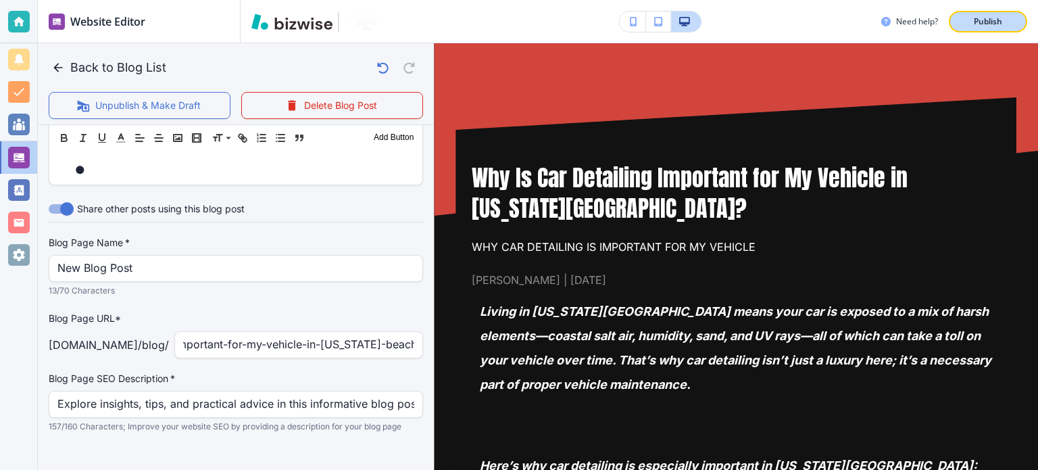
click at [1006, 16] on div "Publish" at bounding box center [988, 22] width 43 height 12
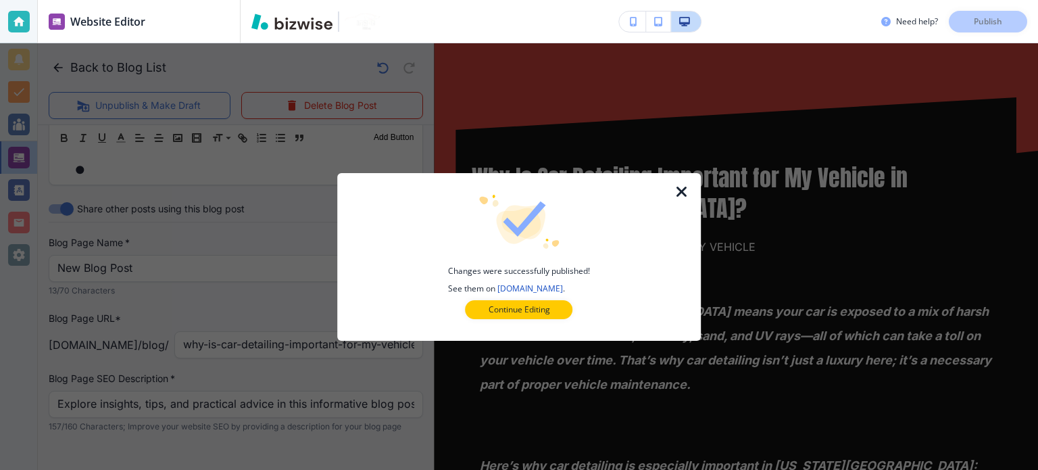
click at [684, 191] on icon "button" at bounding box center [682, 192] width 16 height 16
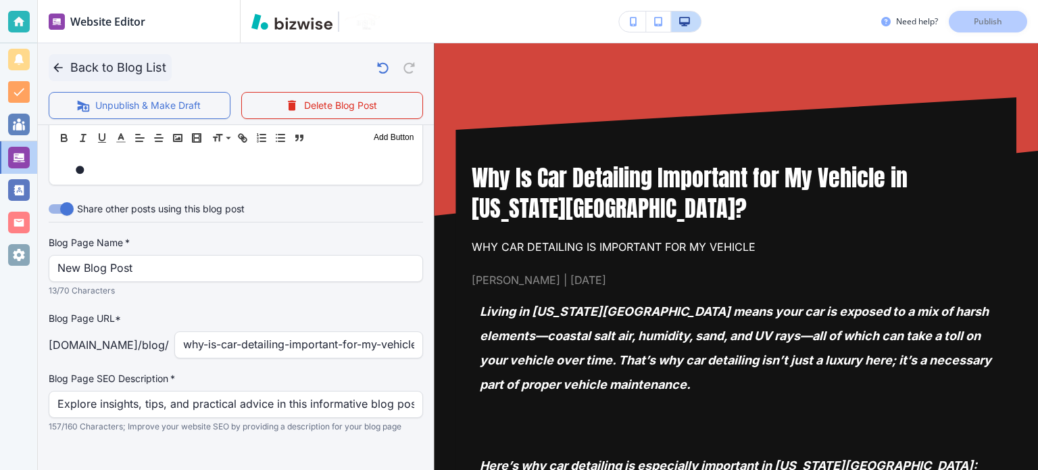
click at [62, 70] on icon "button" at bounding box center [58, 68] width 14 height 14
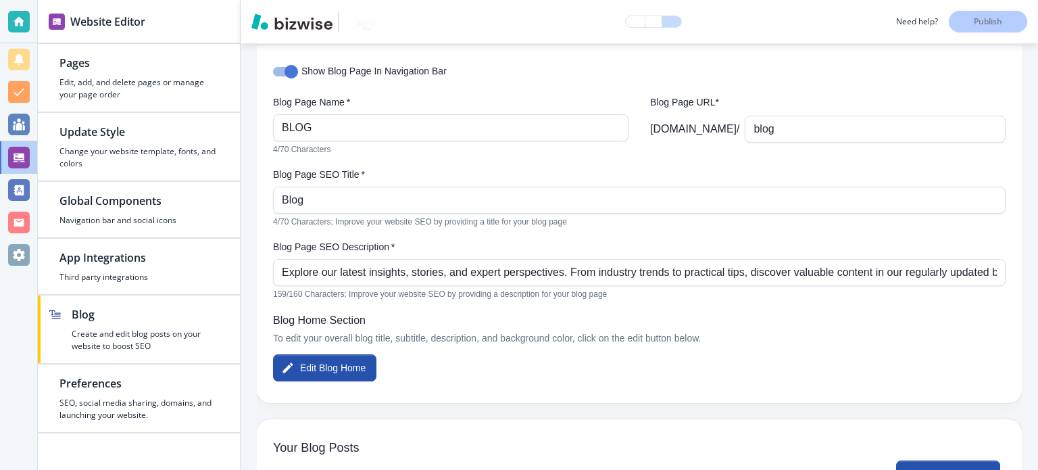
scroll to position [191, 0]
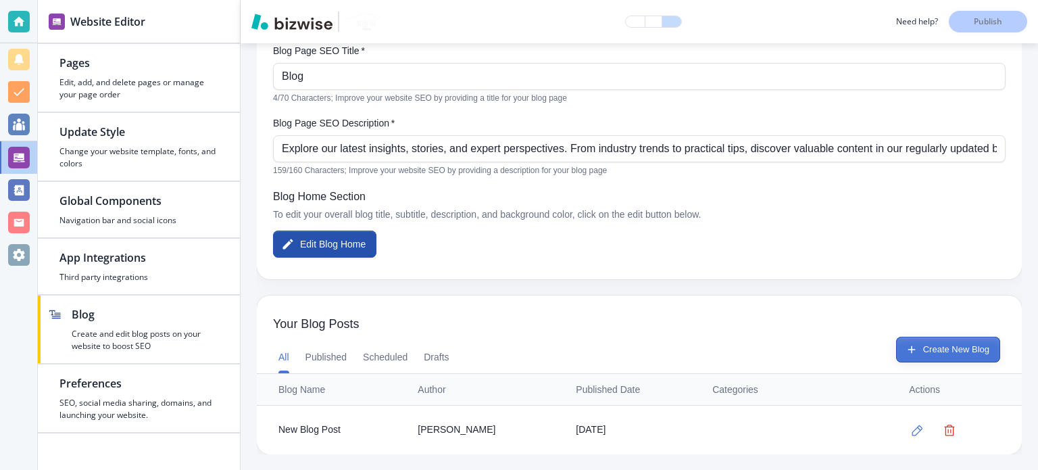
click at [949, 351] on button "Create New Blog" at bounding box center [948, 350] width 104 height 26
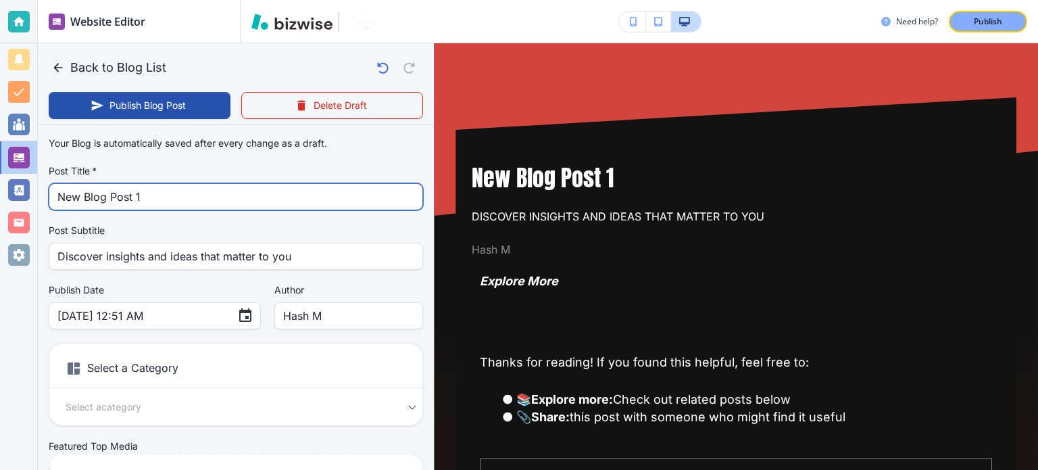
click at [168, 205] on input "New Blog Post 1" at bounding box center [235, 197] width 357 height 26
paste input "What to Know About Car Detailing in [GEOGRAPHIC_DATA], [GEOGRAPHIC_DATA]"
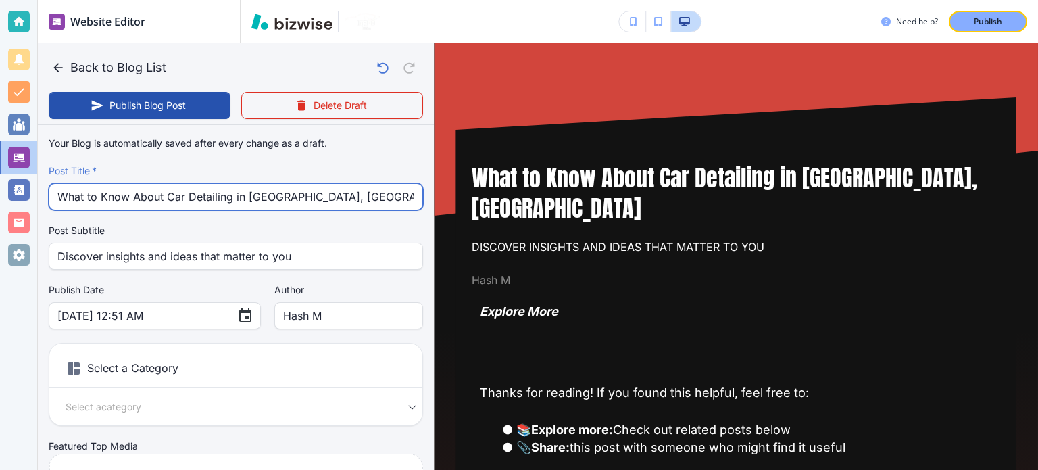
type input "What to Know About Car Detailing in [GEOGRAPHIC_DATA], [GEOGRAPHIC_DATA]"
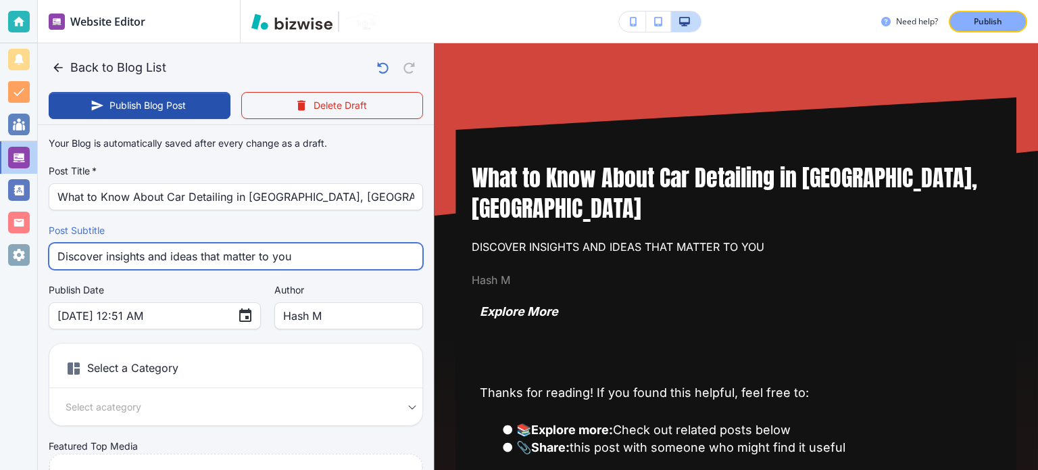
click at [293, 262] on input "Discover insights and ideas that matter to you" at bounding box center [235, 256] width 357 height 26
paste input "What to Know About Car Detailing in [GEOGRAPHIC_DATA], [GEOGRAPHIC_DATA]"
click at [345, 259] on input "What to Know About Car Detailing in [GEOGRAPHIC_DATA], [GEOGRAPHIC_DATA]" at bounding box center [235, 256] width 357 height 26
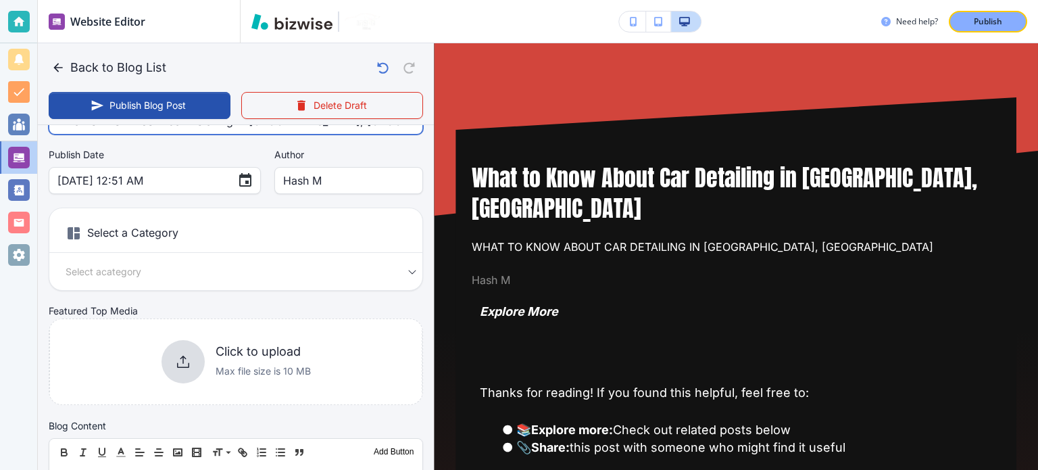
scroll to position [68, 0]
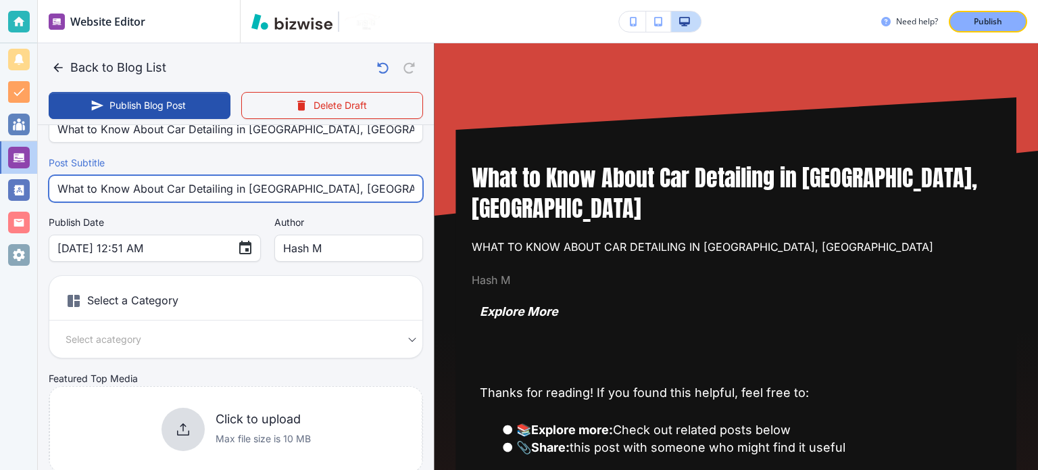
type input "What to Know About Car Detailing in [GEOGRAPHIC_DATA], [GEOGRAPHIC_DATA]"
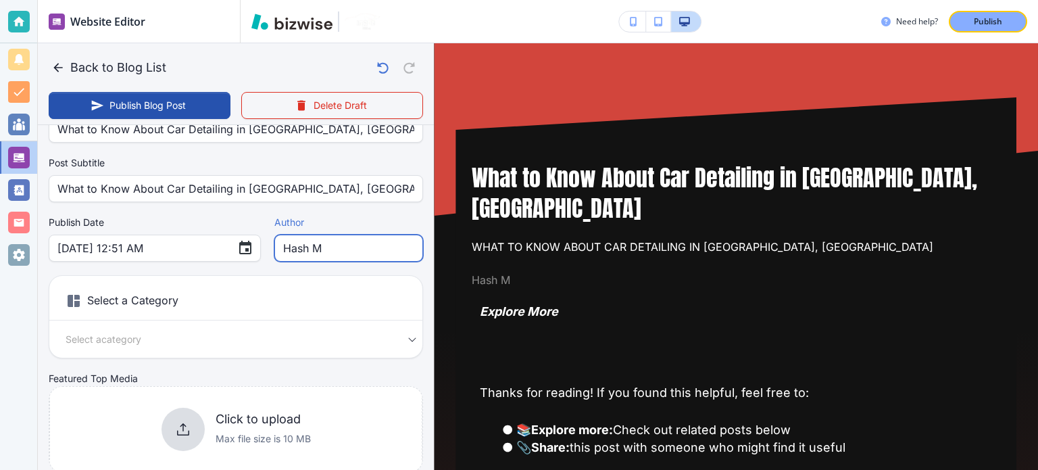
drag, startPoint x: 301, startPoint y: 251, endPoint x: 260, endPoint y: 259, distance: 42.0
click at [283, 259] on input "Hash M" at bounding box center [348, 248] width 131 height 26
type input "[DATE] 12:52 AM"
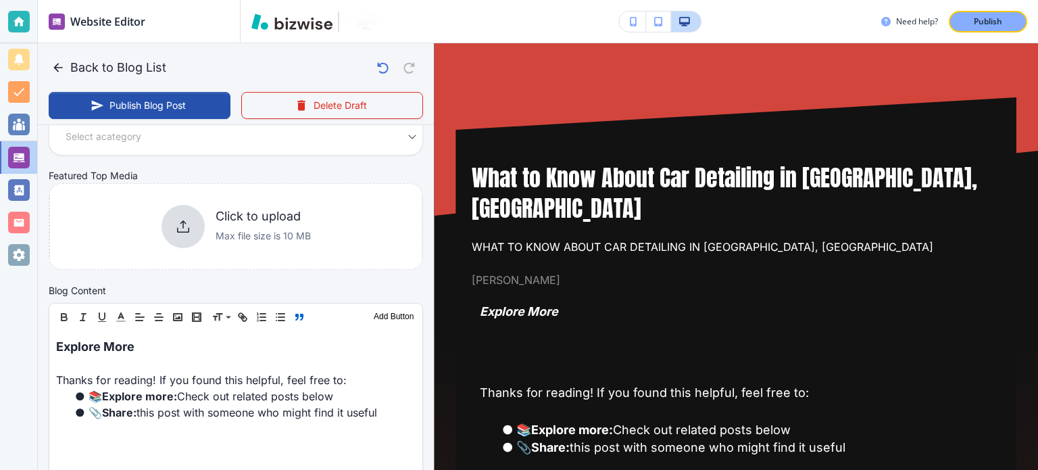
scroll to position [338, 0]
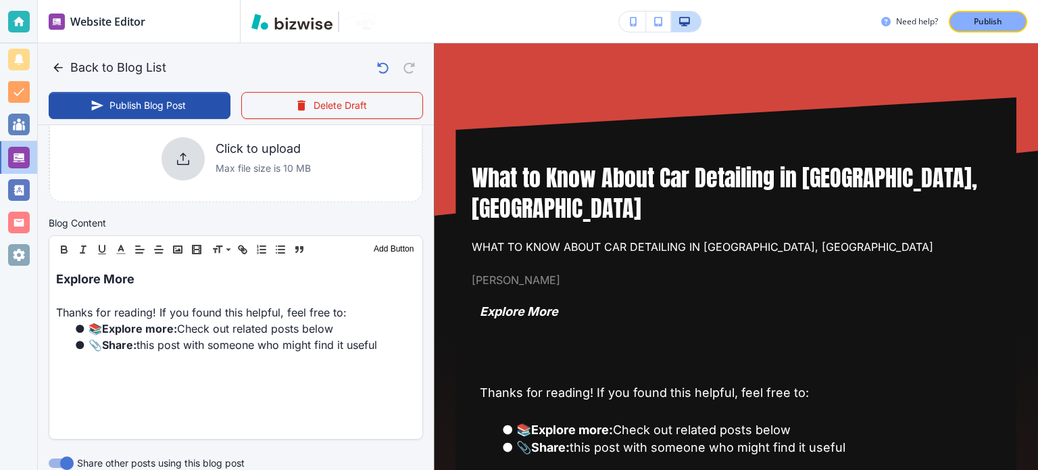
type input "[PERSON_NAME]"
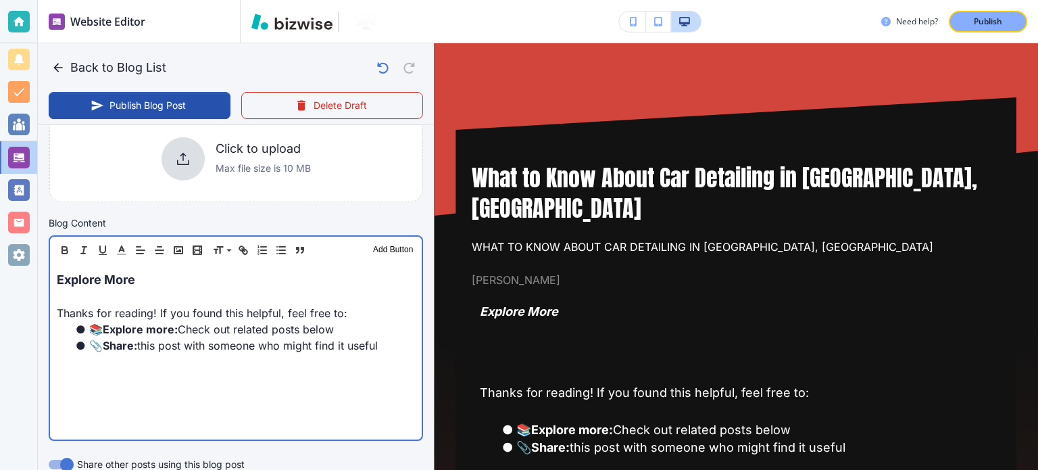
click at [168, 368] on div "Explore More Thanks for reading! If you found this helpful, feel free to: 📚 Exp…" at bounding box center [236, 352] width 372 height 176
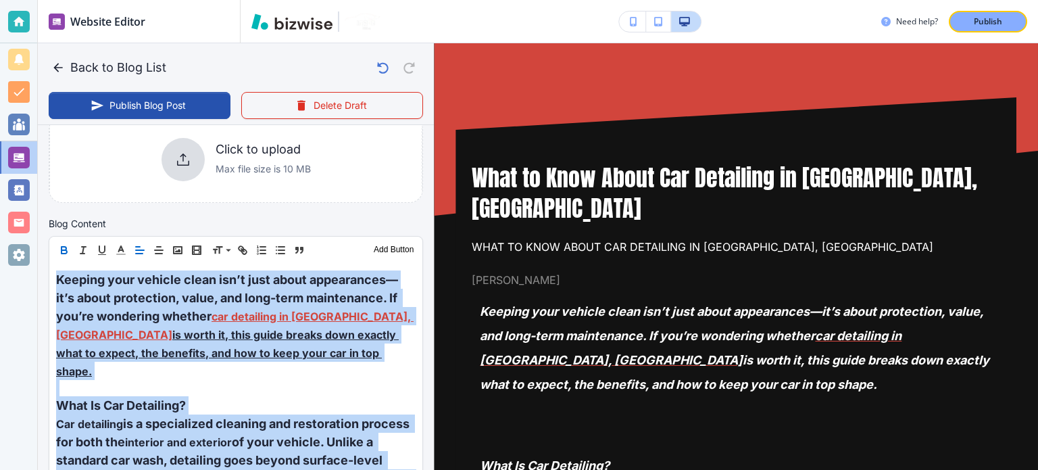
click at [62, 247] on icon "button" at bounding box center [64, 250] width 12 height 12
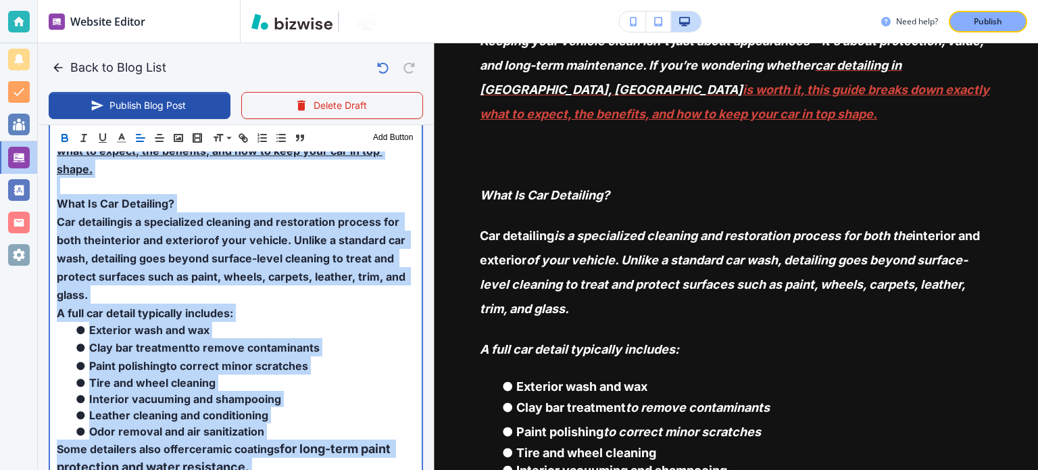
scroll to position [541, 0]
click at [337, 248] on strong "of your vehicle. Unlike a standard car wash, detailing goes beyond surface-leve…" at bounding box center [232, 266] width 351 height 69
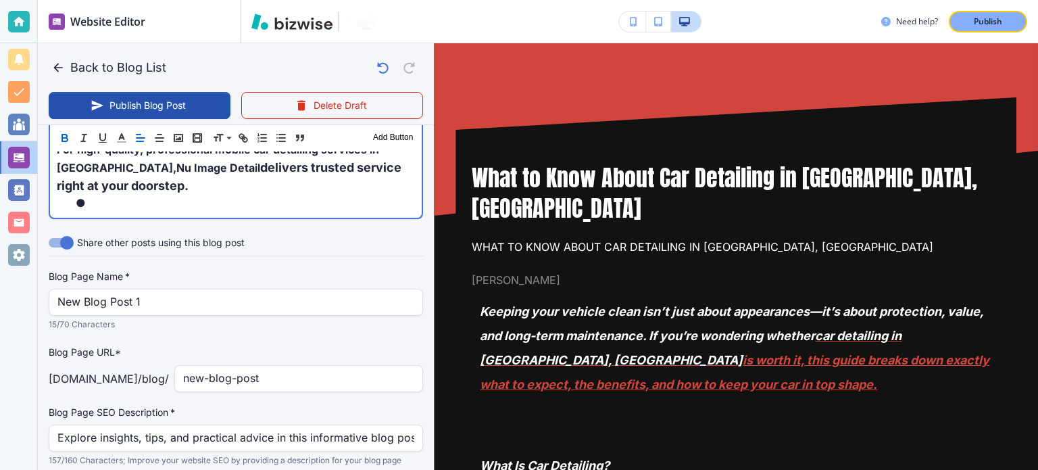
scroll to position [2254, 0]
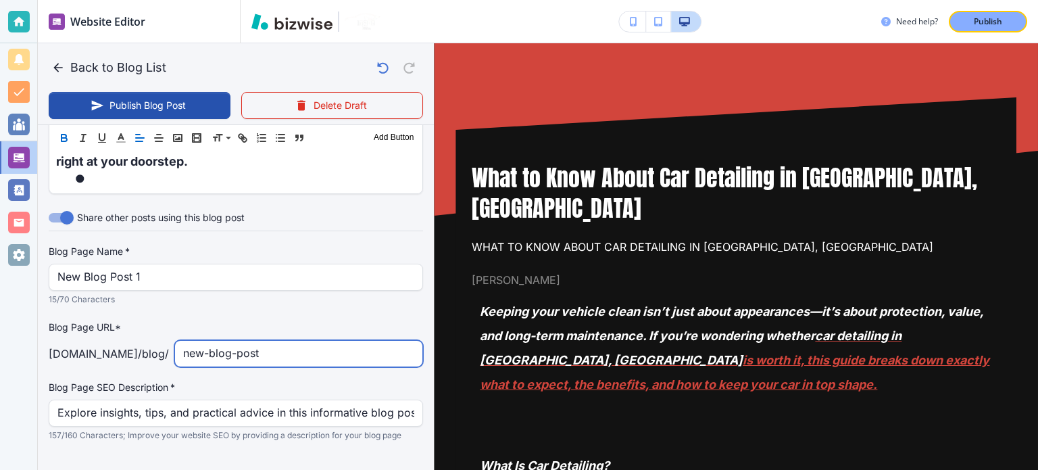
click at [277, 341] on input "new-blog-post" at bounding box center [298, 354] width 231 height 26
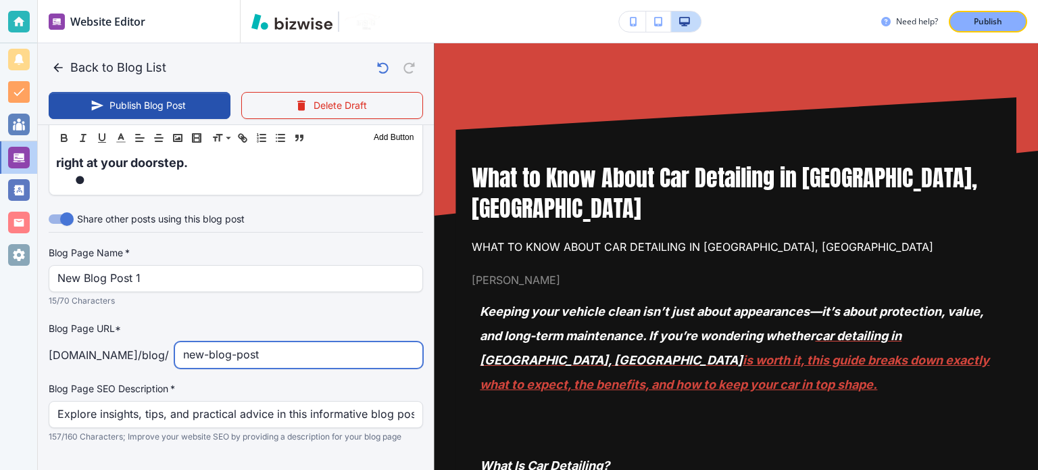
paste input "what-to-know-about-car-detailing-in-[GEOGRAPHIC_DATA]-[GEOGRAPHIC_DATA]"
type input "[DATE] 12:55 AM"
type input "what-to-know-about-car-detailing-in-[GEOGRAPHIC_DATA]-[GEOGRAPHIC_DATA]"
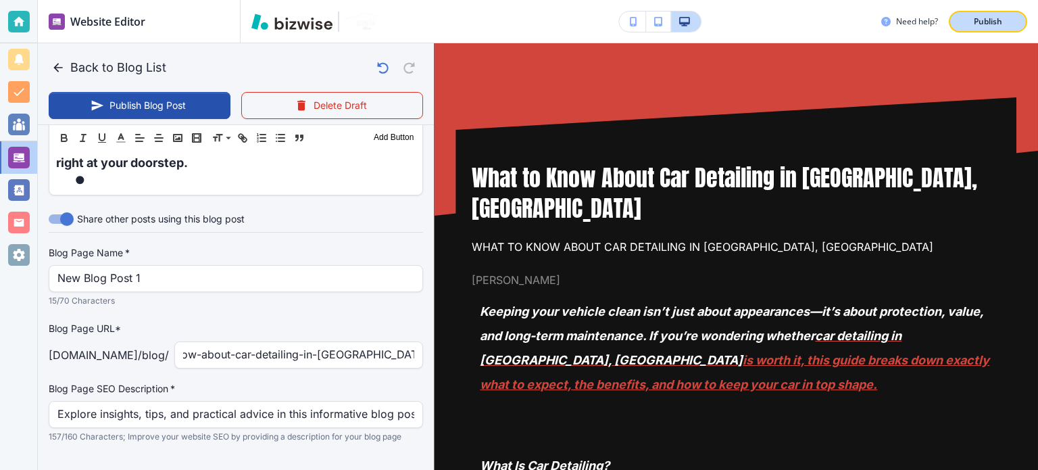
click at [1006, 18] on div "Publish" at bounding box center [988, 22] width 43 height 12
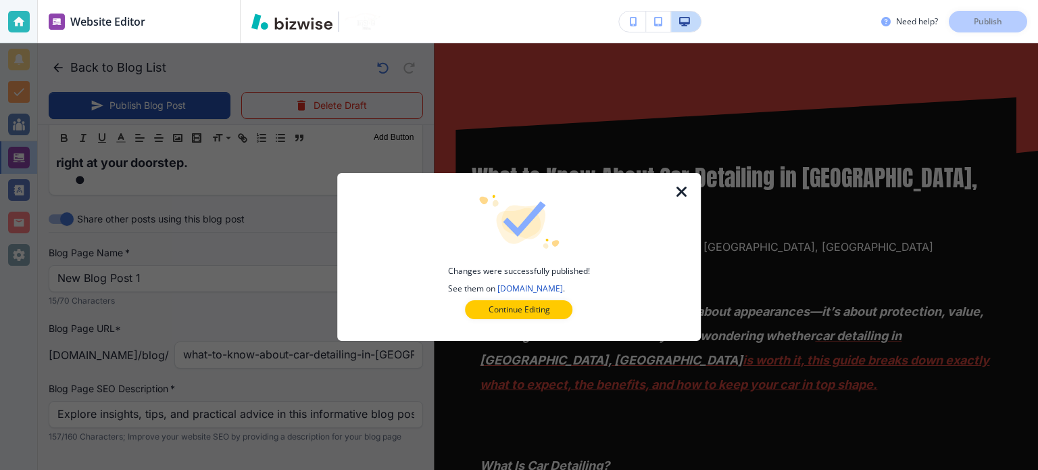
click at [677, 194] on icon "button" at bounding box center [682, 192] width 16 height 16
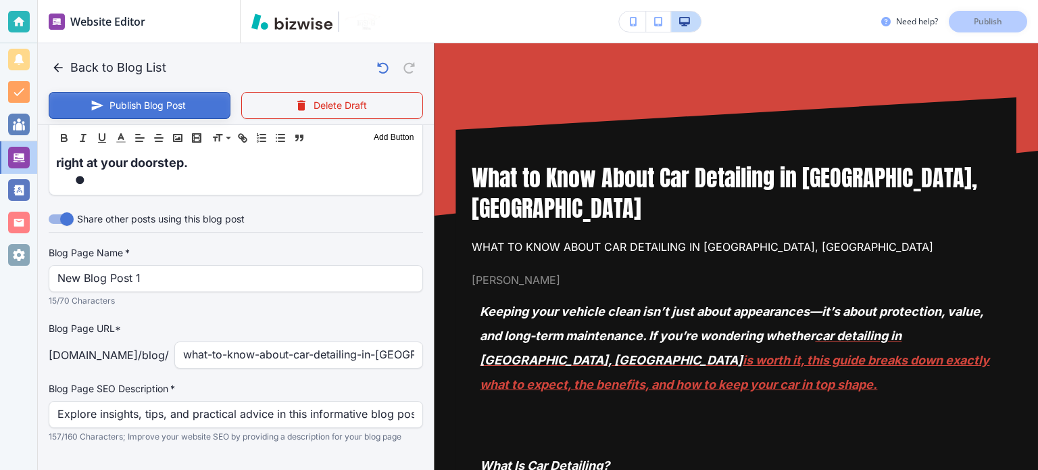
click at [124, 103] on button "Publish Blog Post" at bounding box center [140, 105] width 182 height 27
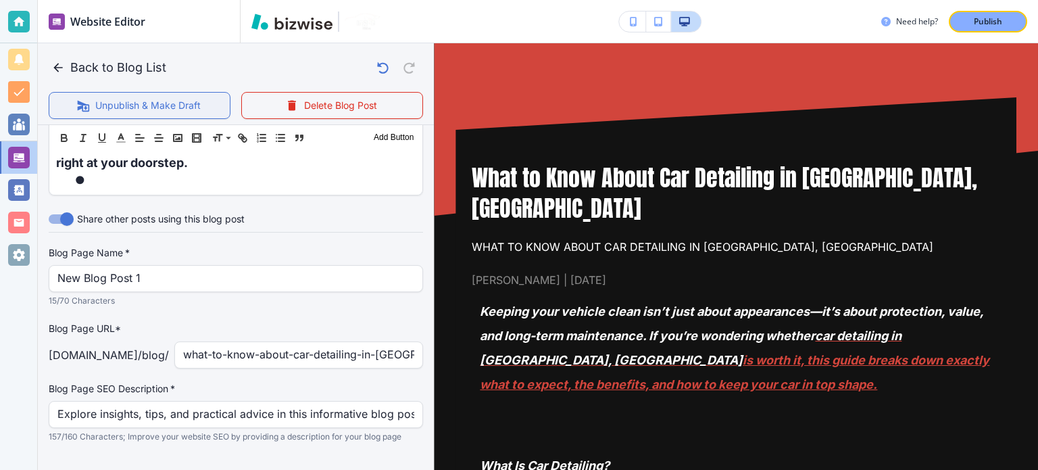
scroll to position [2252, 0]
click at [975, 13] on button "Publish" at bounding box center [988, 22] width 78 height 22
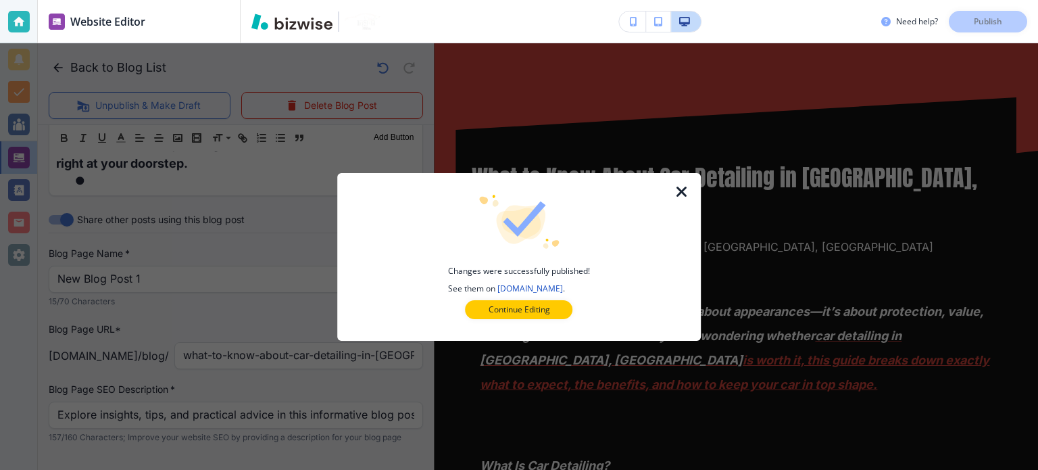
click at [675, 191] on icon "button" at bounding box center [682, 192] width 16 height 16
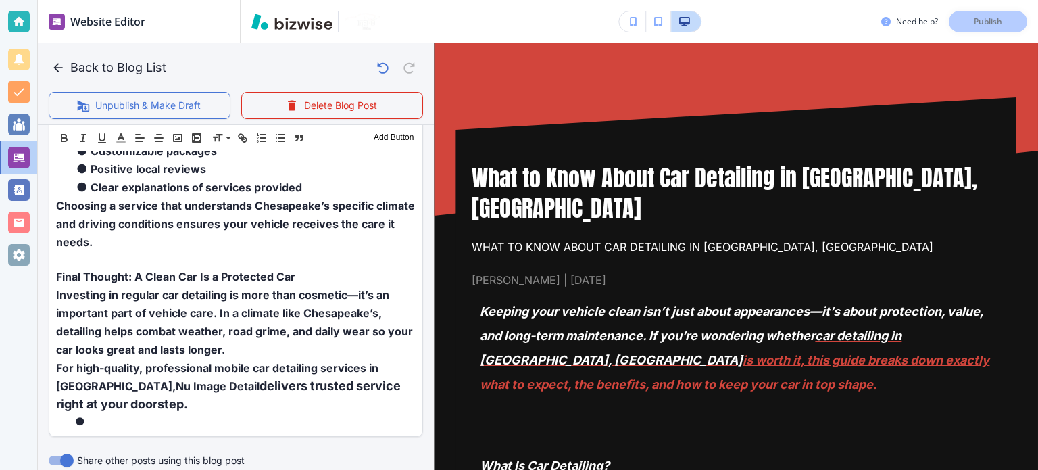
scroll to position [1982, 0]
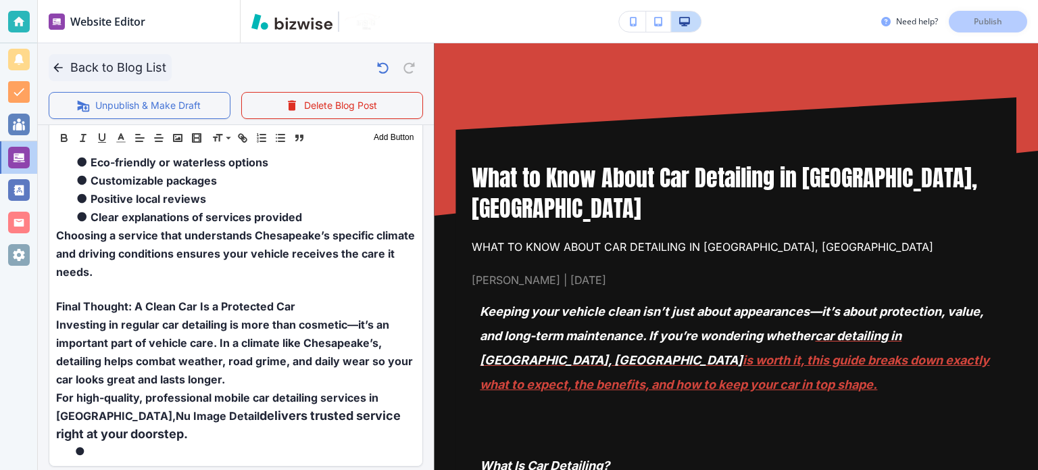
click at [56, 74] on button "Back to Blog List" at bounding box center [110, 67] width 123 height 27
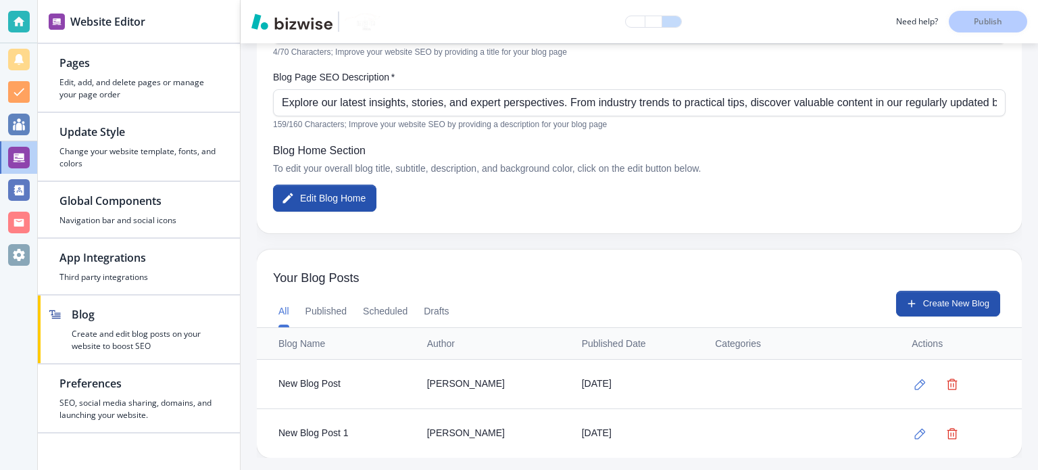
scroll to position [241, 0]
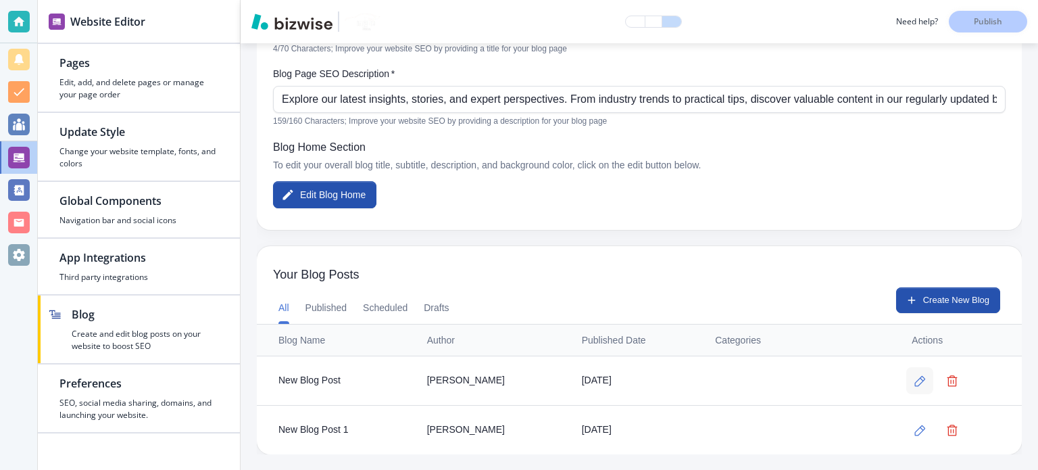
click at [906, 374] on button "button" at bounding box center [919, 380] width 27 height 27
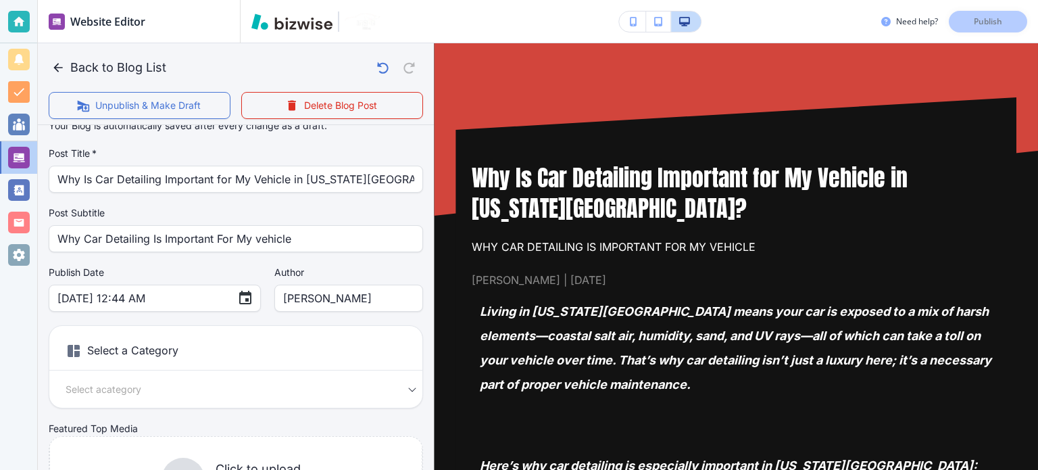
scroll to position [0, 0]
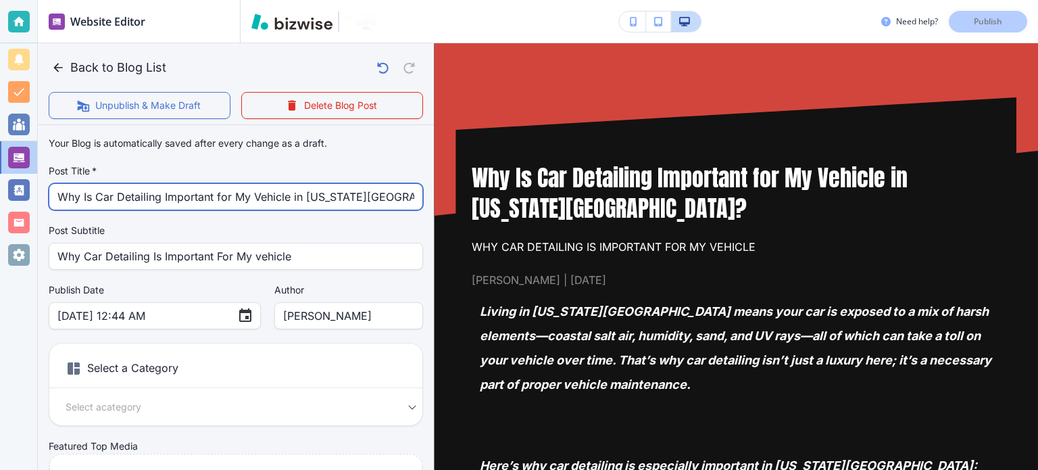
click at [154, 195] on input "Why Is Car Detailing Important for My Vehicle in [US_STATE][GEOGRAPHIC_DATA]?" at bounding box center [235, 197] width 357 height 26
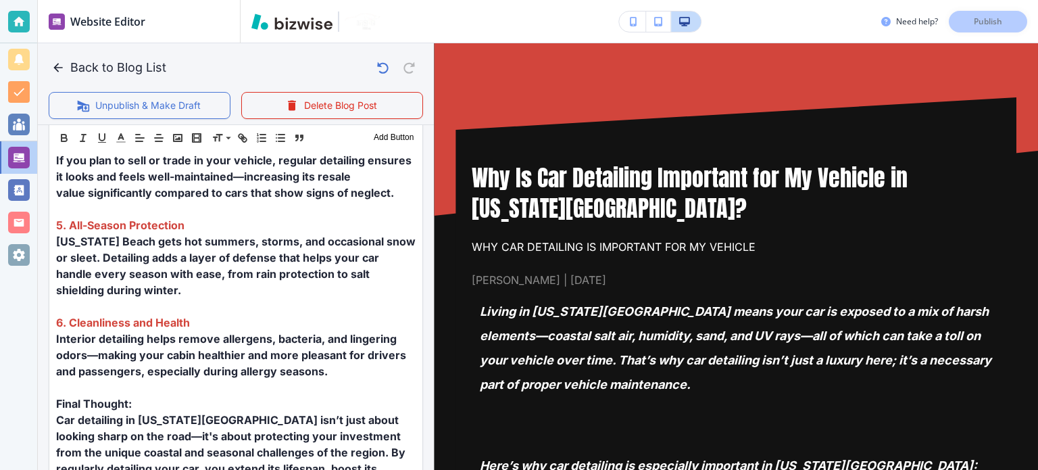
scroll to position [1273, 0]
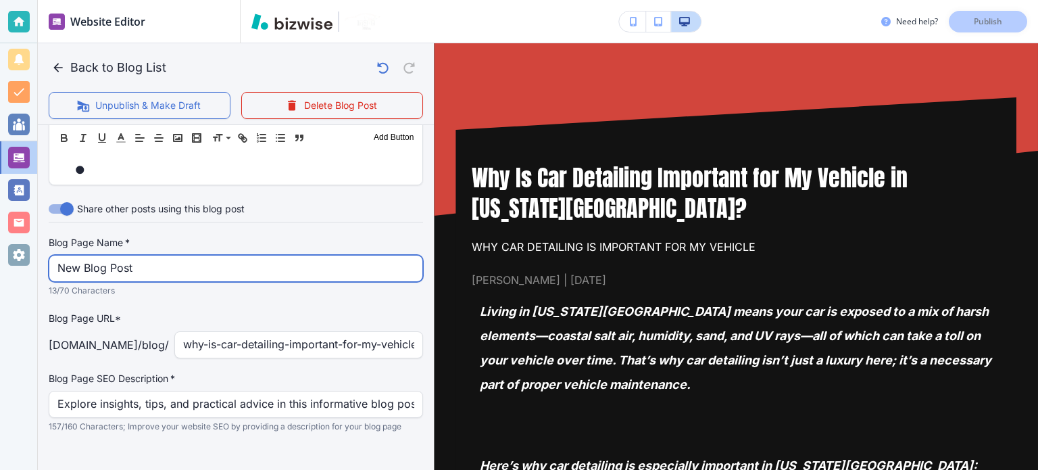
click at [156, 256] on input "New Blog Post" at bounding box center [235, 269] width 357 height 26
paste input "Why Is Car Detailing Important for My Vehicle in [US_STATE][GEOGRAPHIC_DATA]?"
type input "Why Is Car Detailing Important for My Vehicle in [US_STATE][GEOGRAPHIC_DATA]?"
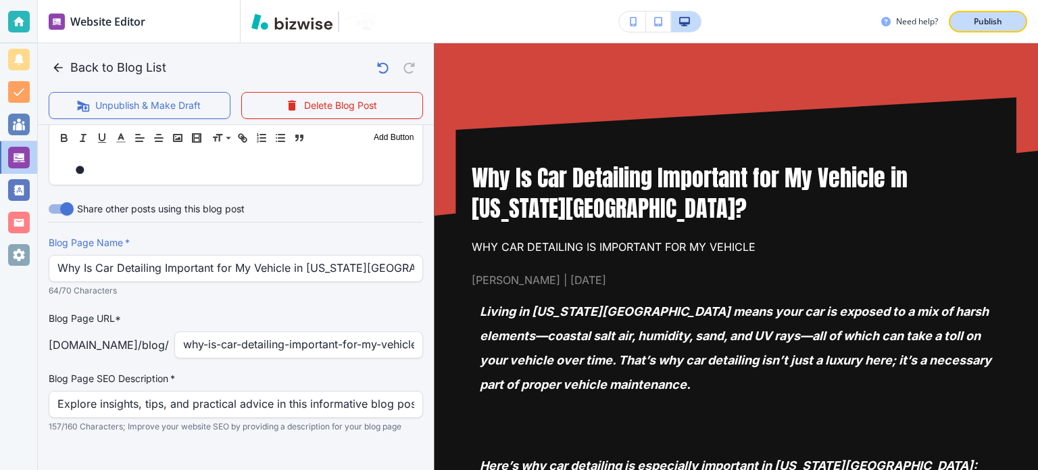
click at [971, 12] on button "Publish" at bounding box center [988, 22] width 78 height 22
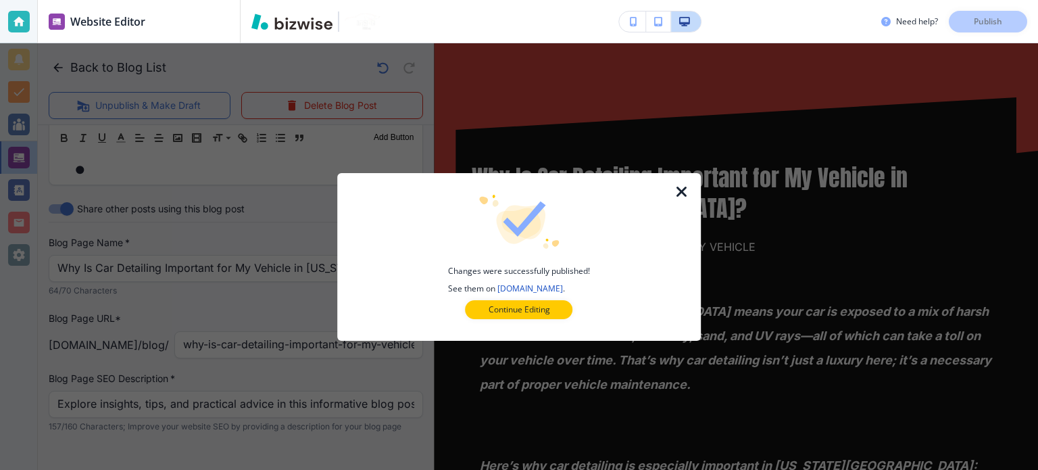
click at [687, 195] on icon "button" at bounding box center [682, 192] width 16 height 16
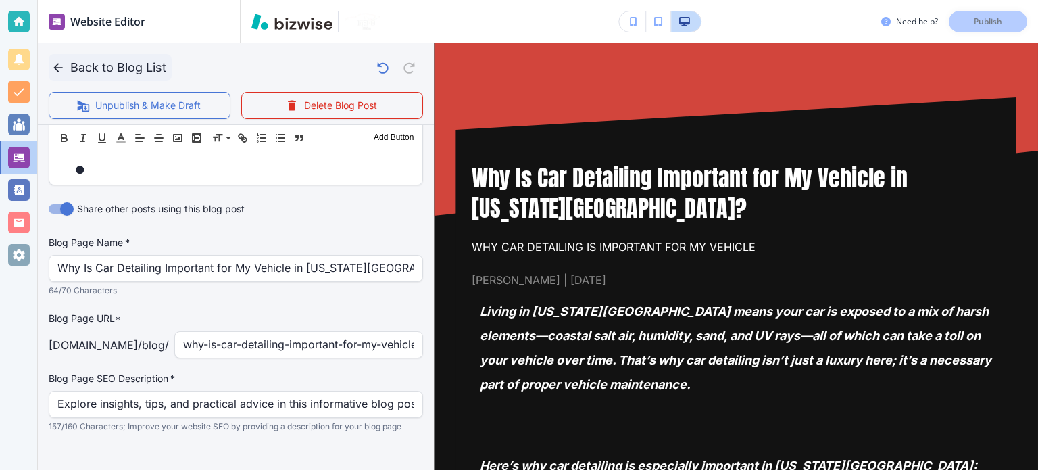
click at [59, 67] on icon "button" at bounding box center [58, 68] width 14 height 14
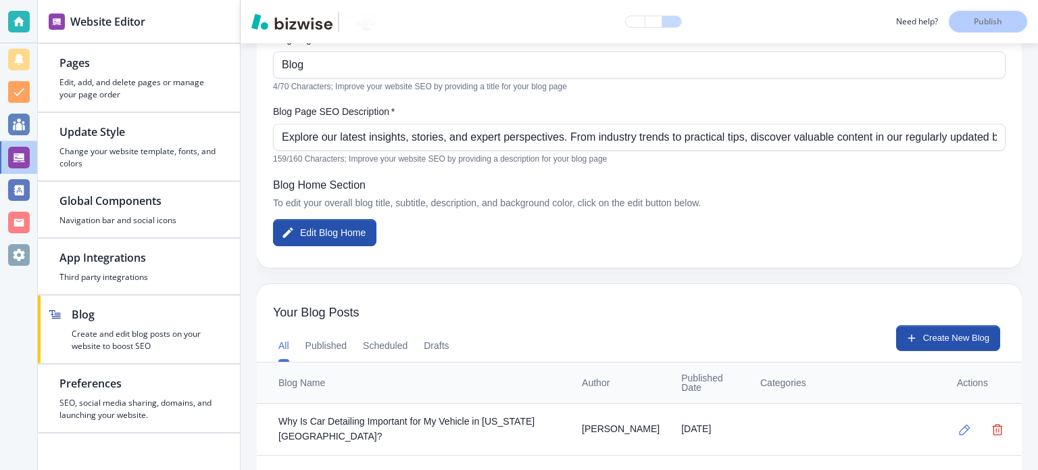
scroll to position [241, 0]
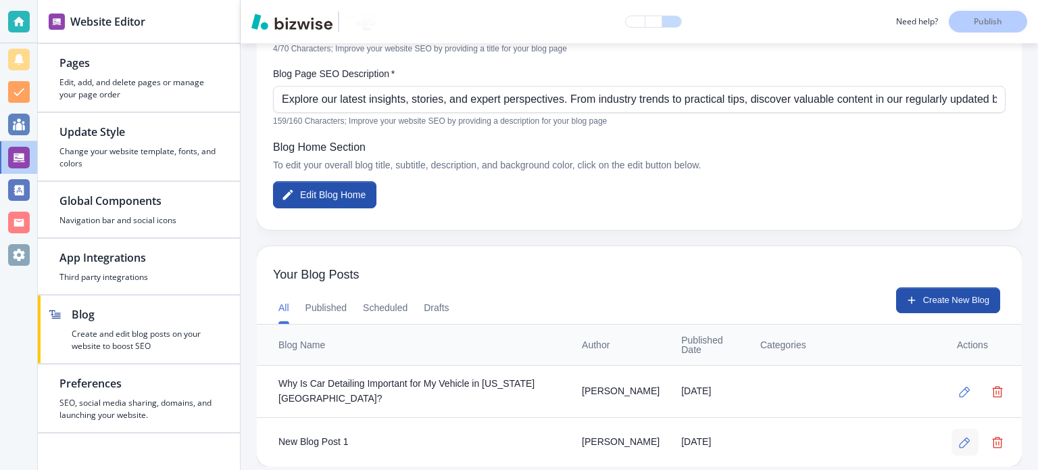
click at [959, 437] on icon "button" at bounding box center [964, 442] width 11 height 11
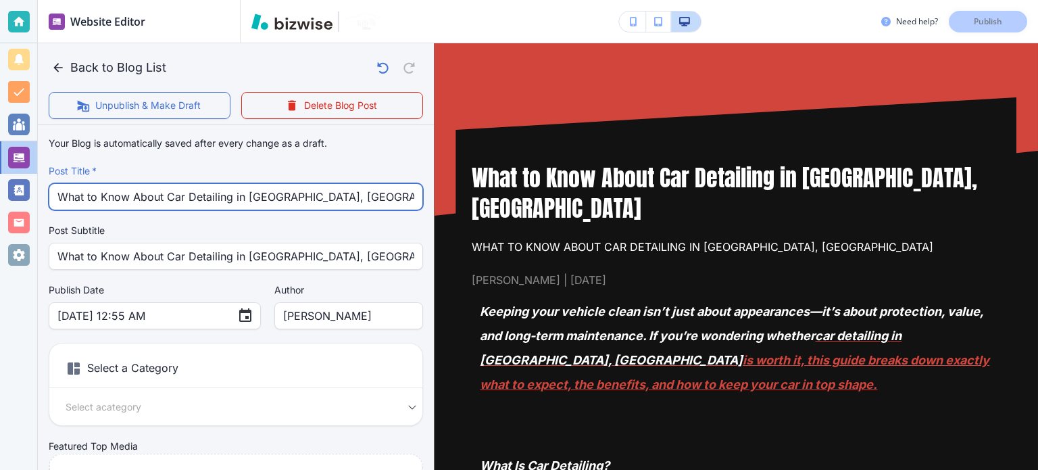
click at [272, 187] on input "What to Know About Car Detailing in [GEOGRAPHIC_DATA], [GEOGRAPHIC_DATA]" at bounding box center [235, 197] width 357 height 26
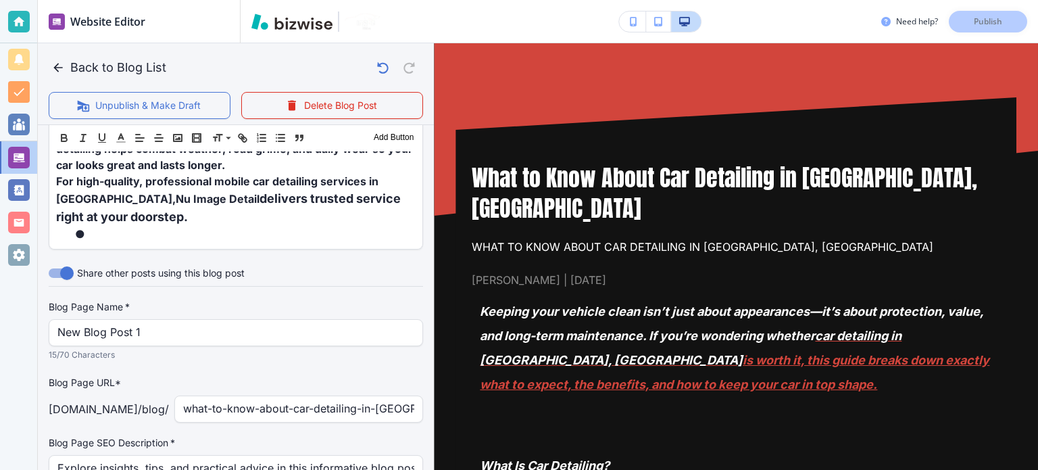
scroll to position [2088, 0]
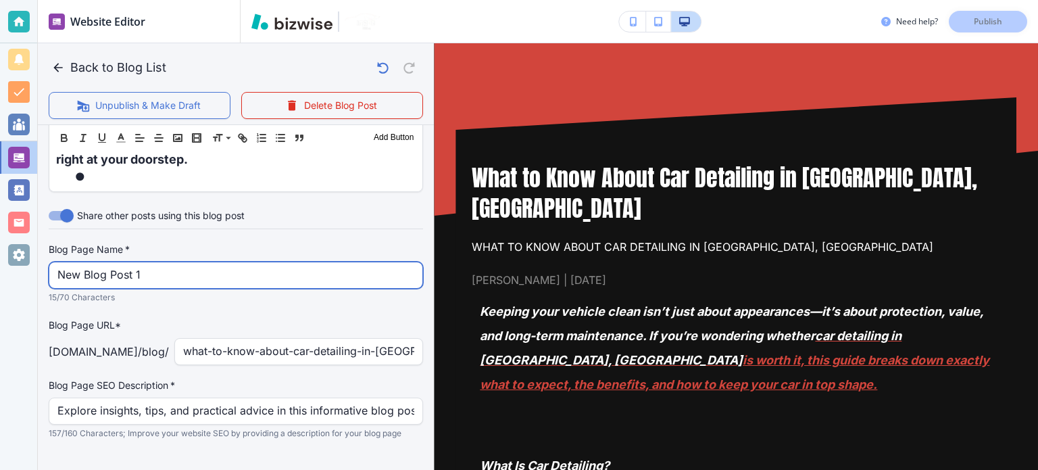
click at [183, 262] on input "New Blog Post 1" at bounding box center [235, 275] width 357 height 26
paste input "What to Know About Car Detailing in [GEOGRAPHIC_DATA], [GEOGRAPHIC_DATA]"
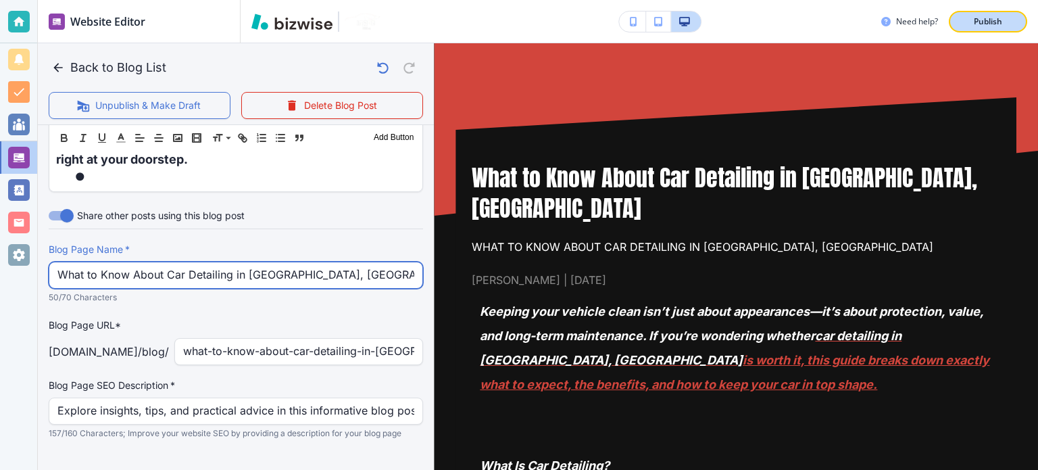
type input "What to Know About Car Detailing in [GEOGRAPHIC_DATA], [GEOGRAPHIC_DATA]"
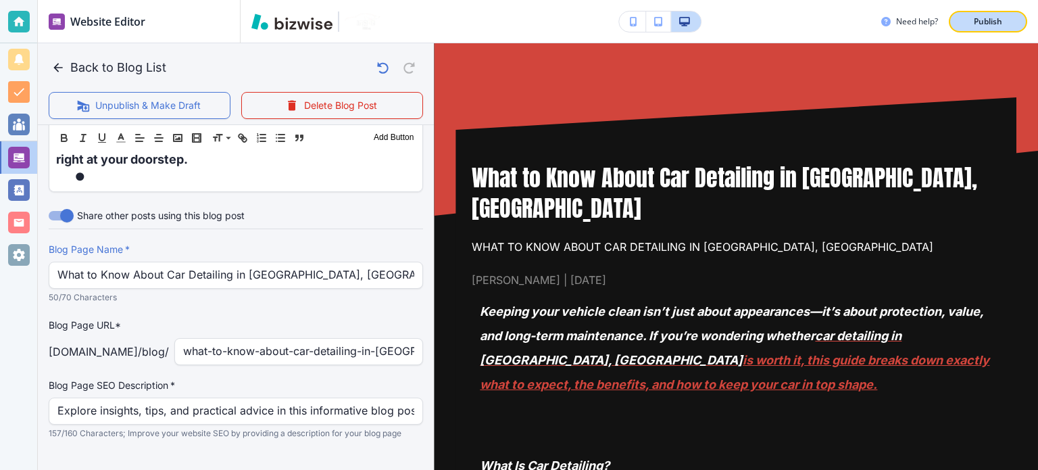
click at [968, 18] on div "Publish" at bounding box center [988, 22] width 43 height 12
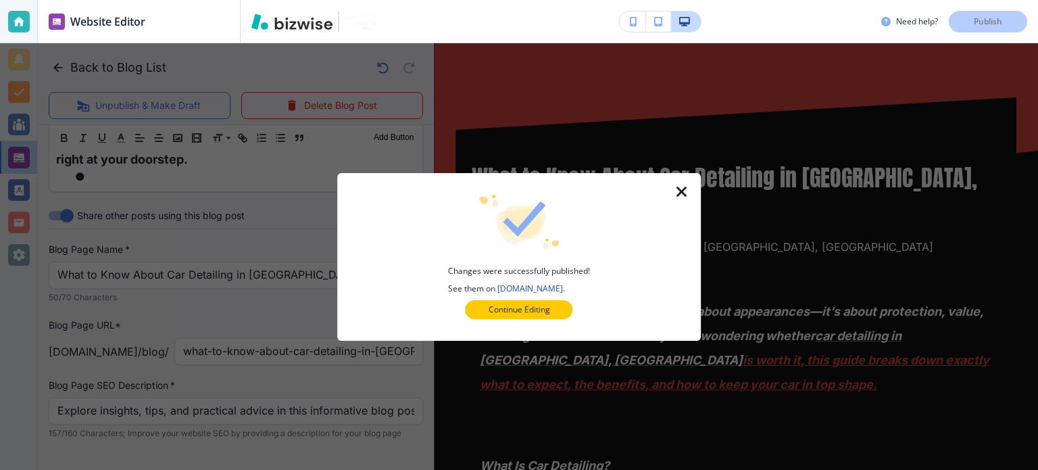
click at [684, 204] on div at bounding box center [690, 257] width 22 height 168
click at [685, 190] on icon "button" at bounding box center [682, 192] width 16 height 16
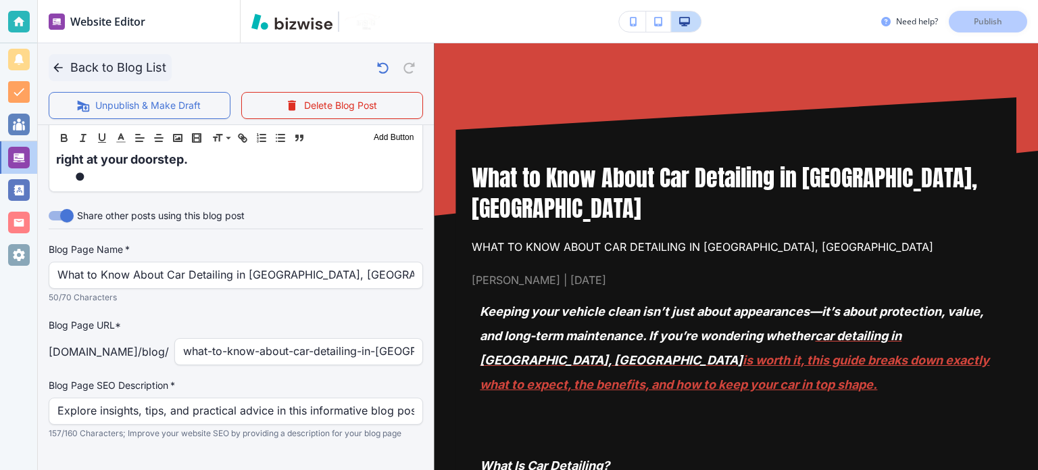
click at [53, 68] on icon "button" at bounding box center [58, 68] width 14 height 14
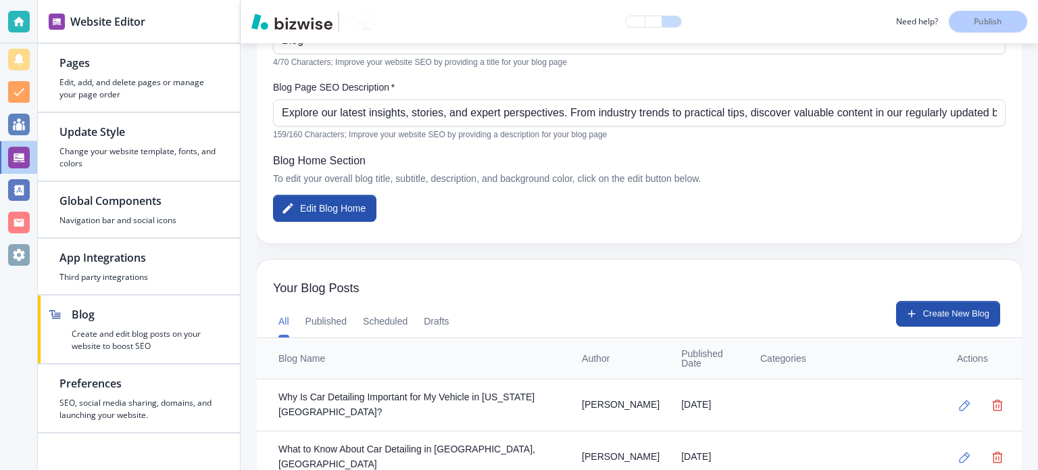
scroll to position [241, 0]
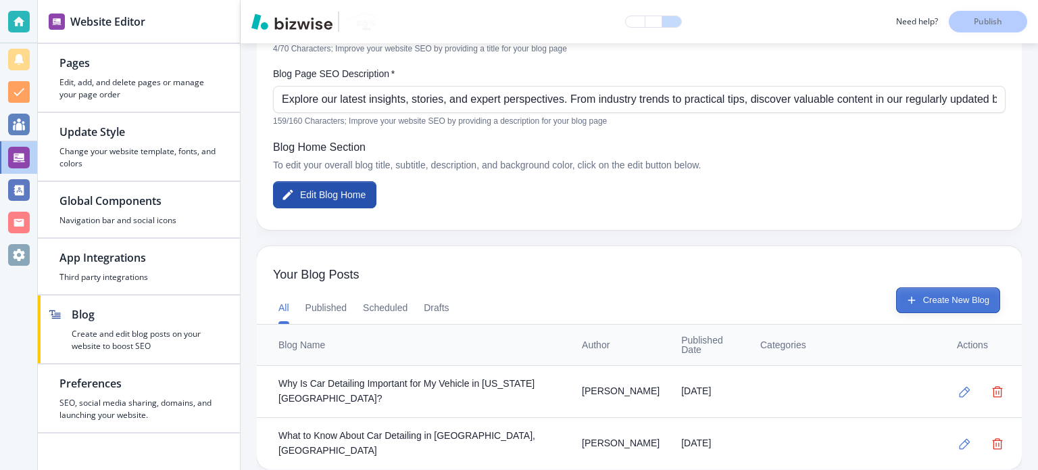
click at [927, 294] on button "Create New Blog" at bounding box center [948, 300] width 104 height 26
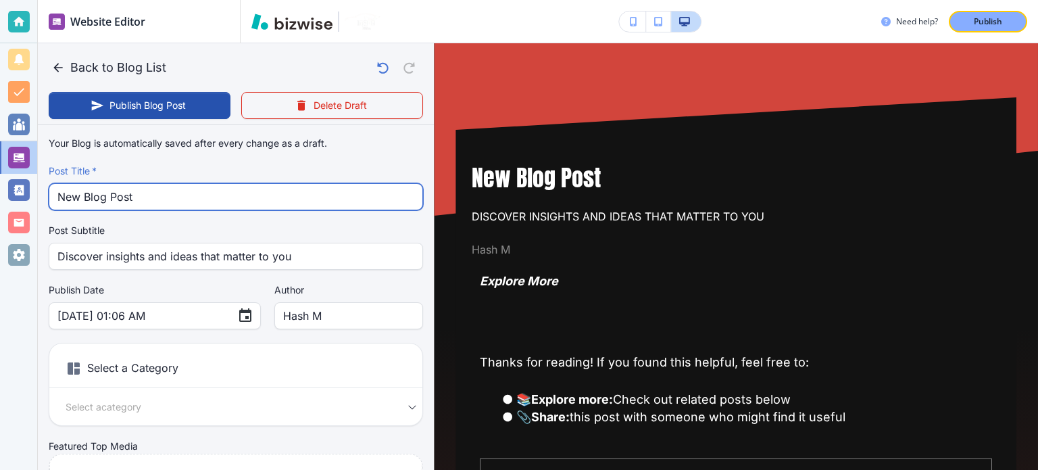
click at [147, 202] on input "New Blog Post" at bounding box center [235, 197] width 357 height 26
paste input "Why Car Detailing Is Not What You Think in [US_STATE][GEOGRAPHIC_DATA]"
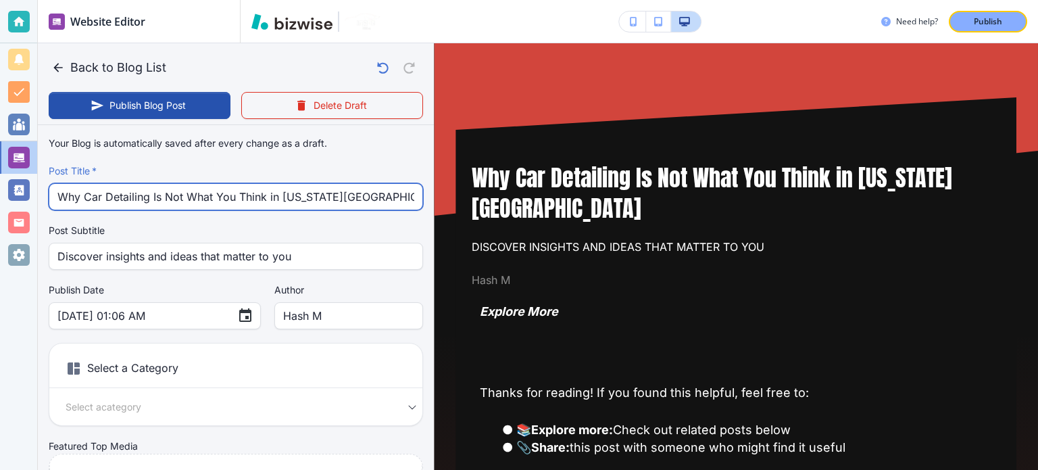
type input "Why Car Detailing Is Not What You Think in [US_STATE][GEOGRAPHIC_DATA]"
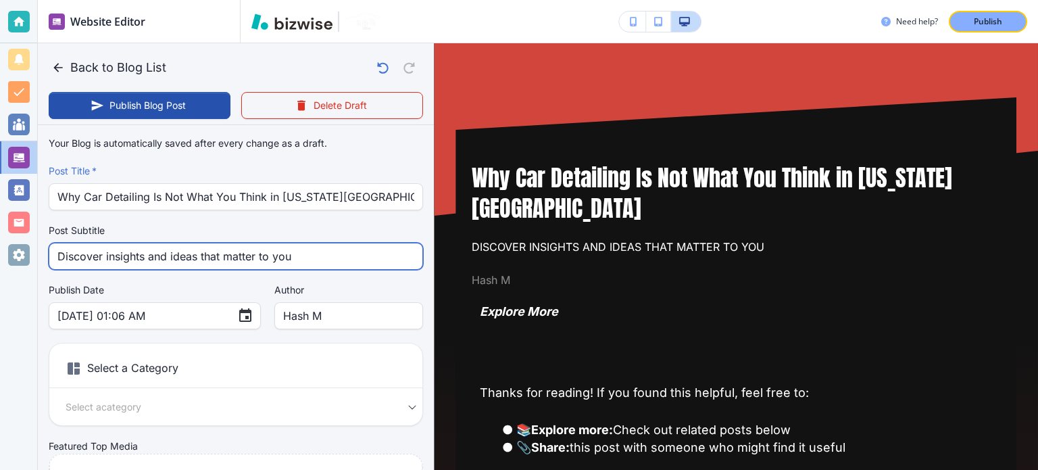
click at [292, 258] on input "Discover insights and ideas that matter to you" at bounding box center [235, 256] width 357 height 26
drag, startPoint x: 292, startPoint y: 258, endPoint x: 241, endPoint y: 249, distance: 52.1
click at [241, 249] on input "Discover insights and ideas that matter to you" at bounding box center [235, 256] width 357 height 26
paste input "Why Car Detailing Is Not What You Think in [US_STATE][GEOGRAPHIC_DATA]"
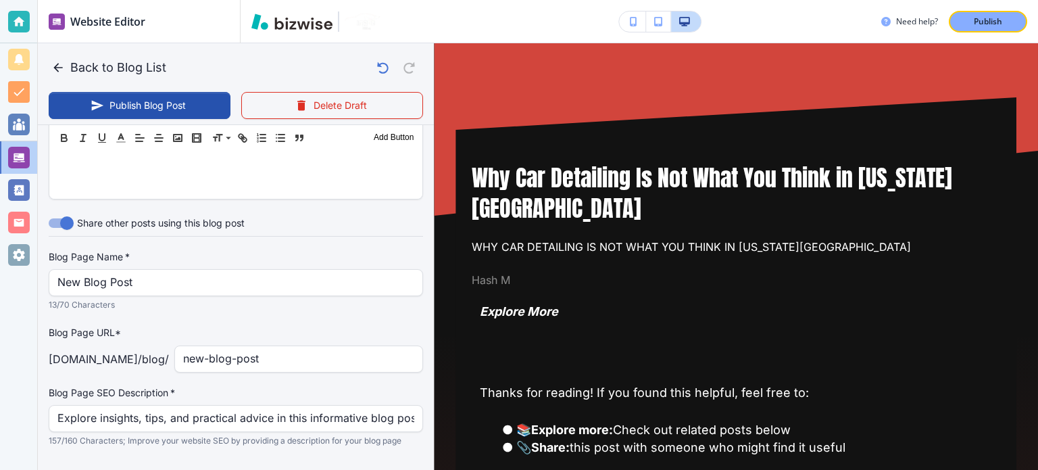
scroll to position [608, 0]
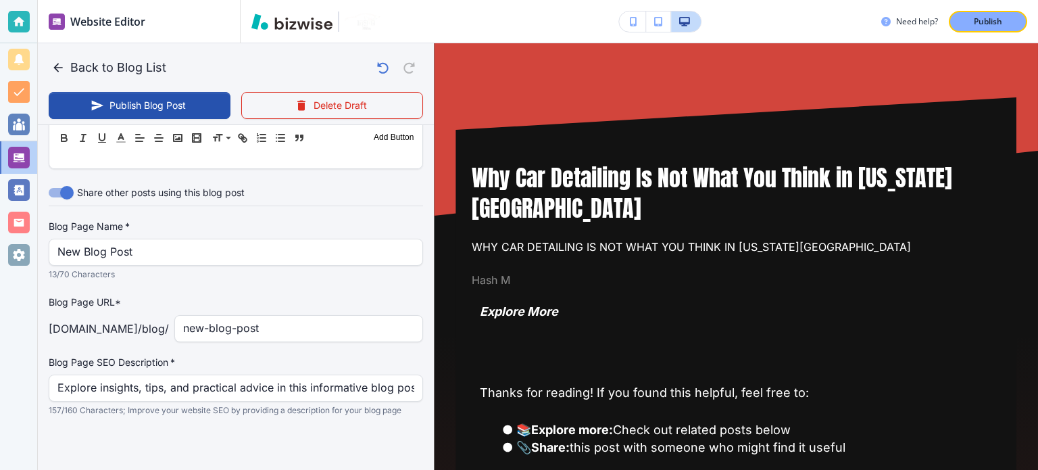
type input "Why Car Detailing Is Not What You Think in [US_STATE][GEOGRAPHIC_DATA]"
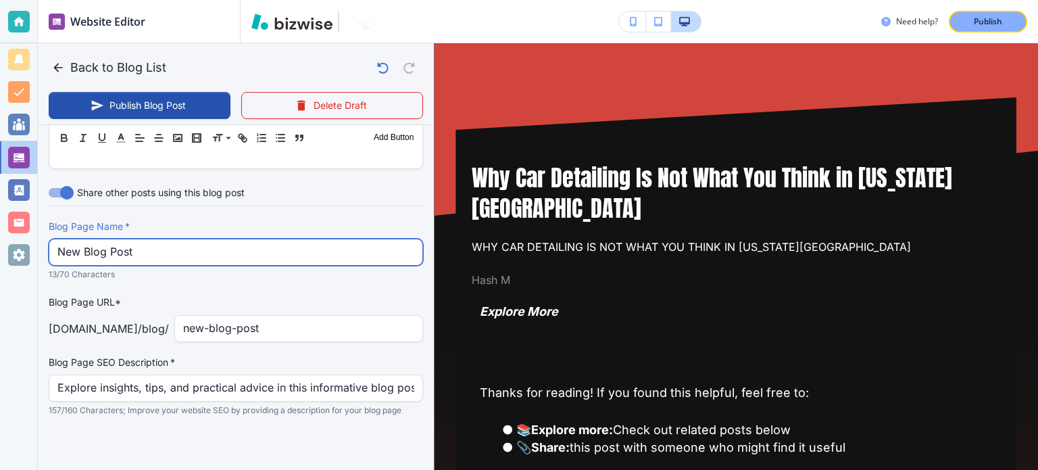
click at [199, 253] on input "New Blog Post" at bounding box center [235, 252] width 357 height 26
paste input "Why Car Detailing Is Not What You Think in [US_STATE][GEOGRAPHIC_DATA]"
type input "[DATE] 01:07 AM"
type input "Why Car Detailing Is Not What You Think in [US_STATE][GEOGRAPHIC_DATA]"
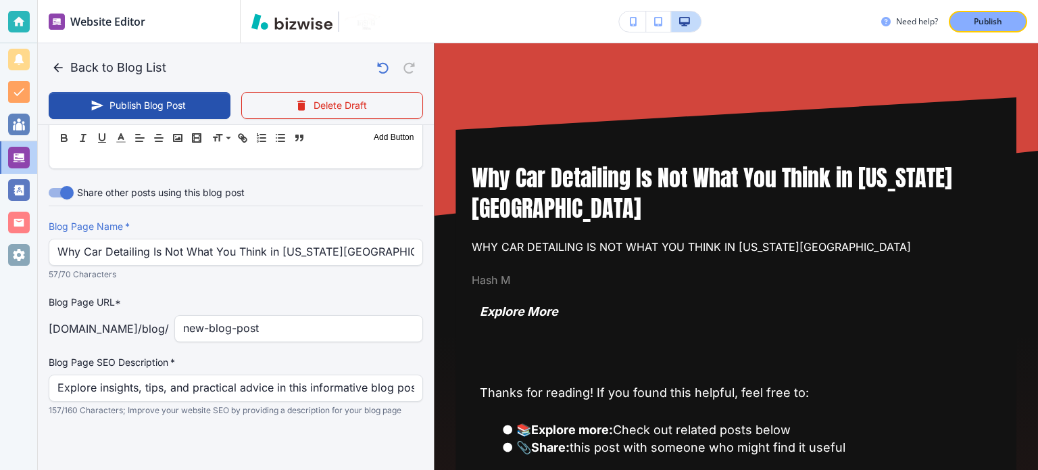
click at [235, 341] on div "Blog Page Name   * Why Car Detailing Is Not What You Think in [US_STATE][GEOGRA…" at bounding box center [236, 318] width 374 height 197
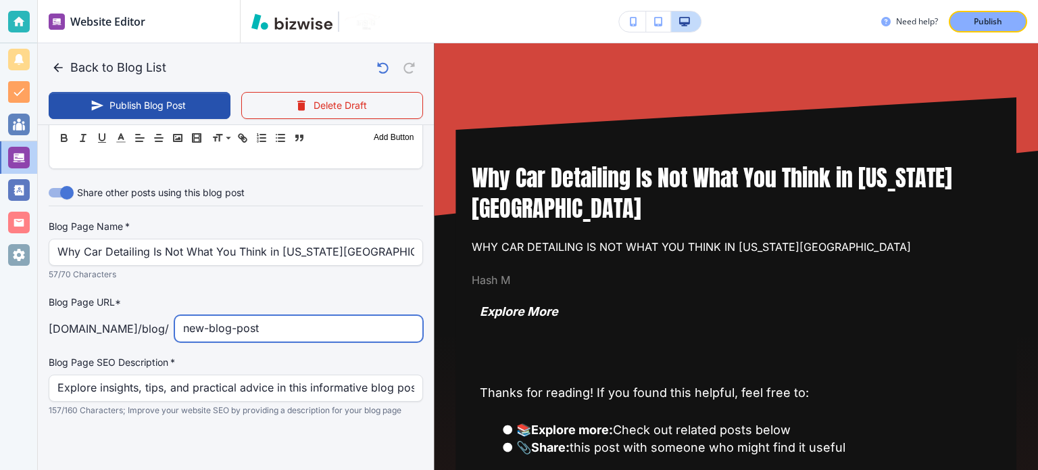
click at [235, 329] on input "new-blog-post" at bounding box center [298, 329] width 231 height 26
paste input "Why Car Detailing Is Not What You Think in [US_STATE][GEOGRAPHIC_DATA]"
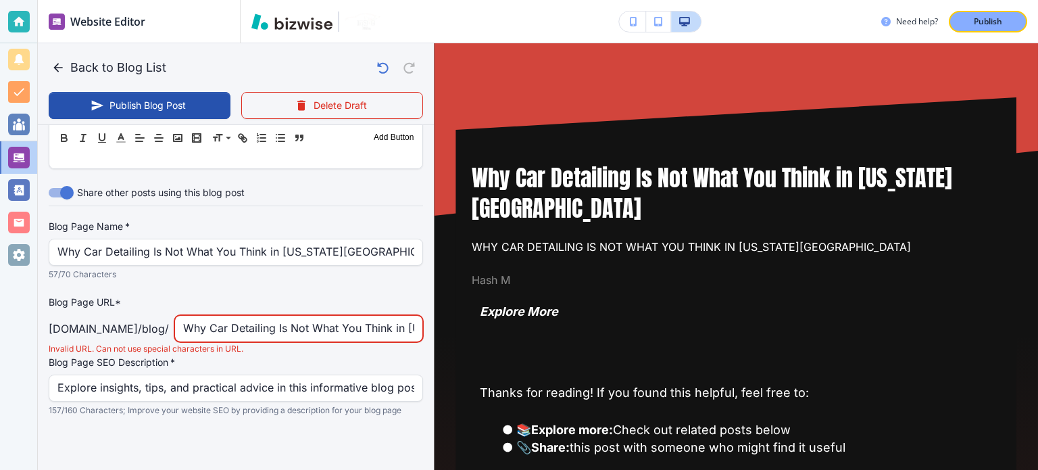
scroll to position [0, 82]
click at [375, 336] on input "Why Car Detailing Is Not What You Think in [US_STATE][GEOGRAPHIC_DATA]" at bounding box center [298, 329] width 231 height 26
click at [374, 331] on input "Why Car Detailing Is Not What You Think in [US_STATE][GEOGRAPHIC_DATA]" at bounding box center [298, 329] width 231 height 26
click at [381, 332] on input "Why Car Detailing Is Not What You Think in [US_STATE][GEOGRAPHIC_DATA]" at bounding box center [298, 329] width 231 height 26
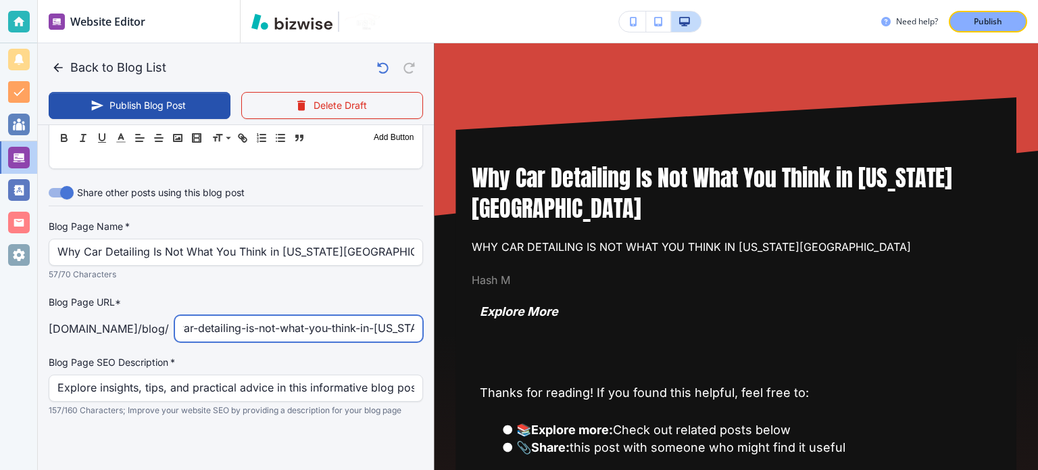
type input "Whar-detailing-is-not-what-you-think-in-[US_STATE][GEOGRAPHIC_DATA]"
type input "[DATE] 01:08 AM"
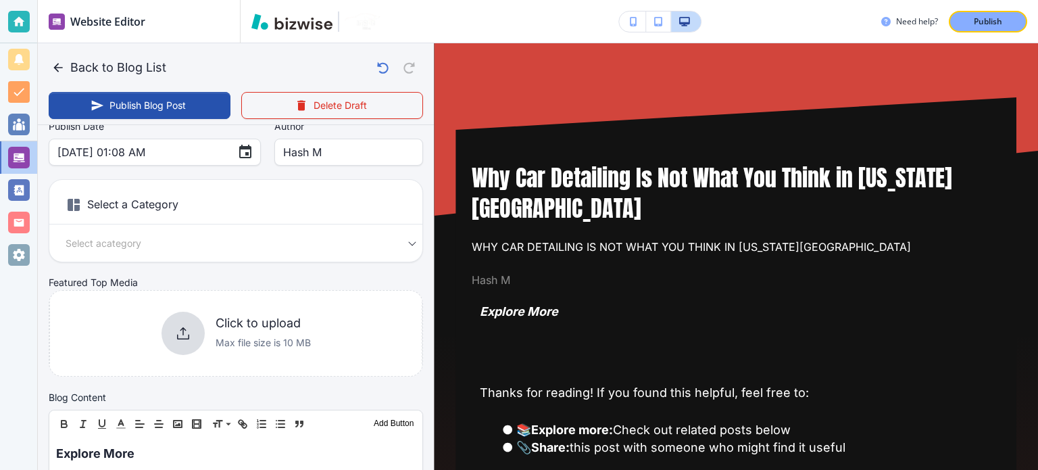
scroll to position [68, 0]
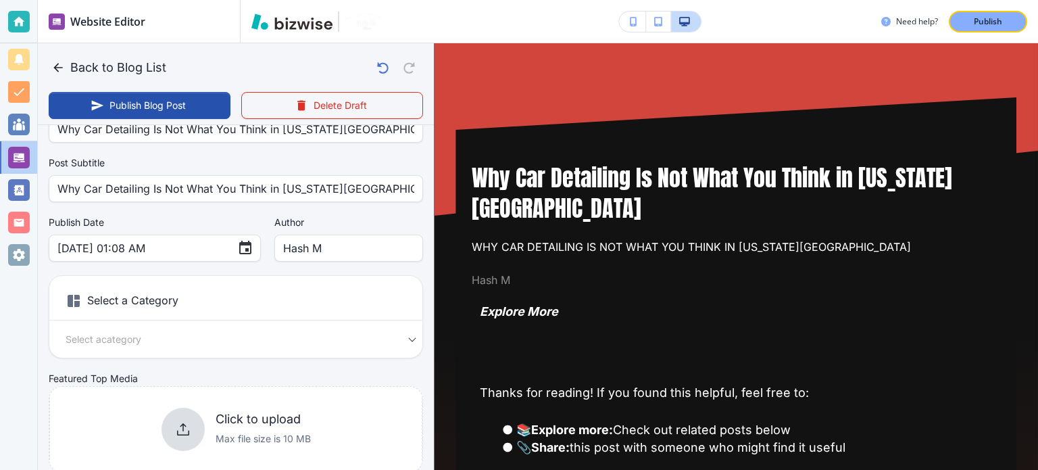
type input "Whcar-detailing-is-not-what-you-think-in-[US_STATE]-beach"
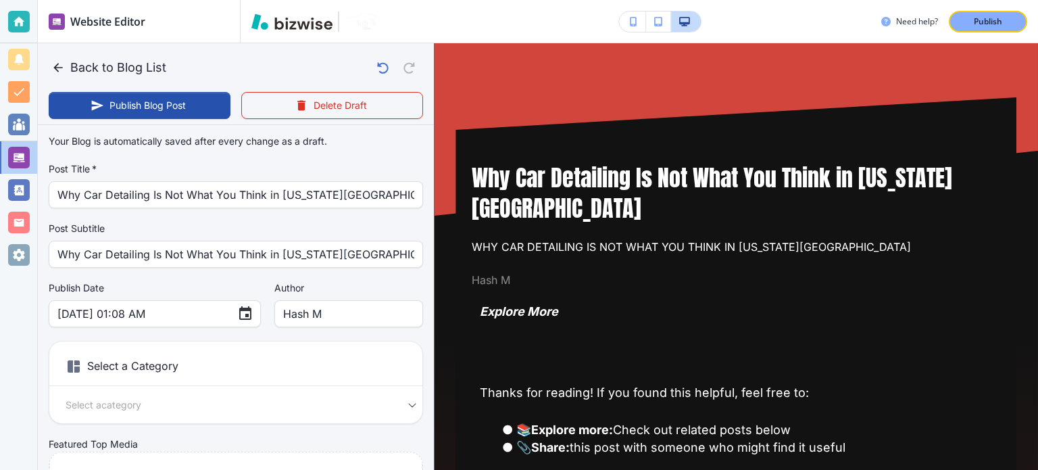
scroll to position [0, 0]
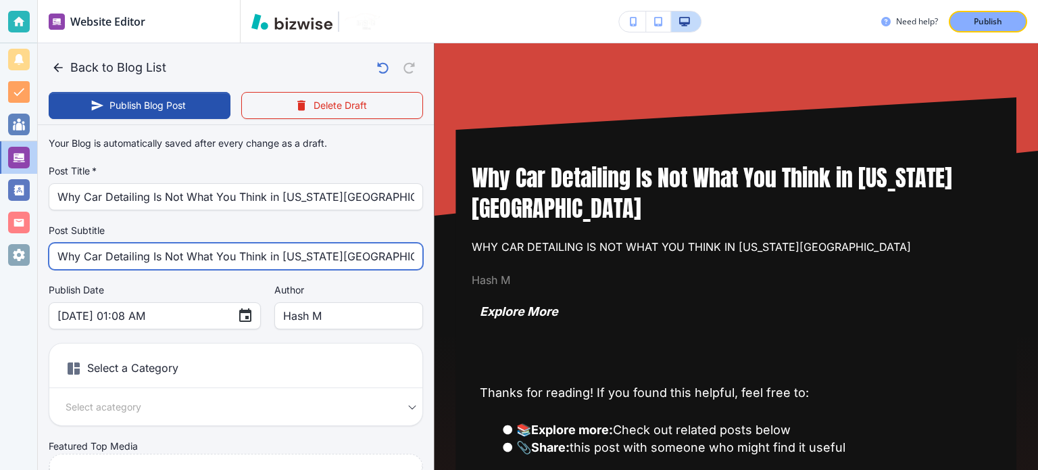
click at [204, 245] on input "Why Car Detailing Is Not What You Think in [US_STATE][GEOGRAPHIC_DATA]" at bounding box center [235, 256] width 357 height 26
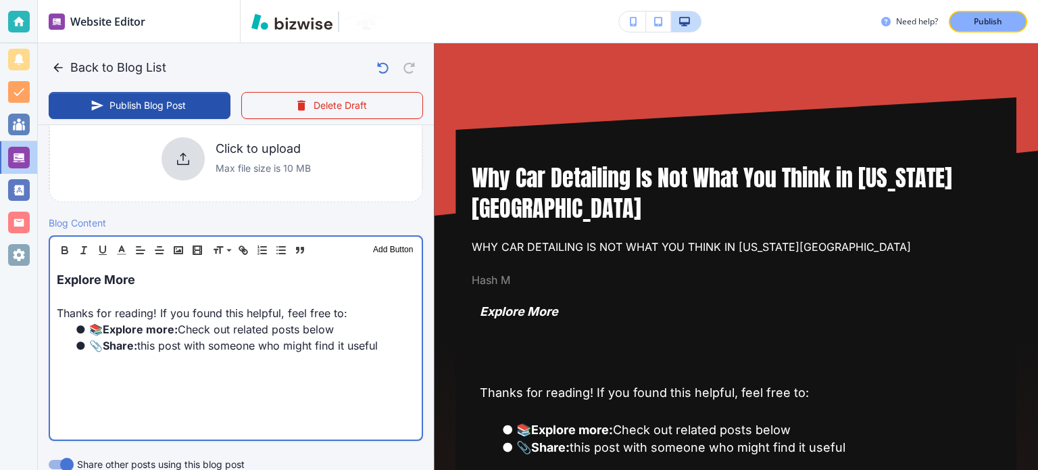
scroll to position [338, 0]
click at [205, 338] on li "📎 Share: this post with someone who might find it useful" at bounding box center [244, 345] width 342 height 16
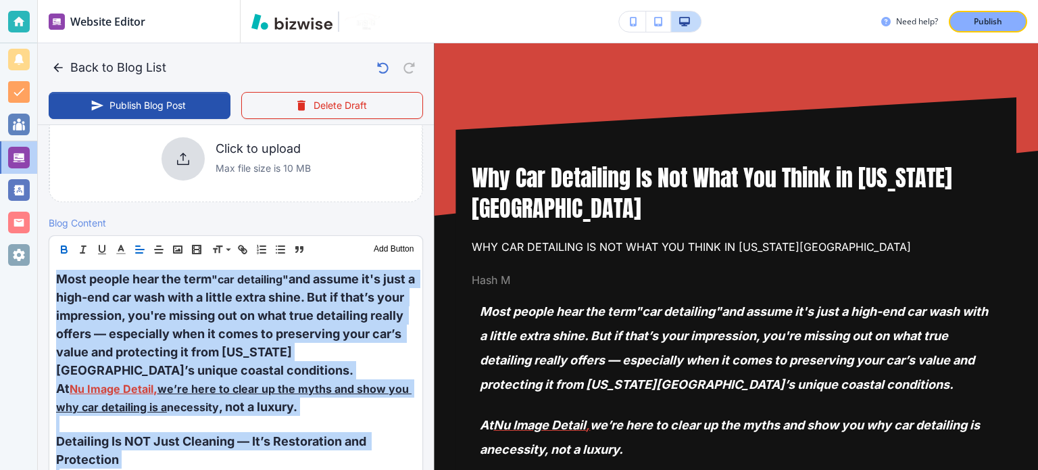
click at [70, 248] on icon "button" at bounding box center [64, 249] width 12 height 12
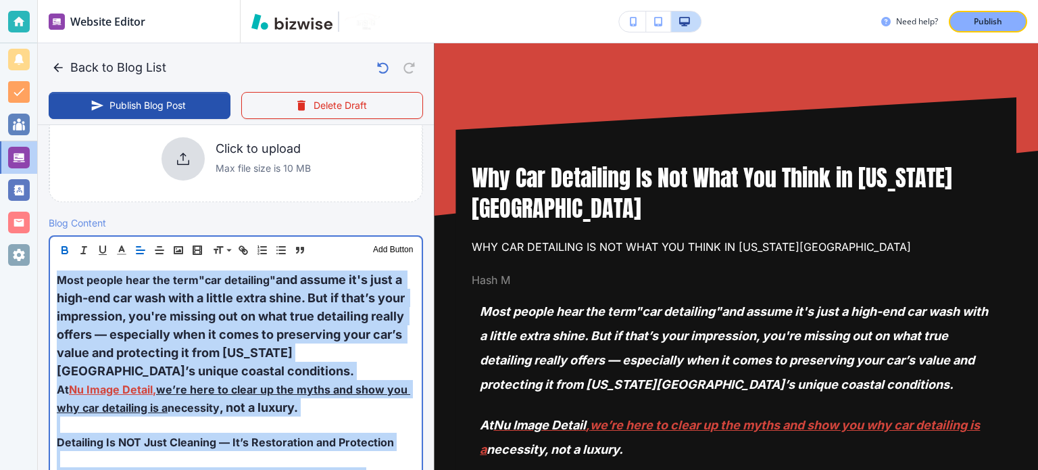
click at [288, 370] on p "Most people hear the term "car detailing" and assume it's just a high-end car w…" at bounding box center [236, 325] width 358 height 110
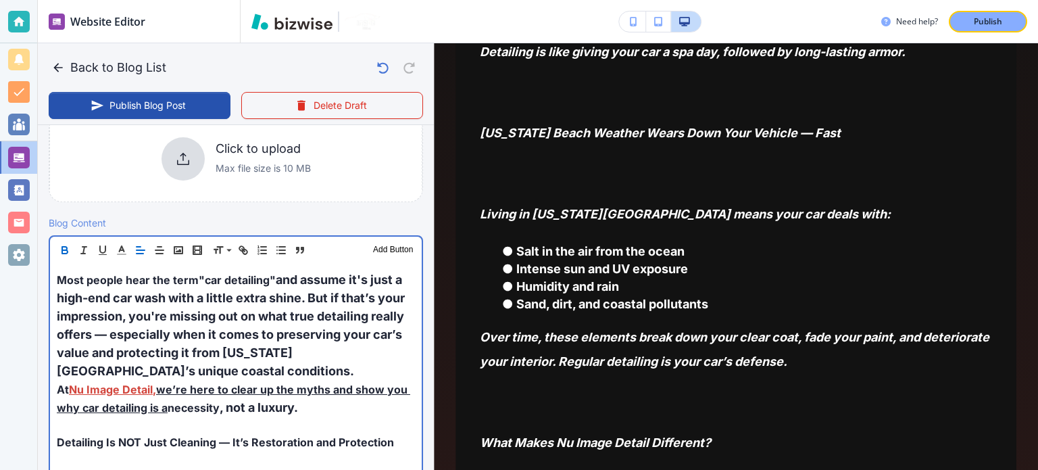
scroll to position [756, 0]
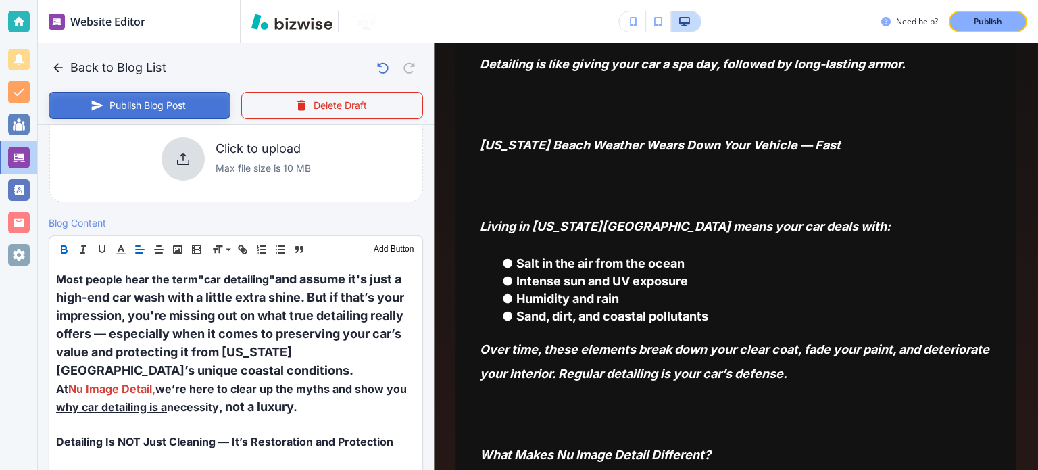
click at [121, 95] on button "Publish Blog Post" at bounding box center [140, 105] width 182 height 27
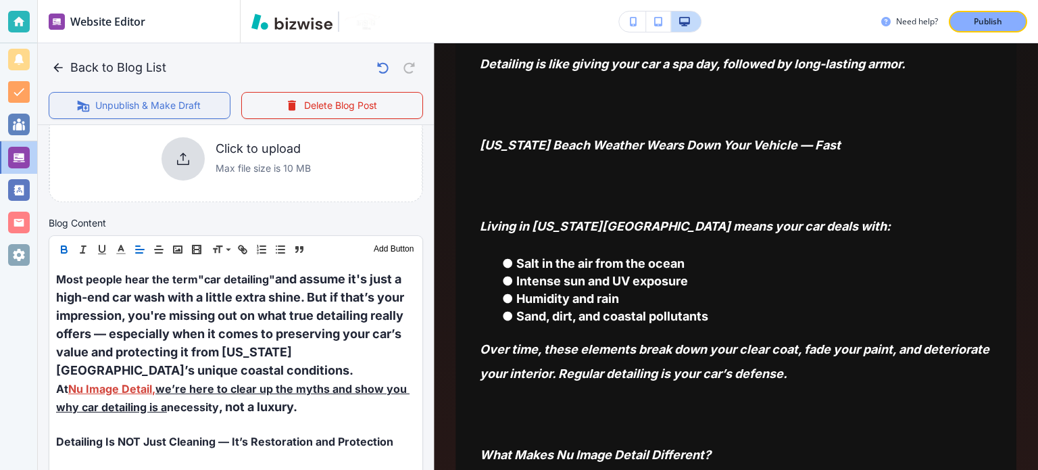
scroll to position [337, 0]
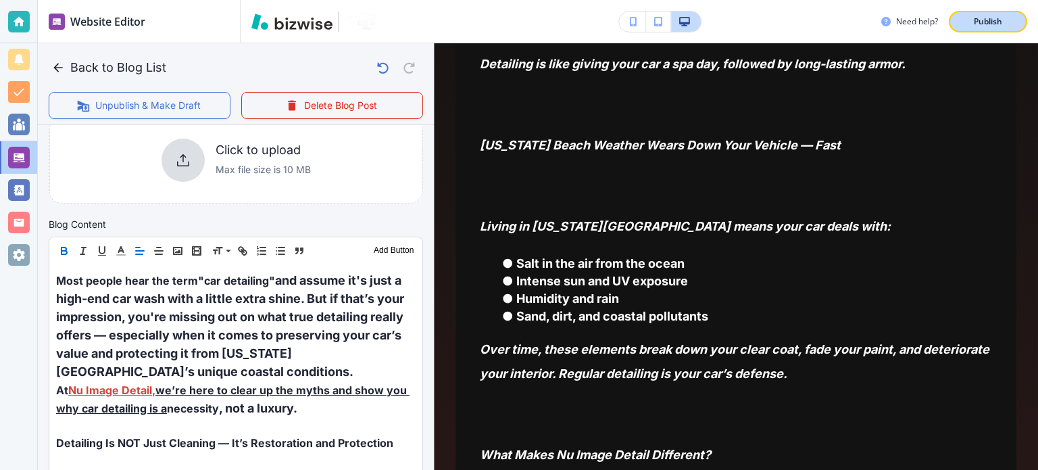
click at [992, 20] on p "Publish" at bounding box center [988, 22] width 28 height 12
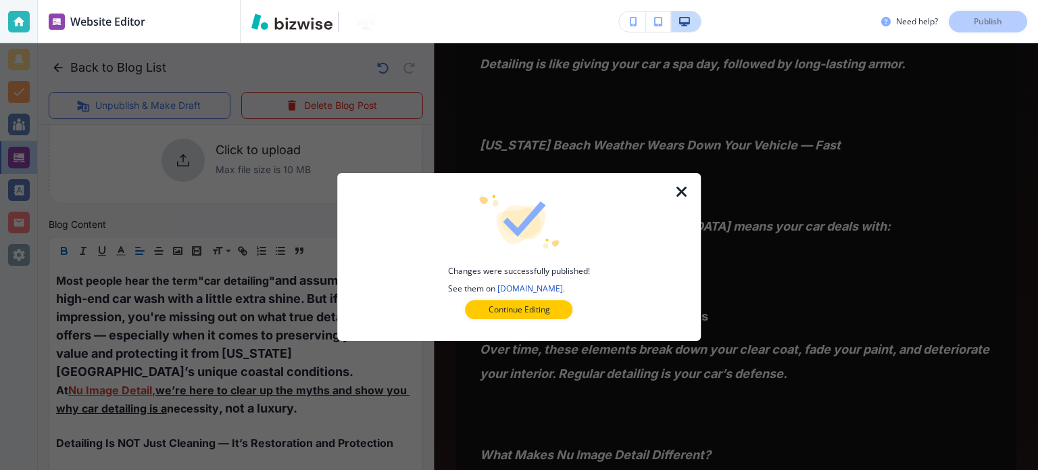
click at [685, 191] on icon "button" at bounding box center [682, 192] width 16 height 16
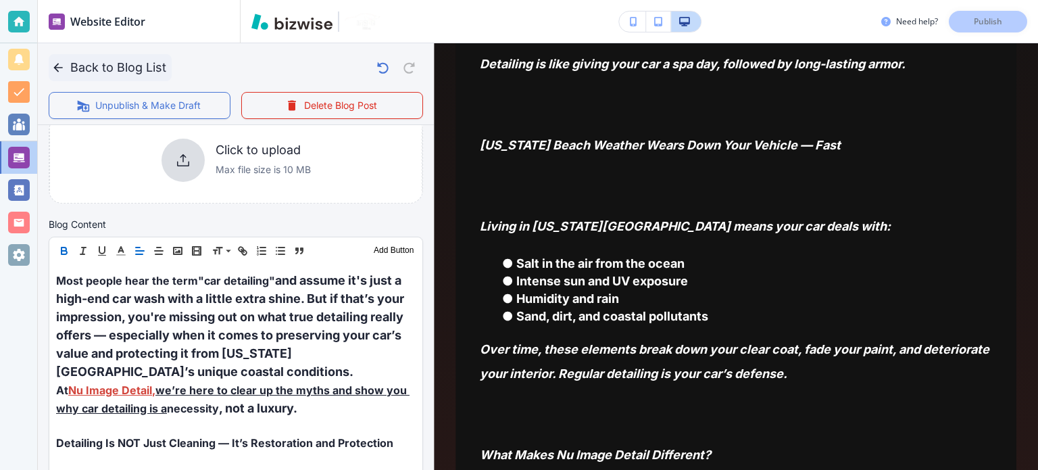
click at [69, 72] on button "Back to Blog List" at bounding box center [110, 67] width 123 height 27
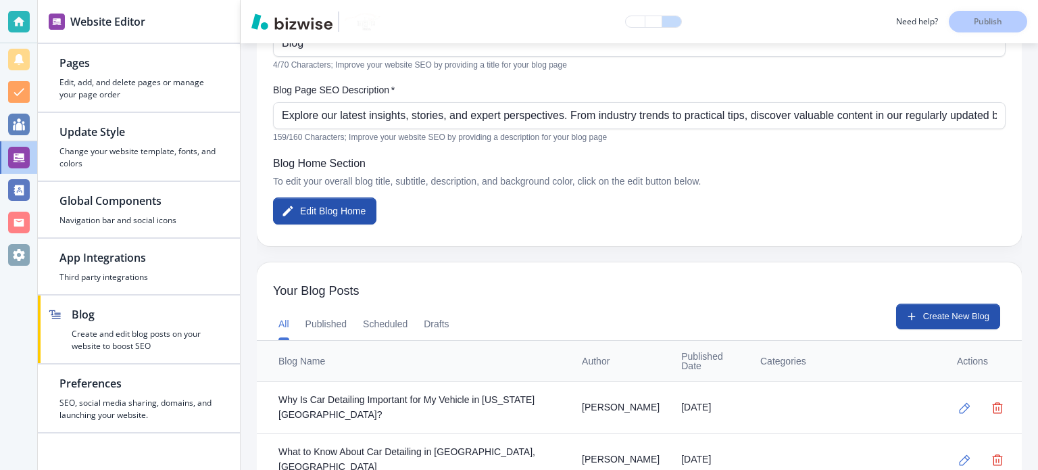
scroll to position [289, 0]
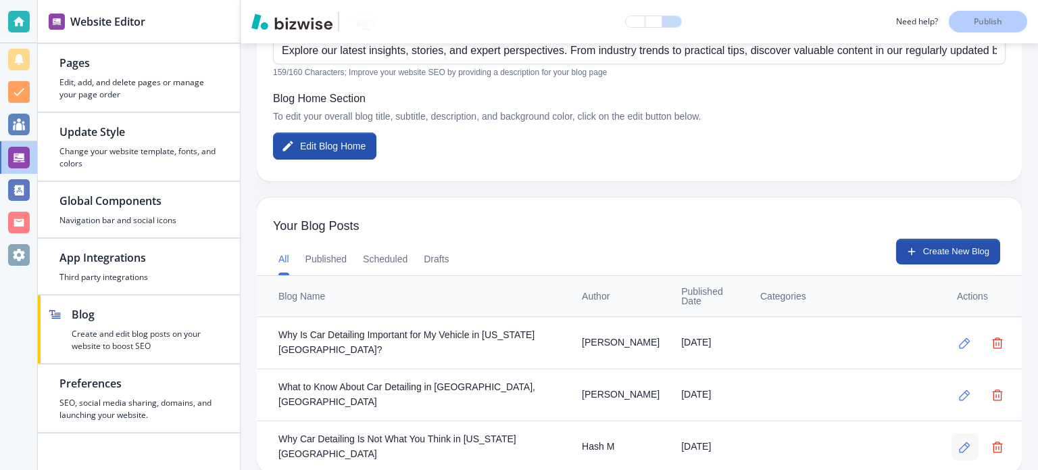
click at [952, 436] on button "button" at bounding box center [965, 446] width 27 height 27
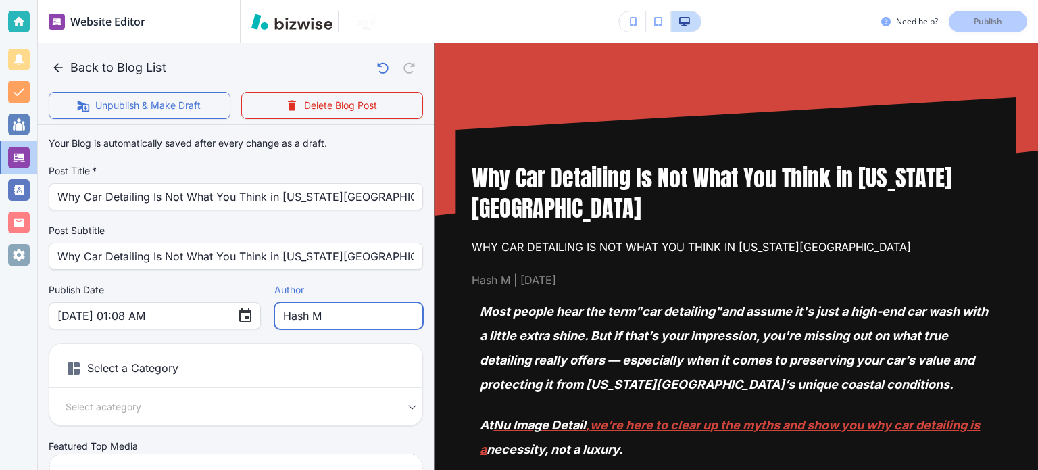
drag, startPoint x: 294, startPoint y: 314, endPoint x: 245, endPoint y: 320, distance: 49.0
click at [245, 326] on div "Publish Date [DATE] 01:08 AM ​ Author [PERSON_NAME] M Author" at bounding box center [236, 306] width 374 height 46
type input "[PERSON_NAME]"
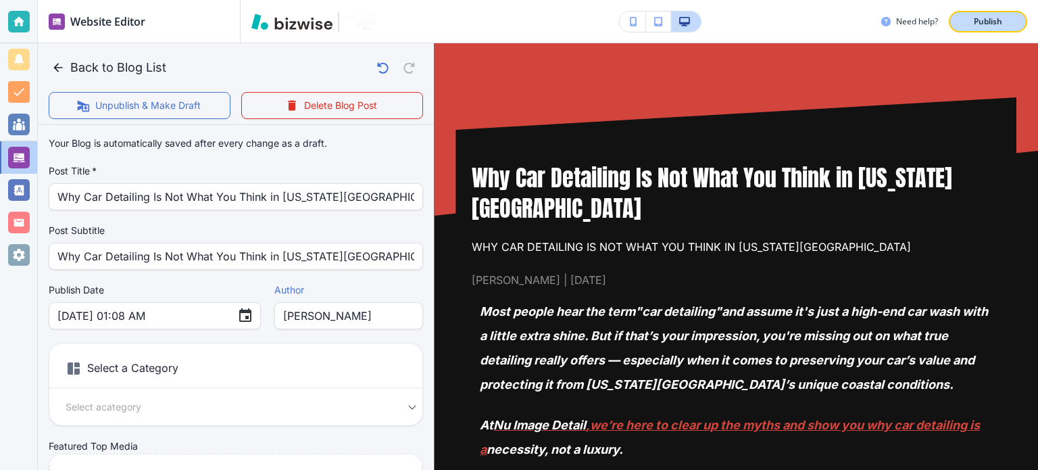
click at [1004, 18] on div "Publish" at bounding box center [988, 22] width 43 height 12
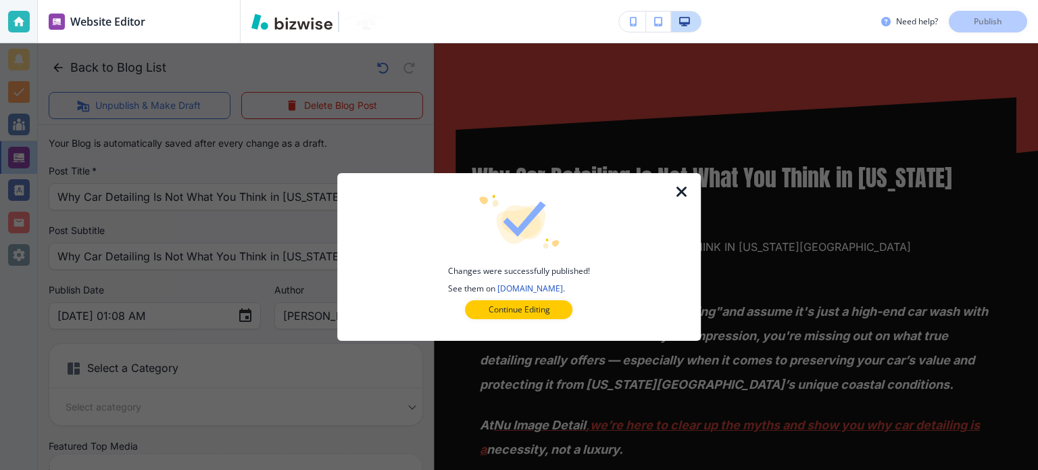
click at [687, 193] on icon "button" at bounding box center [682, 192] width 16 height 16
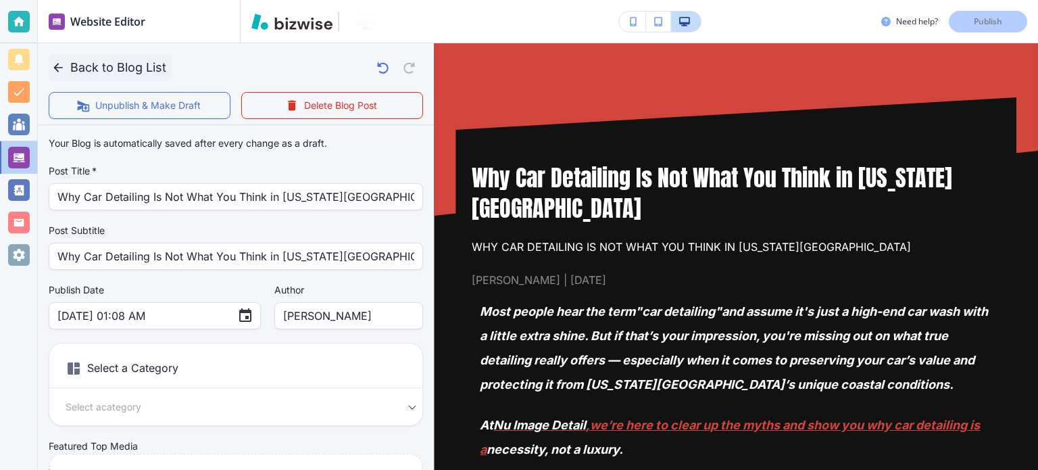
click at [61, 61] on icon "button" at bounding box center [58, 68] width 14 height 14
